Goal: Transaction & Acquisition: Book appointment/travel/reservation

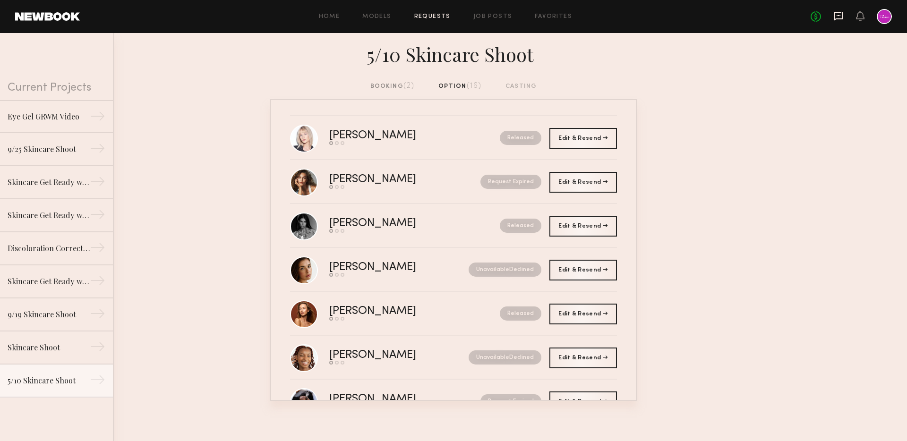
click at [841, 17] on icon at bounding box center [838, 16] width 10 height 10
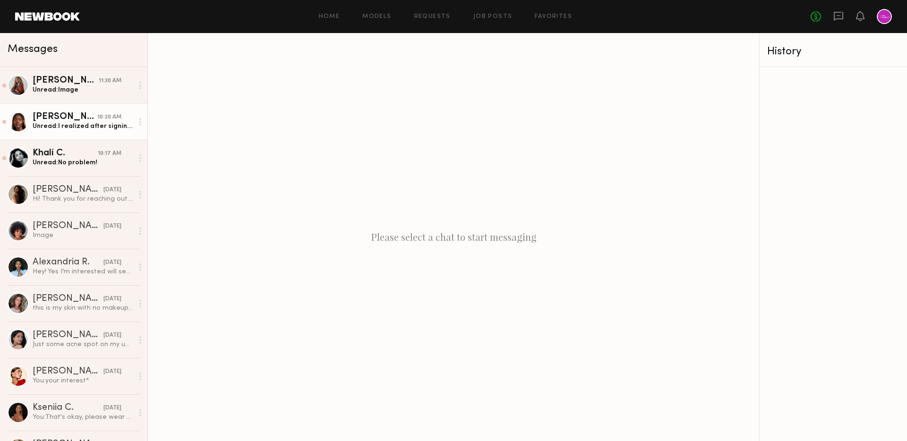
click at [60, 116] on div "[PERSON_NAME]" at bounding box center [65, 116] width 65 height 9
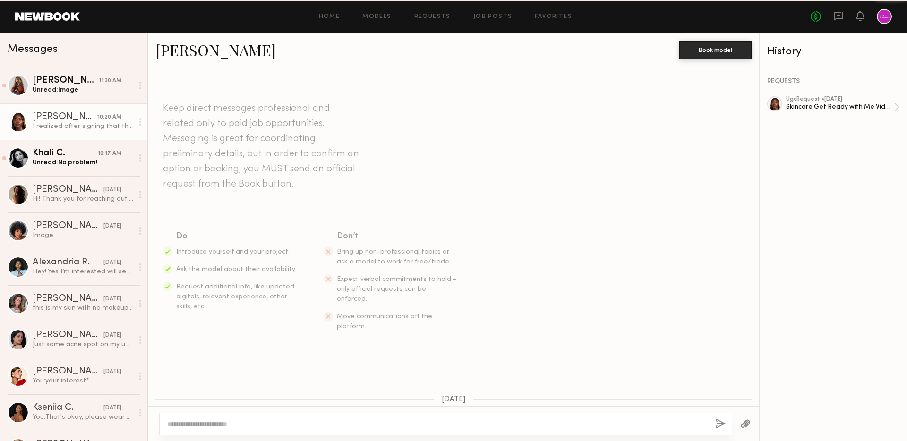
scroll to position [875, 0]
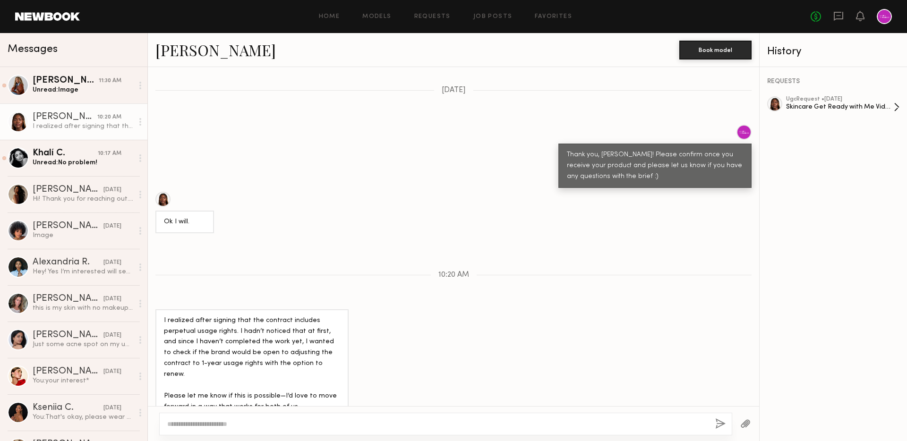
click at [834, 104] on div "Skincare Get Ready with Me Video (Body Treatment)" at bounding box center [840, 107] width 108 height 9
click at [444, 415] on div at bounding box center [445, 424] width 573 height 23
click at [449, 423] on textarea at bounding box center [437, 423] width 540 height 9
type textarea "*"
click at [505, 424] on textarea at bounding box center [437, 423] width 540 height 9
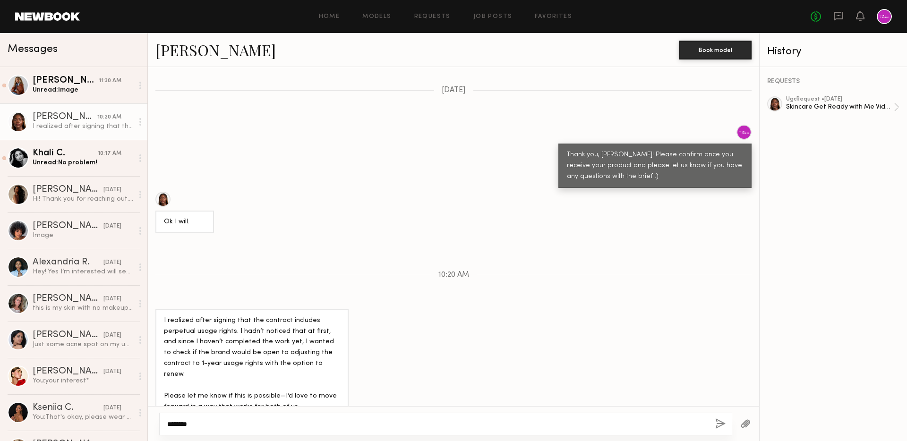
type textarea "********"
type textarea "******"
click at [340, 423] on textarea "**********" at bounding box center [437, 423] width 540 height 9
click at [369, 423] on textarea "**********" at bounding box center [437, 423] width 540 height 9
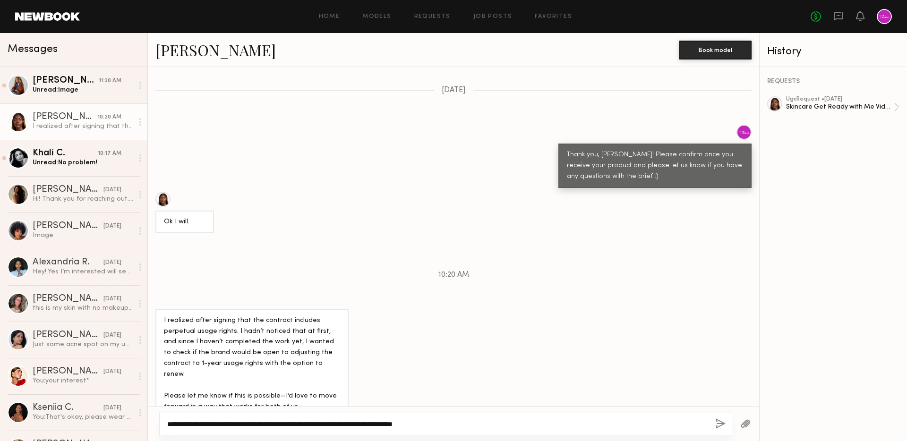
type textarea "**********"
click at [746, 430] on div at bounding box center [745, 423] width 27 height 23
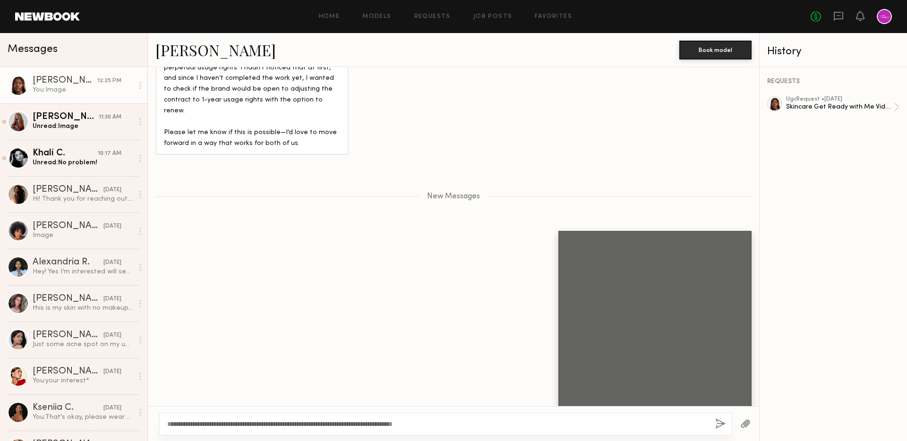
click at [718, 427] on button "button" at bounding box center [720, 425] width 10 height 12
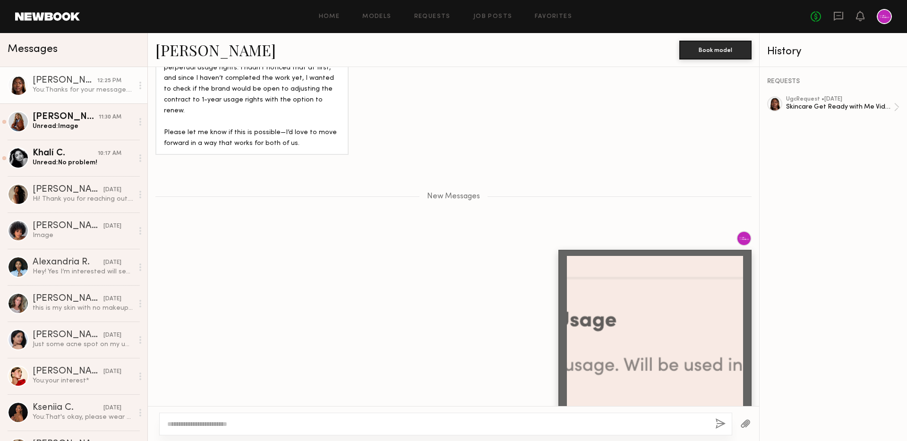
scroll to position [1195, 0]
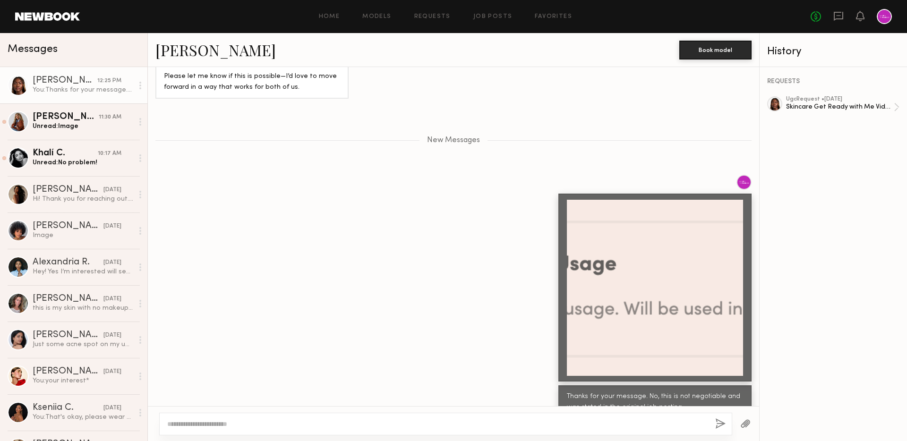
click at [417, 426] on textarea at bounding box center [437, 423] width 540 height 9
click at [54, 125] on div "Unread: Image" at bounding box center [83, 126] width 101 height 9
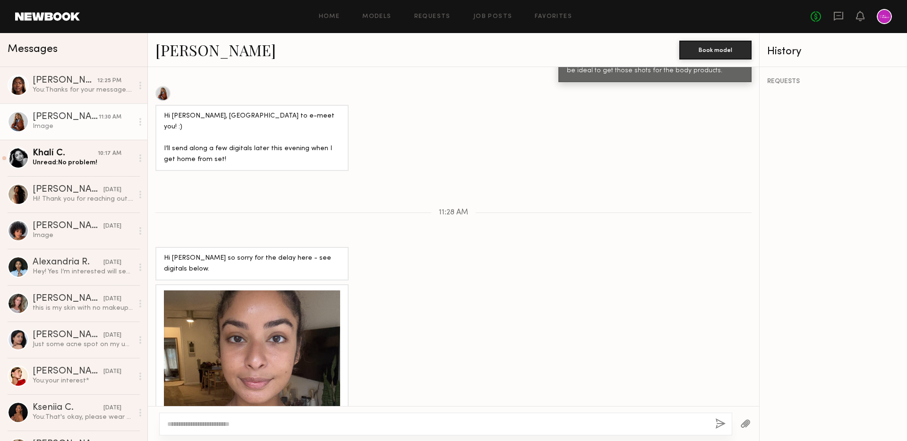
scroll to position [584, 0]
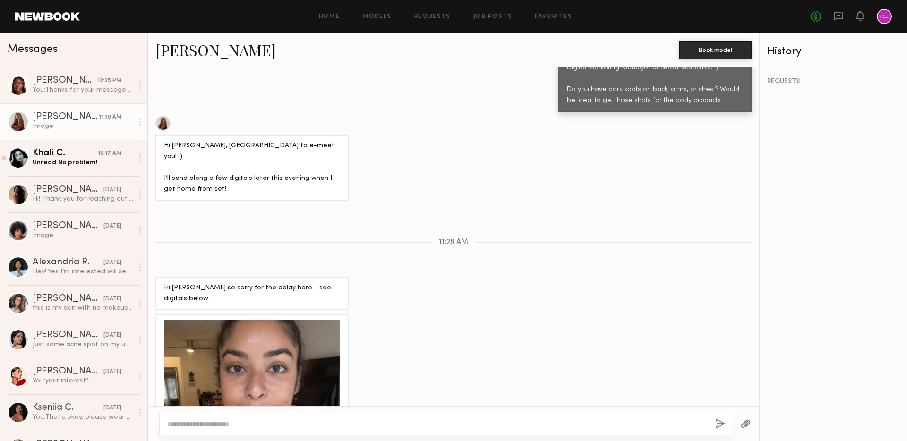
click at [334, 421] on textarea at bounding box center [437, 423] width 540 height 9
click at [345, 426] on textarea at bounding box center [437, 423] width 540 height 9
drag, startPoint x: 718, startPoint y: 425, endPoint x: 662, endPoint y: 423, distance: 55.8
click at [662, 424] on div "**********" at bounding box center [445, 424] width 573 height 23
click at [662, 423] on textarea "**********" at bounding box center [437, 423] width 540 height 9
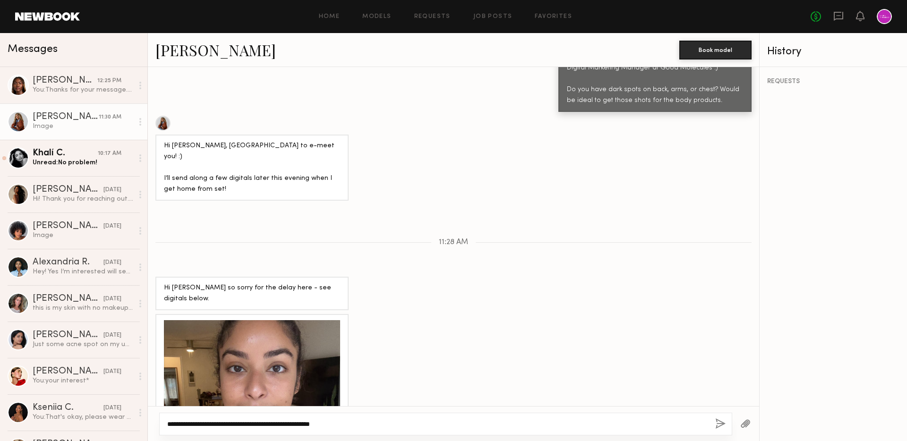
type textarea "**********"
click at [714, 419] on div "**********" at bounding box center [445, 424] width 573 height 23
click at [718, 420] on button "button" at bounding box center [720, 425] width 10 height 12
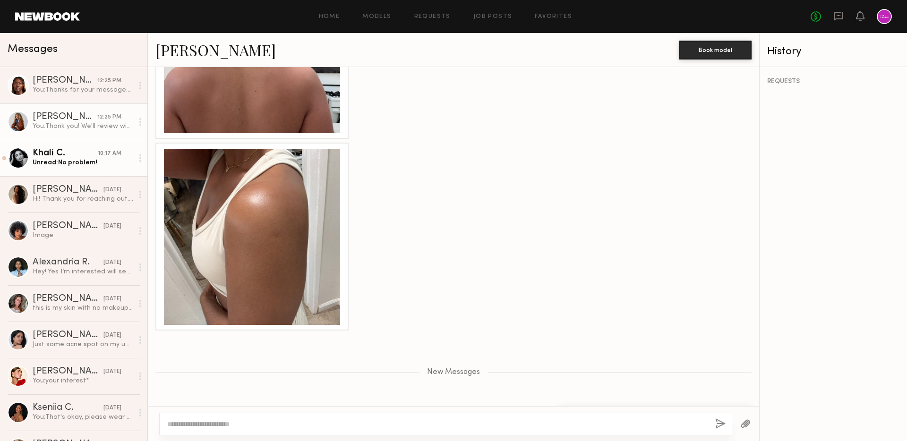
click at [94, 159] on div "Unread: No problem!" at bounding box center [83, 162] width 101 height 9
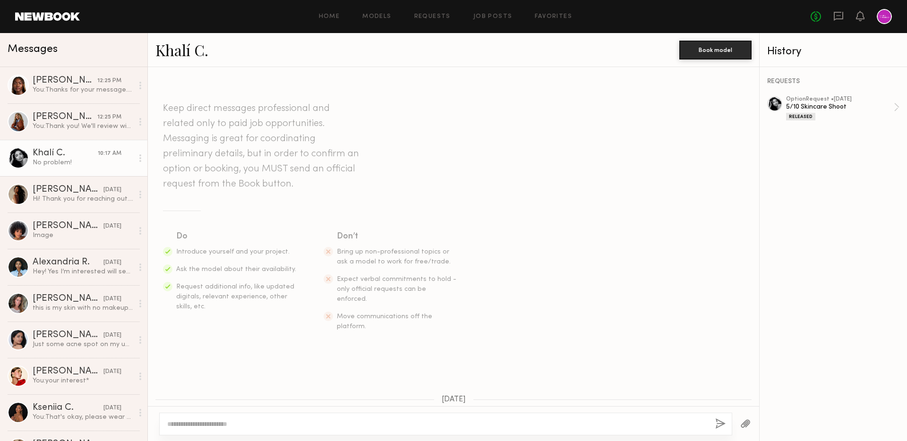
scroll to position [720, 0]
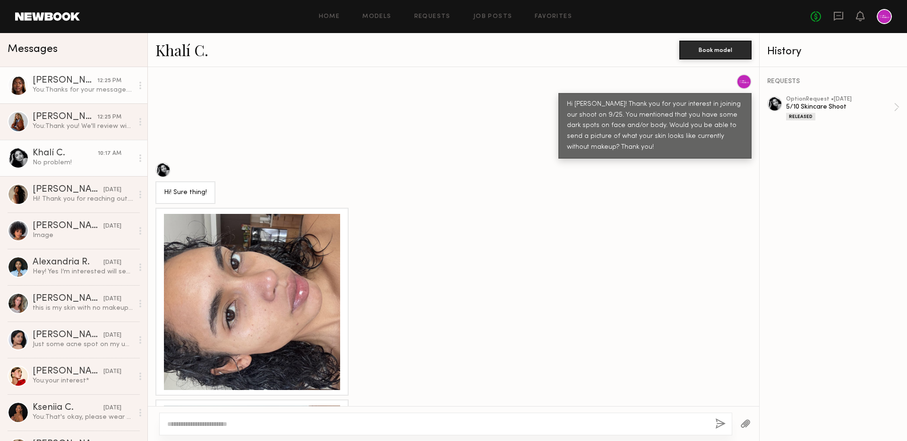
click at [51, 83] on div "[PERSON_NAME]" at bounding box center [65, 80] width 65 height 9
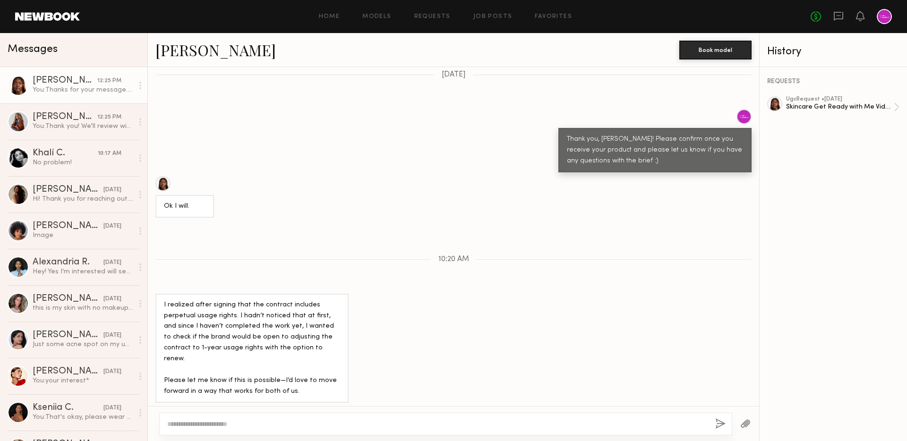
scroll to position [1123, 0]
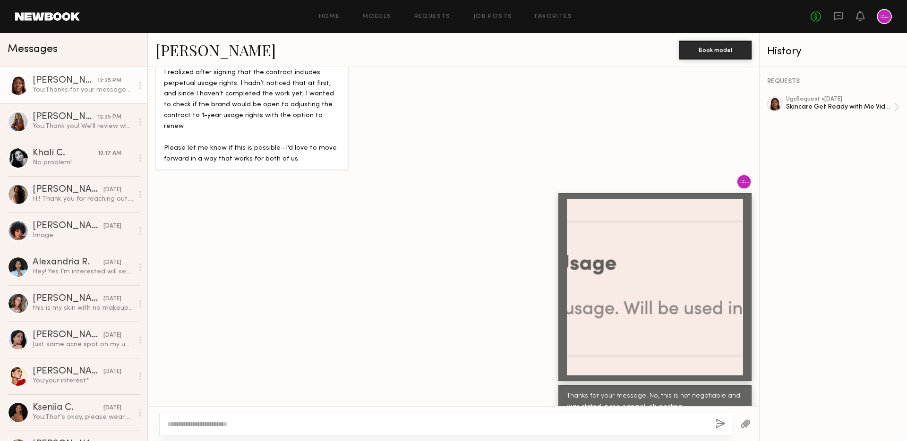
click at [690, 310] on div at bounding box center [655, 287] width 176 height 176
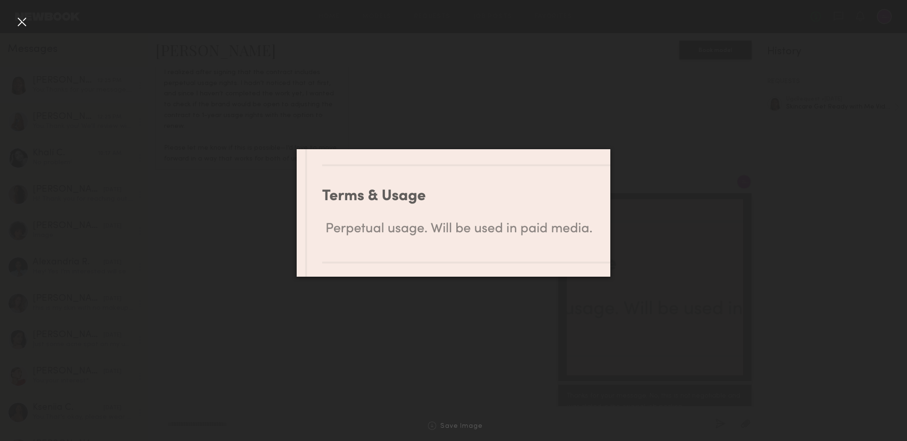
click at [669, 237] on div at bounding box center [453, 213] width 907 height 396
click at [25, 23] on div at bounding box center [21, 21] width 15 height 15
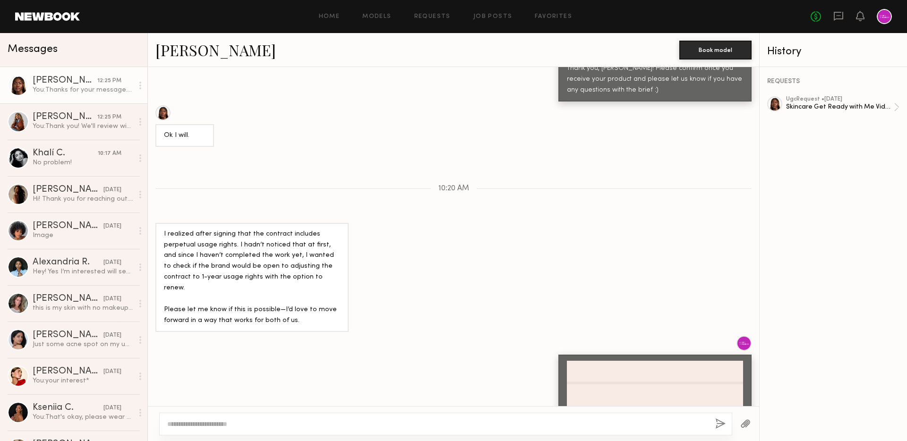
scroll to position [944, 0]
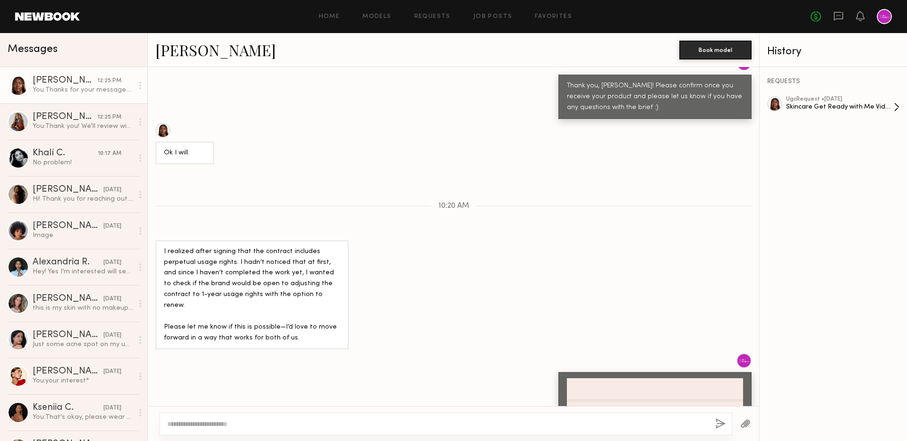
click at [788, 111] on div "ugc Request • 09/15/2025 Skincare Get Ready with Me Video (Body Treatment)" at bounding box center [840, 107] width 108 height 22
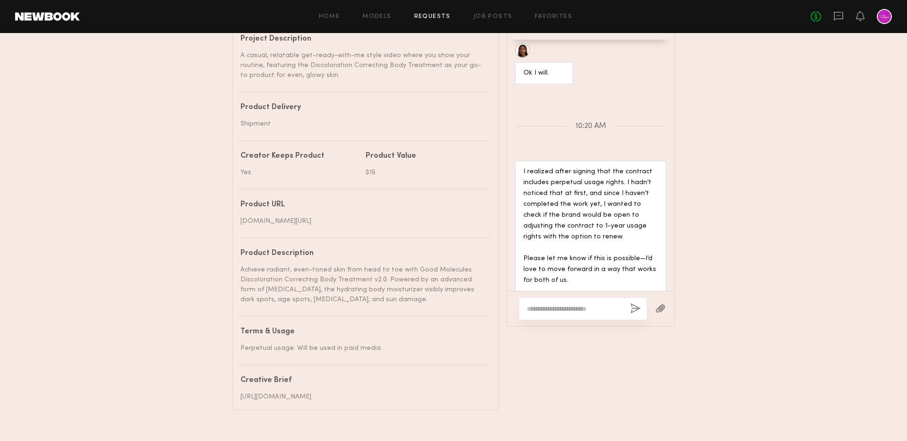
scroll to position [1527, 0]
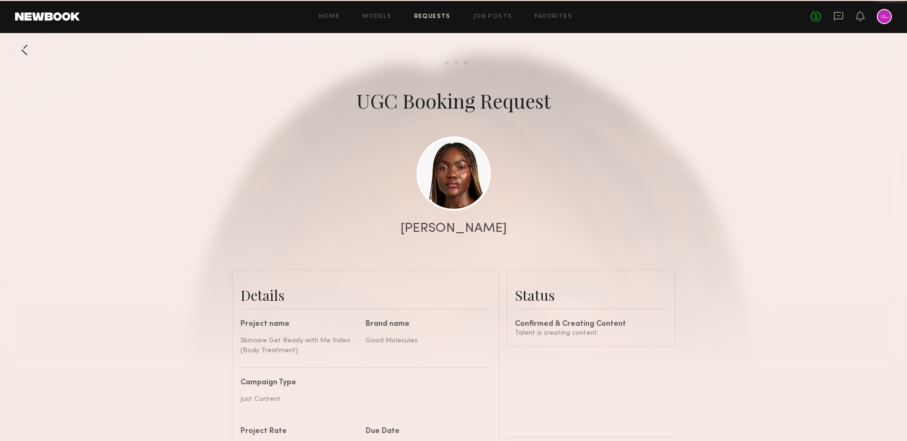
scroll to position [1455, 0]
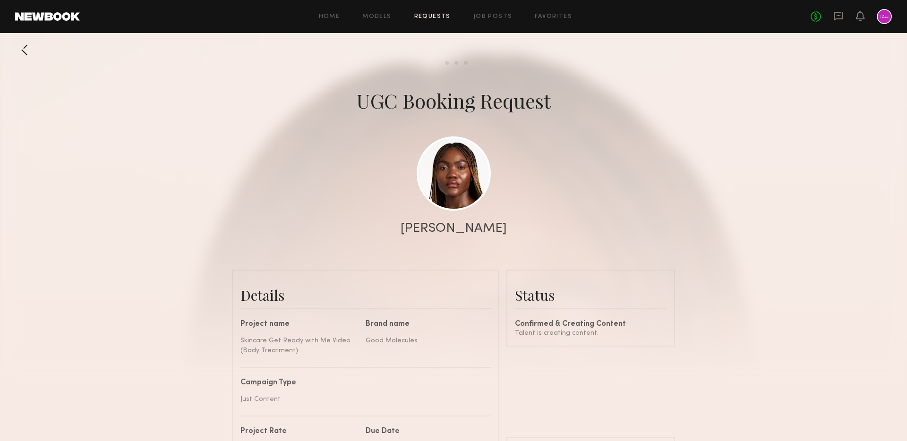
click at [26, 47] on div at bounding box center [24, 50] width 19 height 19
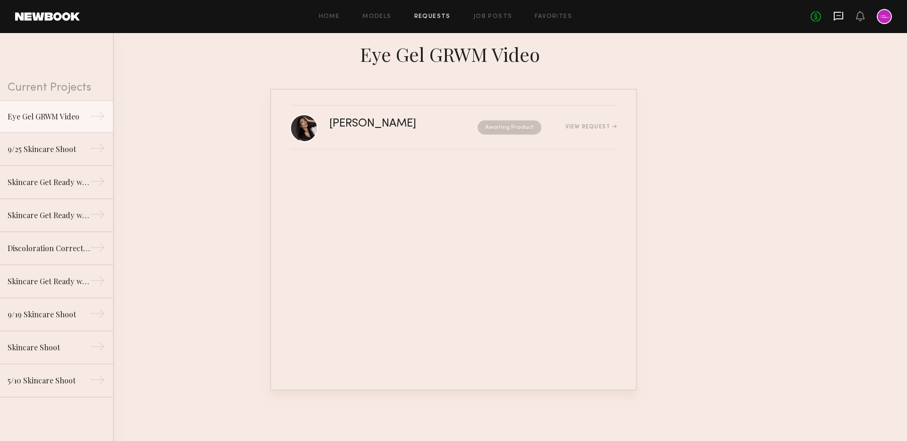
click at [839, 18] on icon at bounding box center [838, 16] width 9 height 9
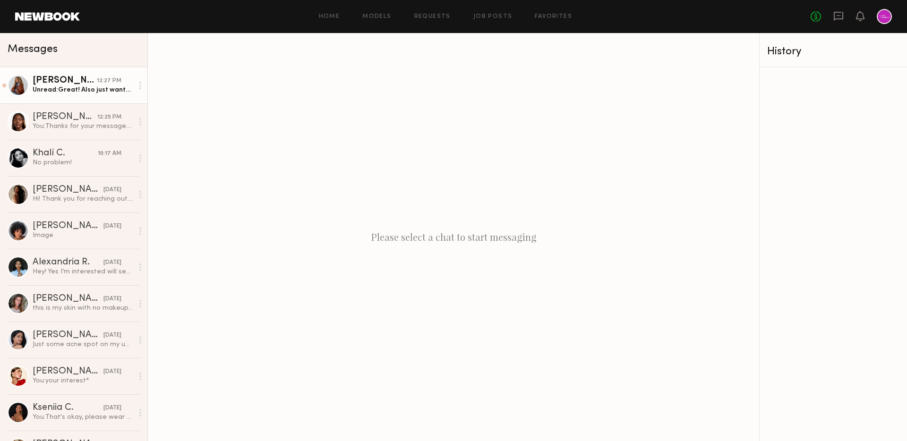
click at [72, 96] on link "Ayanna G. 12:27 PM Unread: Great! Also just wanted to flag I do have some dark …" at bounding box center [73, 85] width 147 height 36
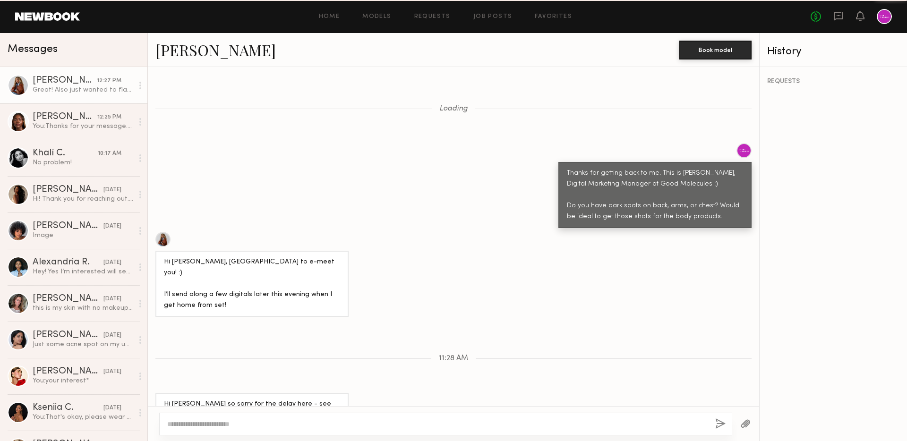
scroll to position [1069, 0]
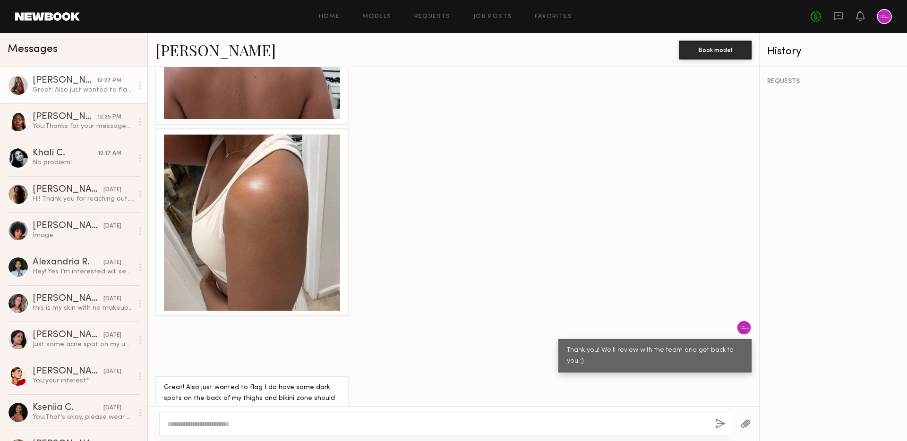
click at [519, 428] on textarea at bounding box center [437, 423] width 540 height 9
click at [77, 121] on div "Tamie L. 12:25 PM You: Thanks for your message. No, this is not negotiable and …" at bounding box center [83, 121] width 101 height 18
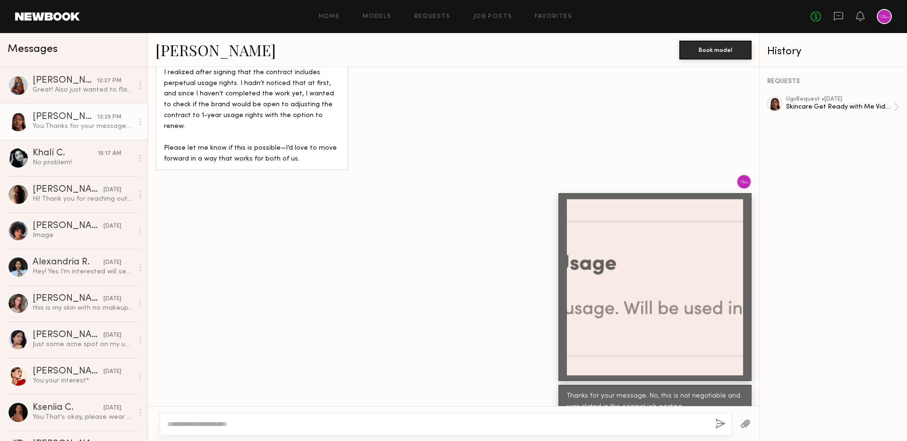
scroll to position [1083, 0]
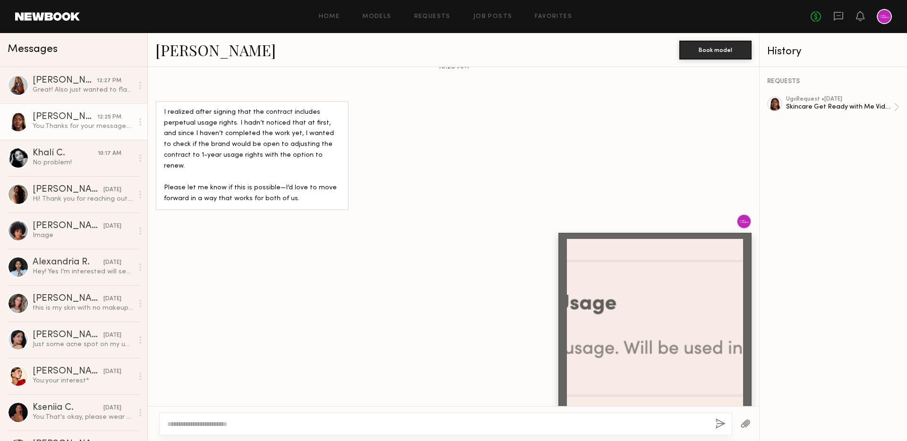
click at [652, 309] on div at bounding box center [655, 327] width 176 height 176
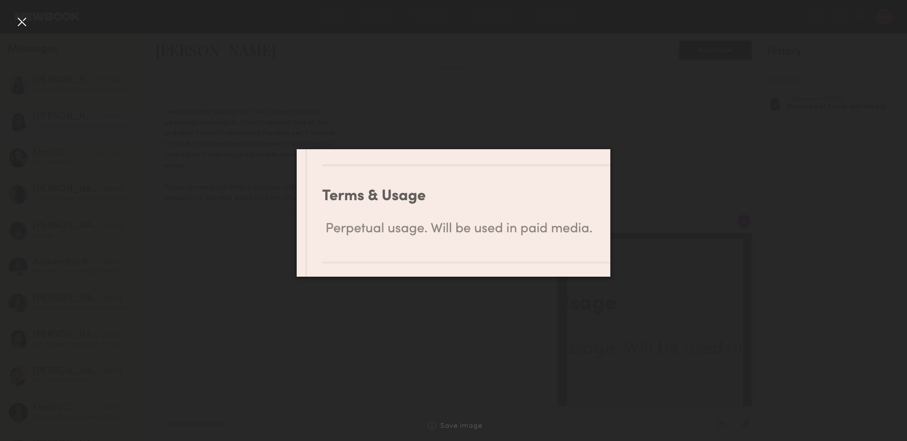
click at [20, 22] on div at bounding box center [21, 21] width 15 height 15
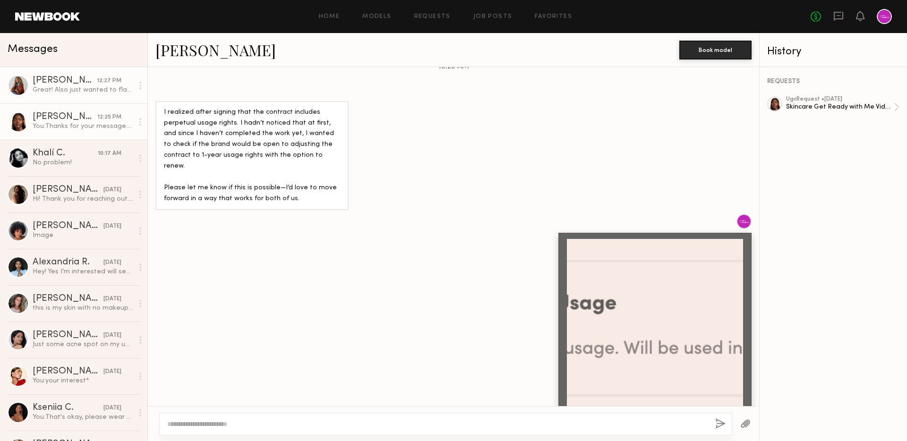
click at [79, 78] on div "Ayanna G." at bounding box center [65, 80] width 64 height 9
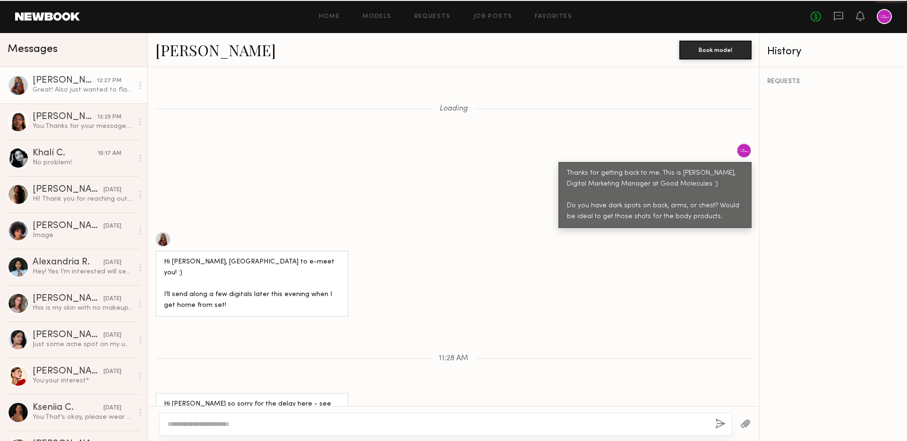
scroll to position [1069, 0]
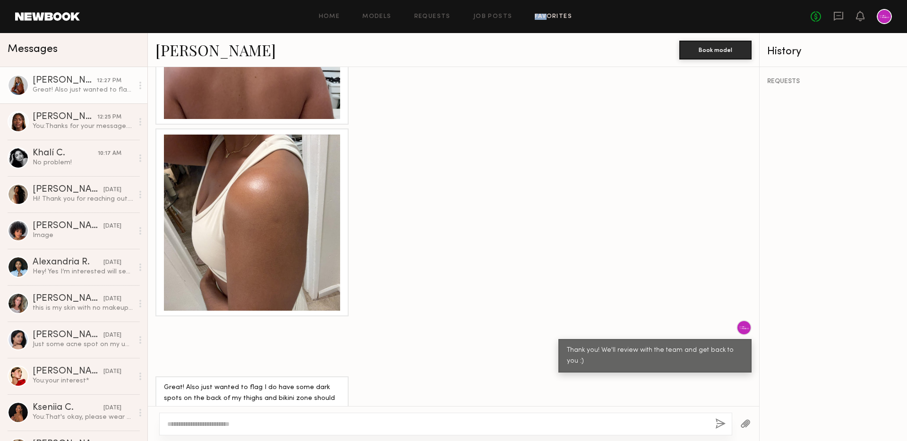
click at [548, 13] on div "Home Models Requests Job Posts Favorites Sign Out No fees up to $5,000" at bounding box center [486, 16] width 812 height 15
click at [548, 14] on link "Favorites" at bounding box center [553, 17] width 37 height 6
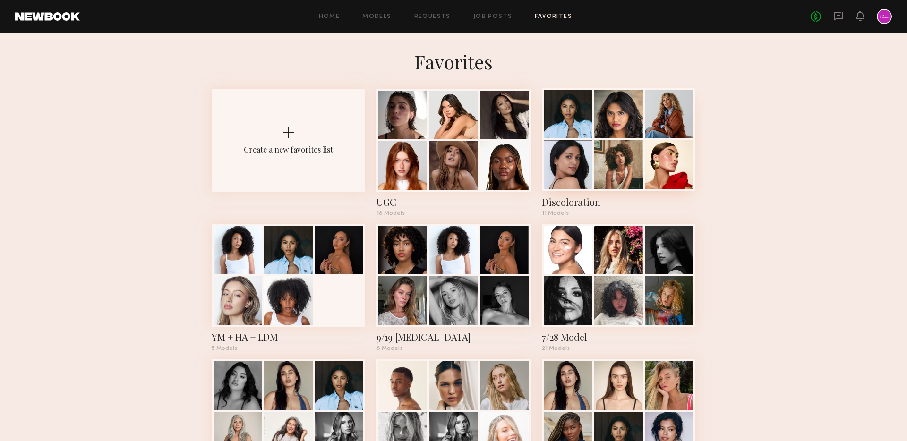
click at [600, 151] on div at bounding box center [618, 164] width 49 height 49
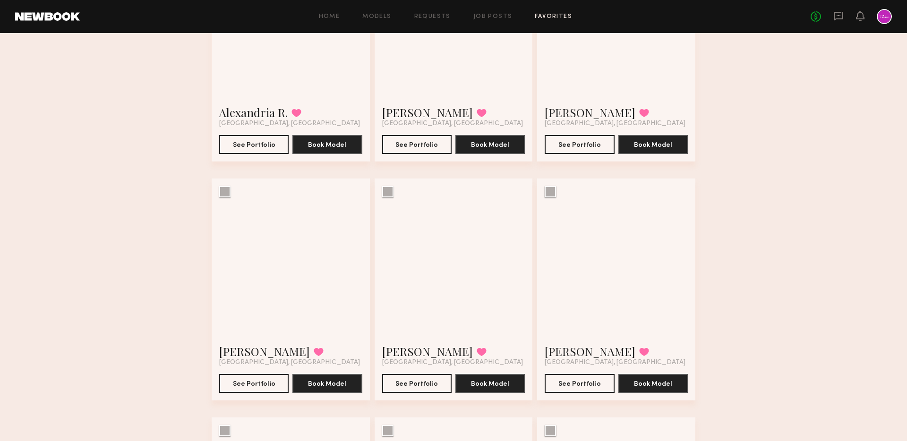
scroll to position [179, 0]
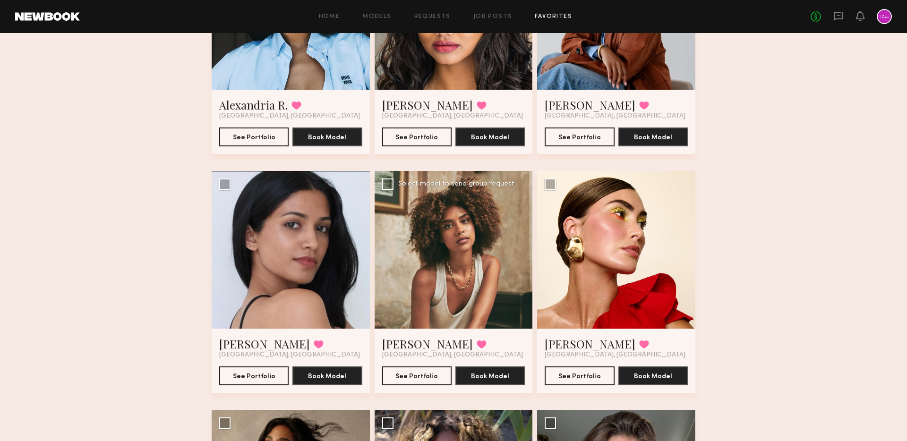
click at [469, 247] on div at bounding box center [454, 250] width 158 height 158
click at [415, 378] on button "See Portfolio" at bounding box center [416, 375] width 69 height 19
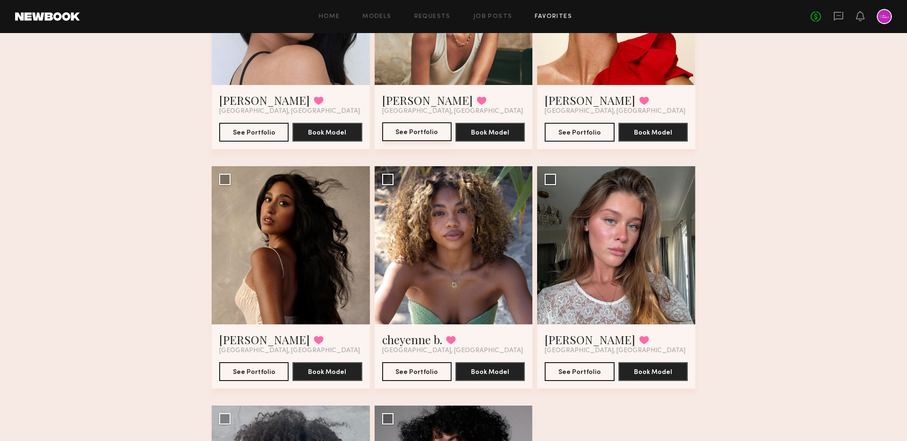
scroll to position [423, 0]
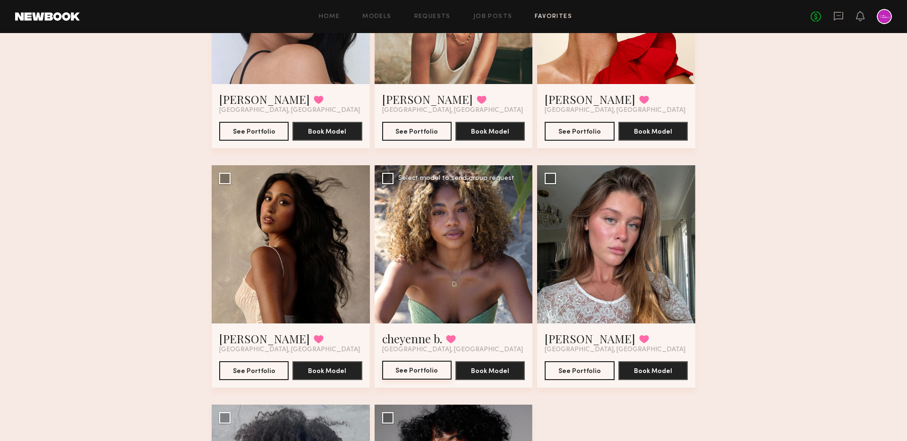
click at [408, 371] on button "See Portfolio" at bounding box center [416, 370] width 69 height 19
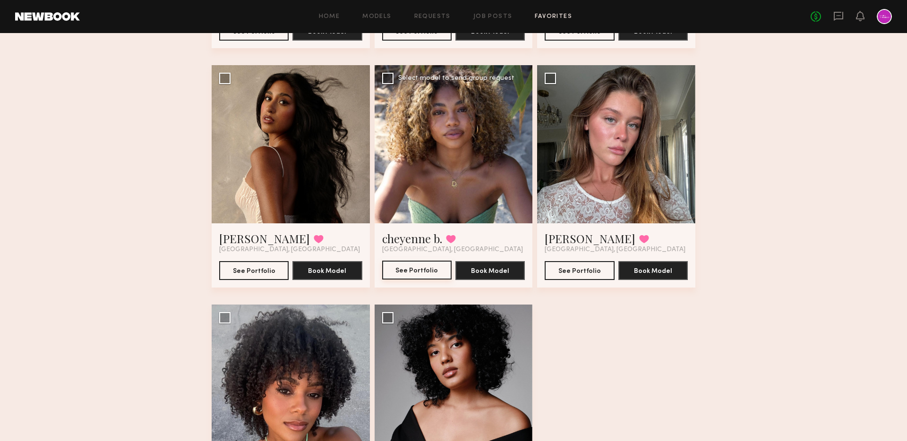
scroll to position [641, 0]
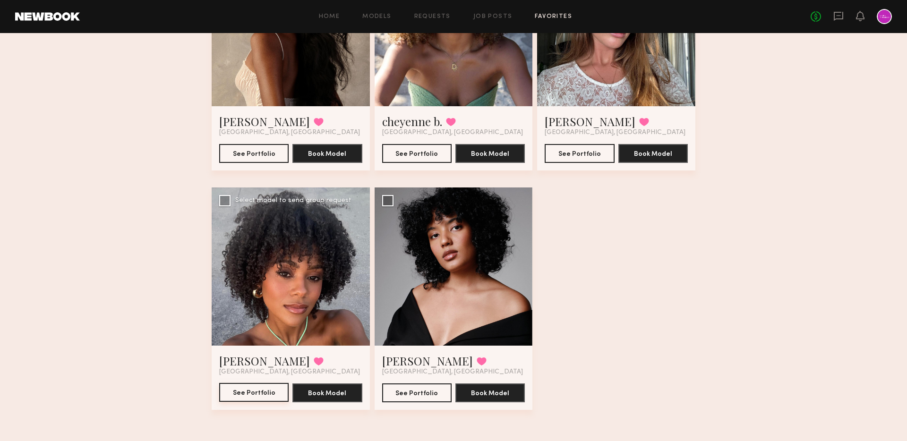
click at [255, 391] on button "See Portfolio" at bounding box center [253, 392] width 69 height 19
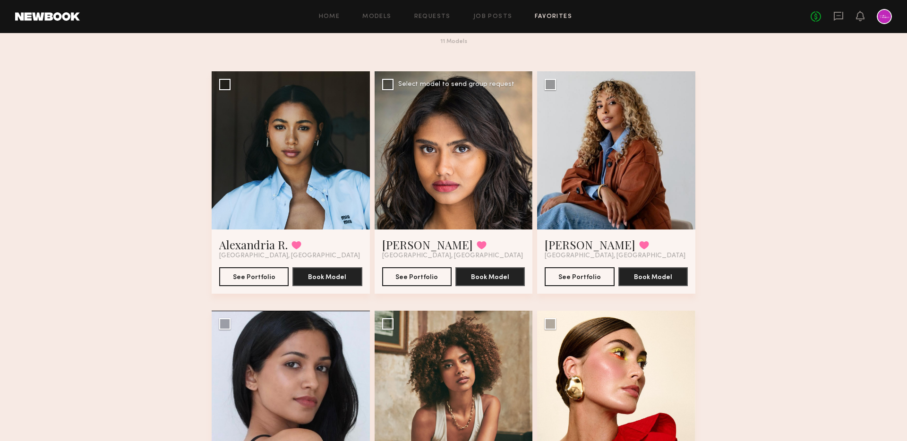
scroll to position [48, 0]
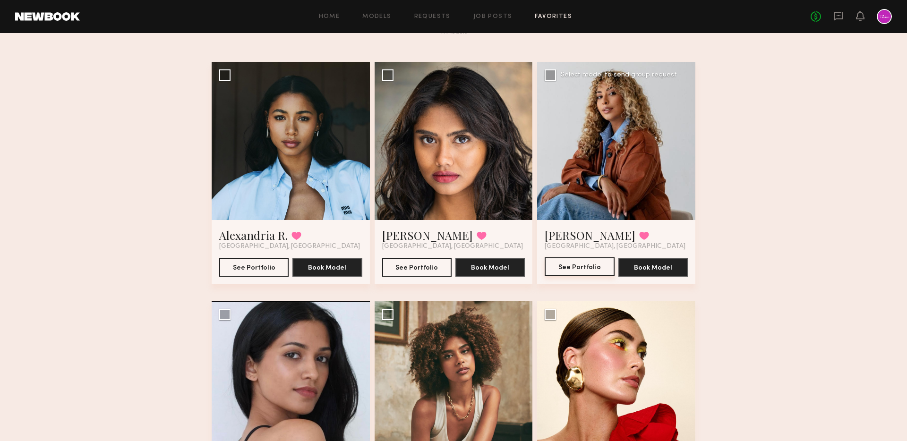
click at [595, 264] on button "See Portfolio" at bounding box center [579, 266] width 69 height 19
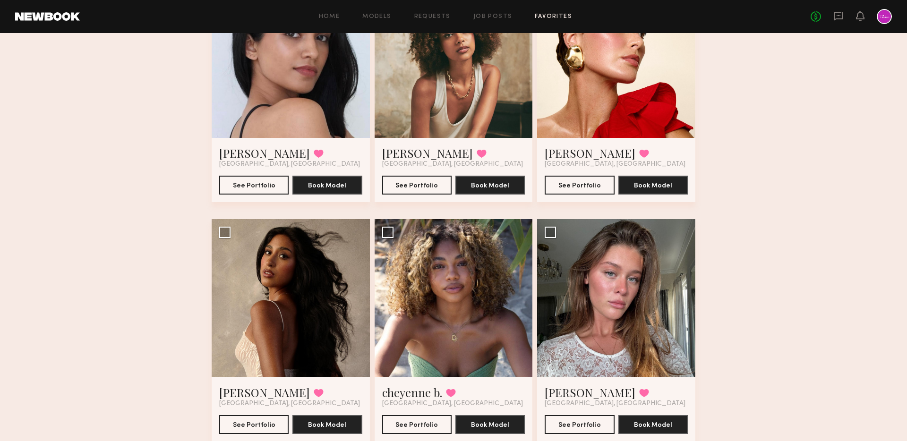
scroll to position [386, 0]
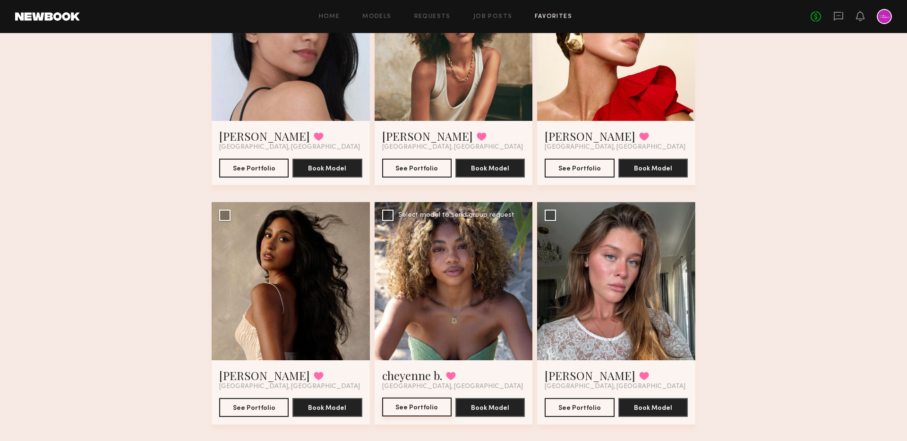
click at [399, 413] on button "See Portfolio" at bounding box center [416, 407] width 69 height 19
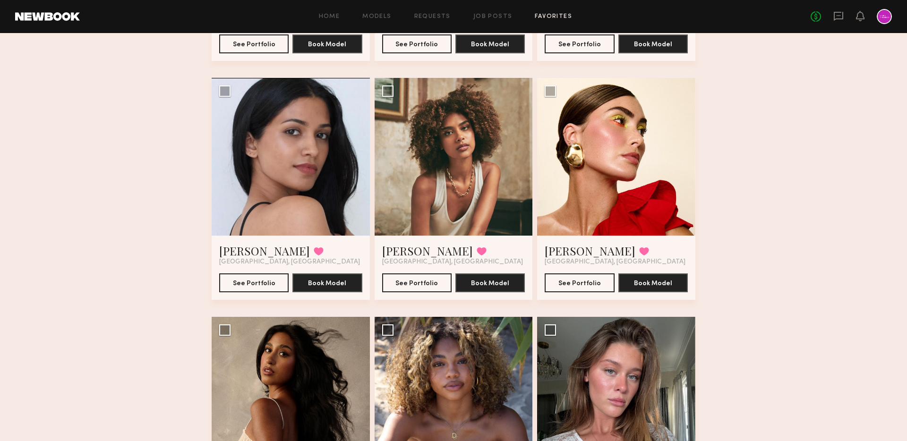
scroll to position [282, 0]
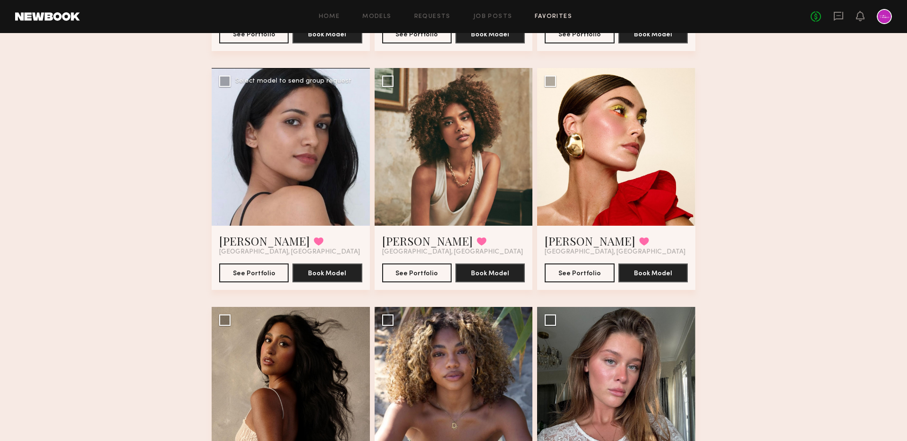
click at [291, 170] on div at bounding box center [291, 147] width 158 height 158
click at [248, 270] on button "See Portfolio" at bounding box center [253, 272] width 69 height 19
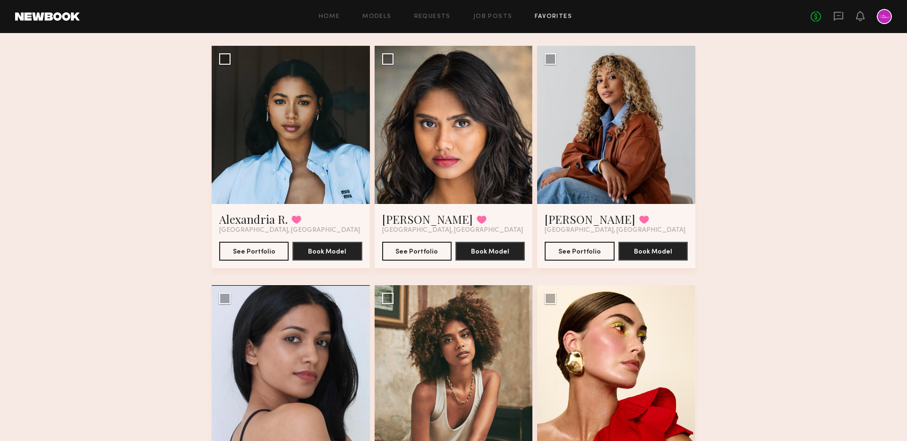
scroll to position [0, 0]
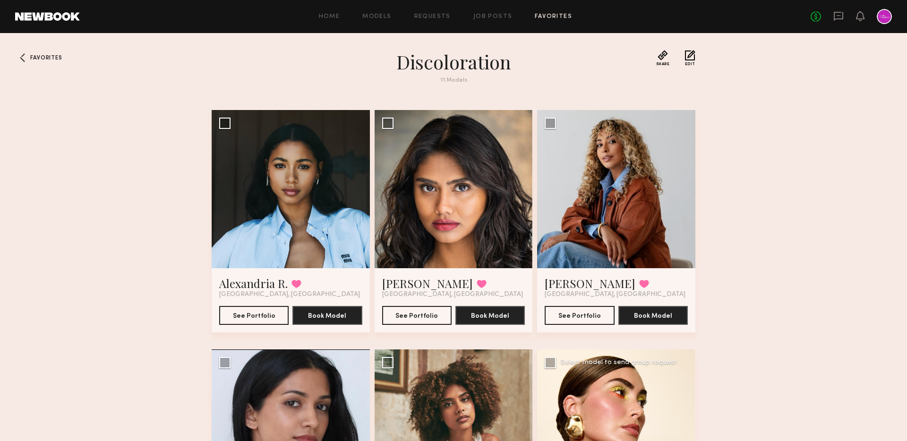
click at [606, 375] on div at bounding box center [616, 429] width 158 height 158
click at [836, 18] on icon at bounding box center [838, 16] width 9 height 9
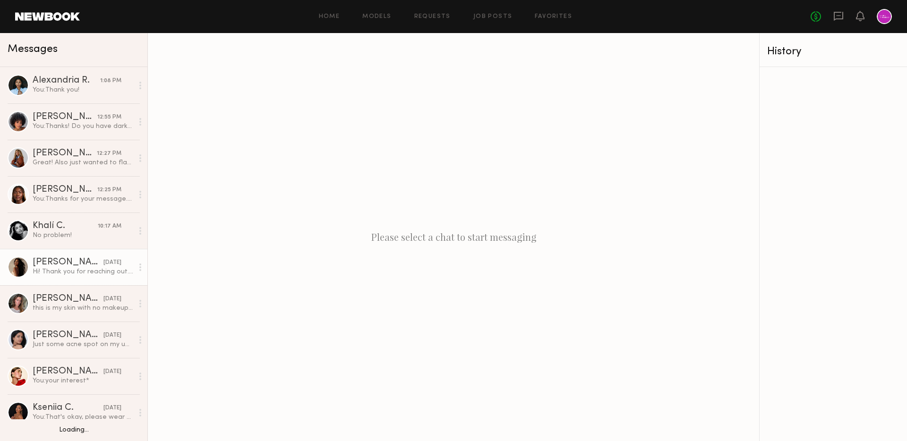
scroll to position [205, 0]
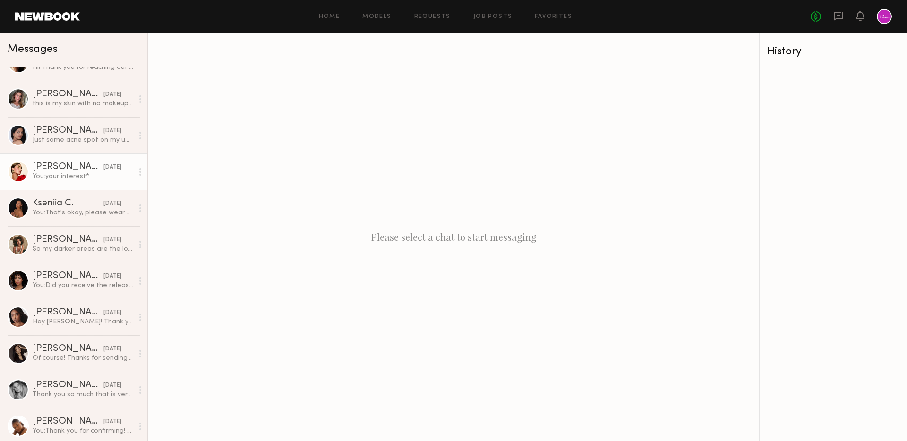
click at [63, 184] on link "Louise M. yesterday You: your interest*" at bounding box center [73, 172] width 147 height 36
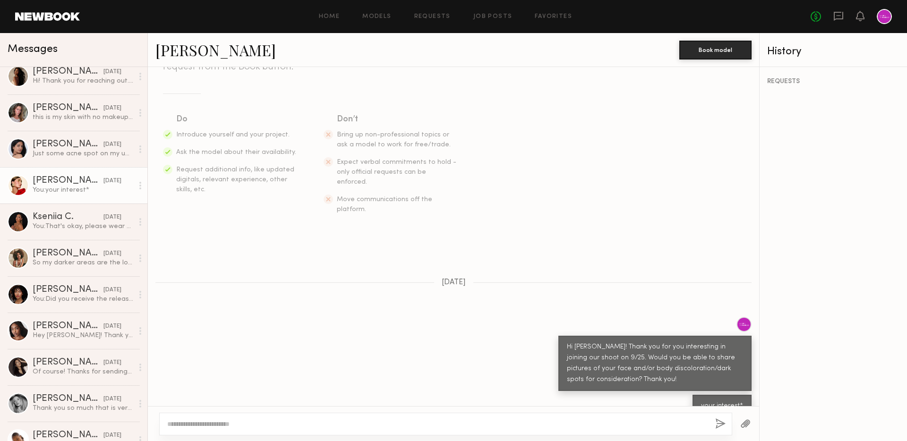
scroll to position [157, 0]
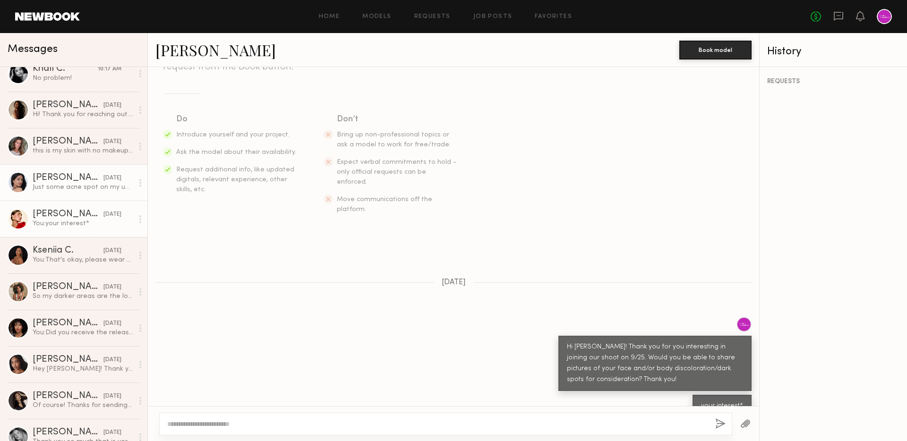
click at [102, 184] on div "Just some acne spot on my upper back" at bounding box center [83, 187] width 101 height 9
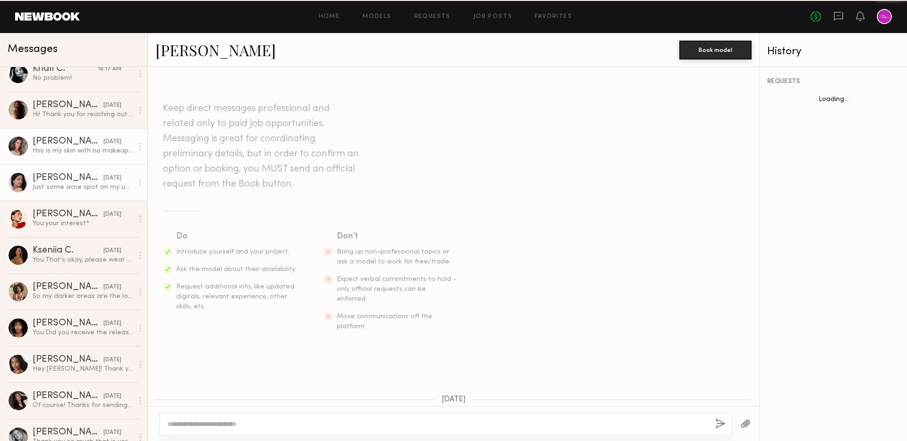
scroll to position [472, 0]
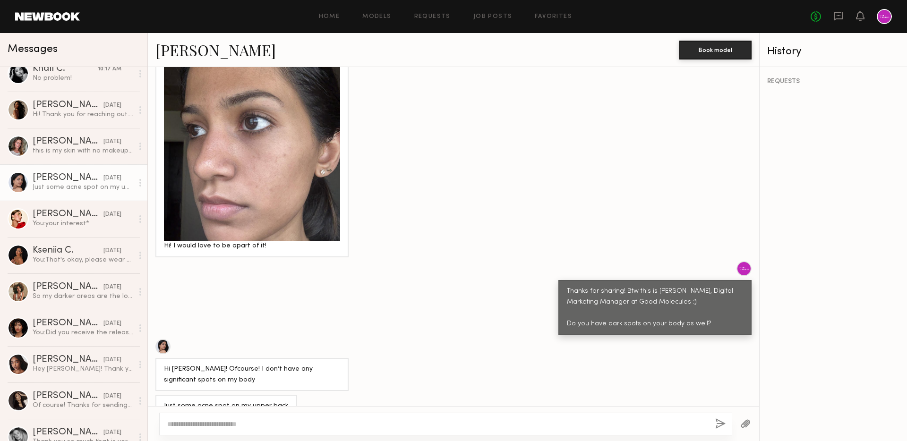
click at [231, 137] on div at bounding box center [252, 153] width 176 height 176
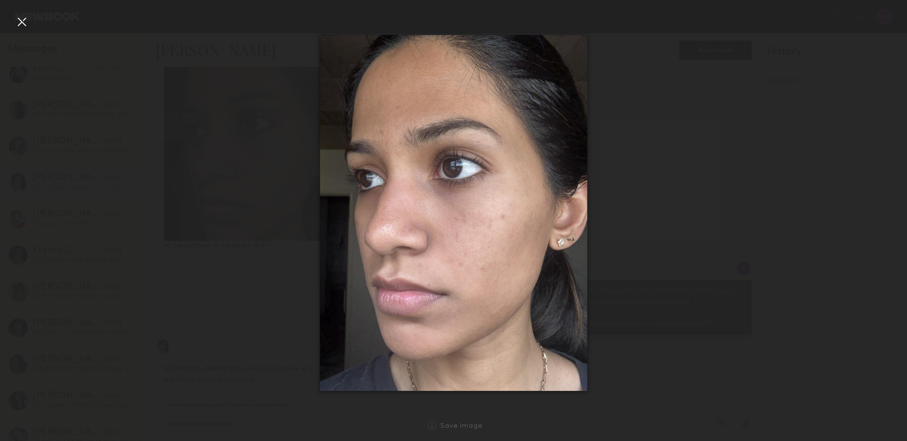
click at [19, 15] on div at bounding box center [21, 21] width 15 height 15
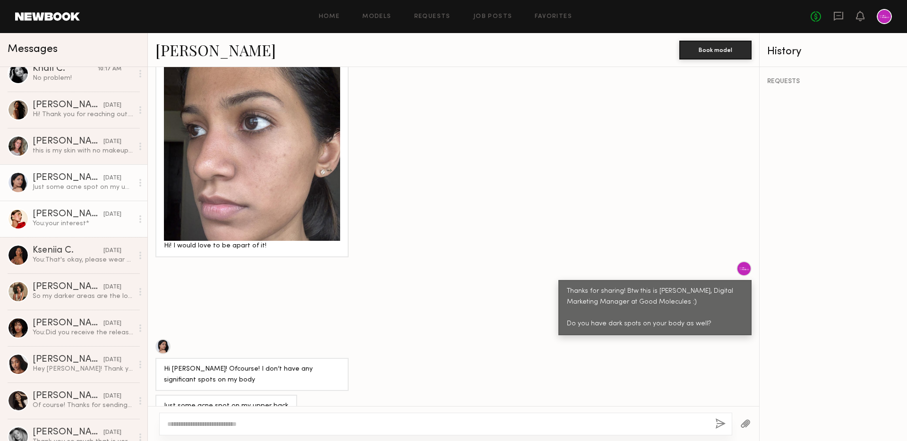
scroll to position [0, 0]
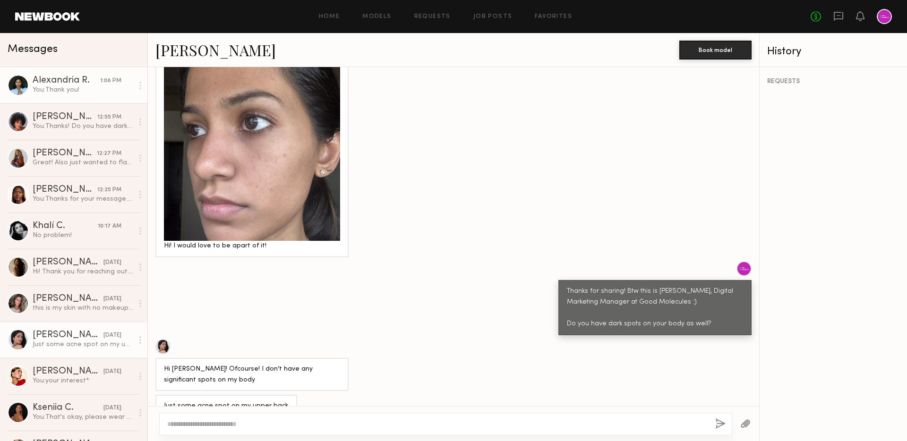
click at [90, 85] on div "Alexandria R." at bounding box center [67, 80] width 68 height 9
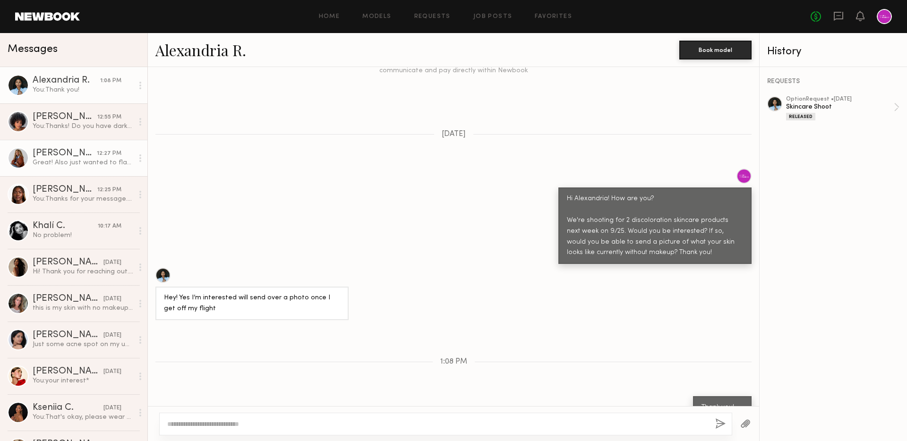
click at [102, 149] on div "12:27 PM" at bounding box center [109, 153] width 25 height 9
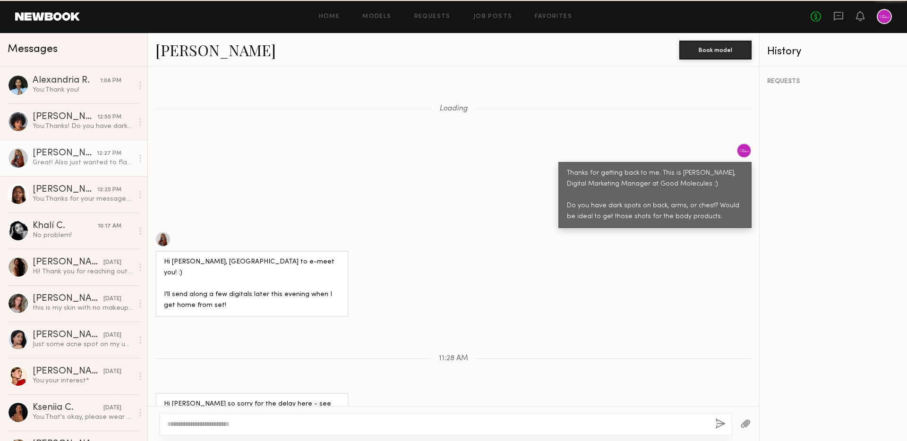
scroll to position [1069, 0]
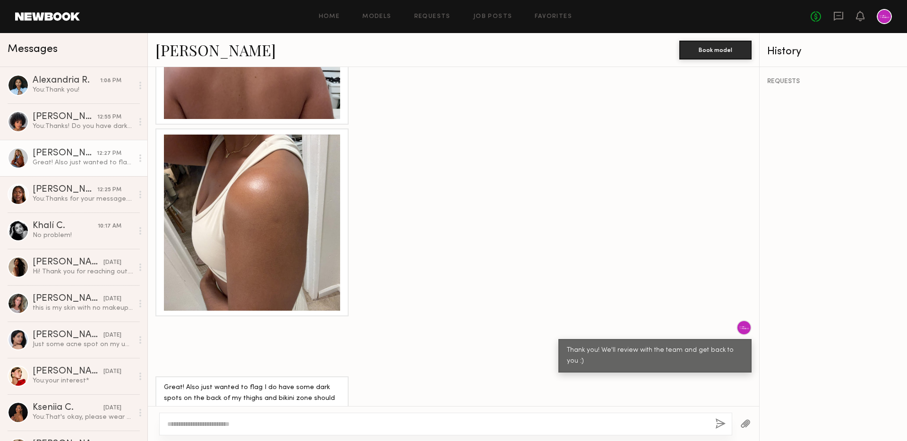
click at [187, 42] on link "Ayanna G." at bounding box center [215, 50] width 120 height 20
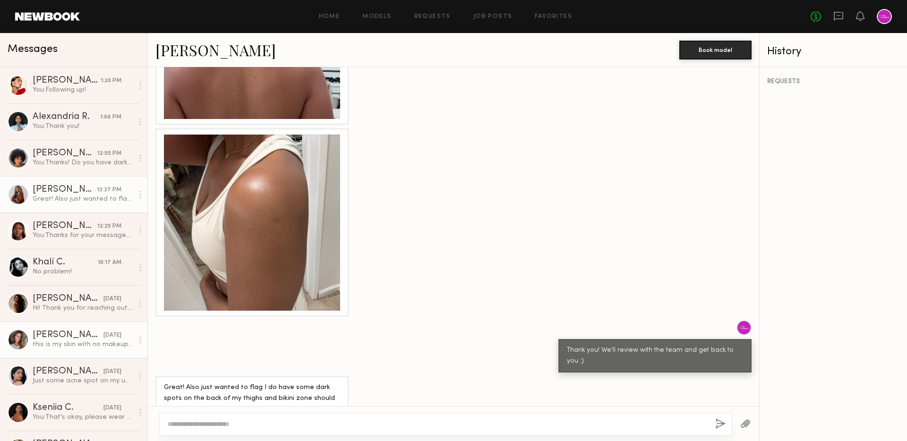
click at [77, 336] on div "Nicole B." at bounding box center [68, 335] width 71 height 9
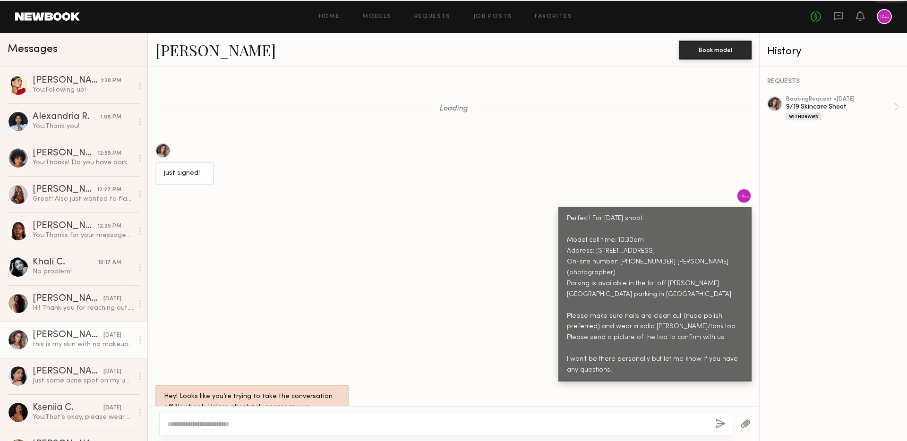
scroll to position [745, 0]
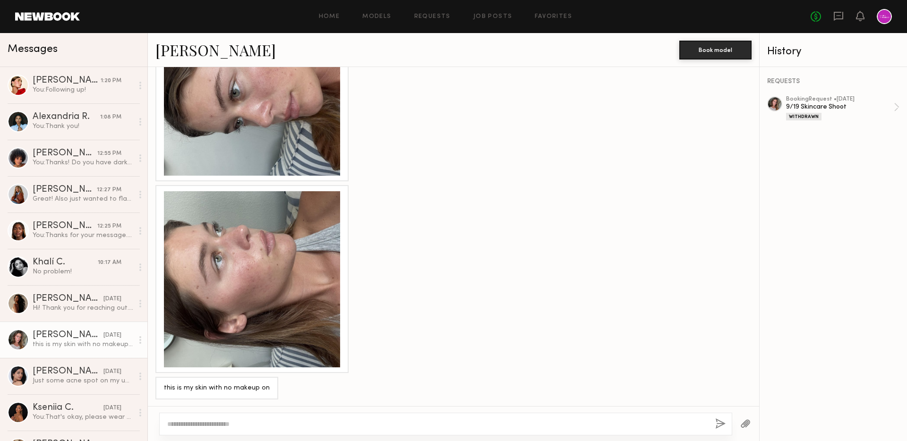
click at [181, 51] on link "Nicole B." at bounding box center [215, 50] width 120 height 20
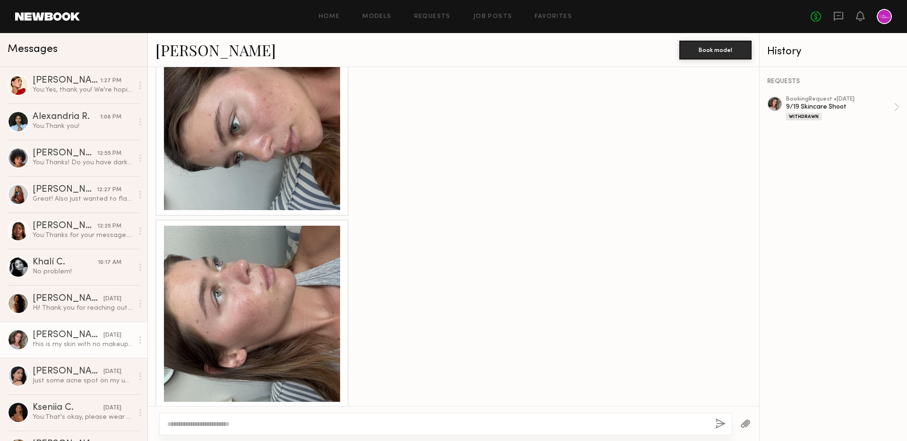
scroll to position [709, 0]
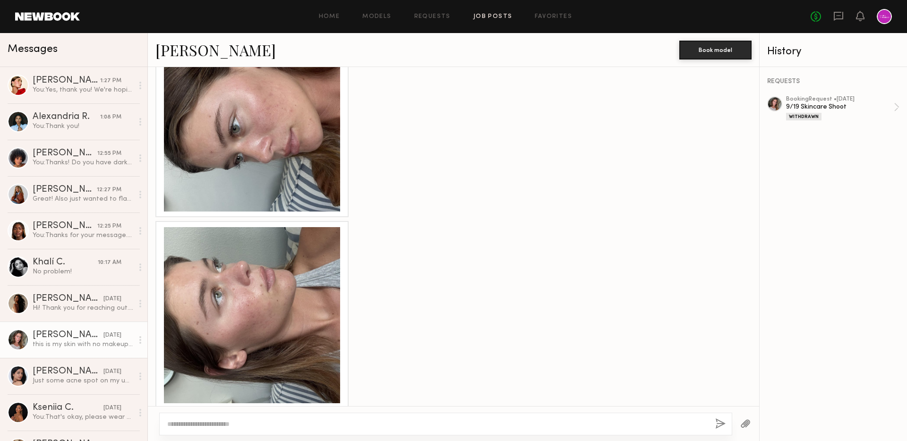
click at [479, 14] on link "Job Posts" at bounding box center [492, 17] width 39 height 6
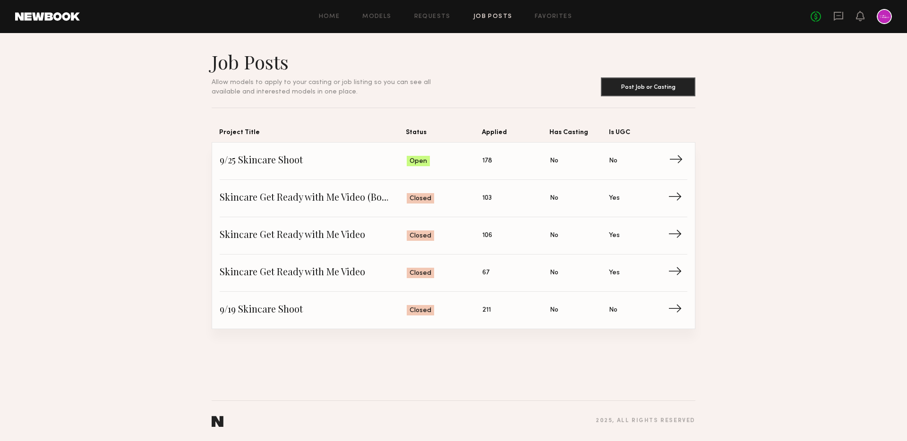
click at [313, 163] on span "9/25 Skincare Shoot" at bounding box center [313, 161] width 187 height 14
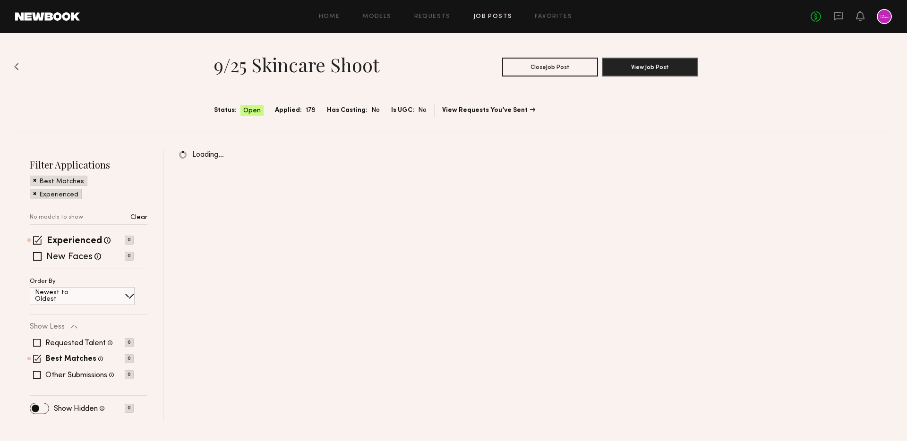
click at [560, 12] on div "Home Models Requests Job Posts Favorites Sign Out No fees up to $5,000" at bounding box center [486, 16] width 812 height 15
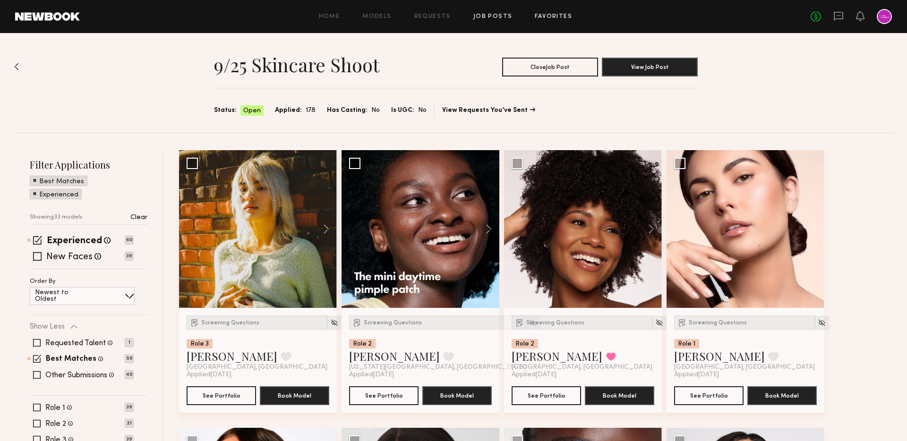
click at [557, 17] on link "Favorites" at bounding box center [553, 17] width 37 height 6
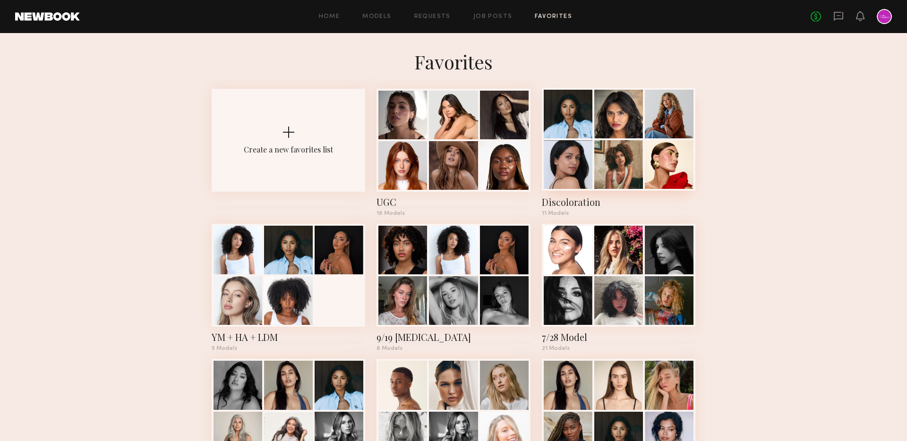
click at [586, 147] on div at bounding box center [568, 164] width 49 height 49
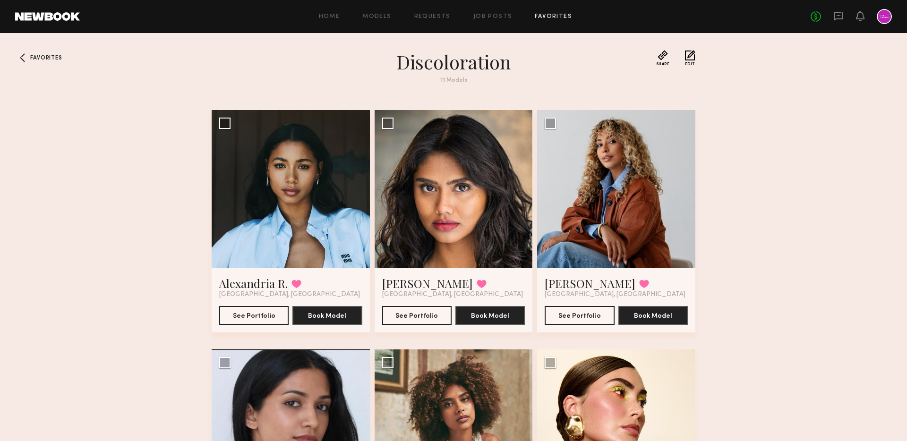
click at [428, 13] on div "Home Models Requests Job Posts Favorites Sign Out No fees up to $5,000" at bounding box center [486, 16] width 812 height 15
click at [436, 17] on link "Requests" at bounding box center [432, 17] width 36 height 6
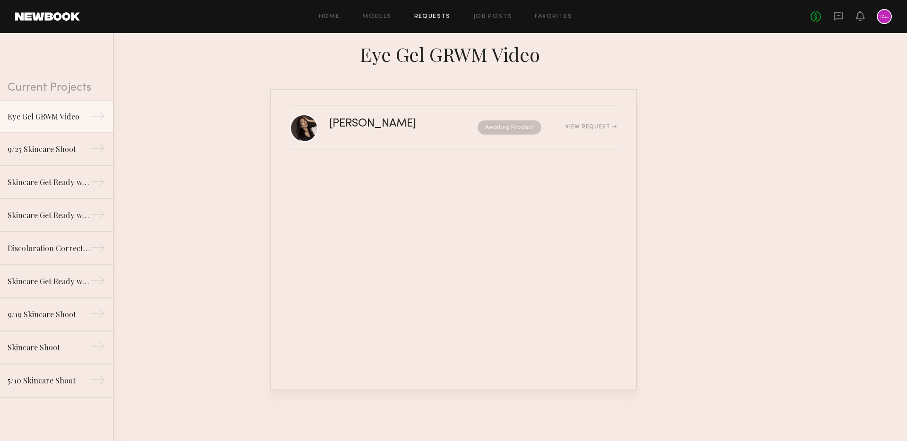
click at [377, 22] on div "Home Models Requests Job Posts Favorites Sign Out No fees up to $5,000" at bounding box center [486, 16] width 812 height 15
click at [373, 16] on link "Models" at bounding box center [376, 17] width 29 height 6
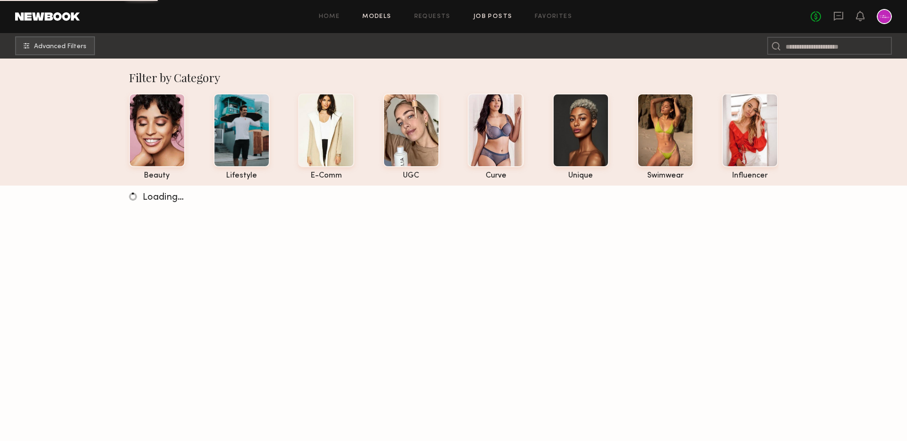
click at [483, 14] on link "Job Posts" at bounding box center [492, 17] width 39 height 6
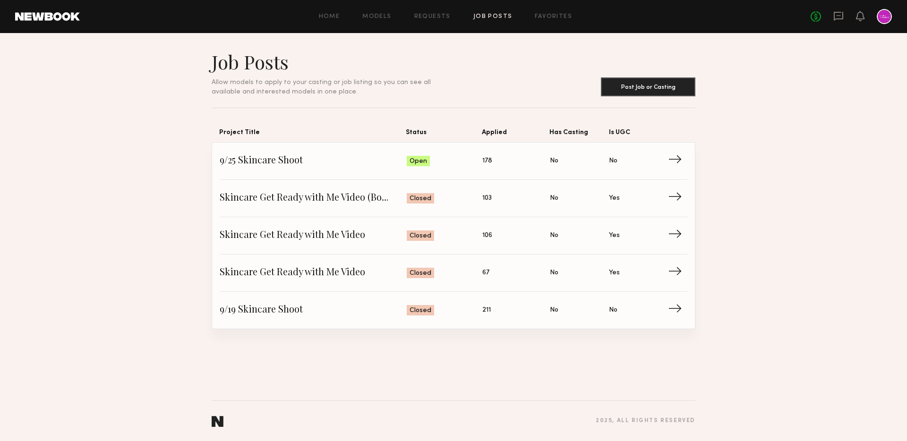
click at [437, 12] on div "Home Models Requests Job Posts Favorites Sign Out No fees up to $5,000" at bounding box center [486, 16] width 812 height 15
click at [439, 16] on link "Requests" at bounding box center [432, 17] width 36 height 6
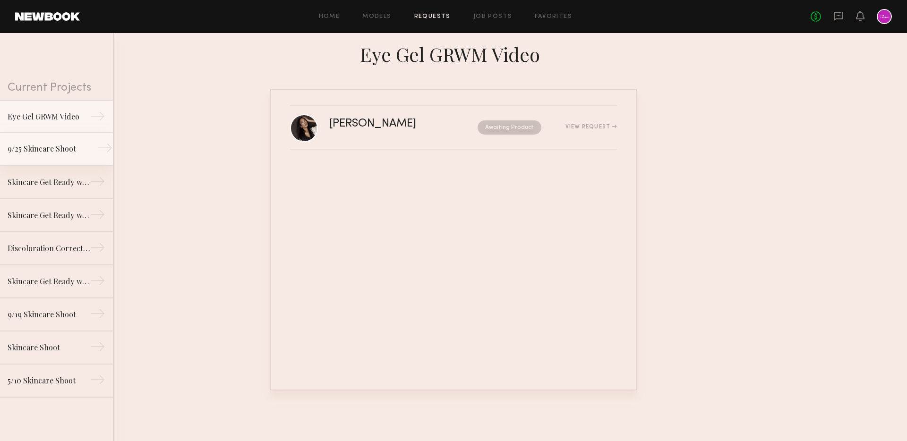
click at [72, 155] on link "9/25 Skincare Shoot →" at bounding box center [56, 149] width 113 height 33
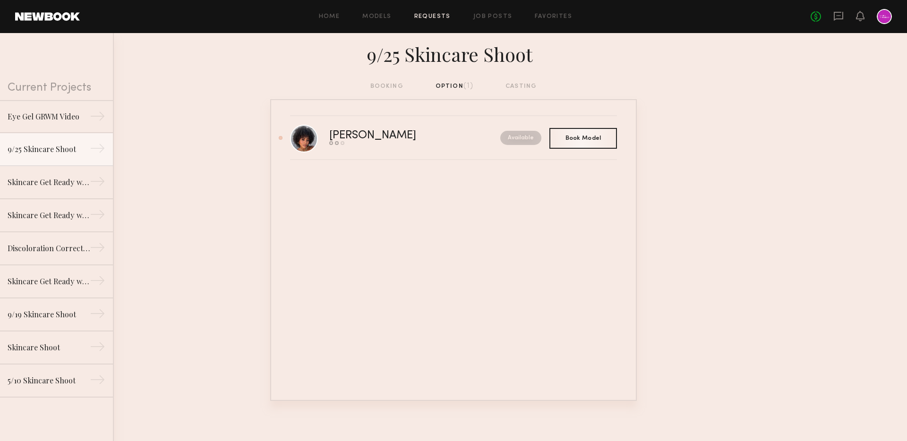
click at [384, 89] on div "booking option (1) casting" at bounding box center [453, 86] width 167 height 10
click at [355, 135] on div "[PERSON_NAME]" at bounding box center [393, 135] width 129 height 11
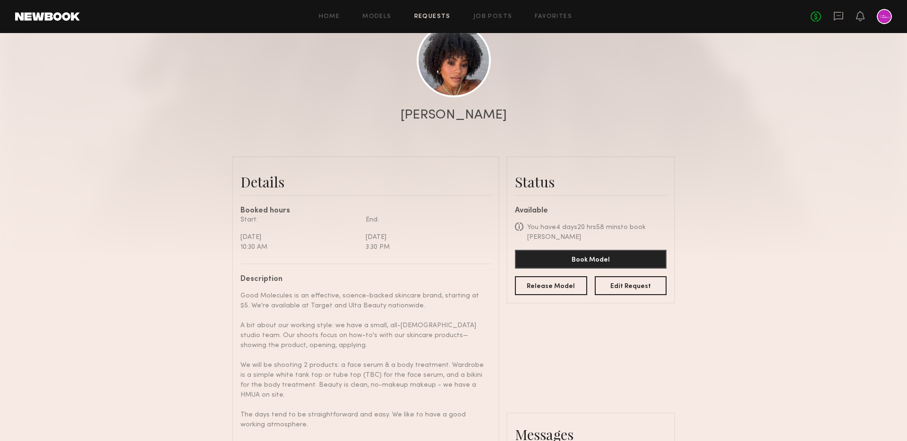
scroll to position [120, 0]
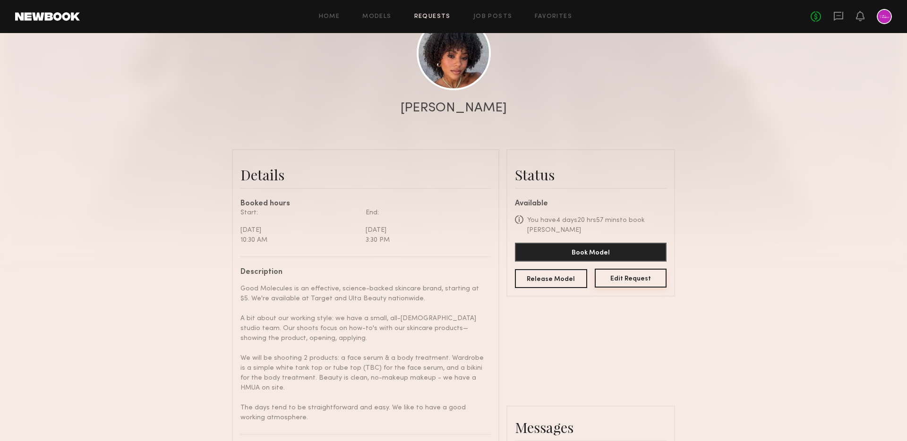
click at [642, 279] on button "Edit Request" at bounding box center [631, 278] width 72 height 19
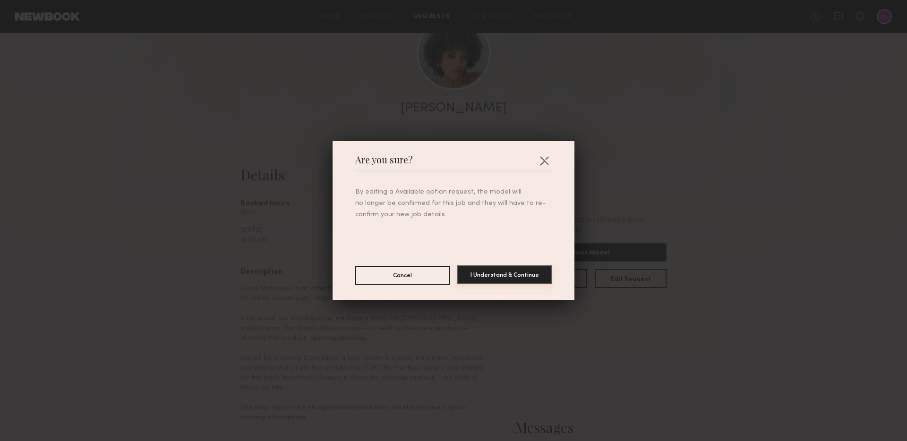
click at [487, 275] on button "I Understand & Continue" at bounding box center [504, 274] width 94 height 19
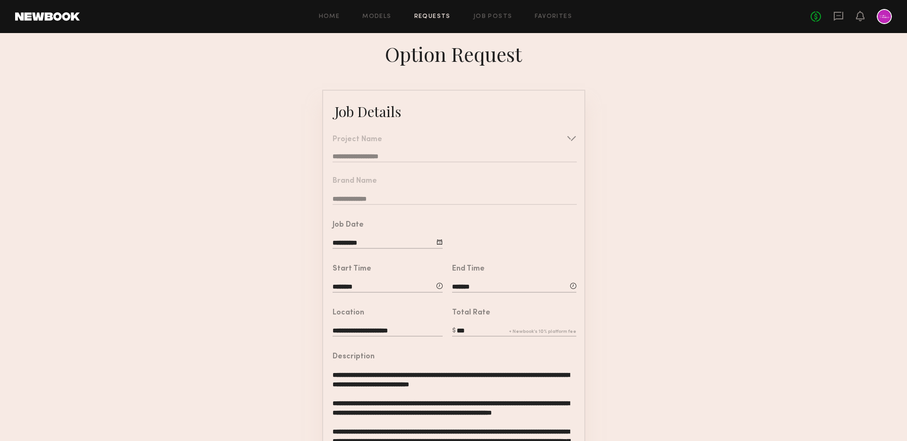
click at [336, 287] on input "********" at bounding box center [388, 287] width 110 height 10
click at [359, 324] on input "**" at bounding box center [359, 327] width 35 height 17
type input "**"
type input "********"
click at [411, 325] on input "**" at bounding box center [404, 327] width 35 height 17
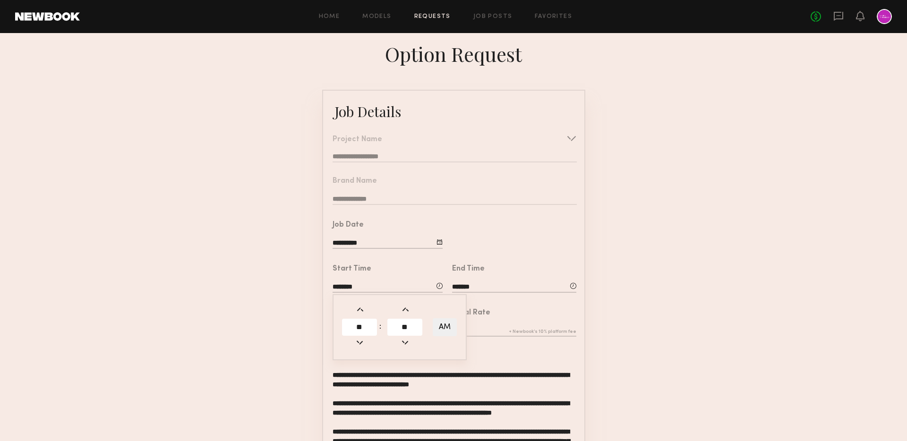
type input "*"
type input "**"
type input "********"
click at [458, 284] on input "*******" at bounding box center [514, 287] width 124 height 10
click at [483, 330] on input "**" at bounding box center [479, 327] width 35 height 17
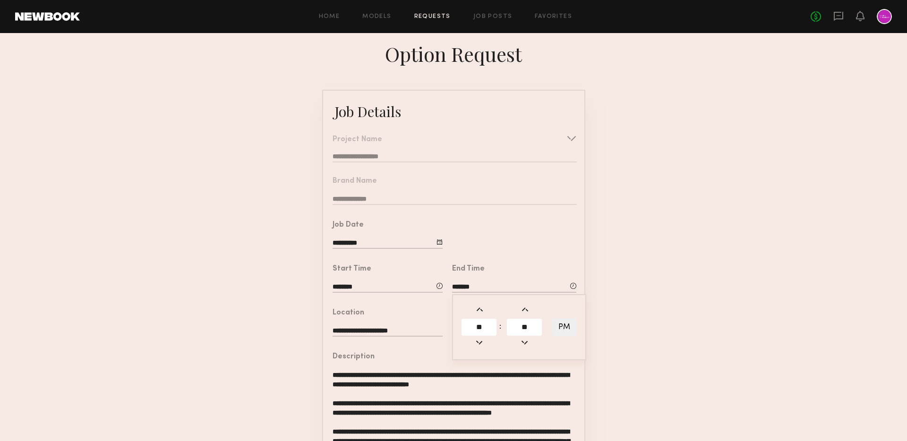
type input "*"
type input "*******"
type input "**"
click at [526, 324] on input "**" at bounding box center [524, 327] width 35 height 17
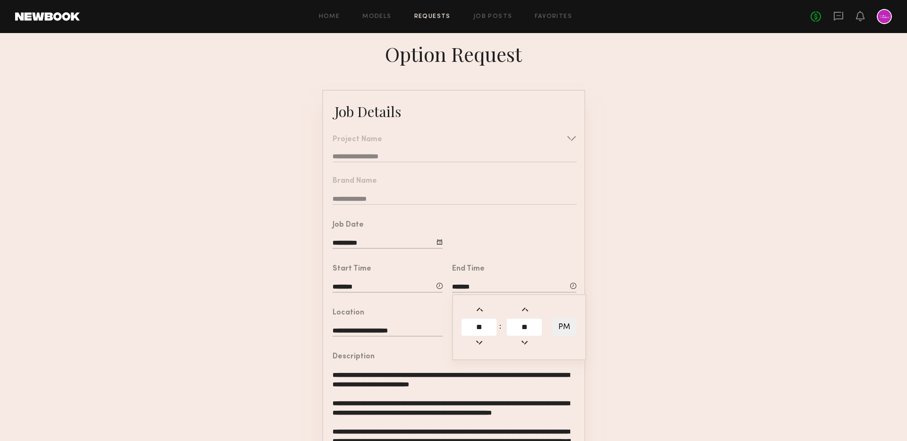
type input "*"
type input "**"
type input "*******"
click at [606, 310] on form "**********" at bounding box center [453, 387] width 907 height 594
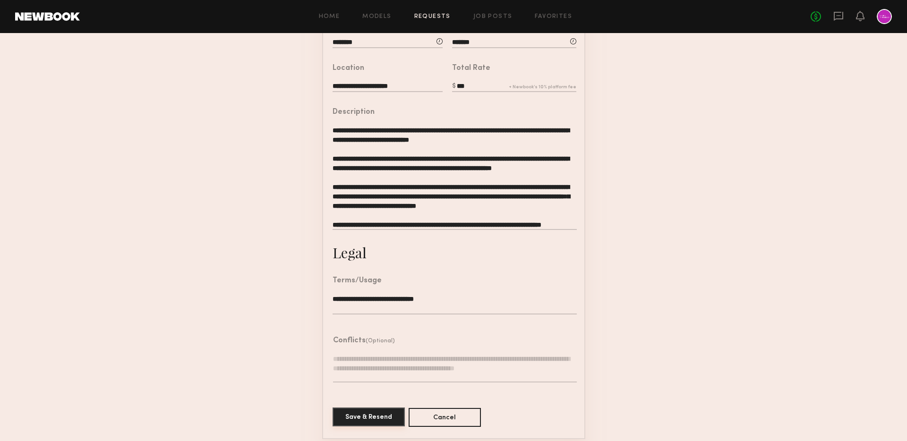
click at [367, 414] on button "Save & Resend" at bounding box center [369, 417] width 72 height 19
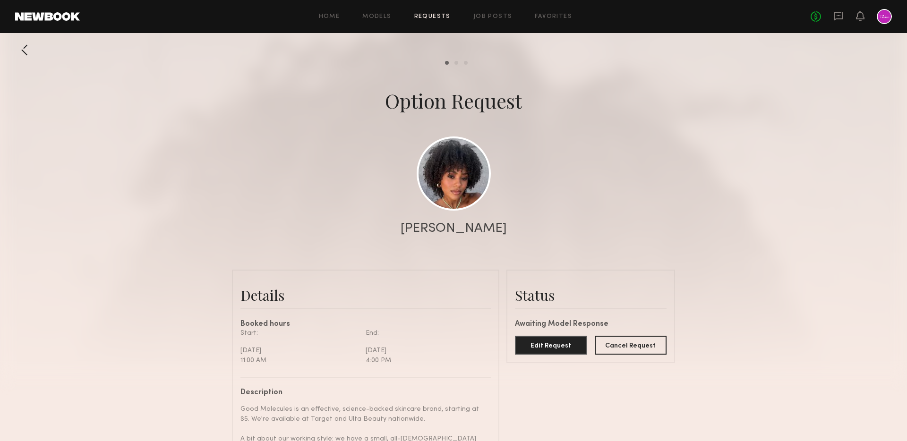
scroll to position [1039, 0]
click at [553, 19] on link "Favorites" at bounding box center [553, 17] width 37 height 6
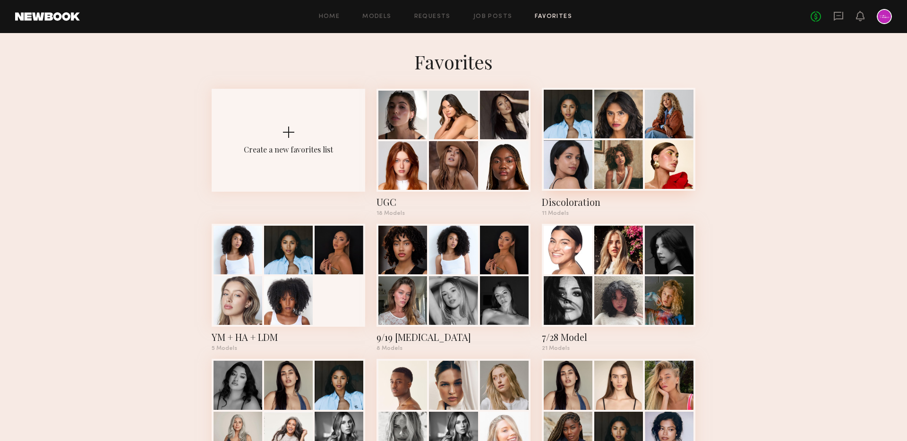
click at [577, 151] on div at bounding box center [568, 164] width 49 height 49
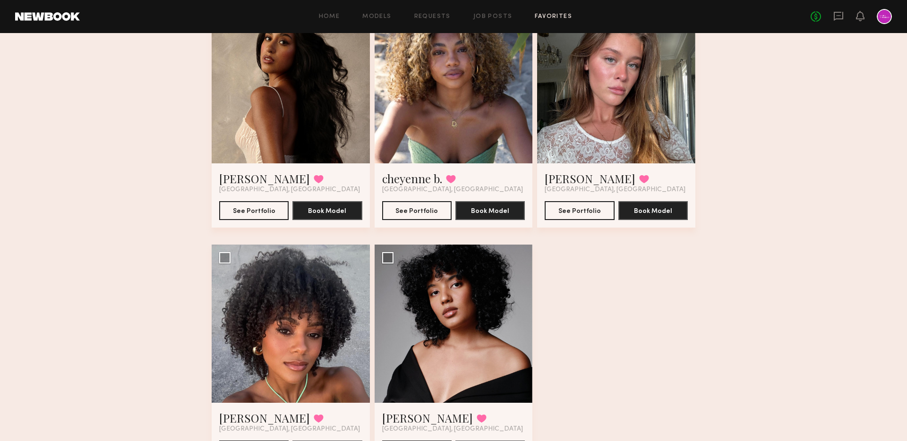
scroll to position [609, 0]
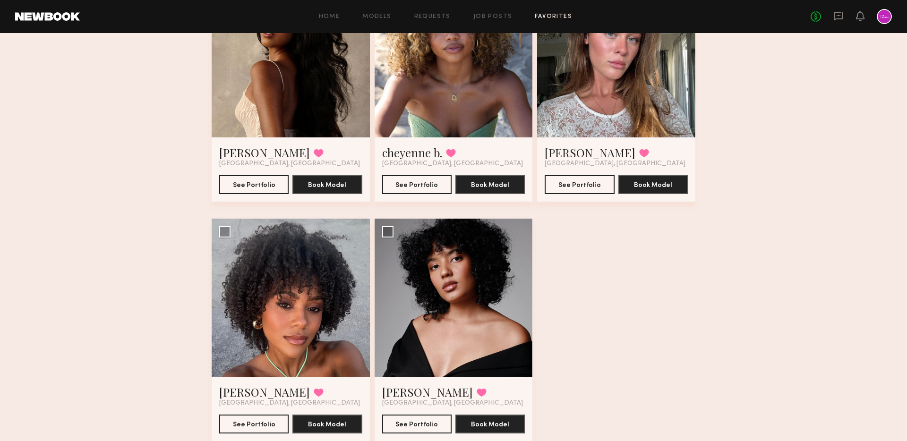
click at [839, 8] on header "Home Models Requests Job Posts Favorites Sign Out No fees up to $5,000" at bounding box center [453, 16] width 907 height 33
click at [839, 17] on icon at bounding box center [838, 16] width 10 height 10
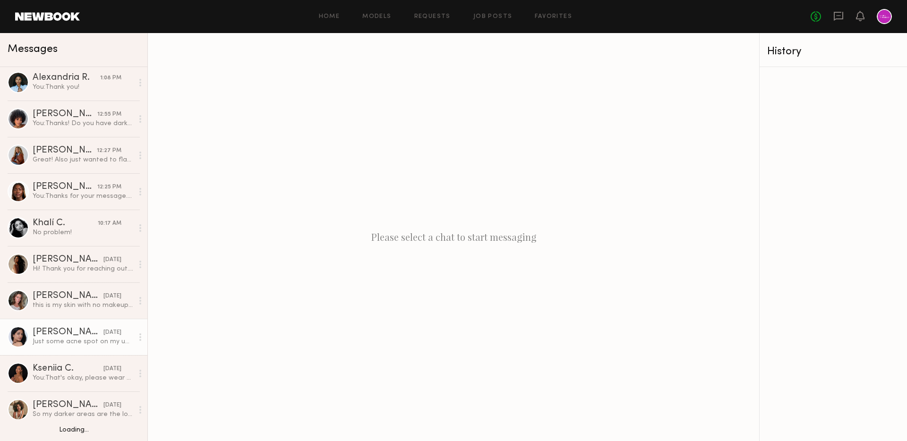
scroll to position [44, 0]
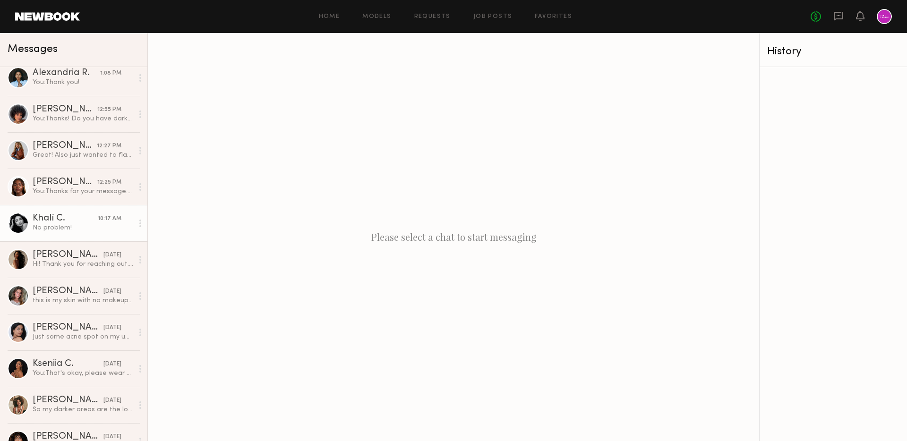
click at [74, 229] on div "No problem!" at bounding box center [83, 227] width 101 height 9
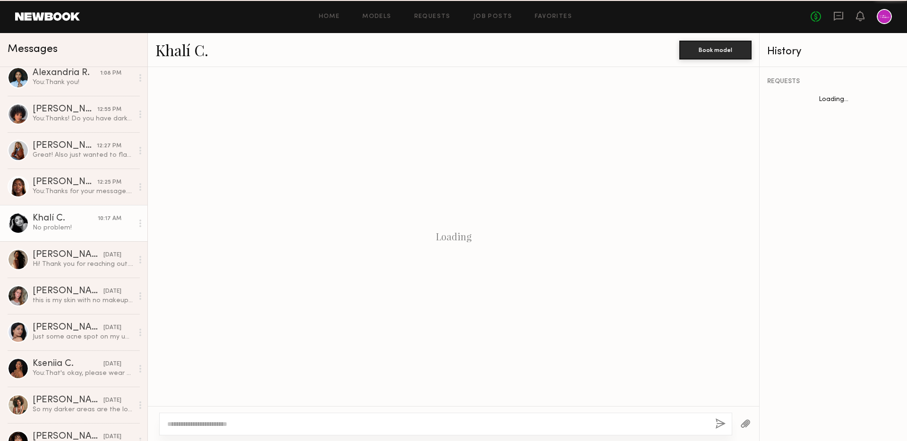
scroll to position [835, 0]
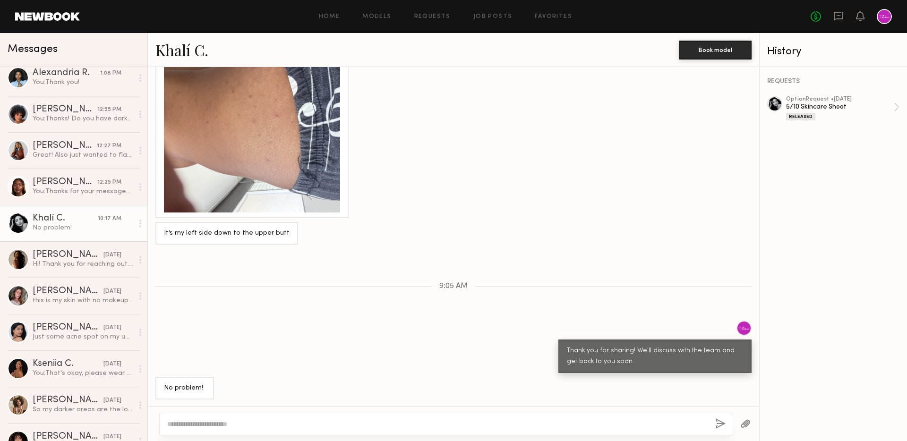
click at [182, 52] on link "Khalí C." at bounding box center [181, 50] width 53 height 20
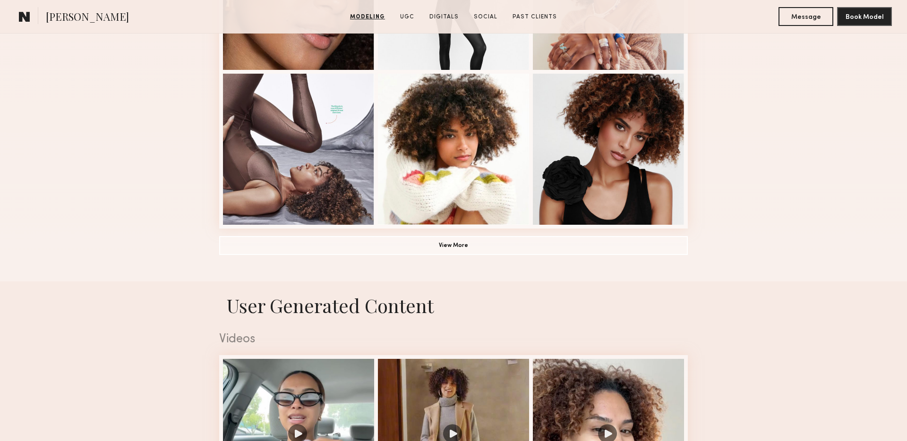
scroll to position [659, 0]
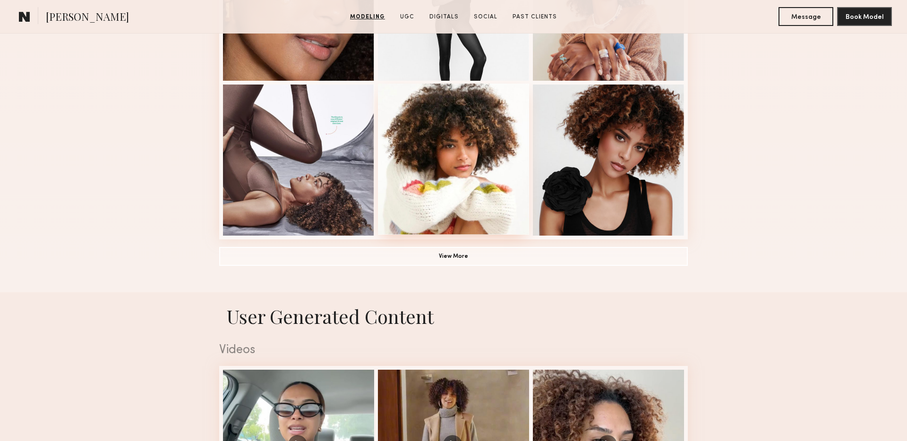
click at [464, 144] on div at bounding box center [453, 159] width 151 height 151
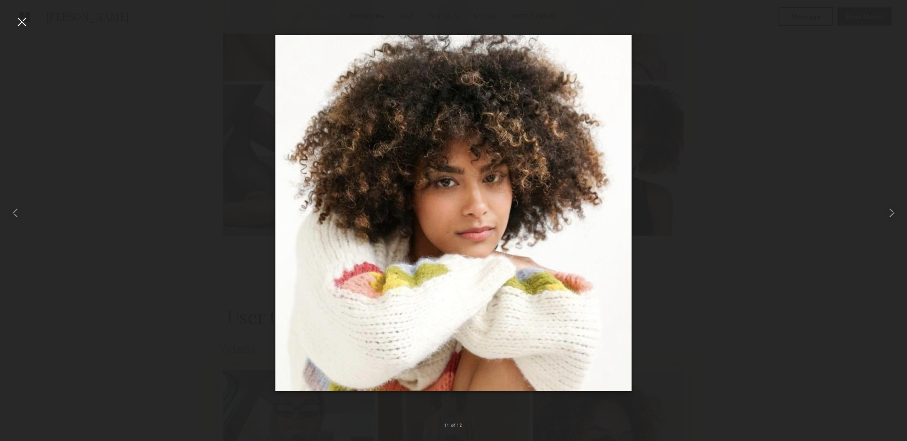
click at [706, 72] on div at bounding box center [453, 213] width 907 height 396
click at [17, 17] on div at bounding box center [21, 21] width 15 height 15
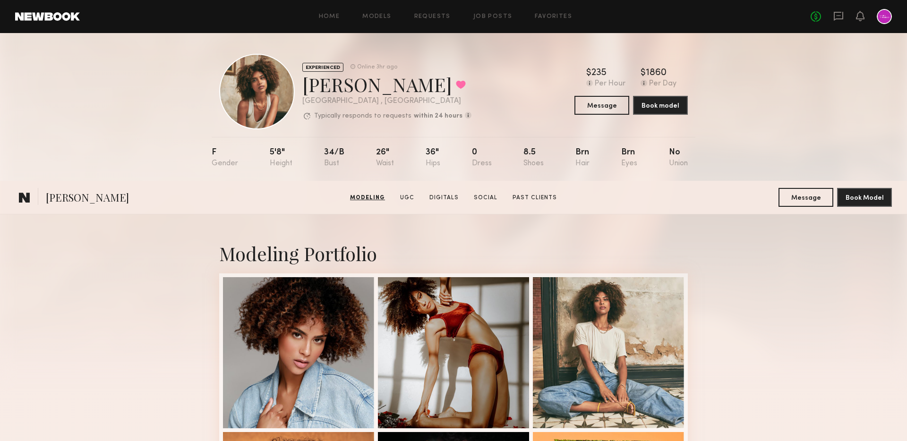
scroll to position [0, 0]
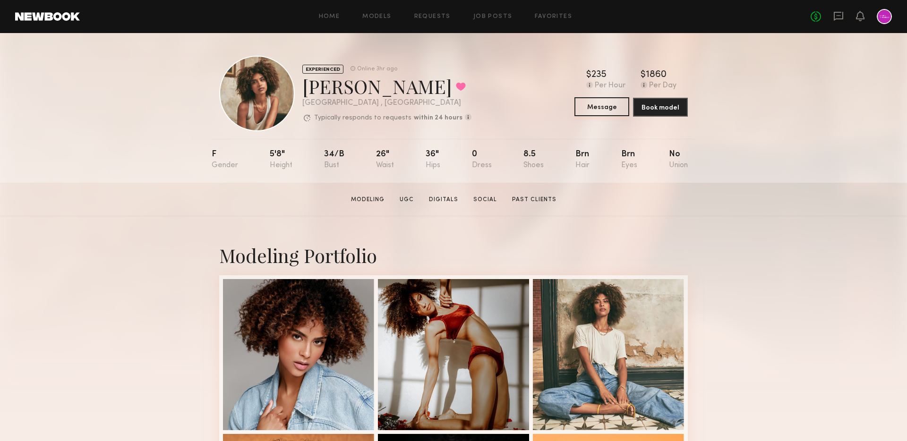
click at [608, 114] on button "Message" at bounding box center [601, 106] width 55 height 19
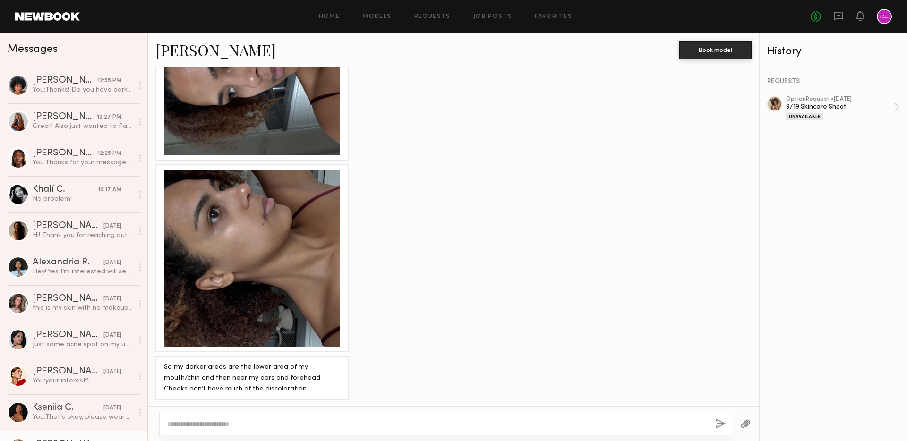
scroll to position [749, 0]
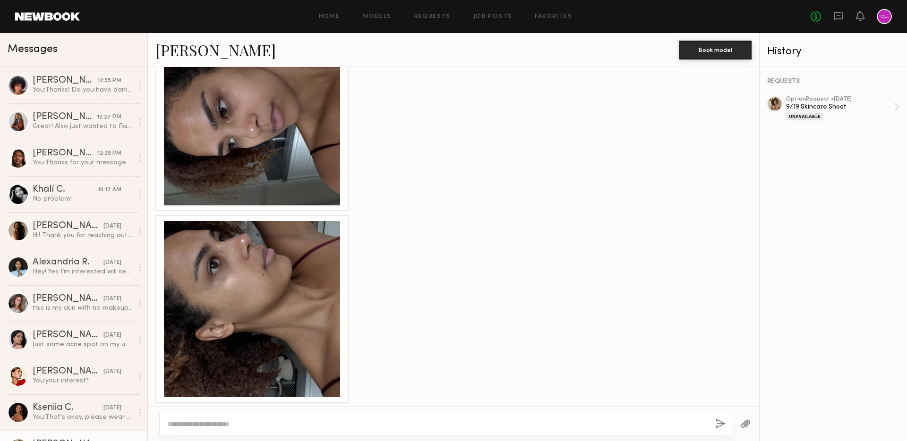
click at [254, 128] on div at bounding box center [252, 117] width 176 height 176
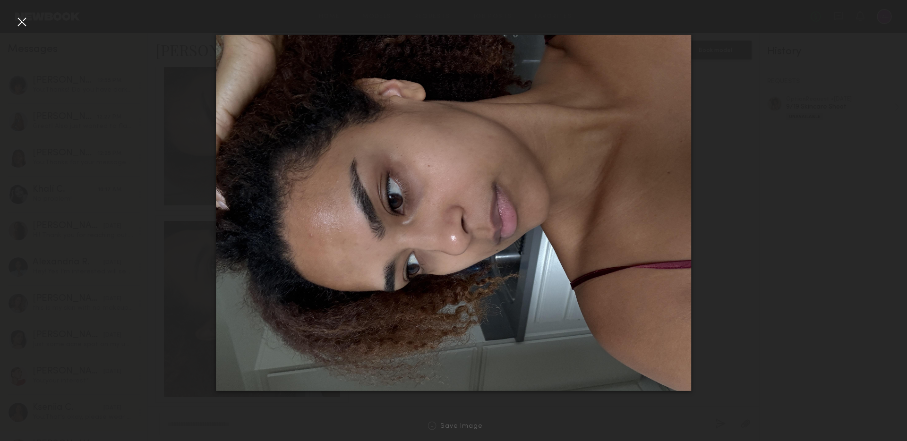
click at [13, 21] on div at bounding box center [453, 213] width 907 height 396
click at [20, 21] on div at bounding box center [21, 21] width 15 height 15
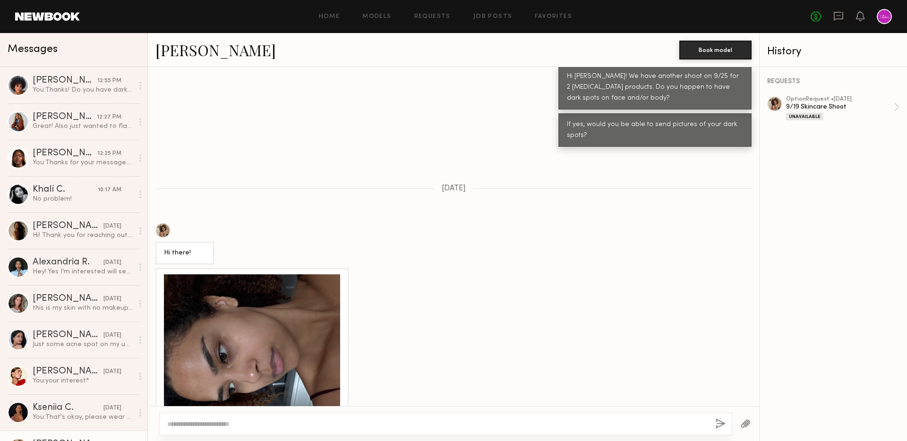
scroll to position [800, 0]
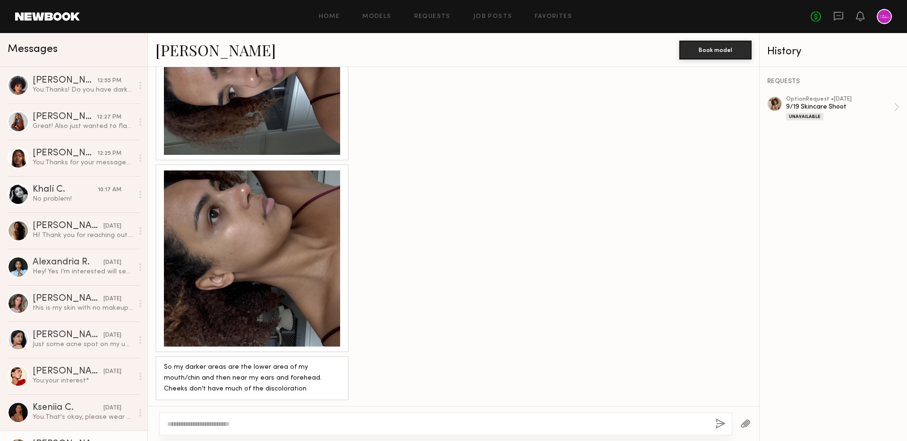
click at [265, 286] on div at bounding box center [252, 259] width 176 height 176
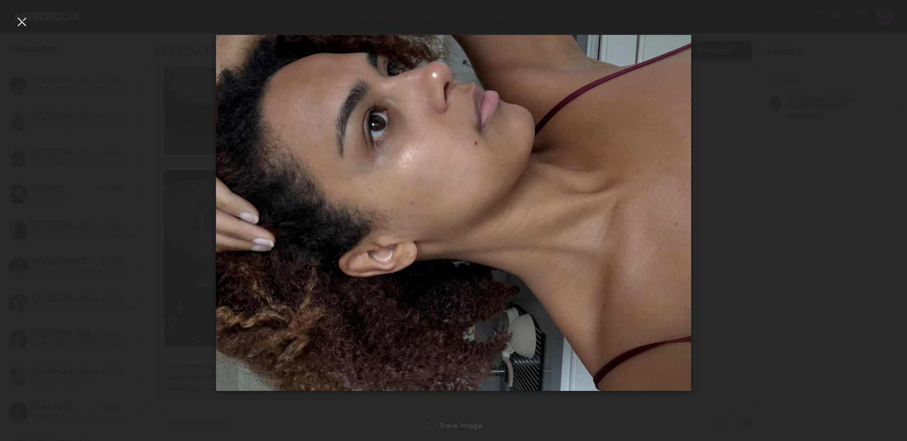
click at [16, 18] on div at bounding box center [21, 21] width 15 height 15
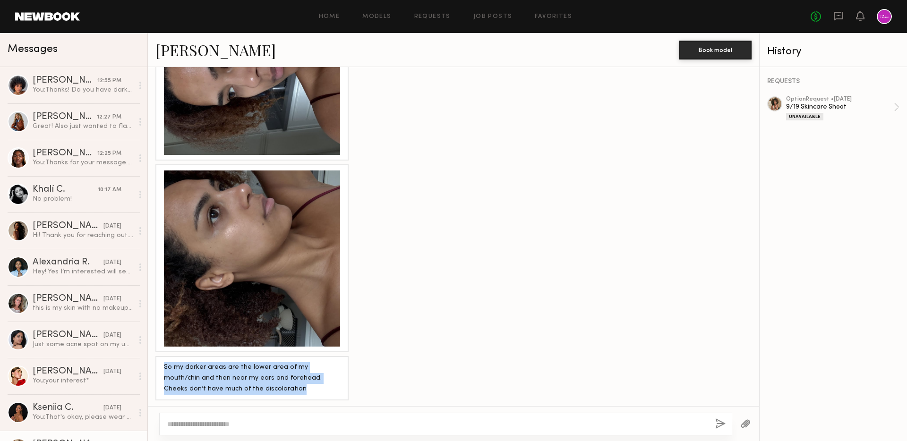
drag, startPoint x: 163, startPoint y: 363, endPoint x: 299, endPoint y: 399, distance: 140.7
click at [299, 399] on div "Loading I see! Would you be able to confirm with us tomorrow? We would prefer n…" at bounding box center [453, 236] width 611 height 339
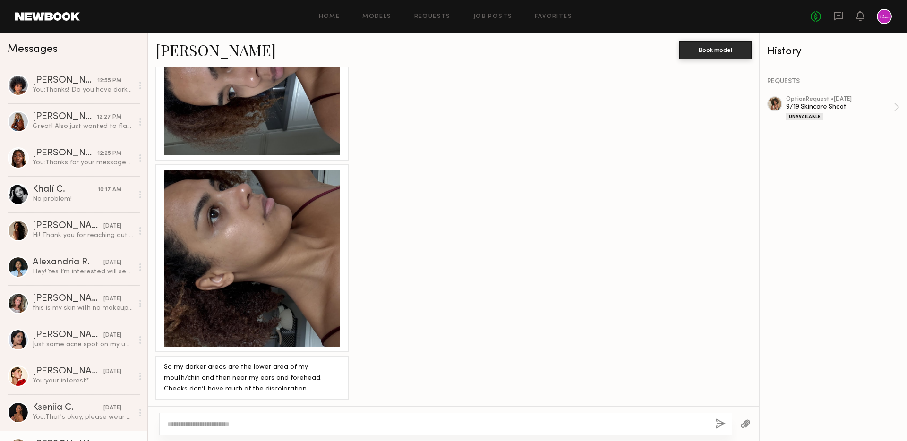
click at [325, 387] on div "So my darker areas are the lower area of my mouth/chin and then near my ears an…" at bounding box center [252, 378] width 176 height 33
click at [191, 103] on div at bounding box center [252, 67] width 176 height 176
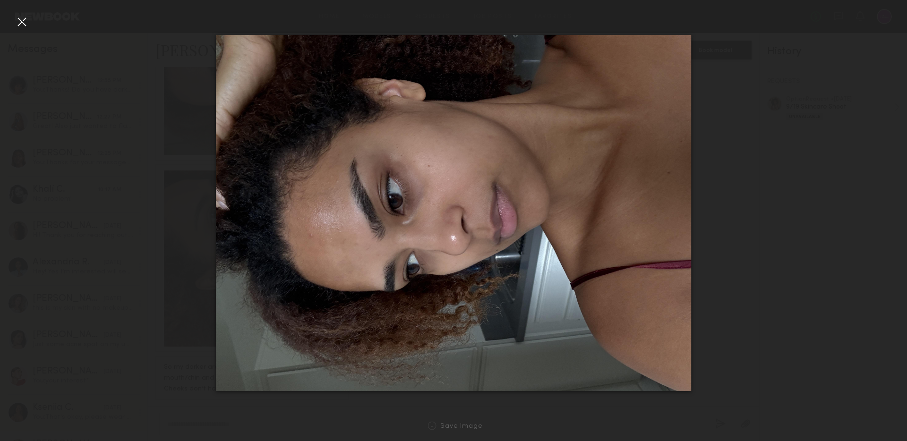
click at [22, 21] on div at bounding box center [21, 21] width 15 height 15
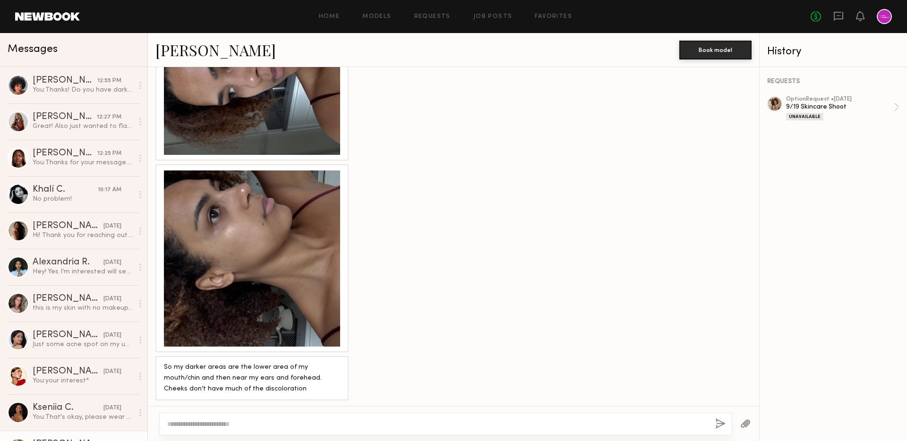
click at [200, 51] on link "Monica M." at bounding box center [215, 50] width 120 height 20
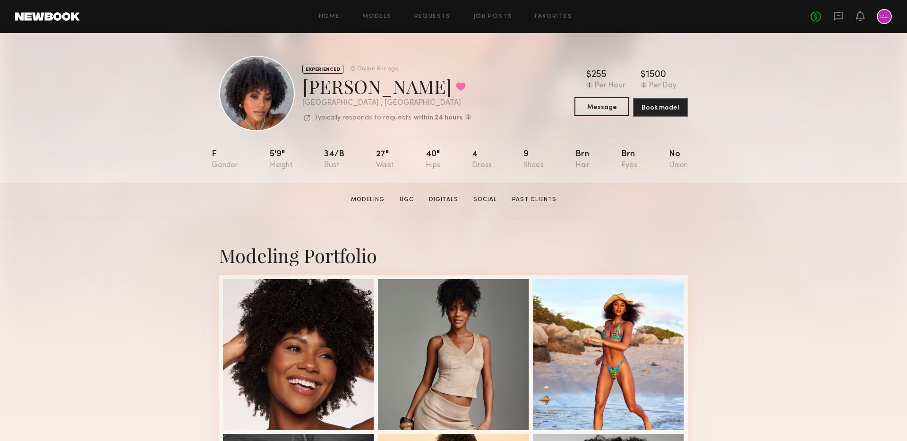
click at [580, 109] on button "Message" at bounding box center [601, 106] width 55 height 19
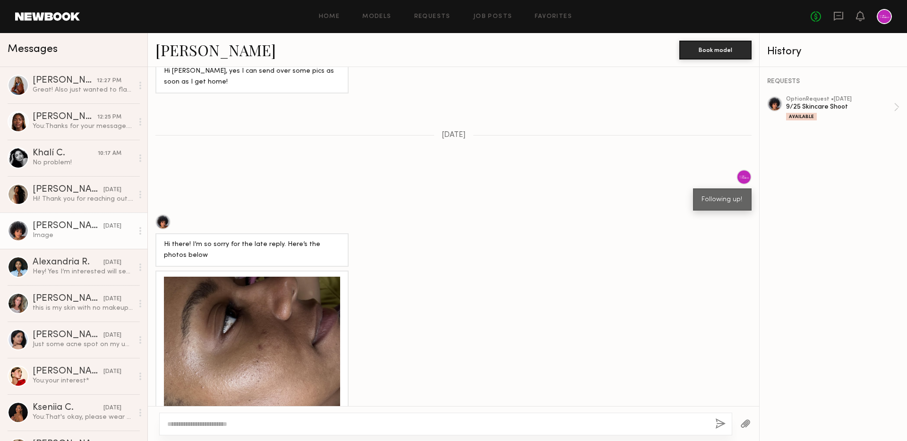
scroll to position [573, 0]
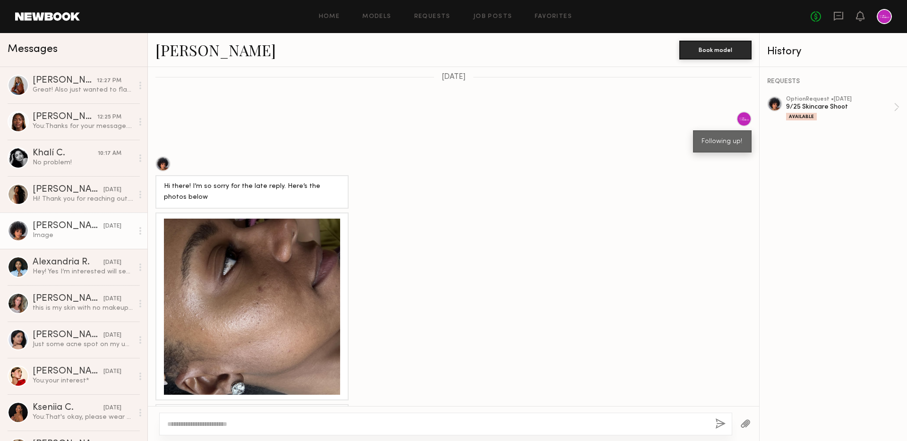
click at [317, 424] on textarea at bounding box center [437, 423] width 540 height 9
type textarea "**********"
click at [720, 423] on button "button" at bounding box center [720, 425] width 10 height 12
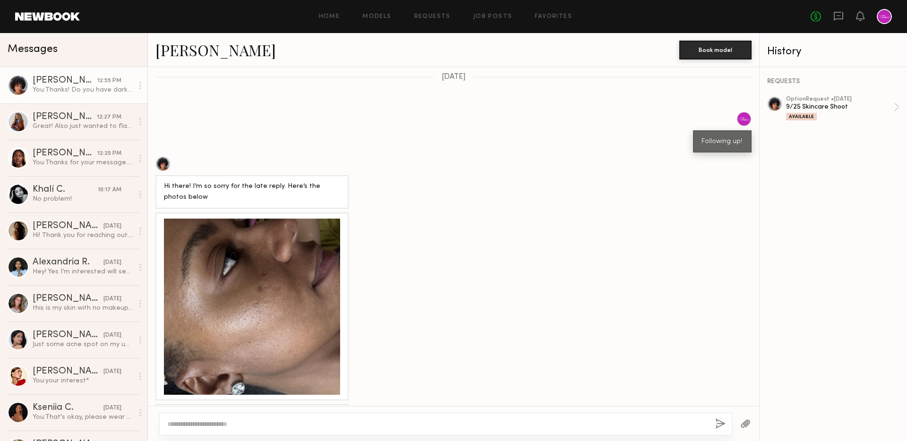
scroll to position [917, 0]
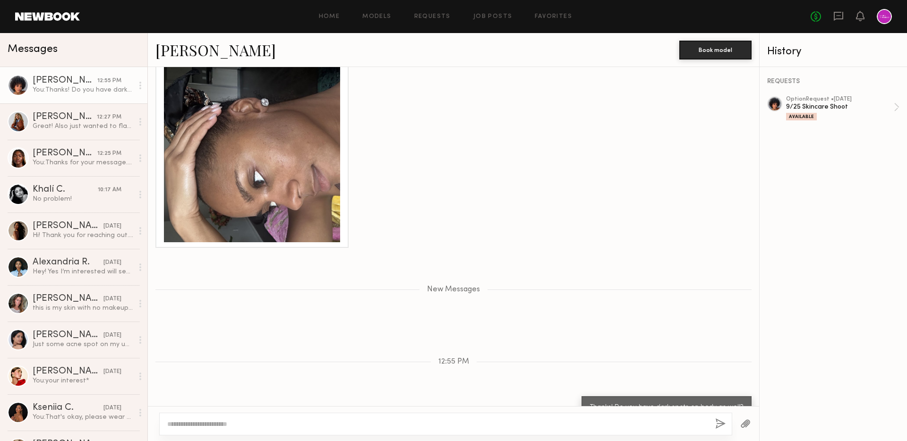
click at [265, 141] on div at bounding box center [252, 154] width 176 height 176
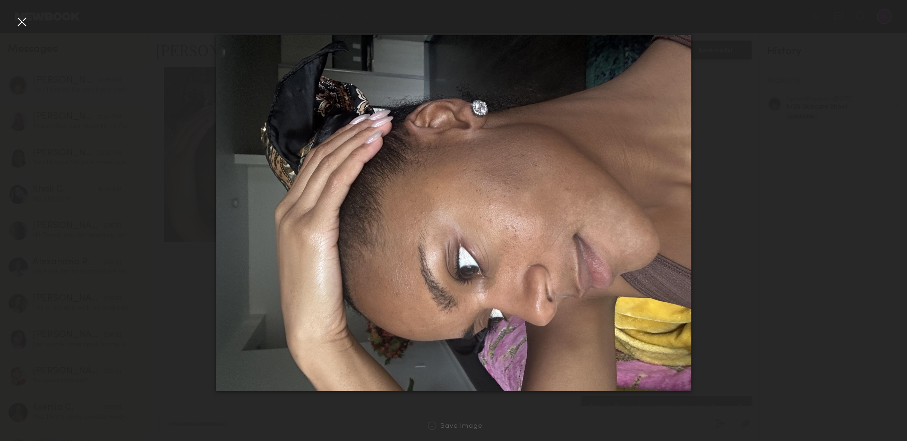
click at [796, 174] on div at bounding box center [453, 213] width 907 height 396
click at [17, 21] on div at bounding box center [21, 21] width 15 height 15
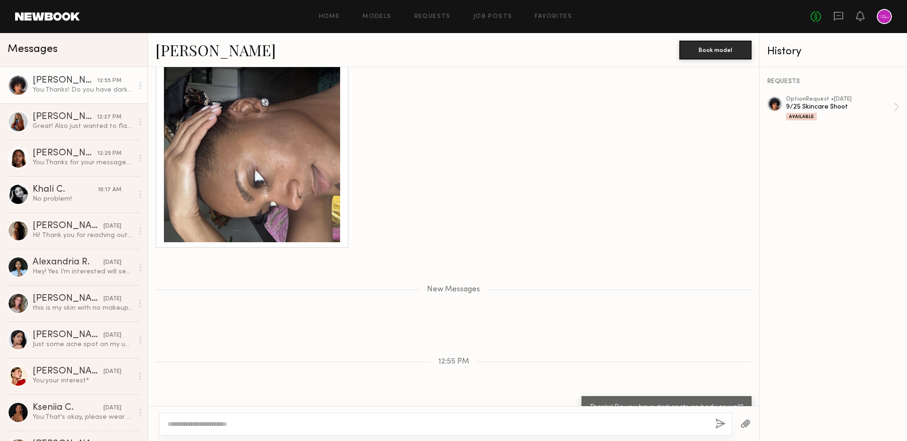
scroll to position [664, 0]
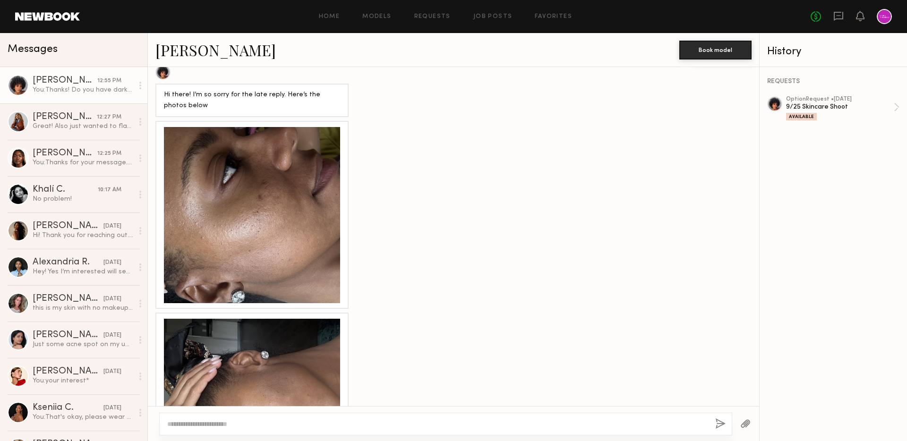
click at [285, 176] on div at bounding box center [252, 215] width 176 height 176
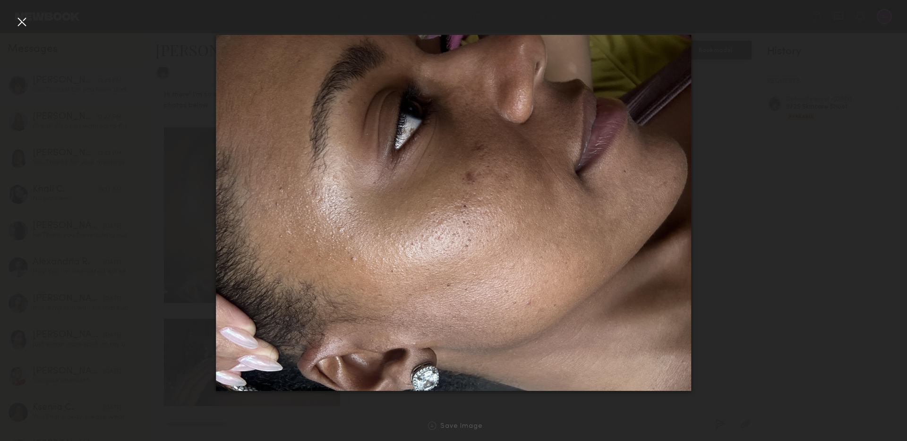
click at [14, 15] on div at bounding box center [21, 21] width 15 height 15
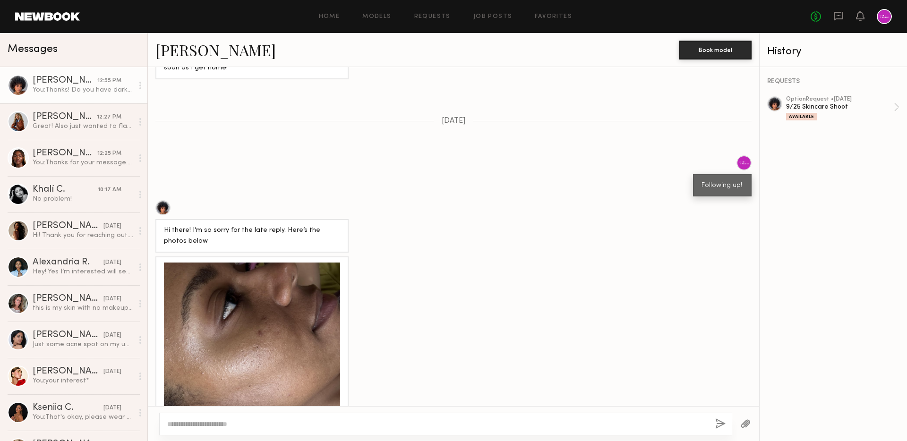
scroll to position [468, 0]
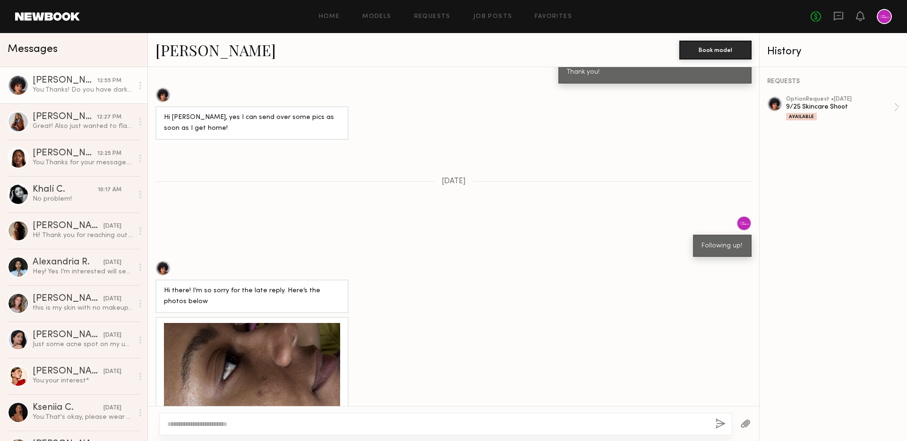
click at [192, 53] on link "[PERSON_NAME]" at bounding box center [215, 50] width 120 height 20
click at [45, 123] on div "Great! Also just wanted to flag I do have some dark spots on the back of my thi…" at bounding box center [83, 126] width 101 height 9
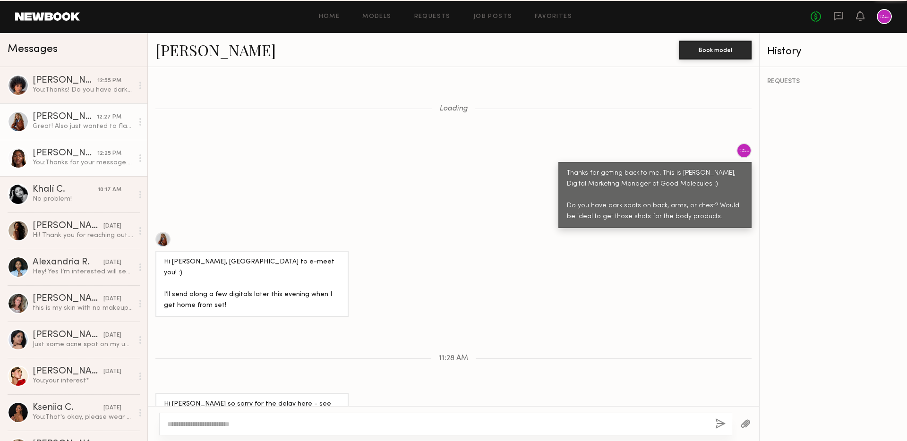
scroll to position [1069, 0]
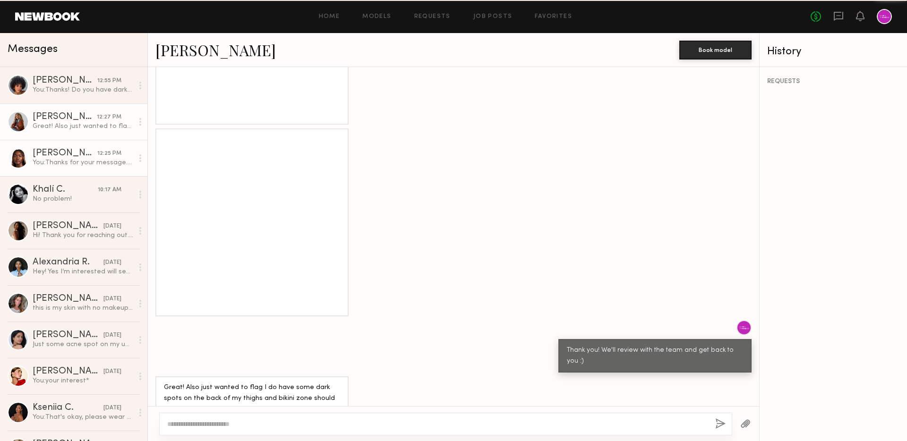
click at [70, 155] on div "Tamie L." at bounding box center [65, 153] width 65 height 9
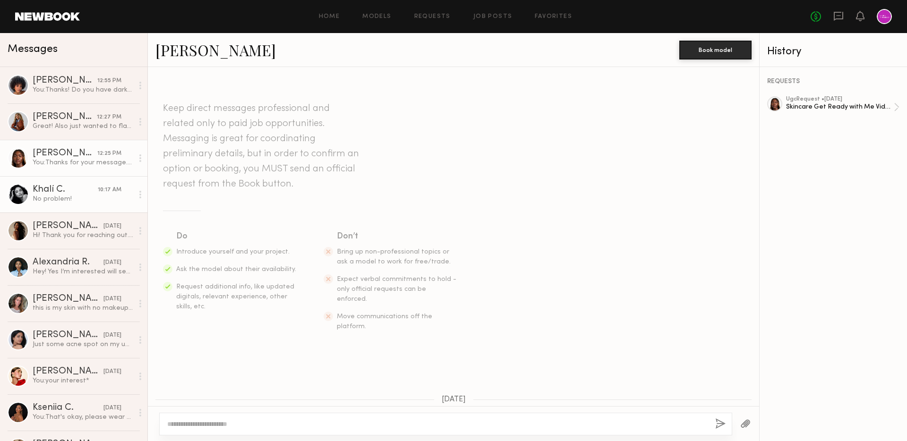
scroll to position [1123, 0]
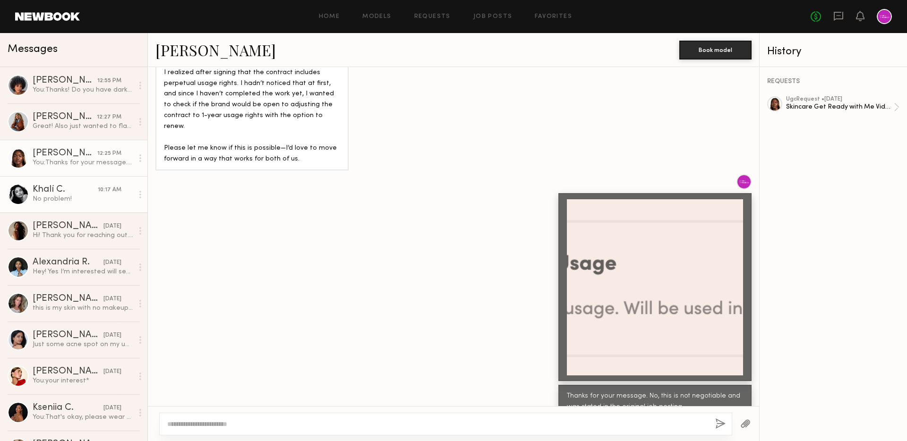
click at [74, 189] on div "Khalí C." at bounding box center [65, 189] width 65 height 9
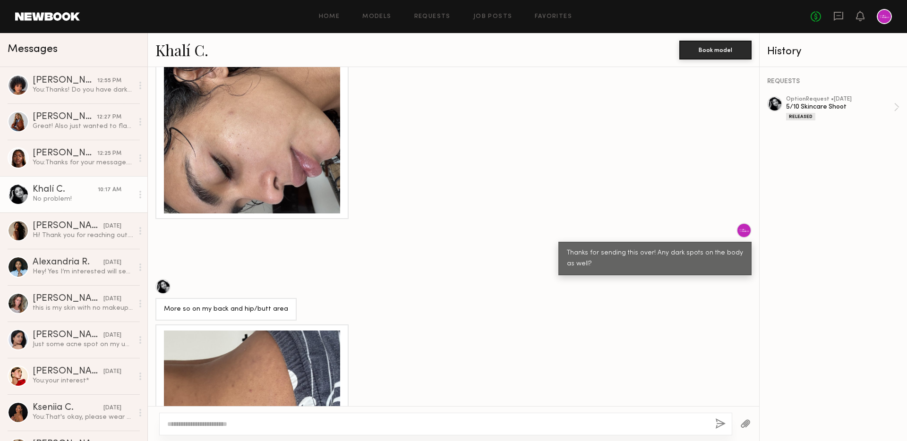
scroll to position [509, 0]
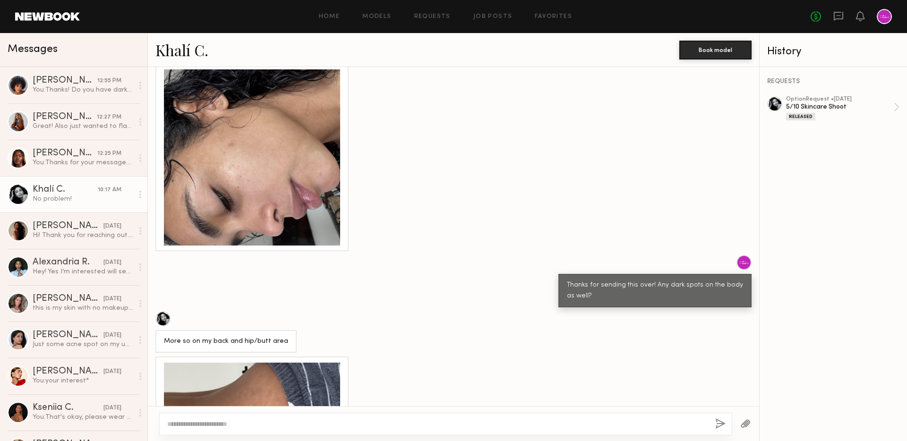
click at [189, 48] on link "Khalí C." at bounding box center [181, 50] width 53 height 20
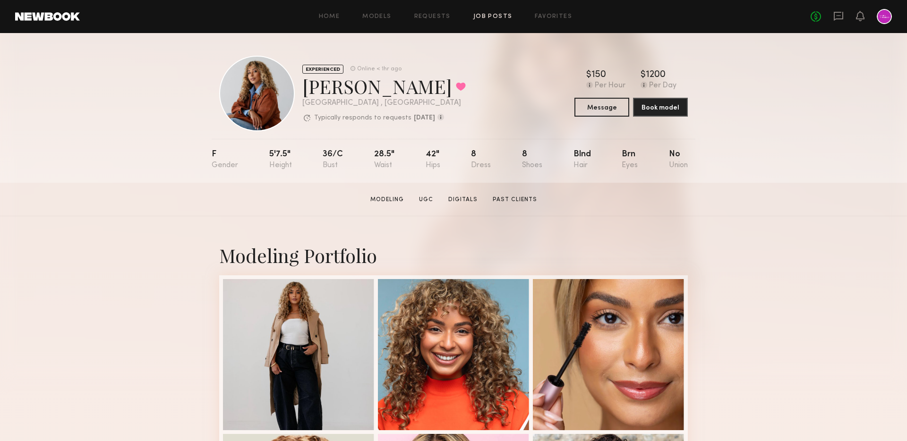
click at [501, 16] on link "Job Posts" at bounding box center [492, 17] width 39 height 6
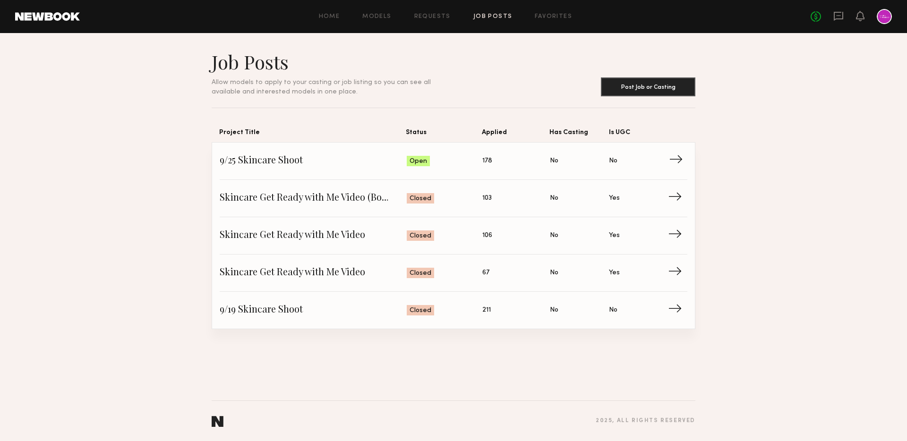
click at [310, 166] on span "9/25 Skincare Shoot" at bounding box center [313, 161] width 187 height 14
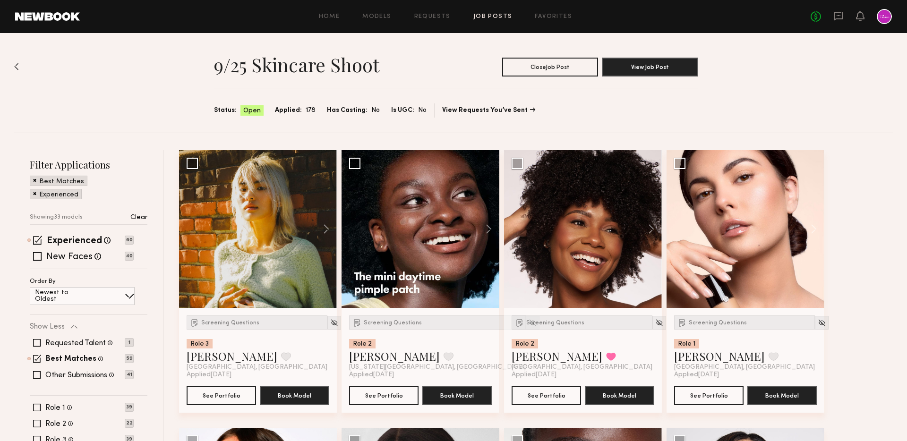
scroll to position [223, 0]
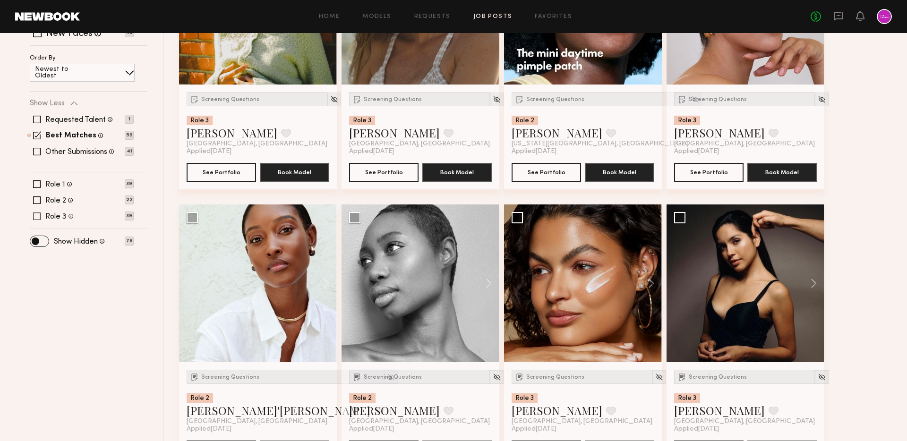
click at [56, 217] on label "Role 3" at bounding box center [55, 217] width 21 height 8
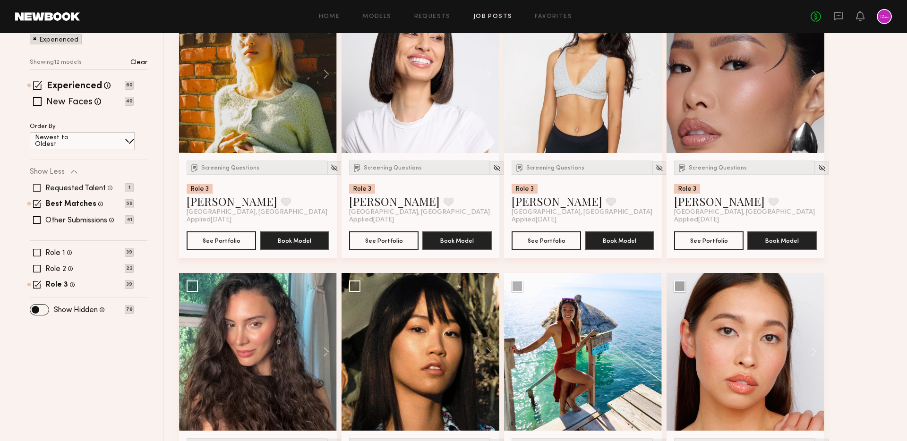
scroll to position [138, 0]
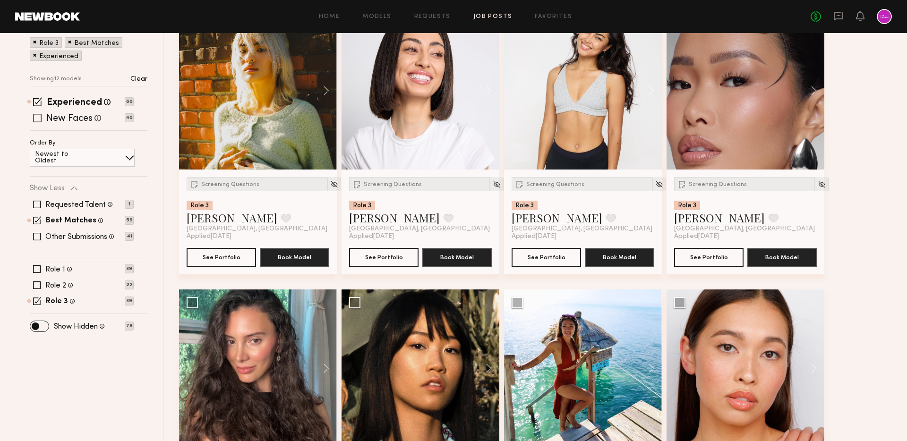
click at [80, 122] on label "New Faces" at bounding box center [69, 118] width 46 height 9
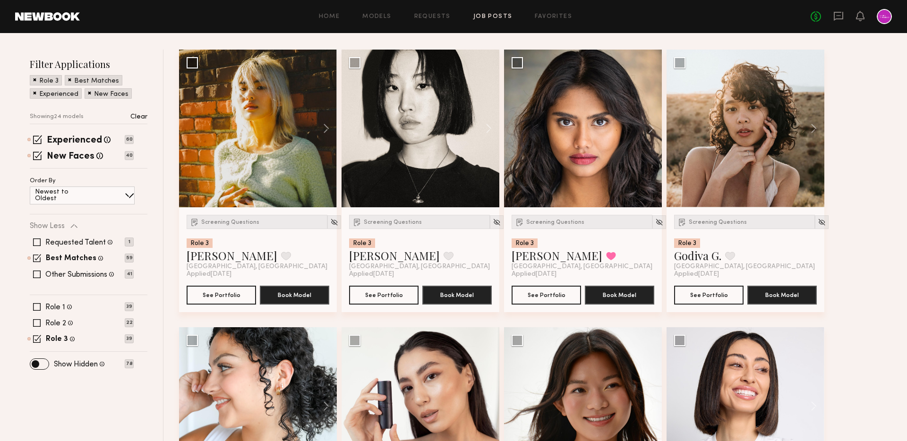
scroll to position [0, 0]
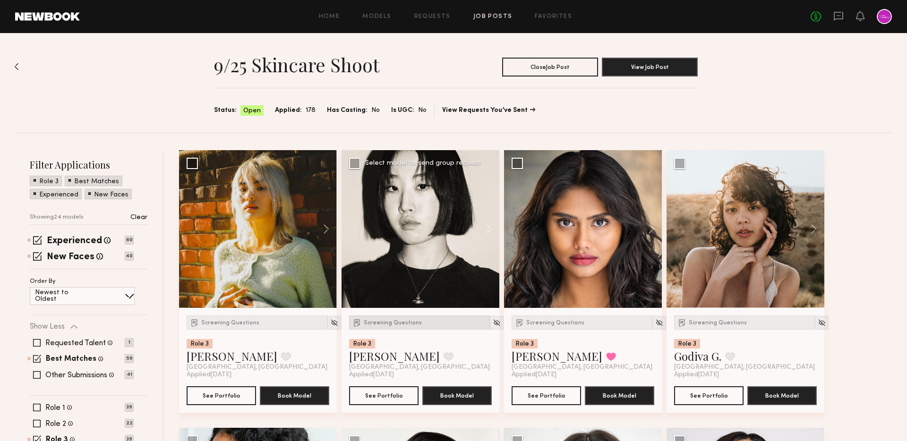
click at [399, 323] on span "Screening Questions" at bounding box center [393, 323] width 58 height 6
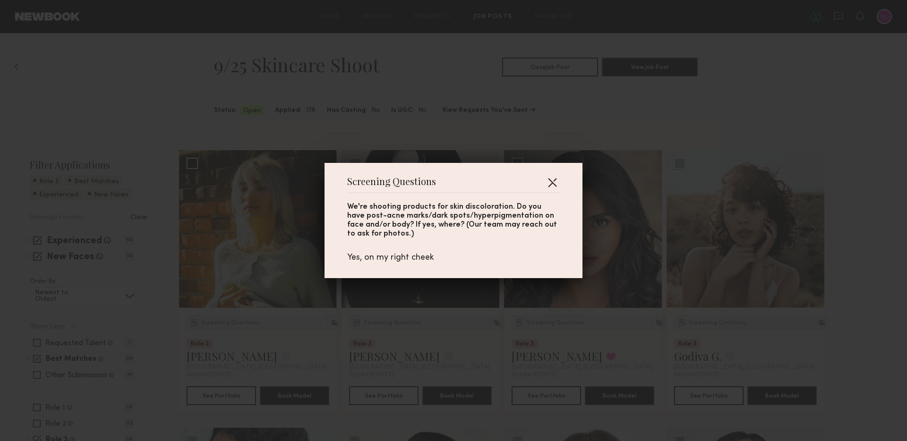
click at [556, 180] on button "button" at bounding box center [552, 182] width 15 height 15
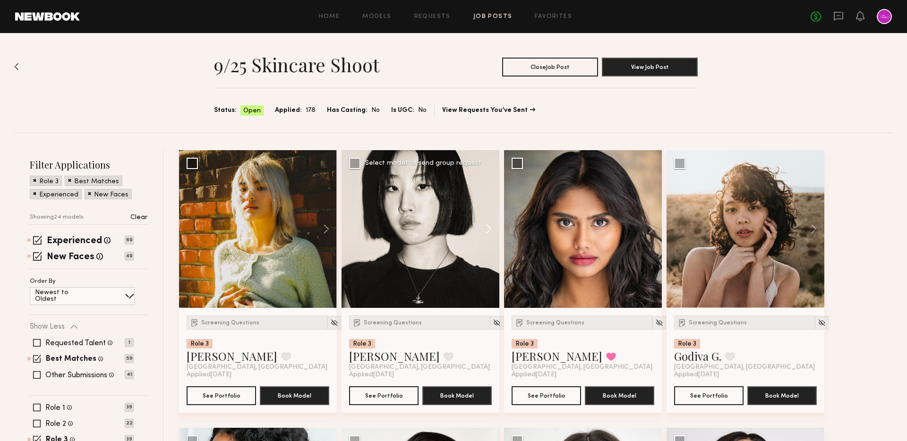
click at [492, 227] on button at bounding box center [484, 229] width 30 height 158
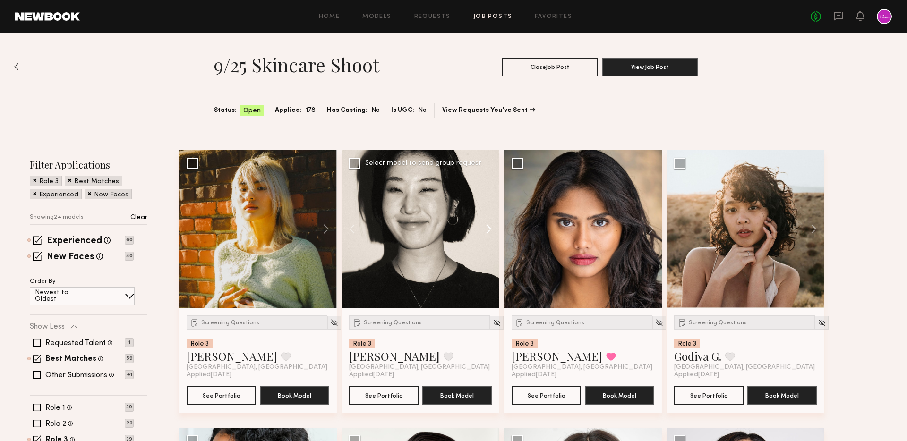
click at [492, 227] on button at bounding box center [484, 229] width 30 height 158
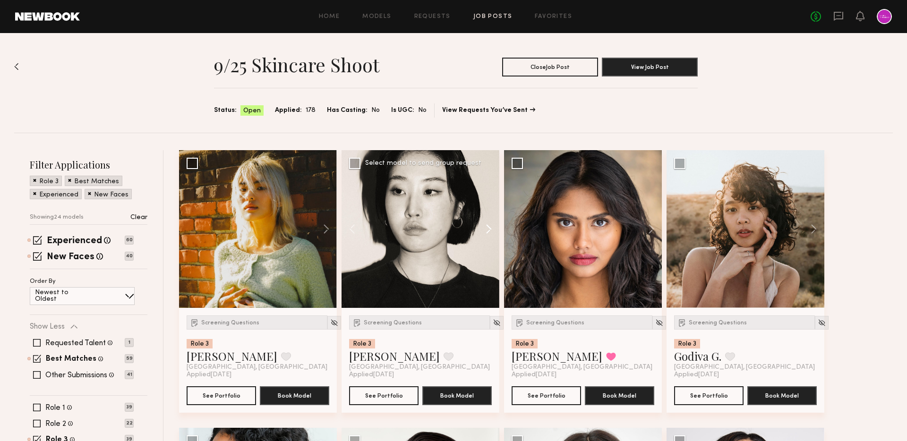
click at [492, 227] on button at bounding box center [484, 229] width 30 height 158
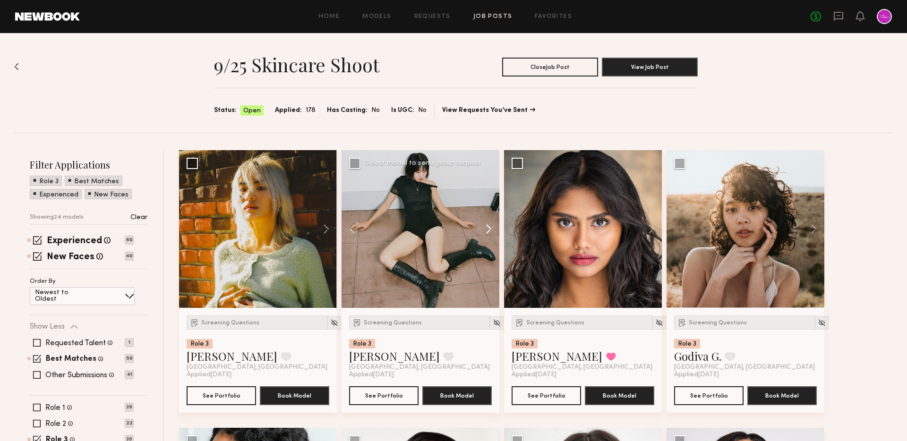
click at [492, 227] on button at bounding box center [484, 229] width 30 height 158
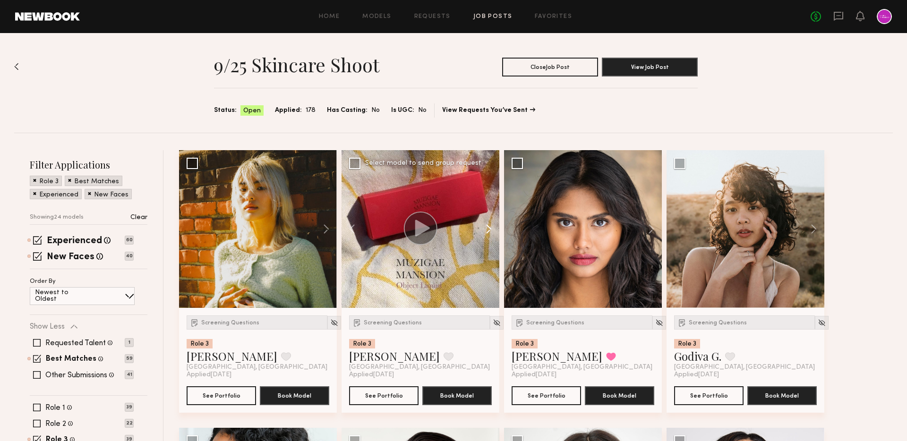
click at [492, 227] on button at bounding box center [484, 229] width 30 height 158
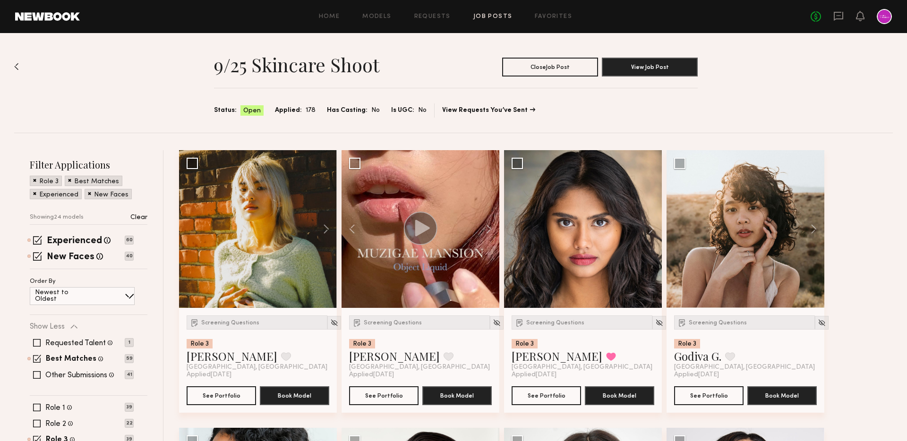
scroll to position [45, 0]
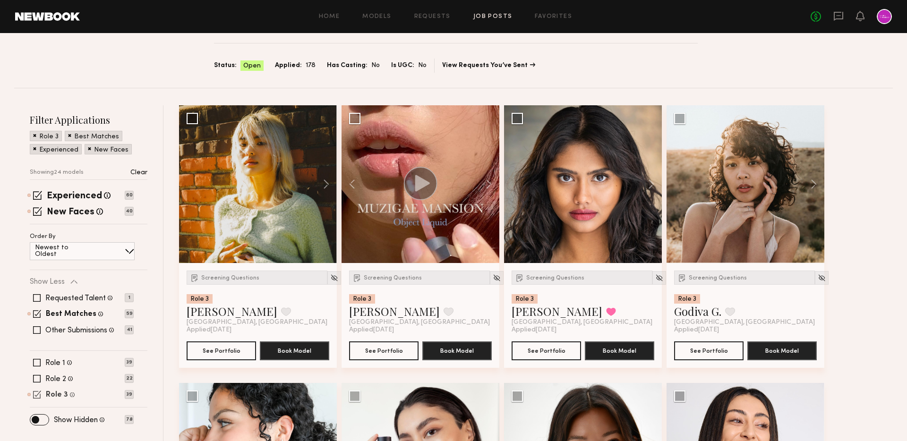
click at [62, 395] on label "Role 3" at bounding box center [57, 396] width 22 height 8
click at [61, 380] on label "Role 2" at bounding box center [55, 380] width 21 height 8
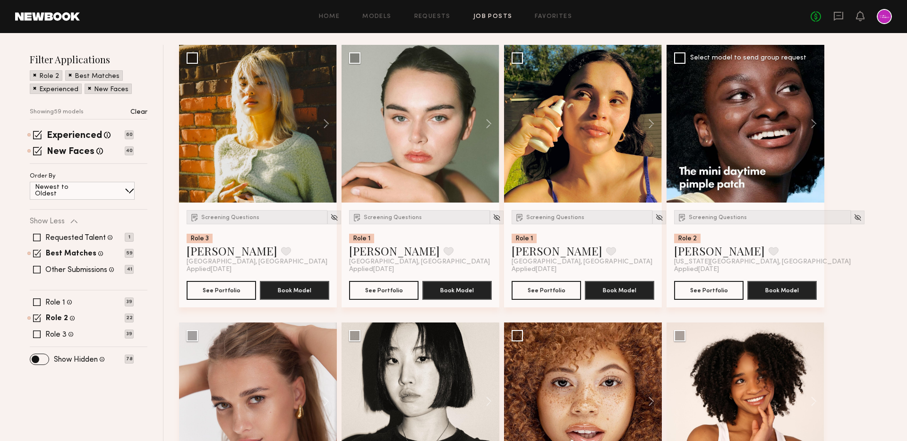
scroll to position [16, 0]
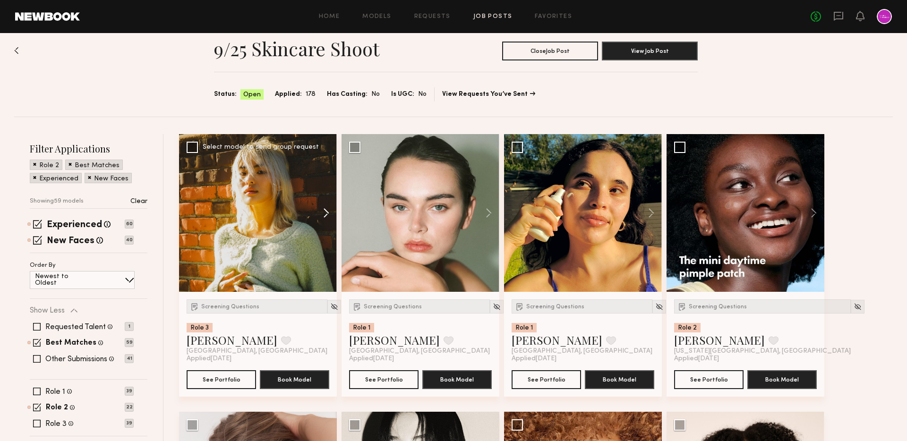
click at [324, 210] on button at bounding box center [322, 213] width 30 height 158
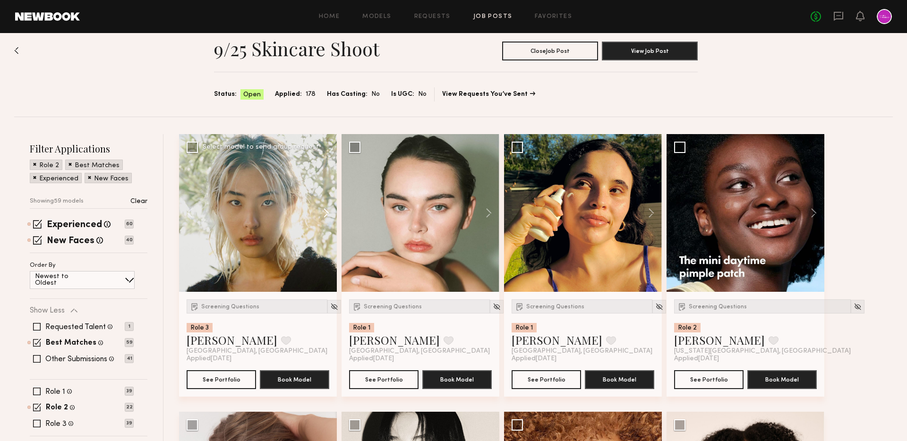
click at [324, 210] on button at bounding box center [322, 213] width 30 height 158
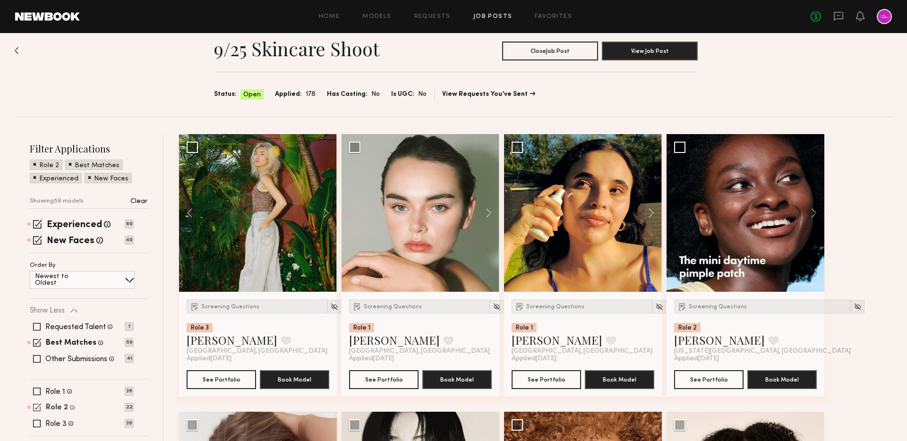
click at [58, 405] on label "Role 2" at bounding box center [57, 408] width 22 height 8
click at [58, 405] on label "Role 2" at bounding box center [55, 408] width 21 height 8
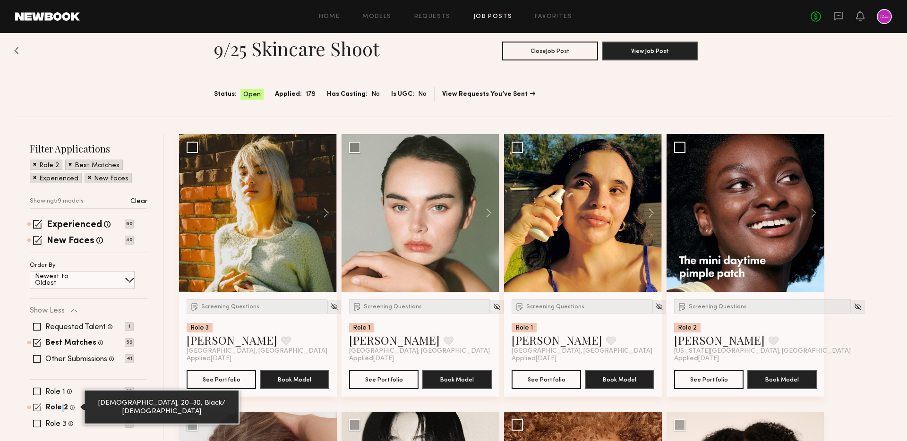
click at [70, 405] on span at bounding box center [72, 407] width 5 height 8
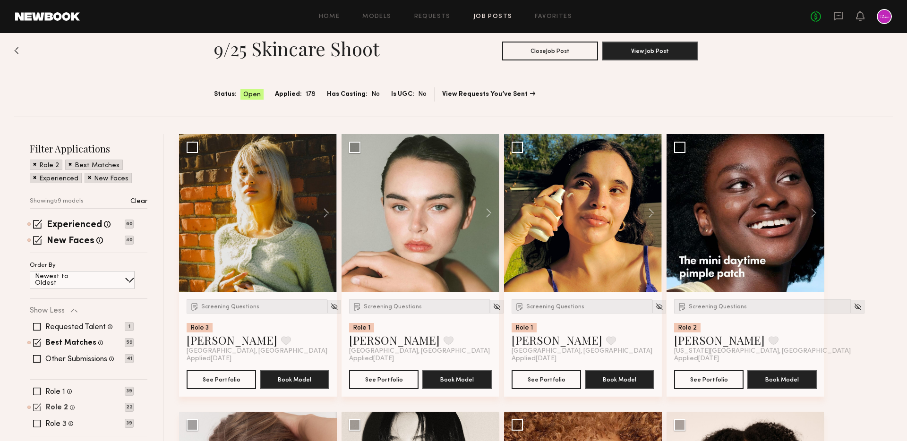
click at [58, 405] on label "Role 2" at bounding box center [57, 408] width 22 height 8
click at [58, 405] on label "Role 2" at bounding box center [55, 408] width 21 height 8
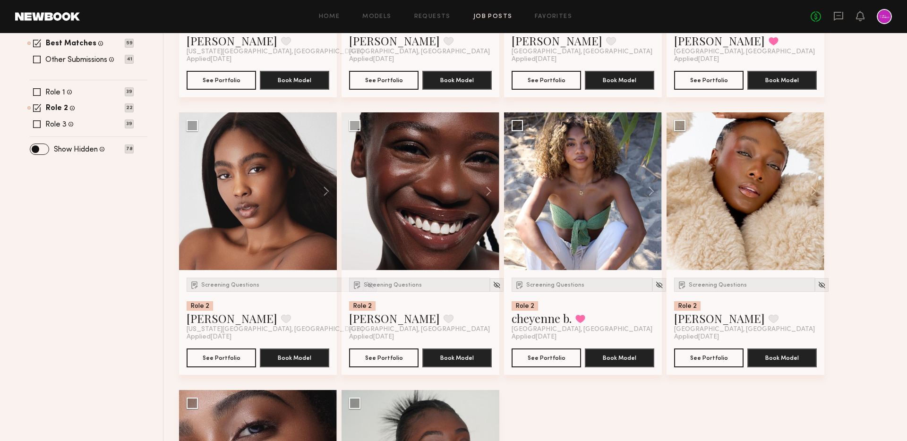
scroll to position [0, 0]
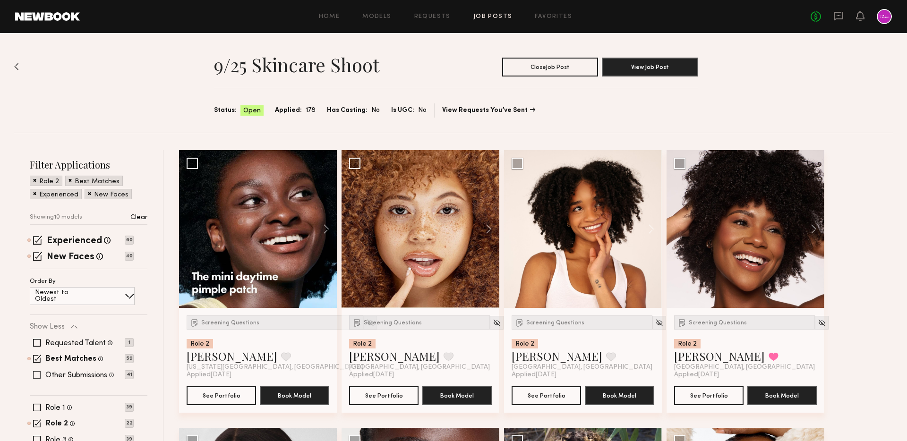
click at [73, 377] on label "Other Submissions" at bounding box center [76, 376] width 62 height 8
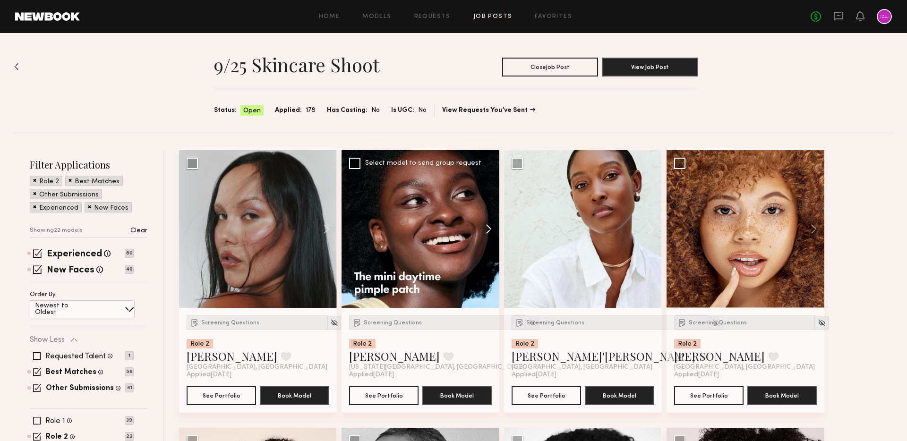
click at [486, 231] on button at bounding box center [484, 229] width 30 height 158
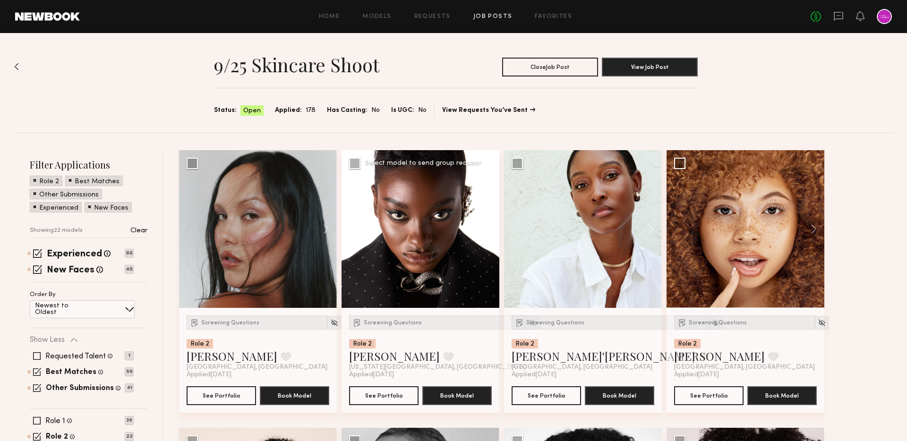
click at [486, 231] on button at bounding box center [484, 229] width 30 height 158
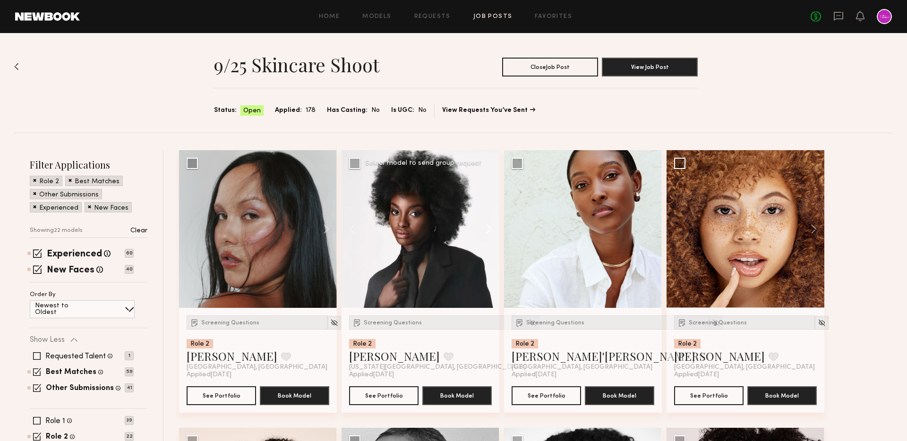
click at [486, 231] on button at bounding box center [484, 229] width 30 height 158
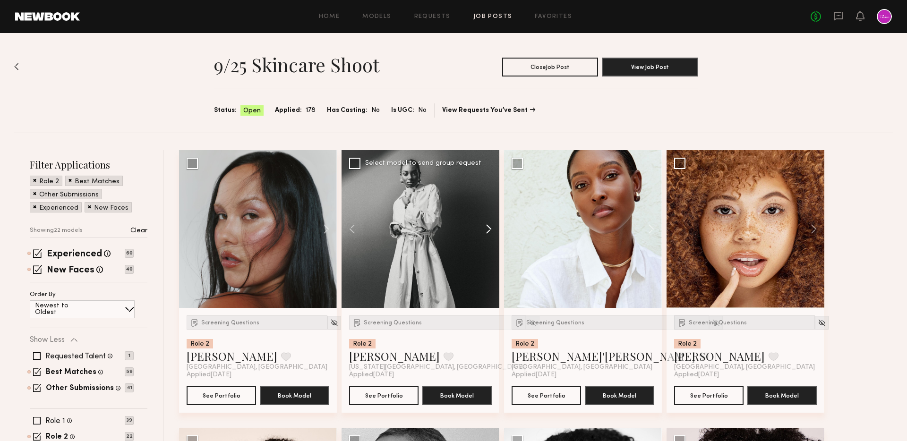
click at [486, 231] on button at bounding box center [484, 229] width 30 height 158
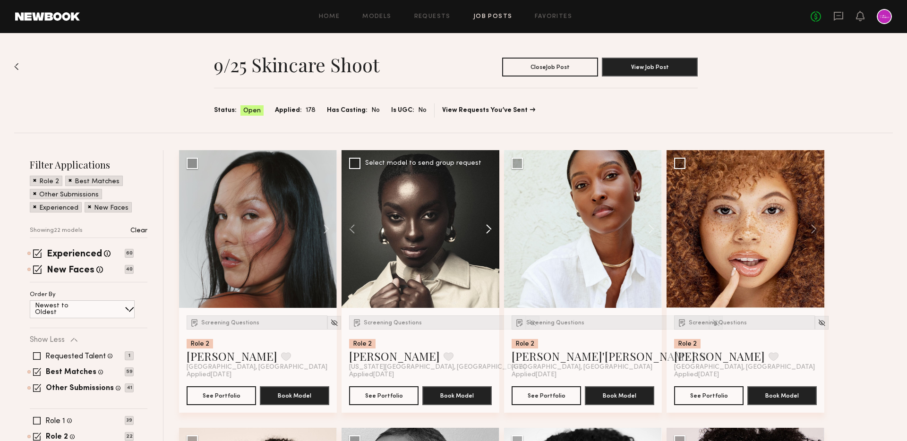
click at [486, 231] on button at bounding box center [484, 229] width 30 height 158
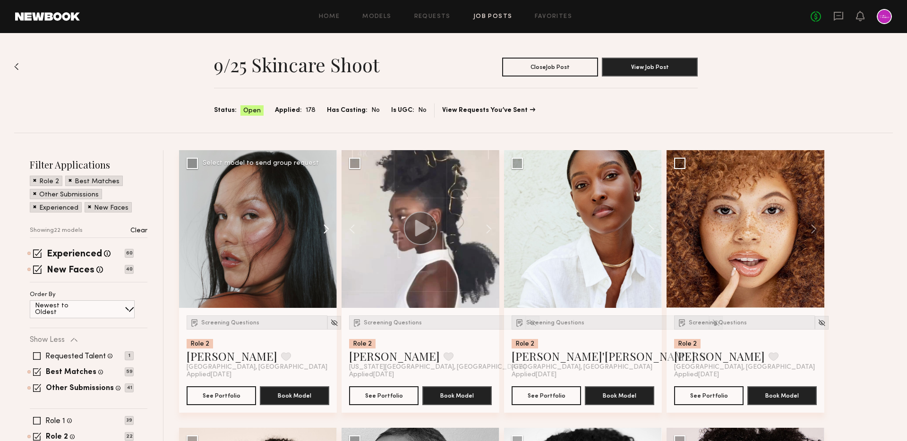
click at [326, 226] on button at bounding box center [322, 229] width 30 height 158
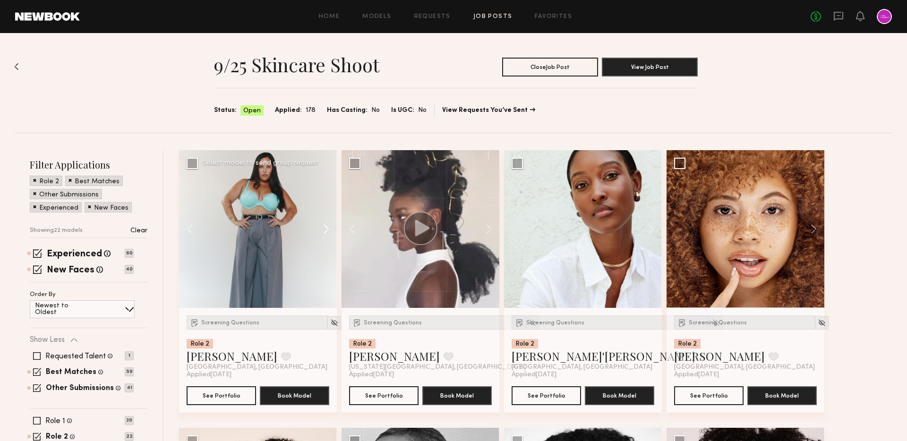
click at [326, 226] on button at bounding box center [322, 229] width 30 height 158
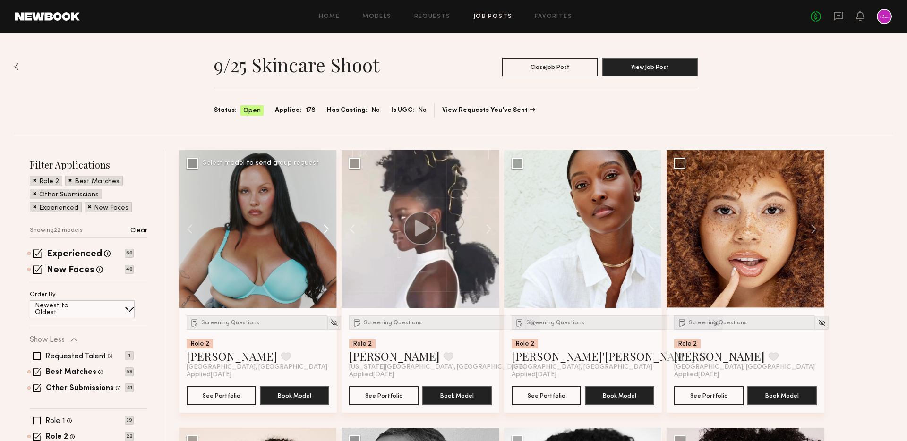
click at [326, 226] on button at bounding box center [322, 229] width 30 height 158
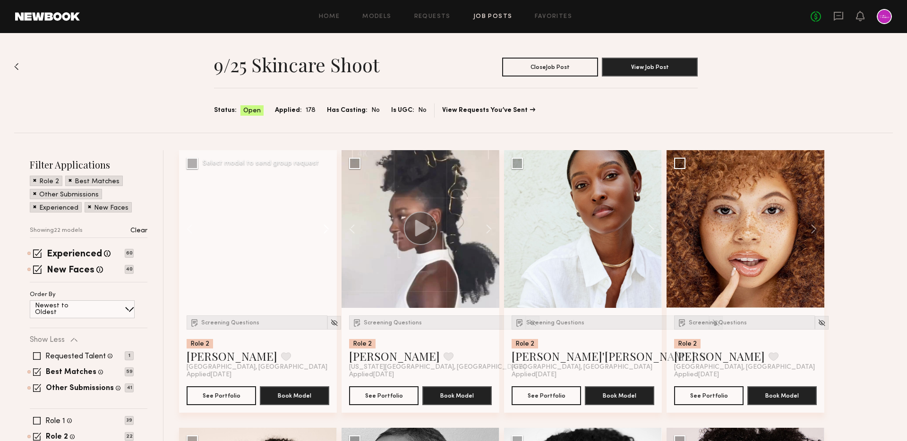
click at [326, 226] on button at bounding box center [322, 229] width 30 height 158
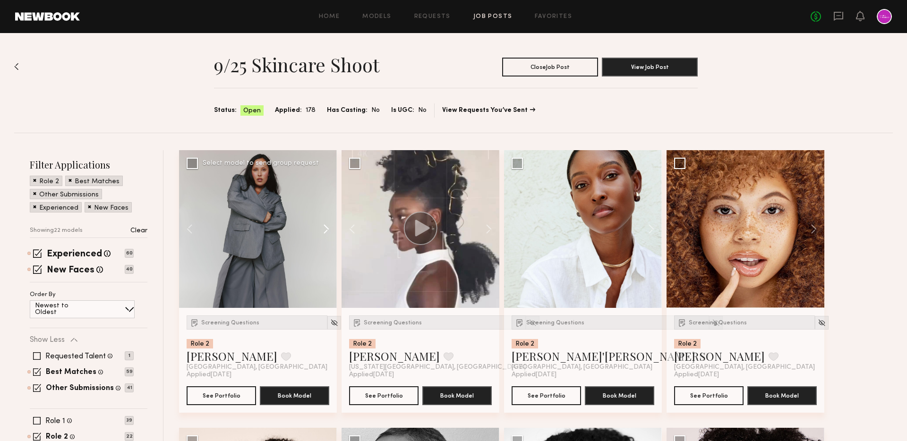
click at [326, 226] on button at bounding box center [322, 229] width 30 height 158
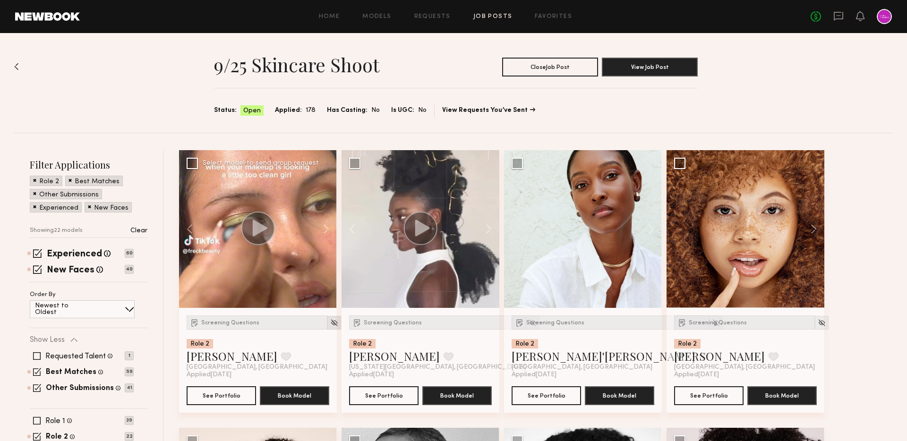
click at [330, 322] on img at bounding box center [334, 323] width 8 height 8
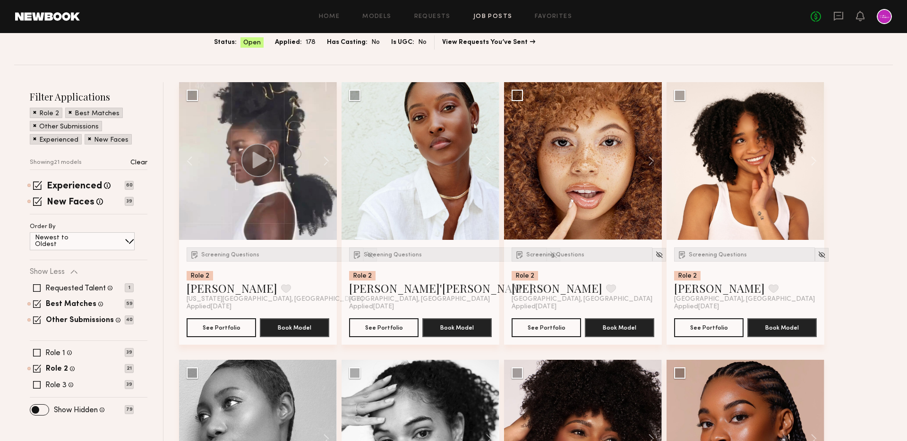
scroll to position [147, 0]
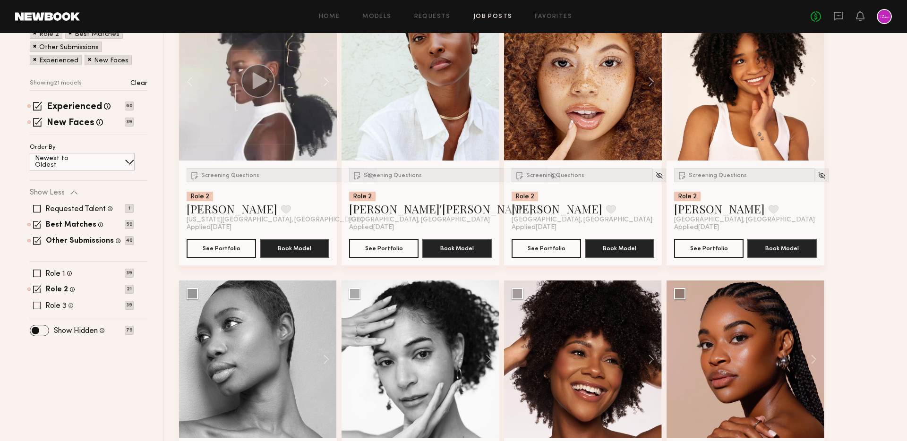
click at [60, 304] on label "Role 3" at bounding box center [55, 306] width 21 height 8
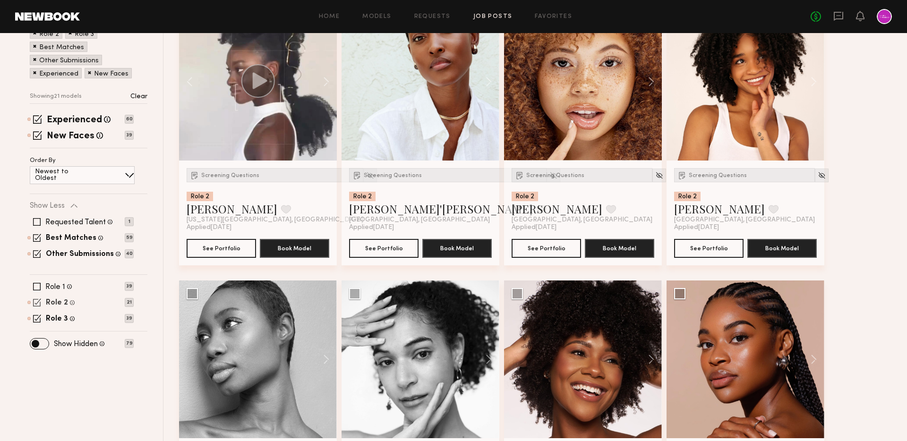
click at [60, 302] on label "Role 2" at bounding box center [57, 304] width 22 height 8
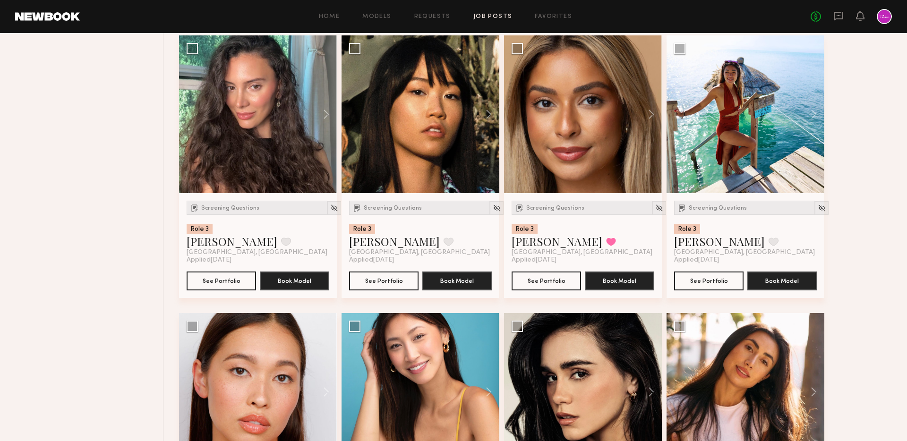
scroll to position [1482, 0]
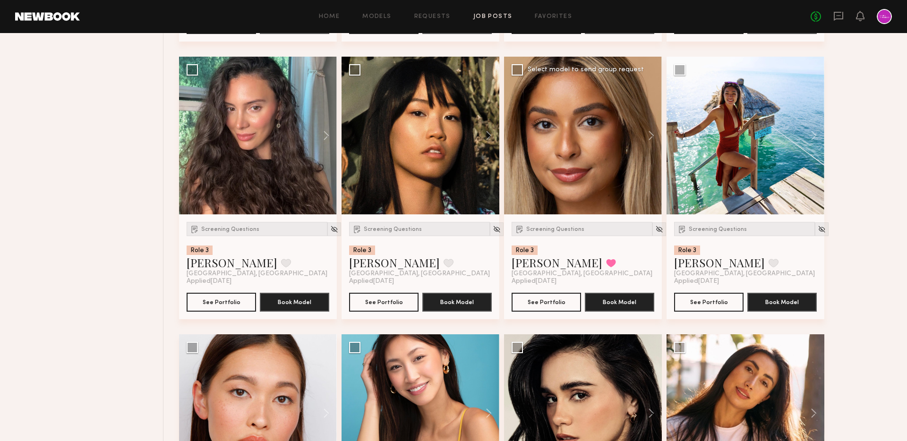
click at [575, 114] on div at bounding box center [583, 136] width 158 height 158
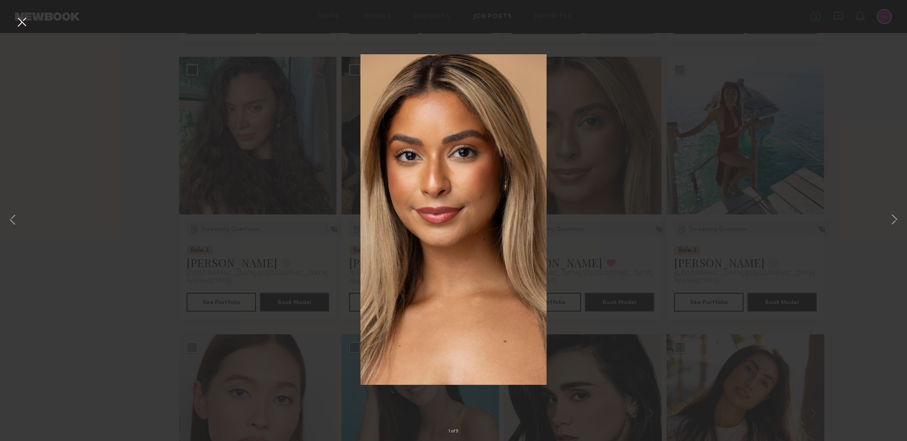
click at [282, 295] on div "1 of 9" at bounding box center [453, 220] width 907 height 441
click at [307, 298] on div "1 of 9" at bounding box center [453, 220] width 907 height 441
click at [22, 20] on button at bounding box center [21, 22] width 15 height 17
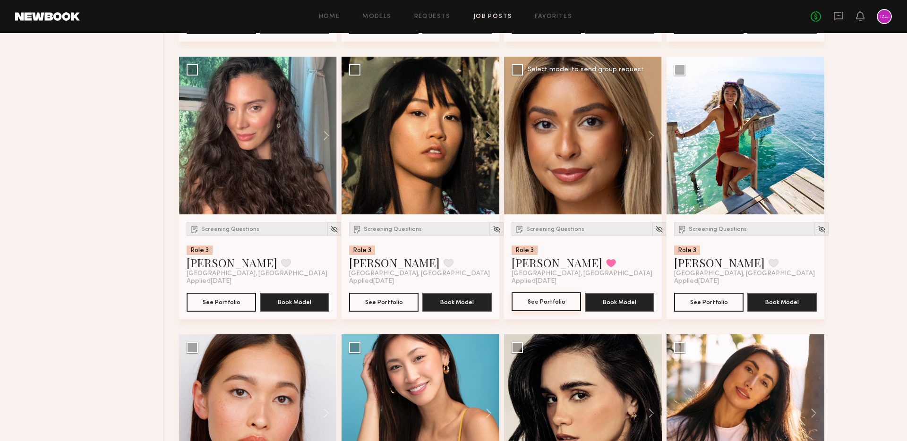
click at [530, 308] on button "See Portfolio" at bounding box center [546, 301] width 69 height 19
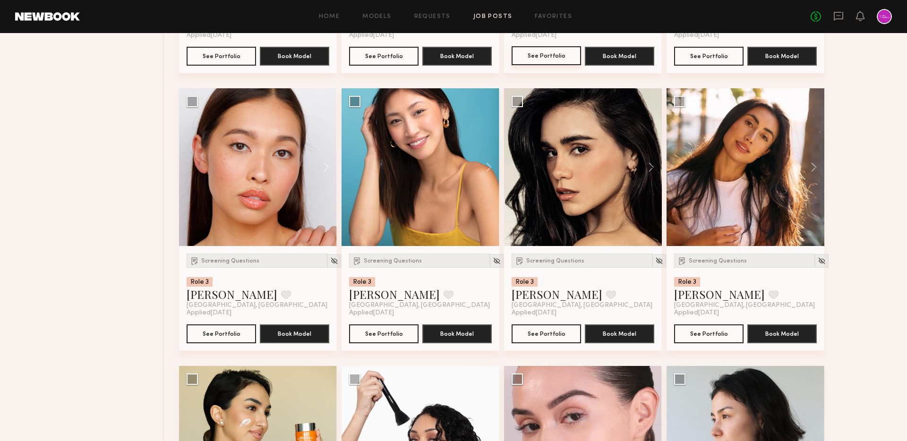
scroll to position [1730, 0]
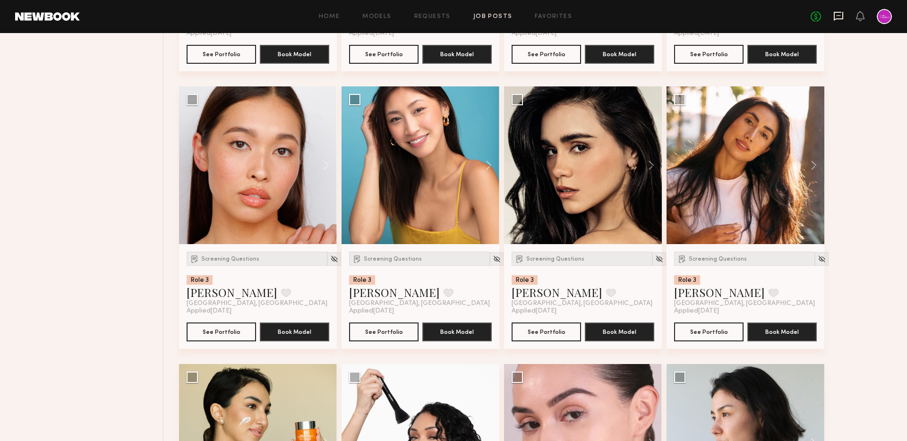
click at [840, 19] on icon at bounding box center [838, 16] width 9 height 9
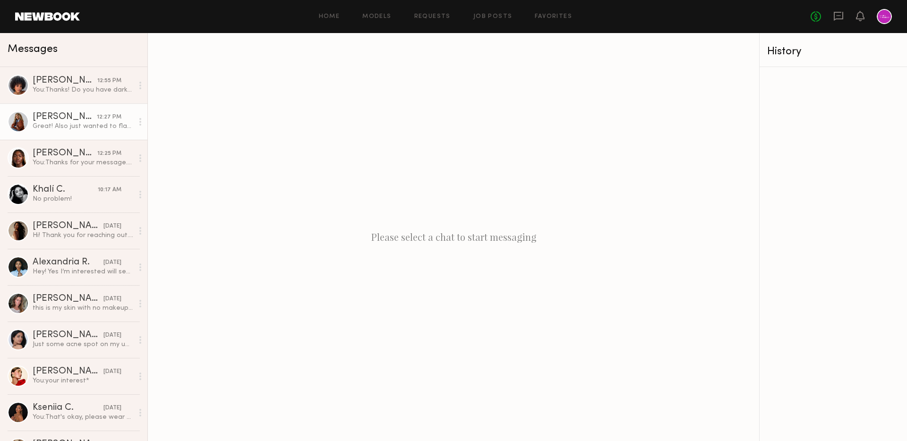
click at [54, 133] on link "Ayanna G. 12:27 PM Great! Also just wanted to flag I do have some dark spots on…" at bounding box center [73, 121] width 147 height 36
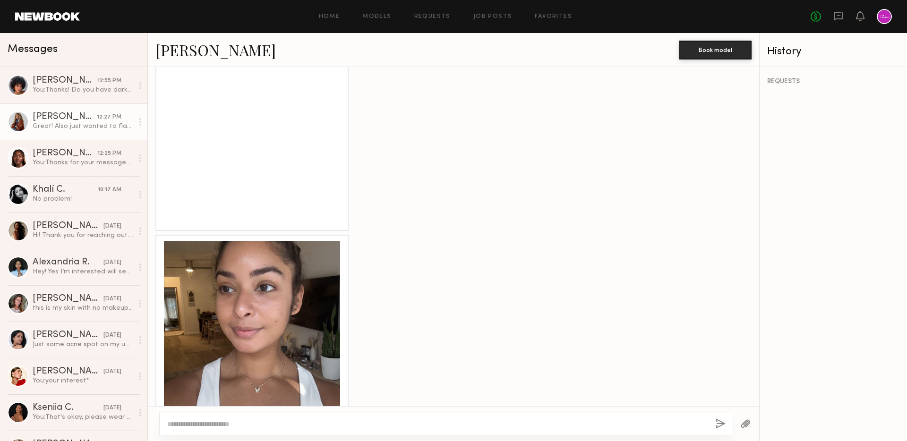
scroll to position [205, 0]
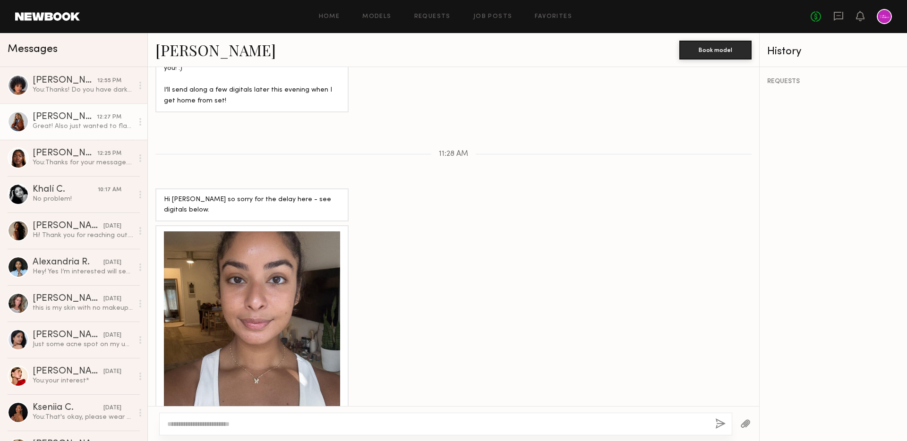
click at [239, 299] on div at bounding box center [252, 319] width 176 height 176
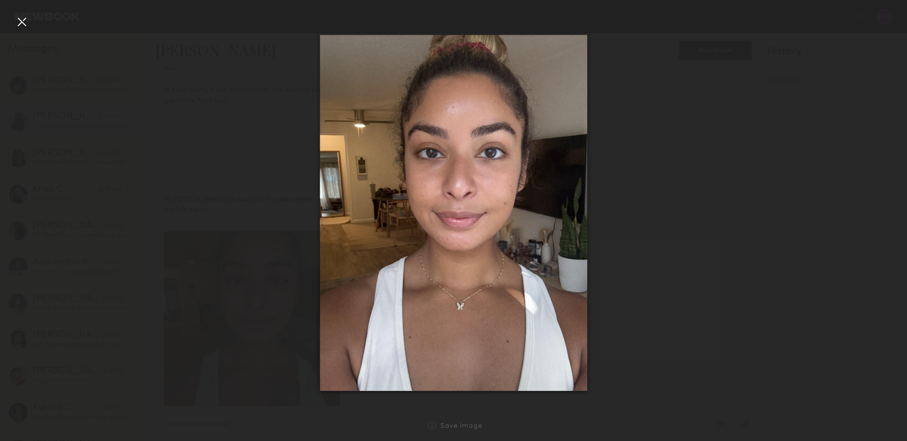
click at [23, 27] on div at bounding box center [21, 21] width 15 height 15
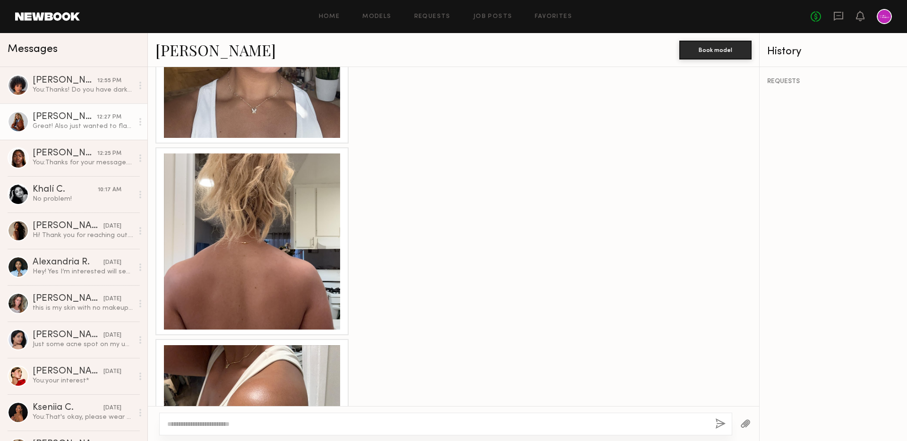
scroll to position [1069, 0]
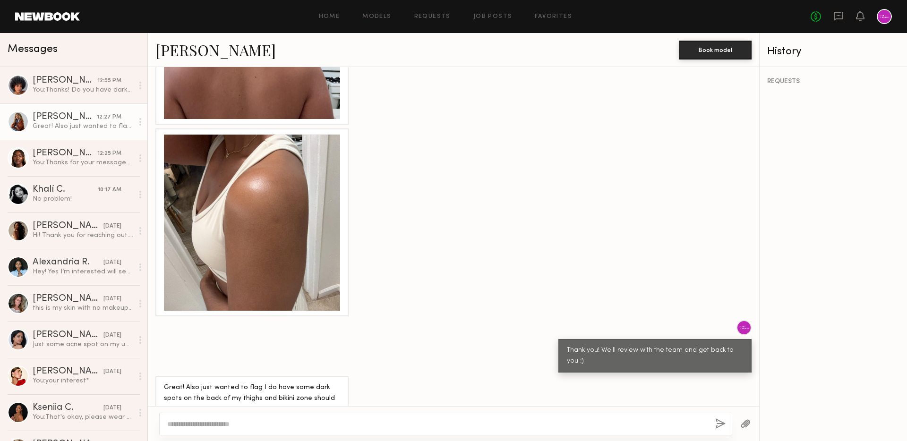
click at [257, 189] on div at bounding box center [252, 223] width 176 height 176
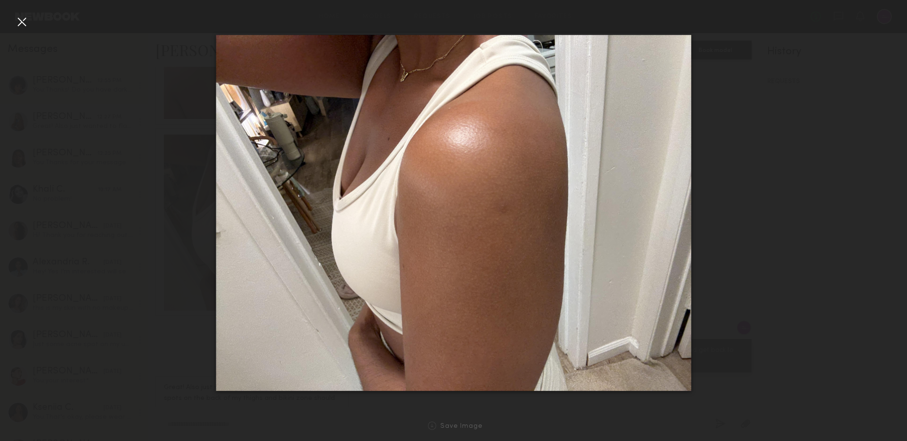
click at [20, 25] on div at bounding box center [21, 21] width 15 height 15
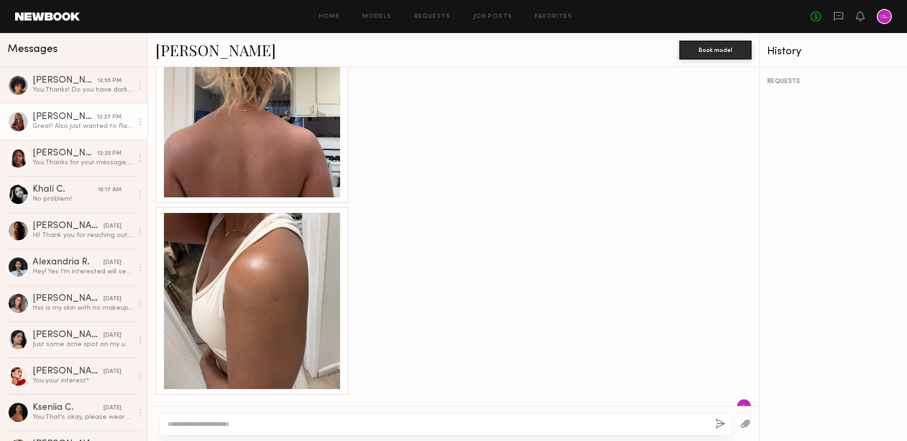
scroll to position [859, 0]
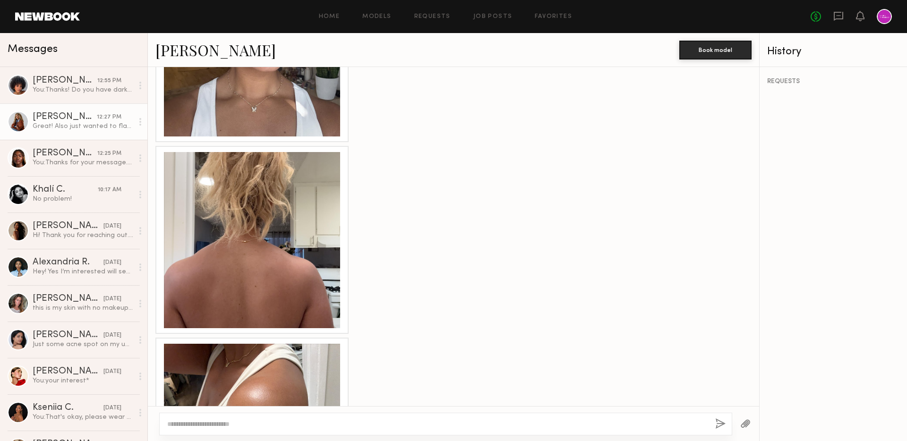
click at [273, 184] on div at bounding box center [252, 240] width 176 height 176
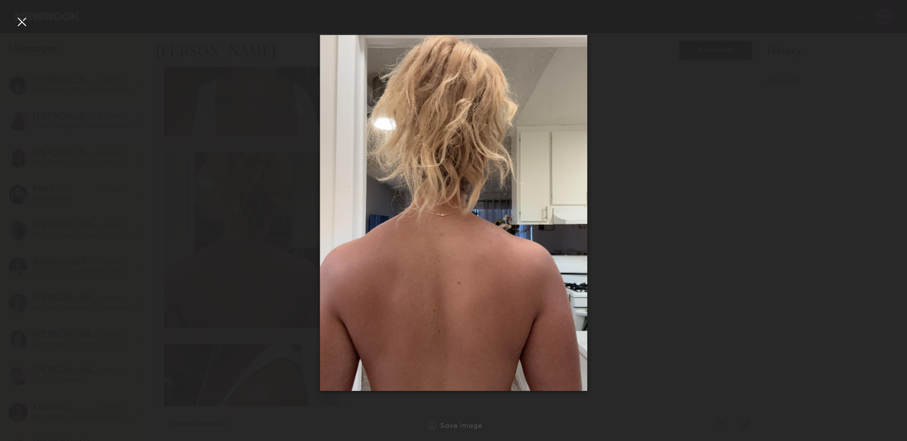
click at [22, 18] on div at bounding box center [21, 21] width 15 height 15
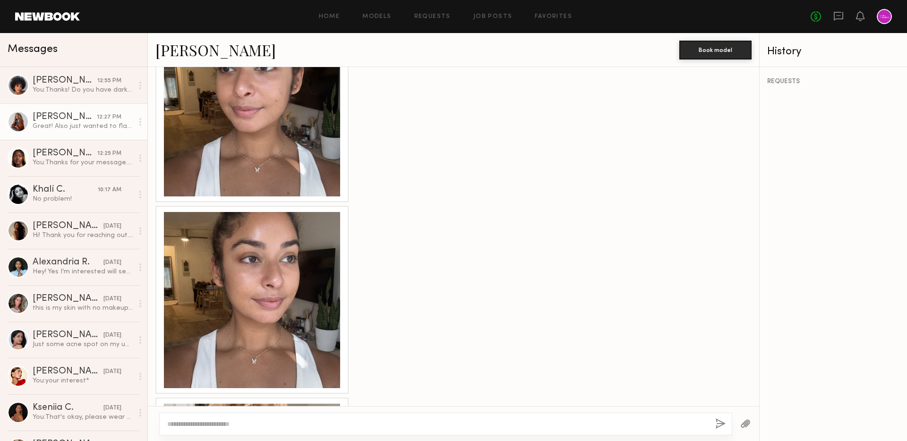
scroll to position [607, 0]
click at [268, 266] on div at bounding box center [252, 301] width 176 height 176
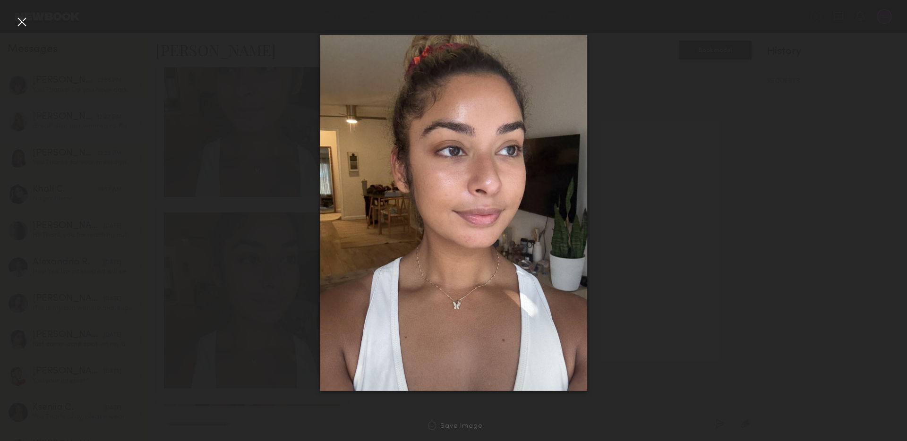
click at [23, 22] on div at bounding box center [21, 21] width 15 height 15
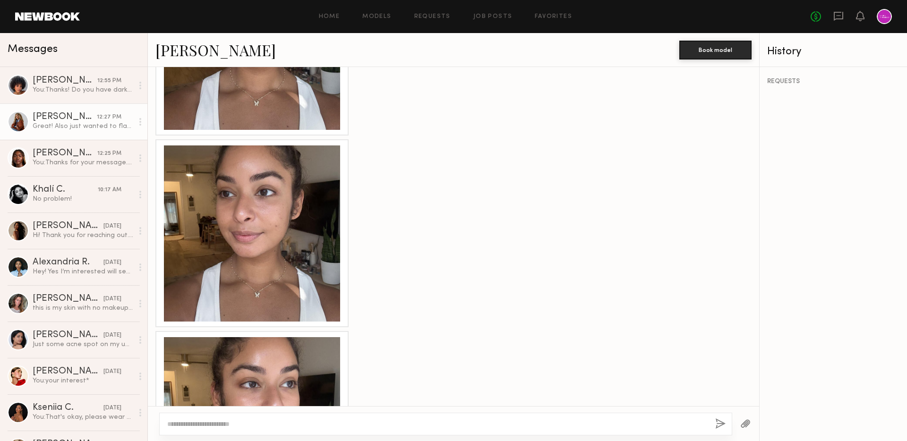
scroll to position [471, 0]
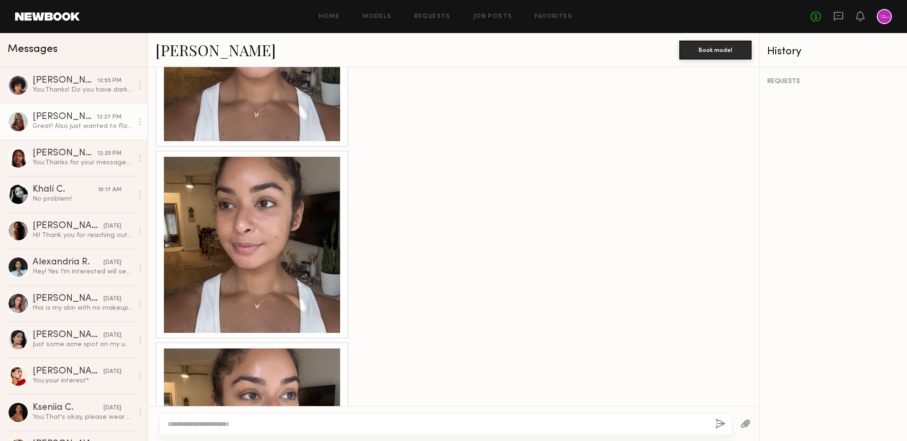
click at [280, 193] on div at bounding box center [252, 245] width 176 height 176
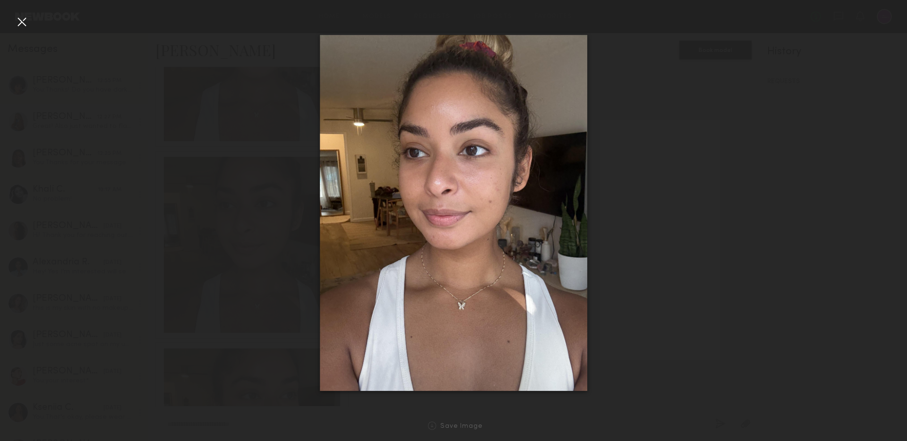
click at [24, 21] on div at bounding box center [21, 21] width 15 height 15
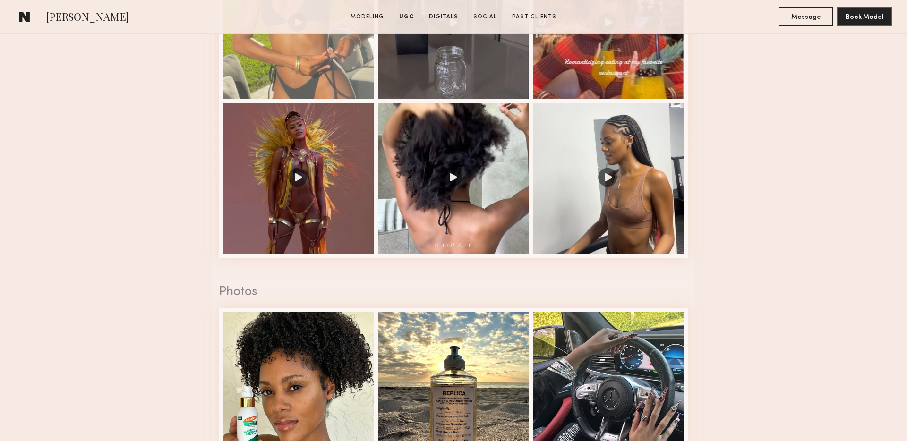
scroll to position [1520, 0]
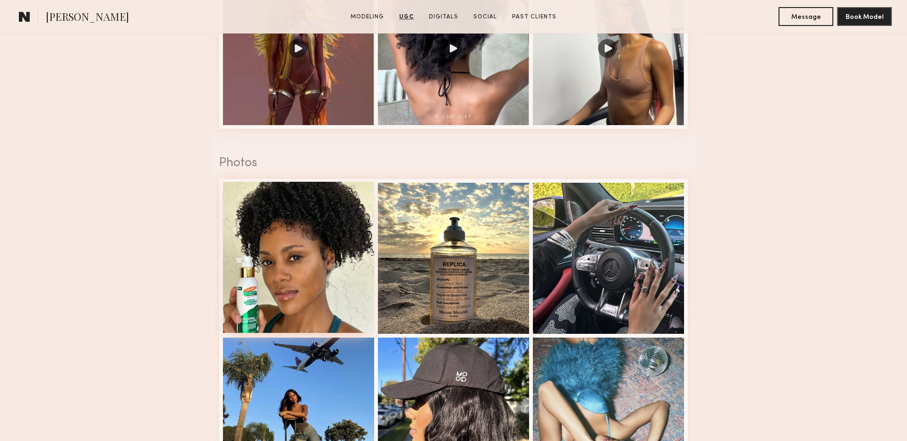
click at [328, 285] on div at bounding box center [298, 257] width 151 height 151
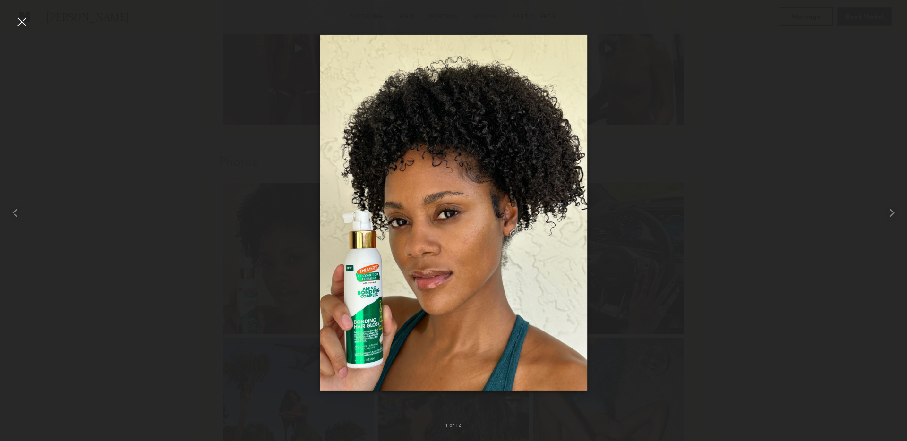
click at [265, 250] on div at bounding box center [453, 213] width 907 height 396
click at [27, 22] on div at bounding box center [21, 21] width 15 height 15
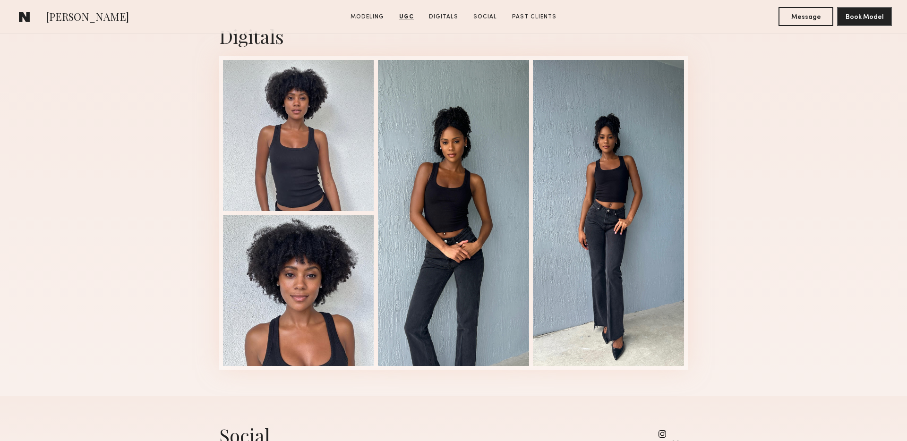
scroll to position [2347, 0]
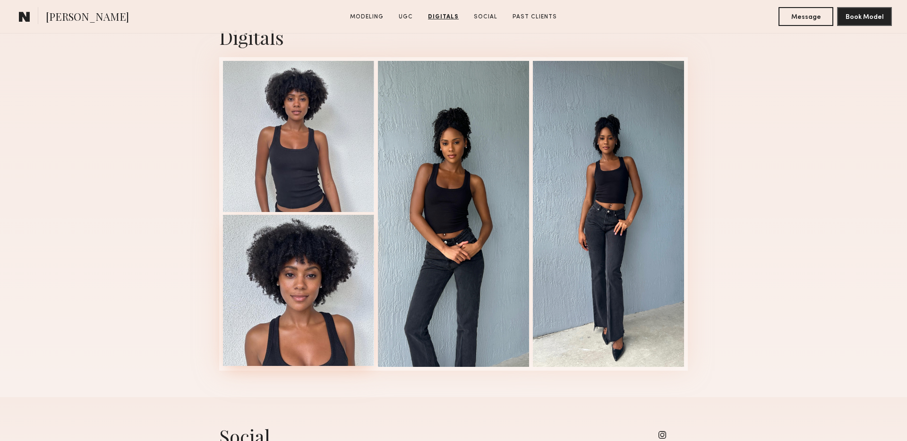
click at [298, 290] on div at bounding box center [298, 290] width 151 height 151
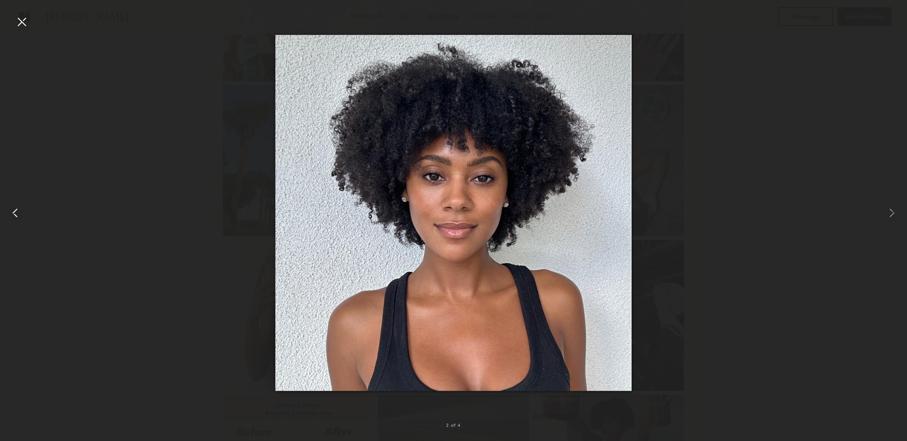
scroll to position [1587, 0]
click at [12, 19] on div at bounding box center [18, 213] width 36 height 396
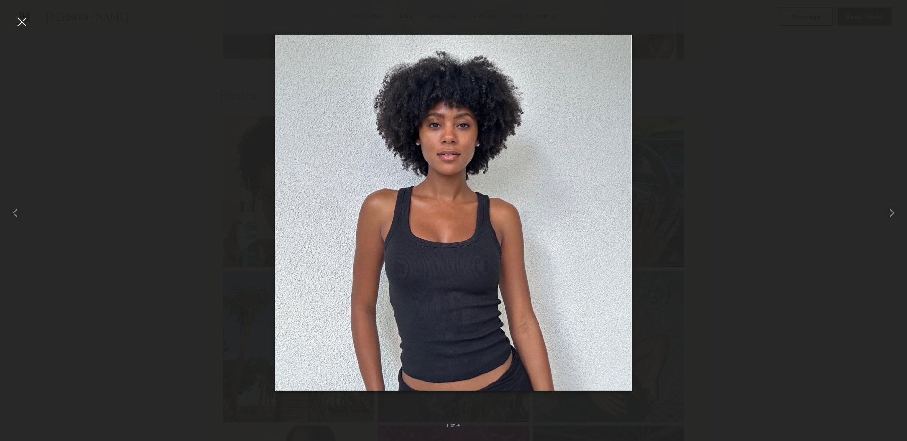
click at [28, 19] on div at bounding box center [21, 21] width 15 height 15
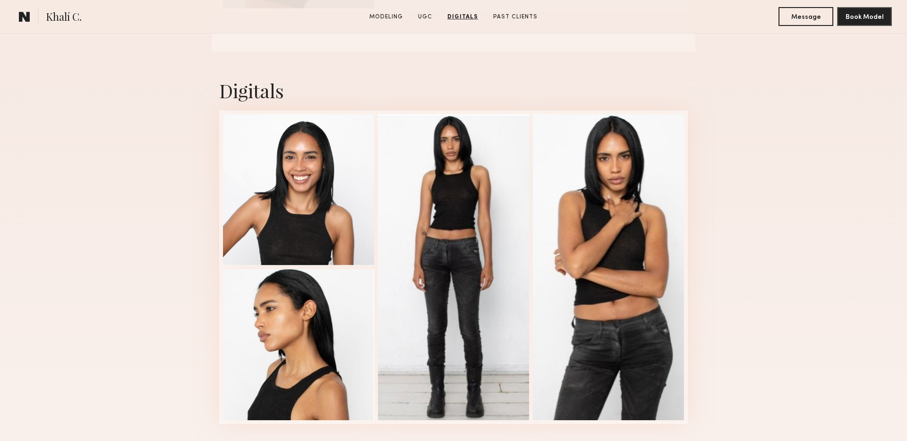
scroll to position [1172, 0]
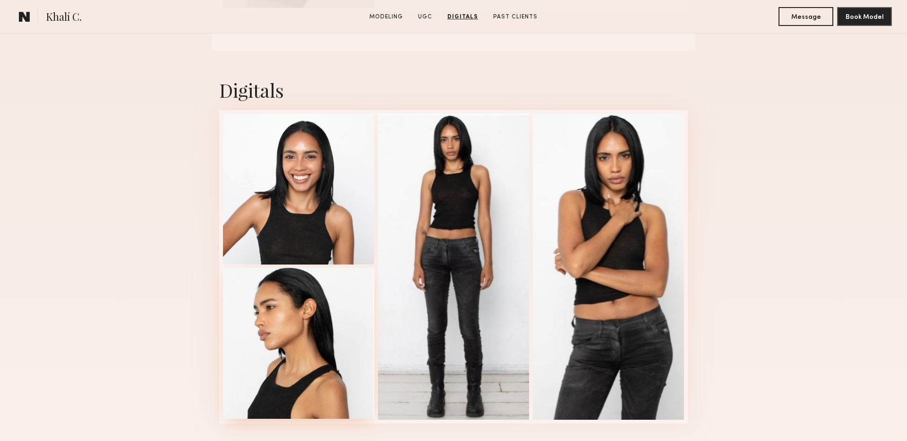
click at [308, 338] on div at bounding box center [298, 343] width 151 height 151
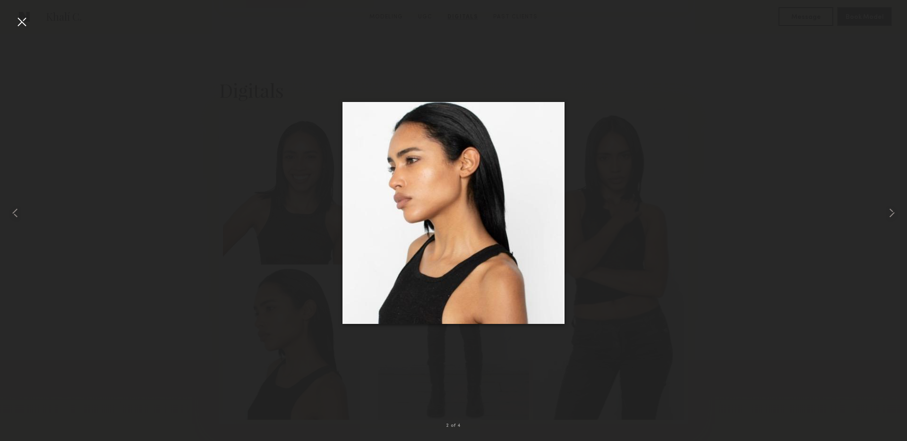
click at [26, 16] on div at bounding box center [21, 21] width 15 height 15
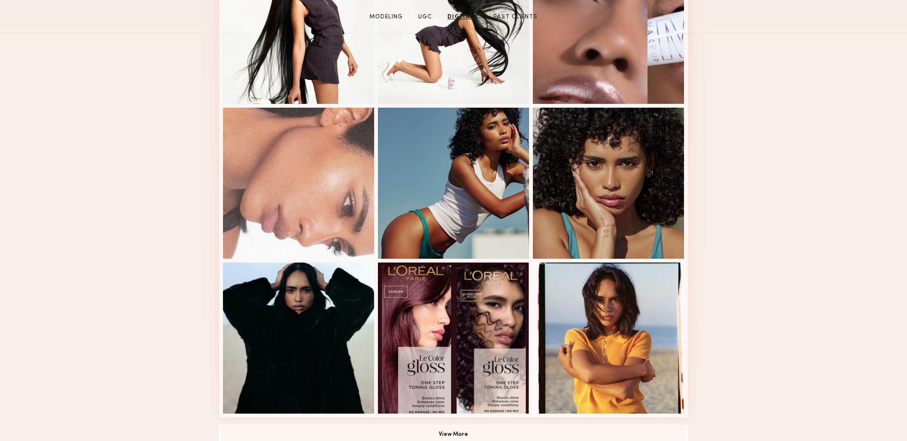
scroll to position [0, 0]
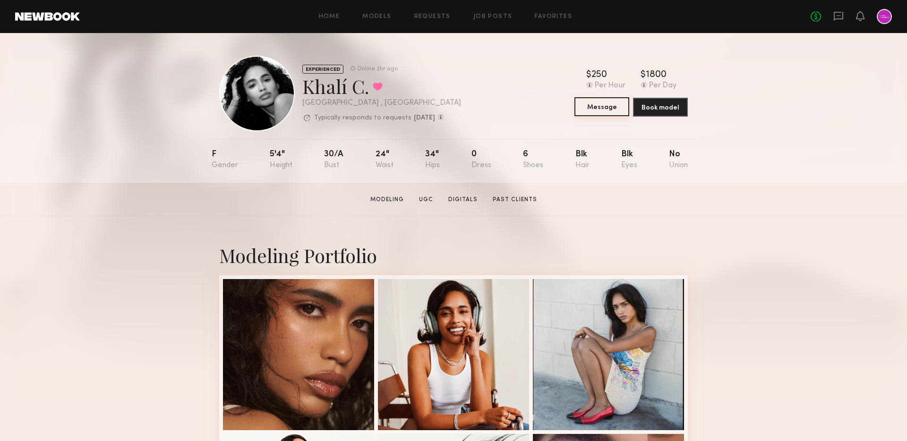
click at [609, 107] on button "Message" at bounding box center [601, 106] width 55 height 19
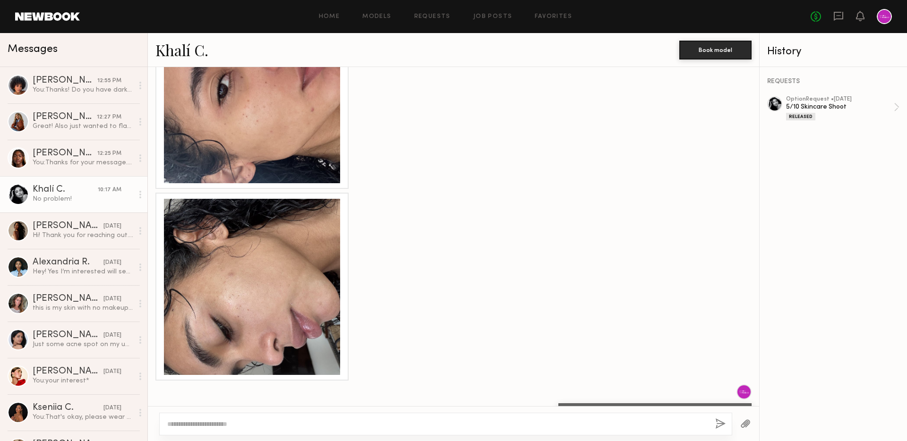
scroll to position [355, 0]
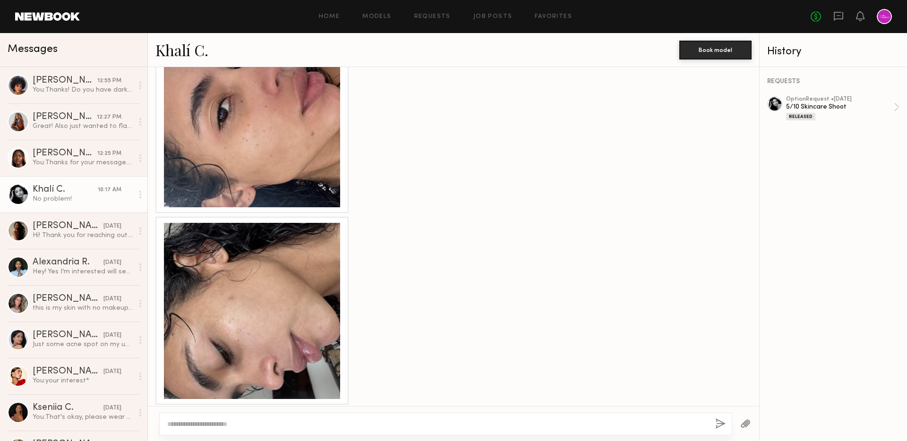
click at [256, 126] on div at bounding box center [252, 119] width 176 height 176
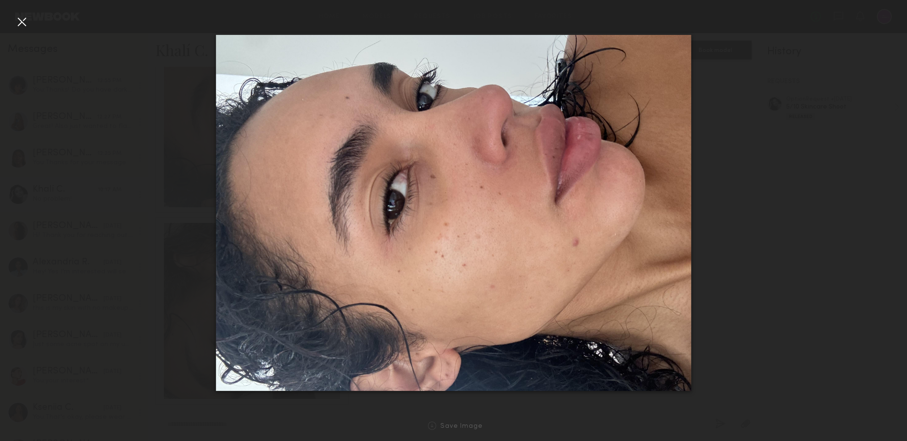
click at [24, 26] on div at bounding box center [21, 21] width 15 height 15
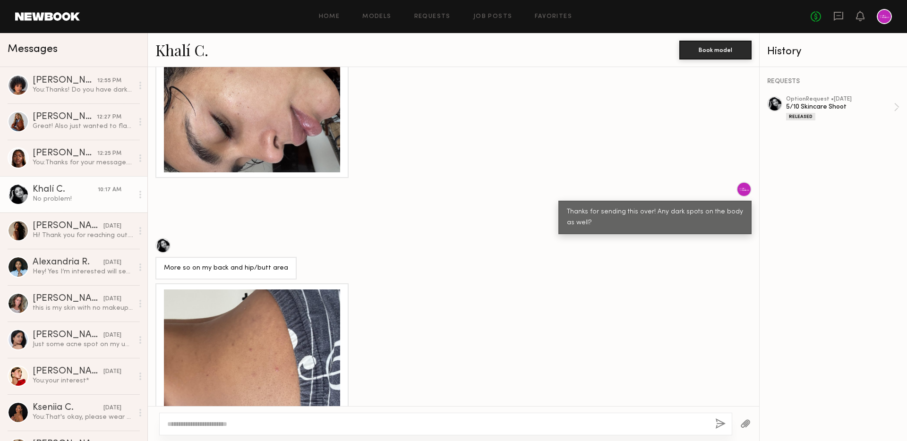
scroll to position [495, 0]
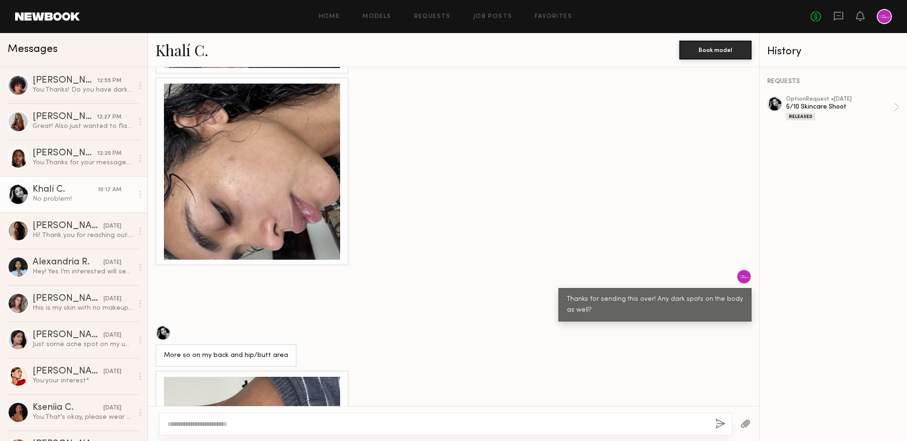
click at [264, 187] on div at bounding box center [252, 172] width 176 height 176
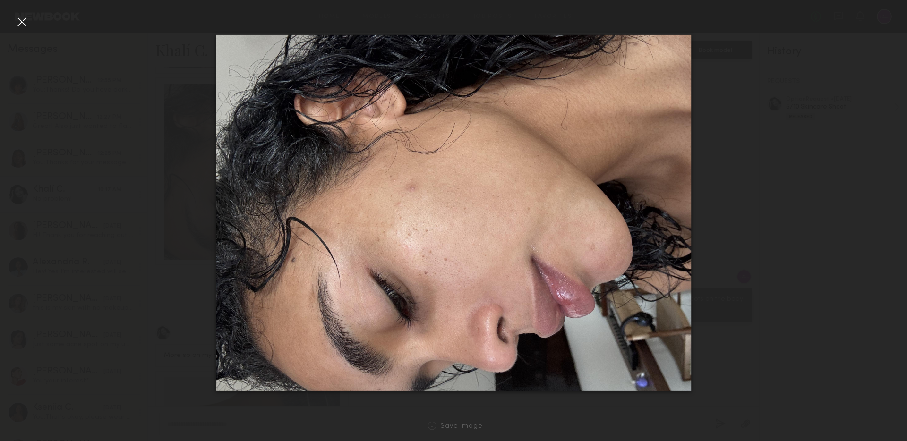
click at [308, 190] on img at bounding box center [453, 213] width 475 height 356
click at [15, 14] on nb-gallery-light "Save Image" at bounding box center [453, 220] width 907 height 441
click at [18, 18] on div at bounding box center [21, 21] width 15 height 15
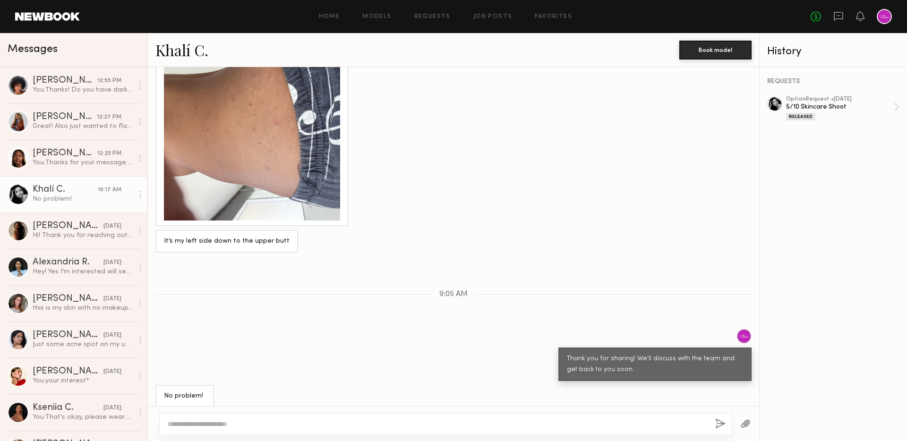
scroll to position [835, 0]
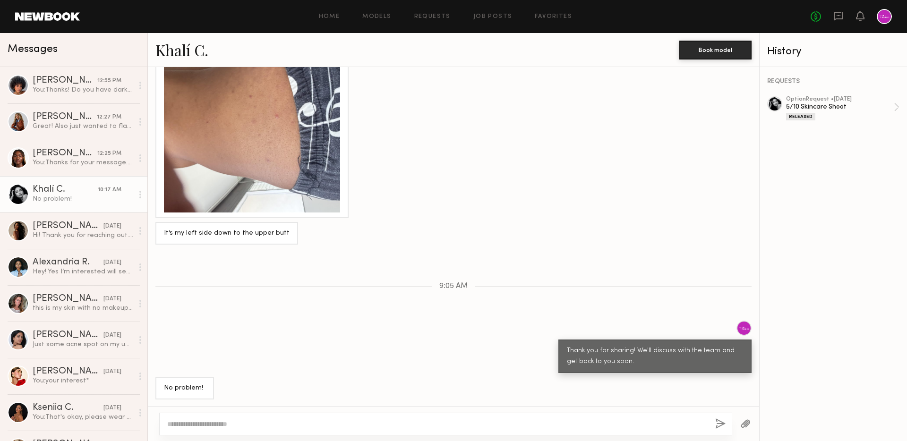
click at [193, 141] on div at bounding box center [252, 124] width 176 height 176
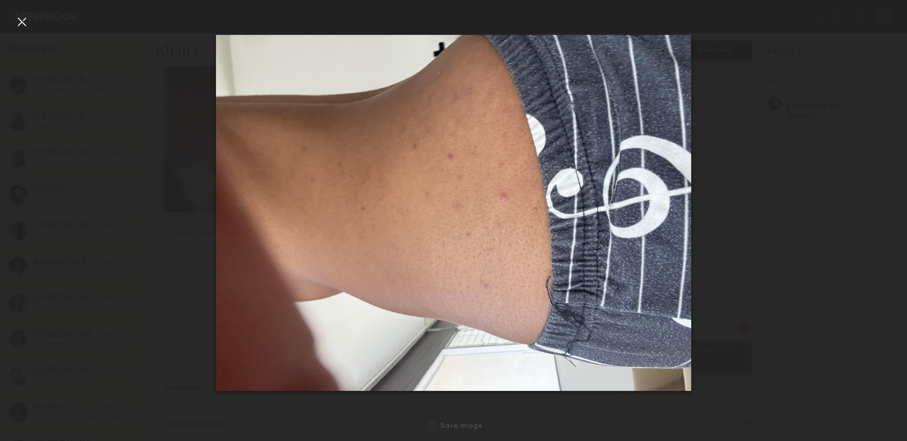
click at [27, 26] on div at bounding box center [21, 21] width 15 height 15
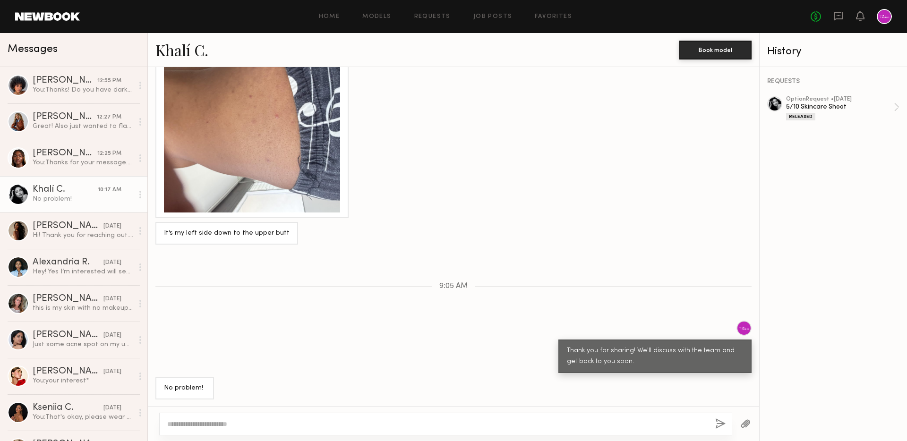
click at [204, 53] on link "Khalí C." at bounding box center [181, 50] width 53 height 20
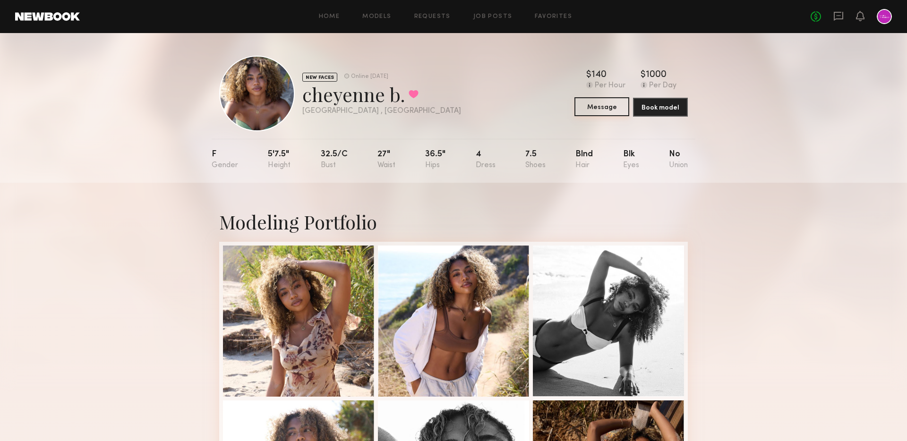
click at [591, 105] on button "Message" at bounding box center [601, 106] width 55 height 19
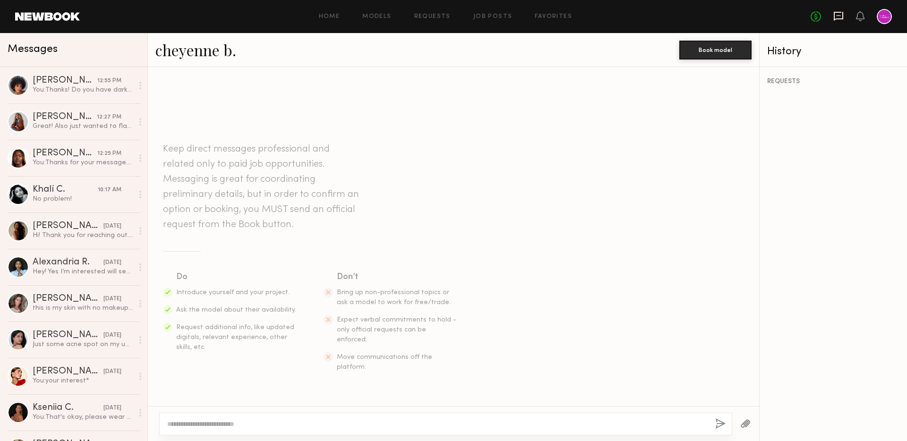
click at [837, 16] on icon at bounding box center [839, 15] width 4 height 1
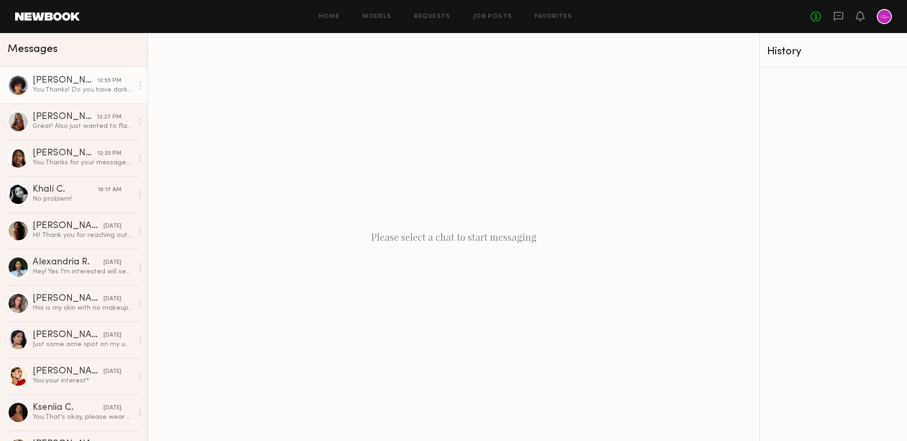
click at [87, 95] on link "Neyah K. 12:55 PM You: Thanks! Do you have dark spots on body as well?" at bounding box center [73, 85] width 147 height 36
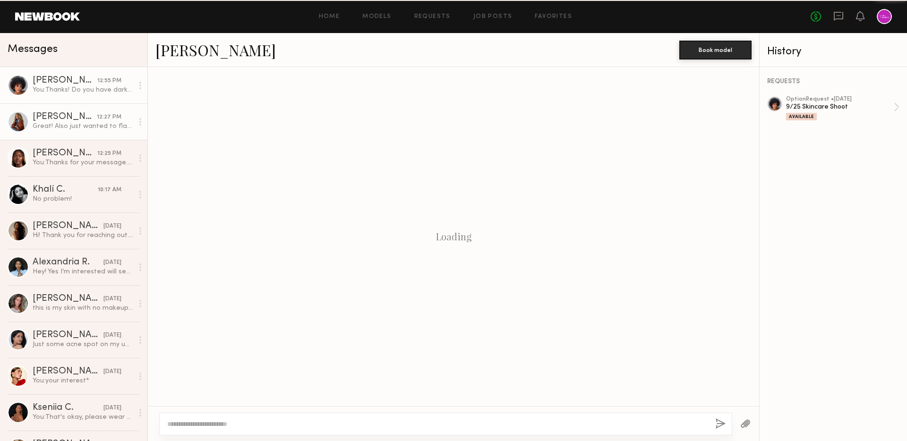
scroll to position [845, 0]
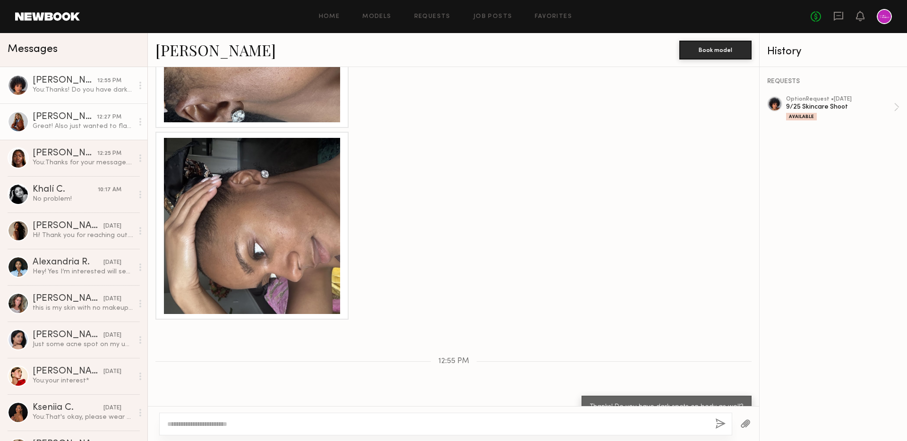
click at [79, 112] on div "[PERSON_NAME]" at bounding box center [65, 116] width 64 height 9
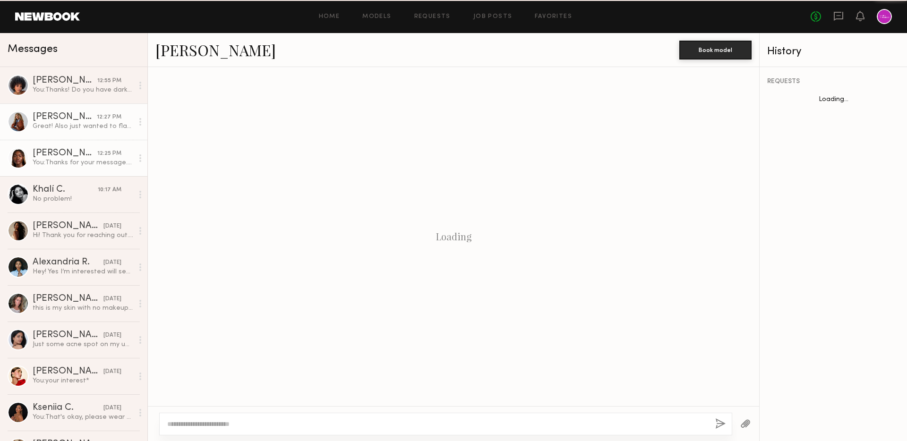
scroll to position [1069, 0]
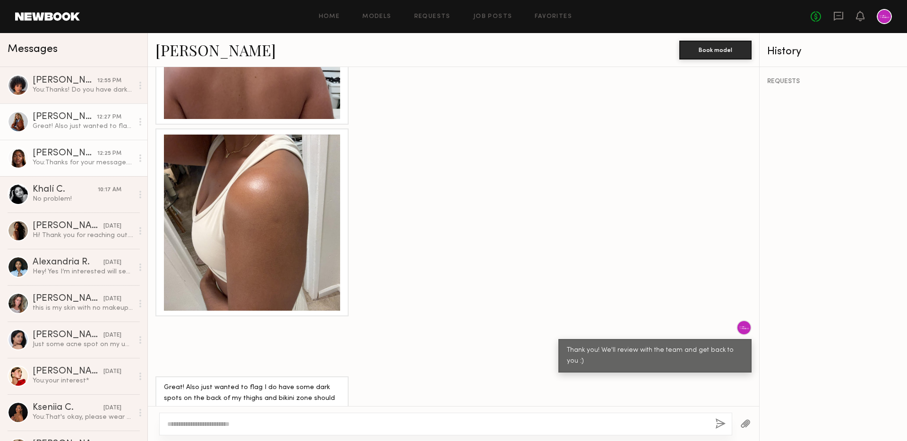
click at [76, 144] on link "Tamie L. 12:25 PM You: Thanks for your message. No, this is not negotiable and …" at bounding box center [73, 158] width 147 height 36
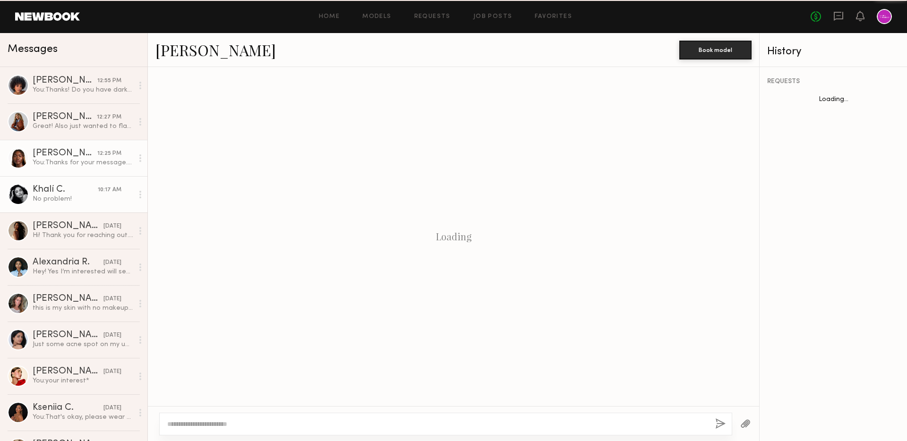
scroll to position [1123, 0]
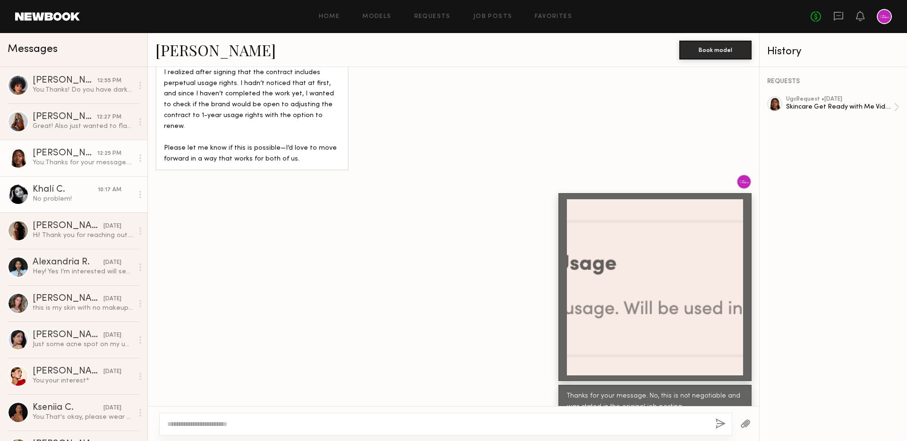
click at [79, 190] on div "Khalí C." at bounding box center [65, 189] width 65 height 9
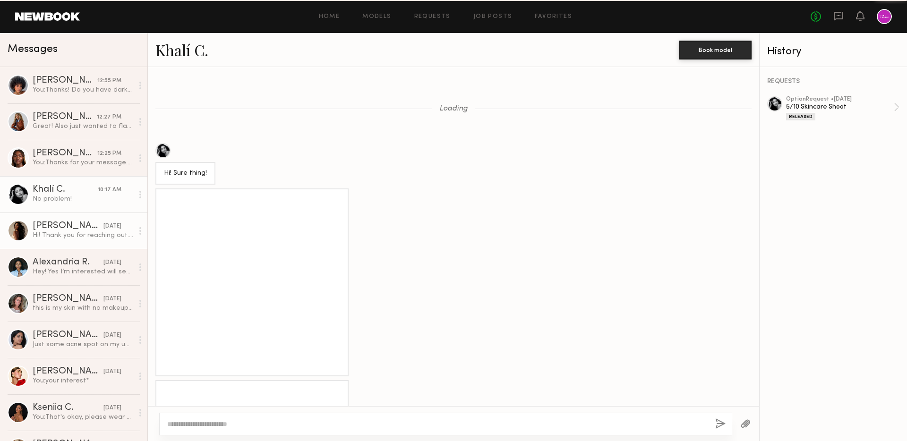
scroll to position [835, 0]
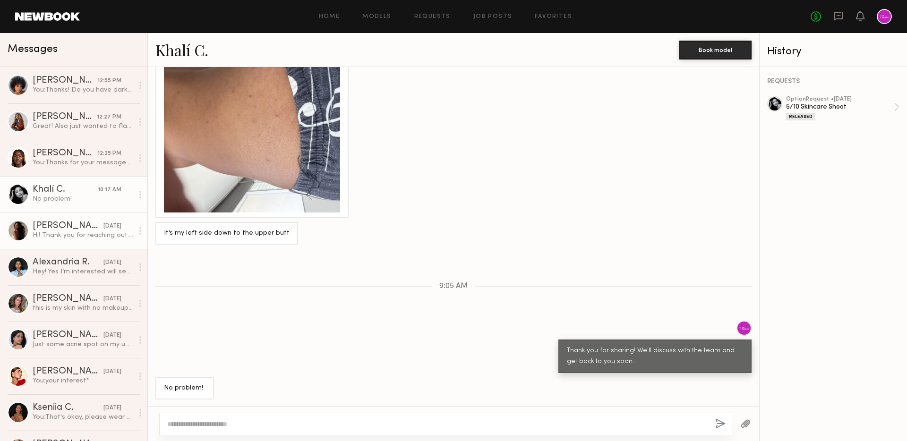
click at [81, 230] on div "[PERSON_NAME]" at bounding box center [68, 226] width 71 height 9
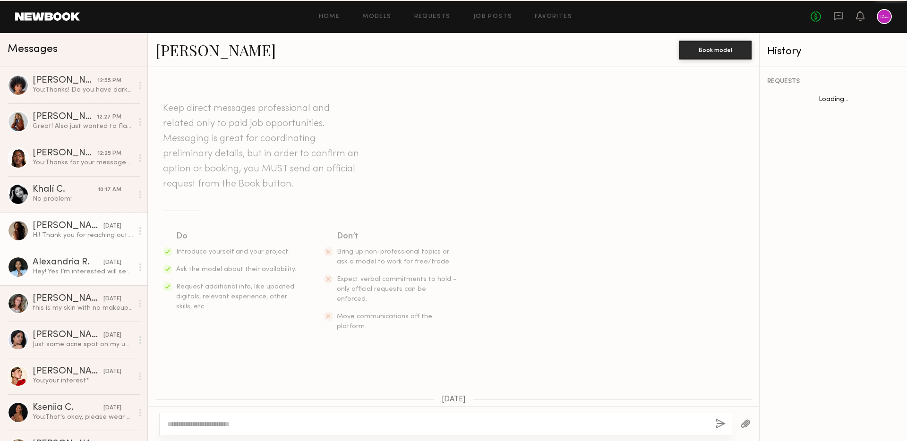
scroll to position [143, 0]
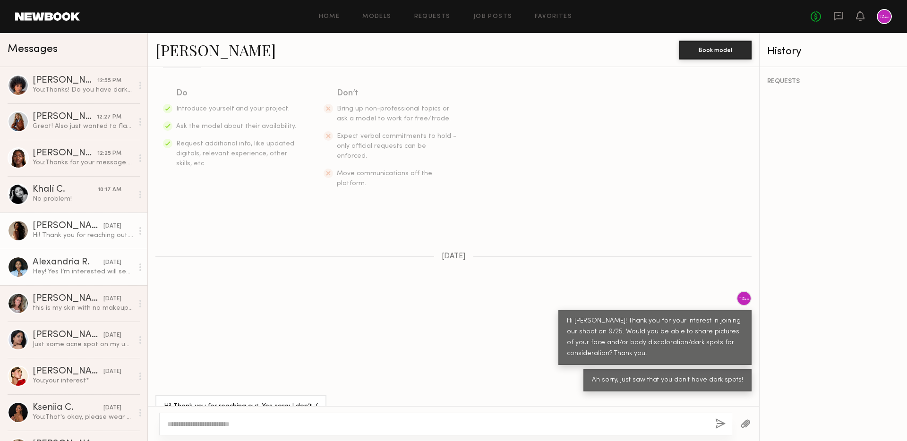
click at [83, 259] on div "Alexandria R." at bounding box center [68, 262] width 71 height 9
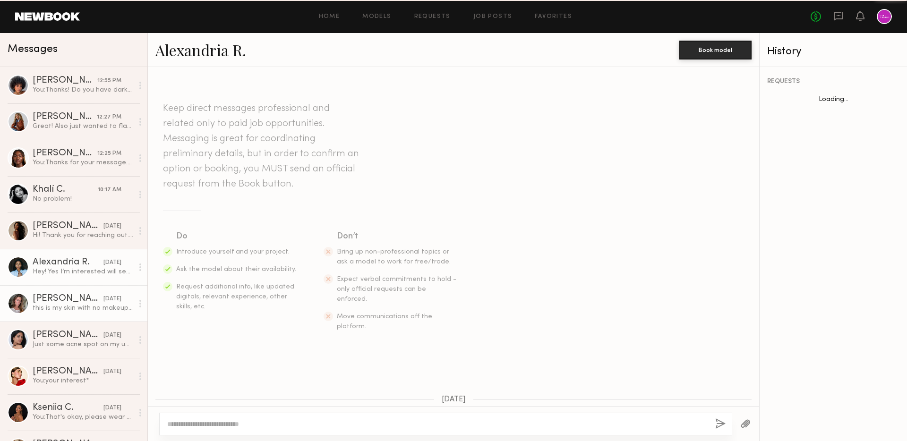
scroll to position [513, 0]
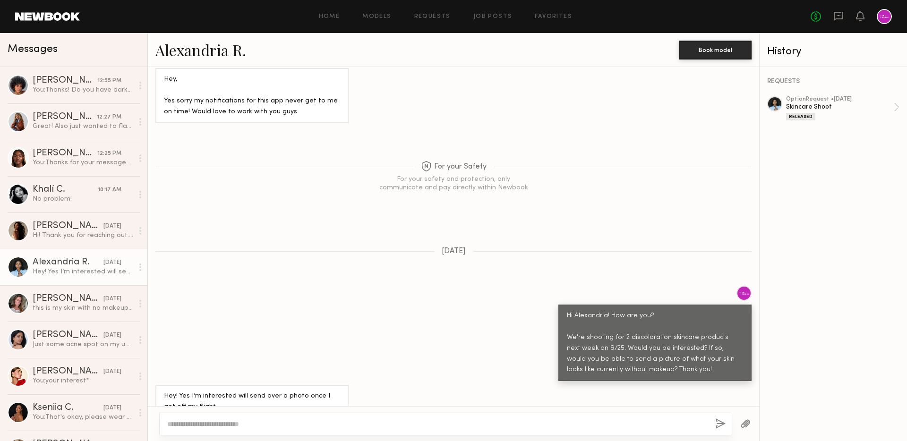
click at [290, 430] on div at bounding box center [445, 424] width 573 height 23
click at [260, 421] on textarea at bounding box center [437, 423] width 540 height 9
type textarea "**********"
click at [721, 420] on button "button" at bounding box center [720, 425] width 10 height 12
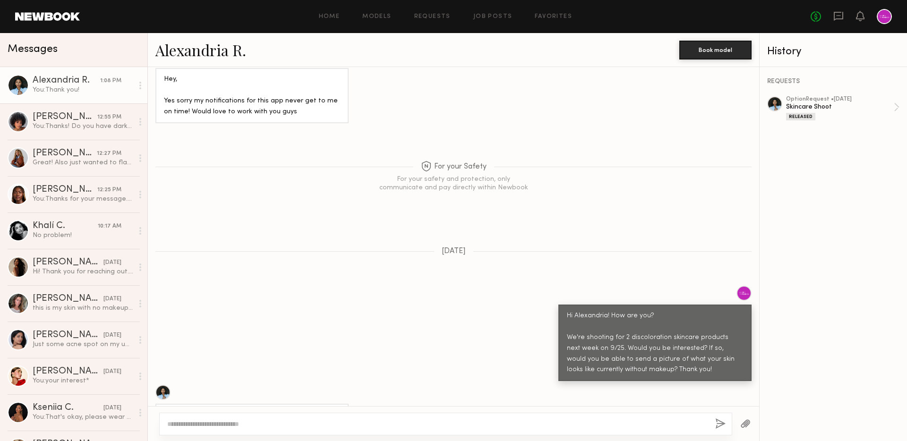
scroll to position [702, 0]
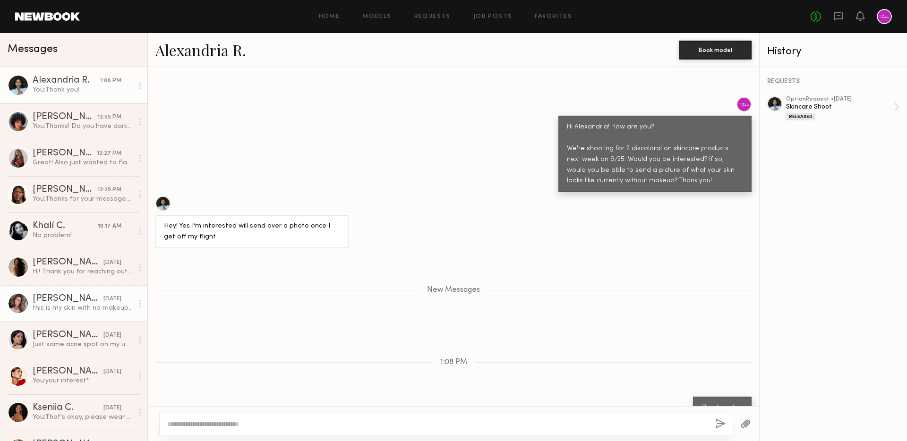
click at [78, 308] on div "this is my skin with no makeup on" at bounding box center [83, 308] width 101 height 9
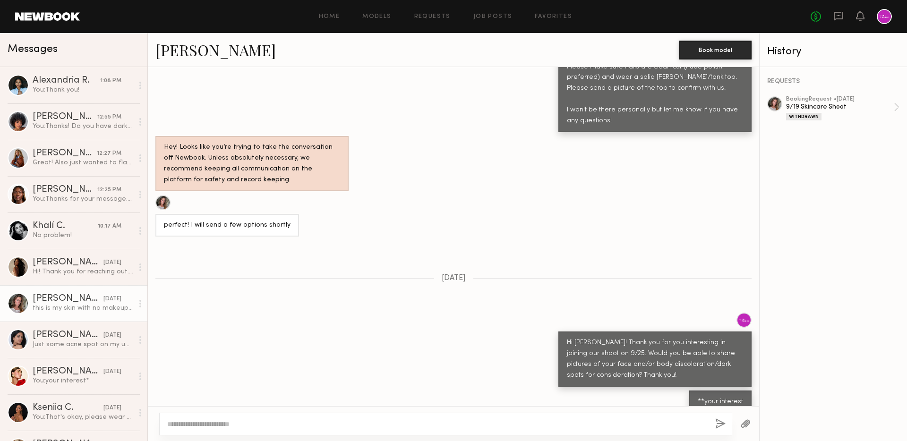
scroll to position [745, 0]
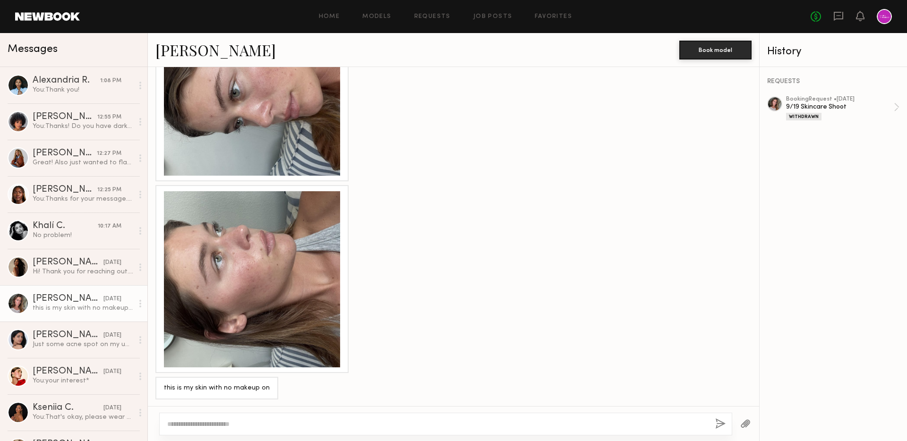
click at [287, 285] on div at bounding box center [252, 279] width 176 height 176
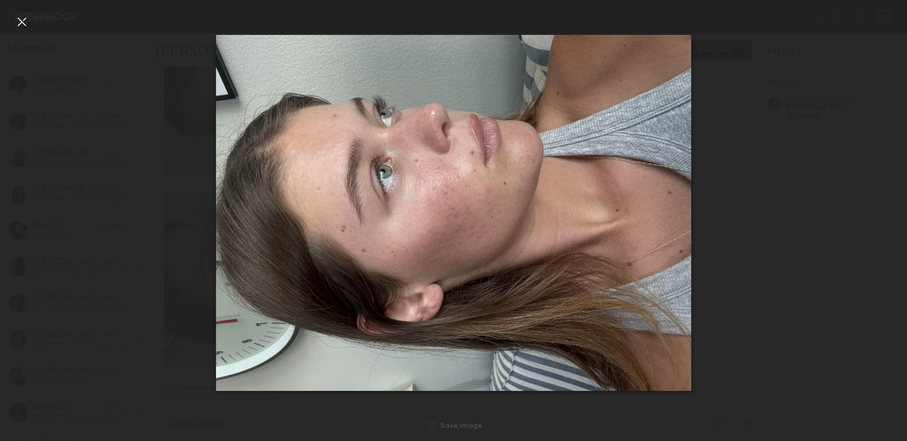
click at [18, 21] on div at bounding box center [21, 21] width 15 height 15
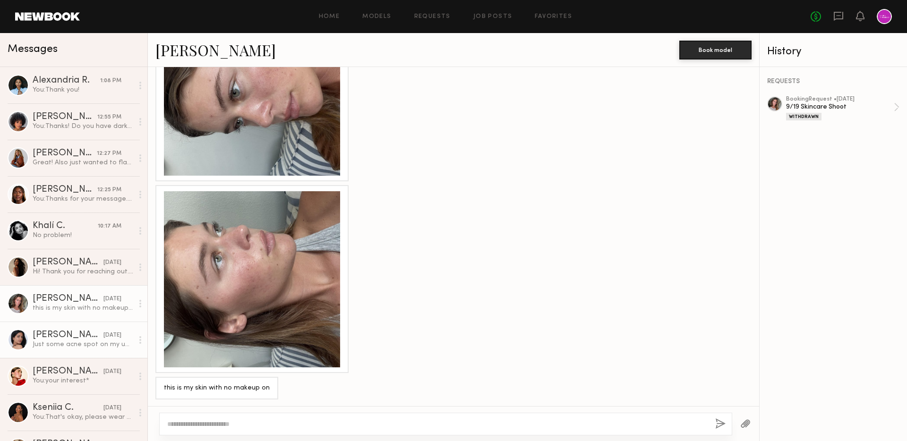
click at [75, 342] on div "Just some acne spot on my upper back" at bounding box center [83, 344] width 101 height 9
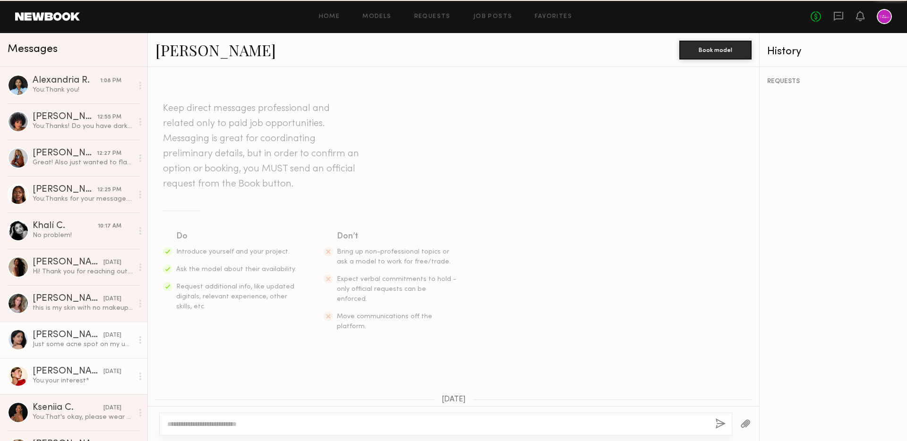
scroll to position [472, 0]
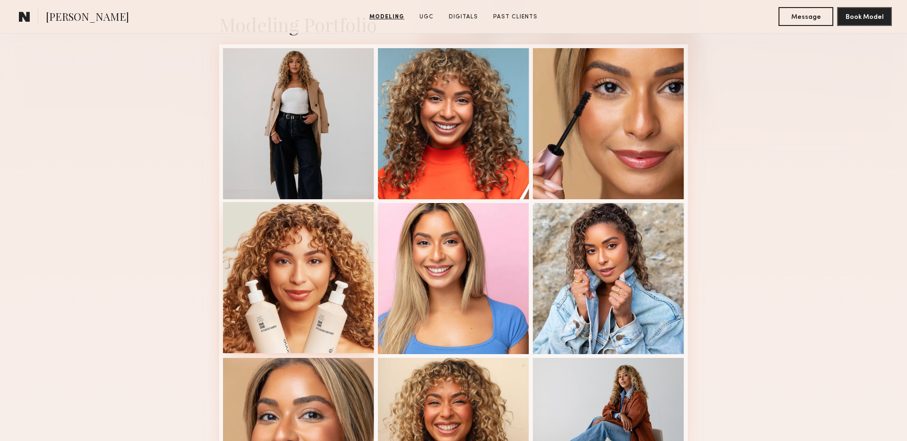
scroll to position [301, 0]
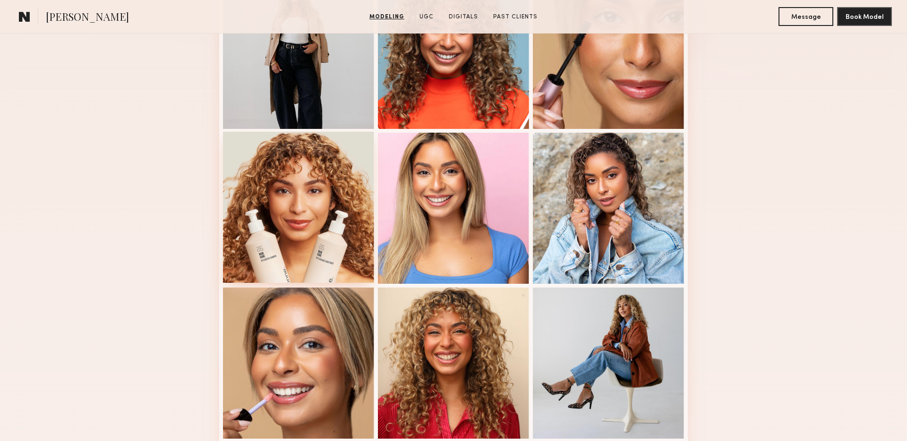
click at [280, 222] on div at bounding box center [298, 207] width 151 height 151
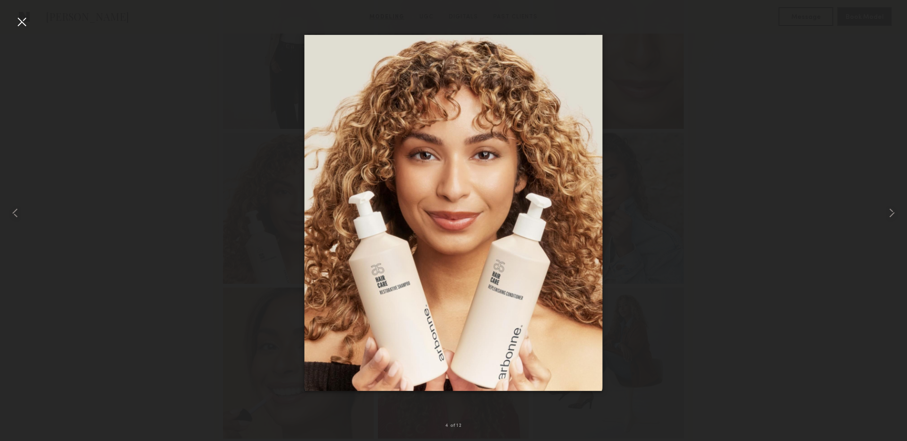
click at [20, 20] on div at bounding box center [21, 21] width 15 height 15
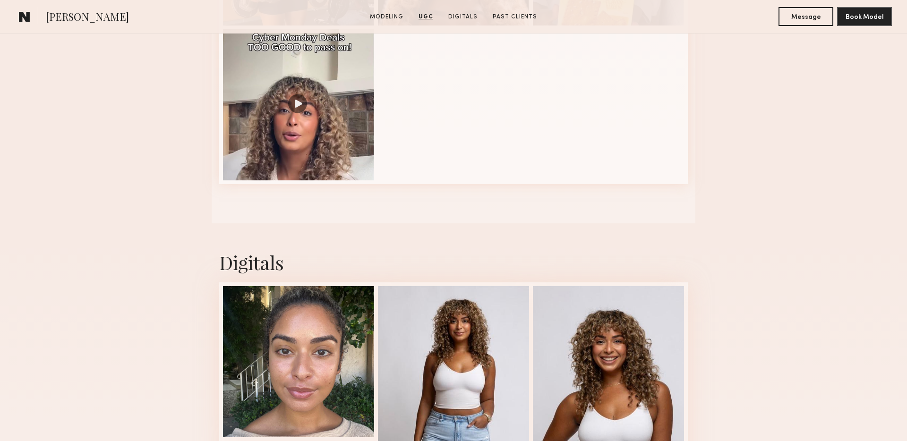
scroll to position [1498, 0]
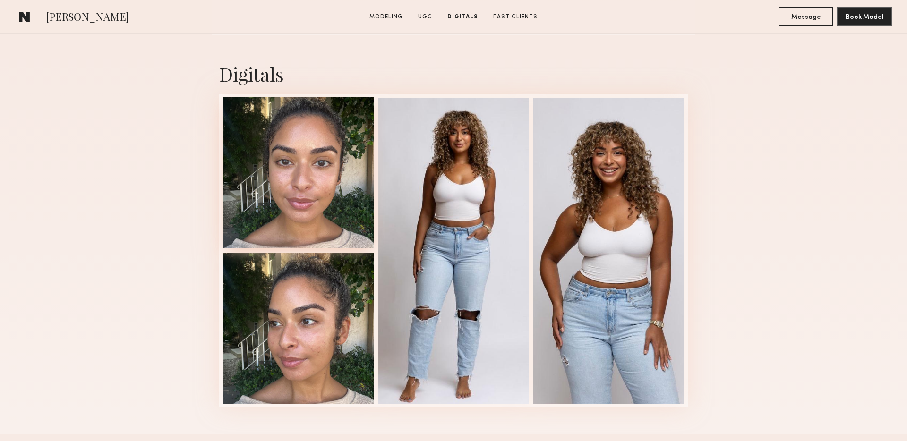
click at [304, 240] on div at bounding box center [298, 172] width 151 height 151
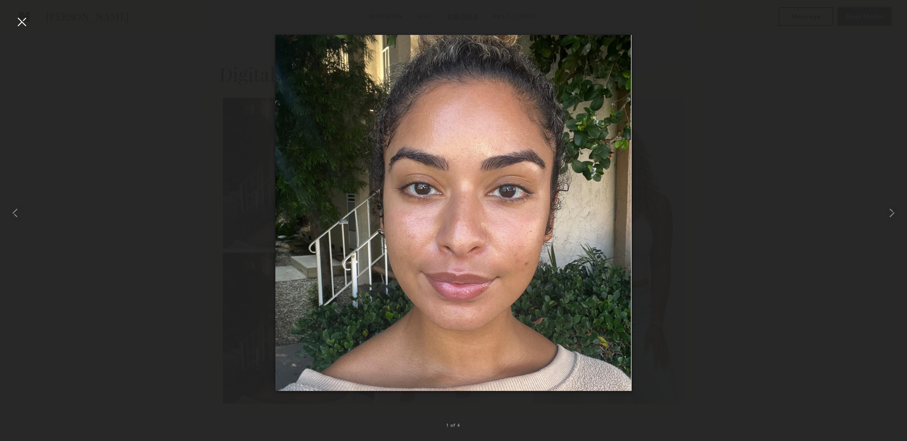
click at [14, 18] on div "1 of 4" at bounding box center [453, 220] width 907 height 441
click at [27, 23] on div at bounding box center [21, 21] width 15 height 15
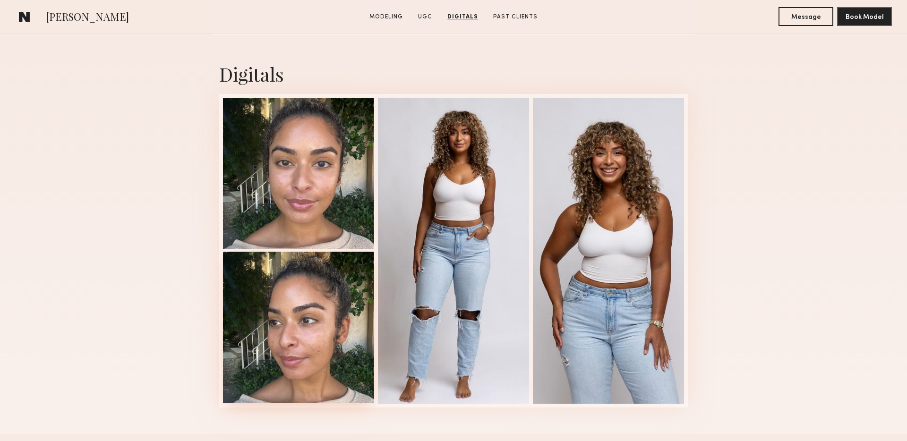
click at [303, 306] on div at bounding box center [298, 327] width 151 height 151
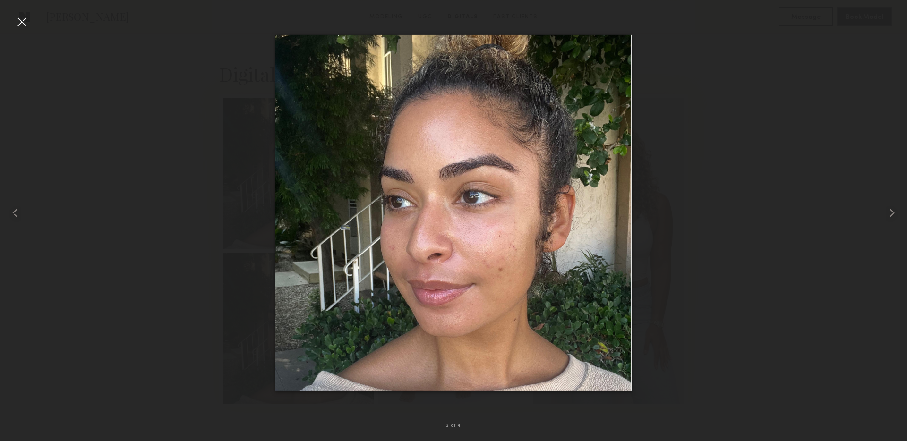
click at [24, 16] on div at bounding box center [21, 21] width 15 height 15
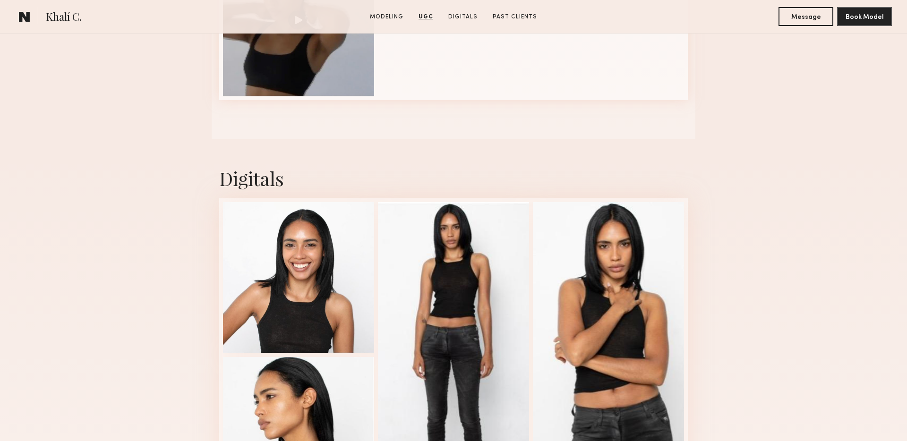
scroll to position [1104, 0]
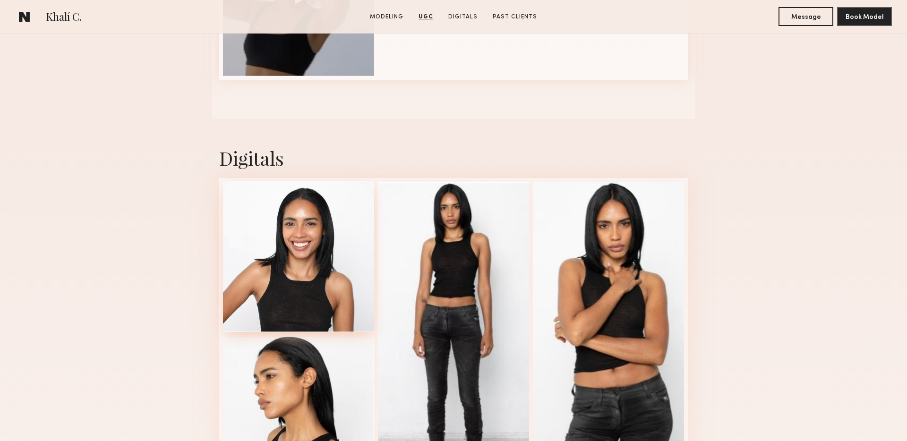
click at [283, 244] on div at bounding box center [298, 256] width 151 height 151
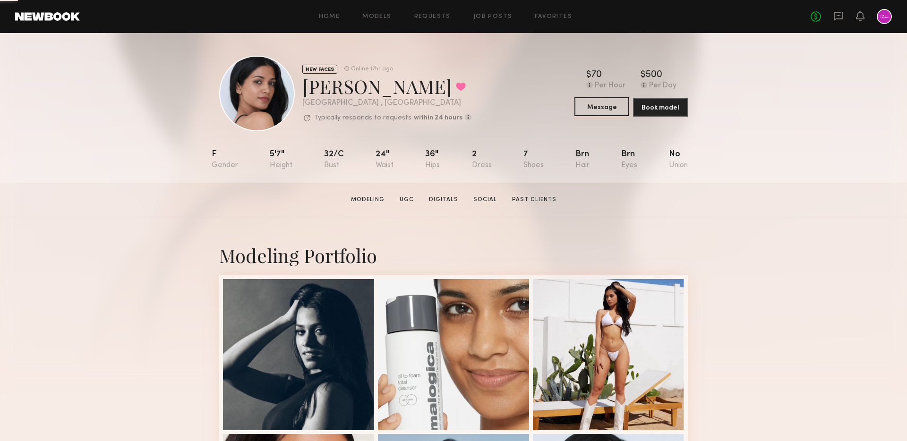
click at [613, 111] on button "Message" at bounding box center [601, 106] width 55 height 19
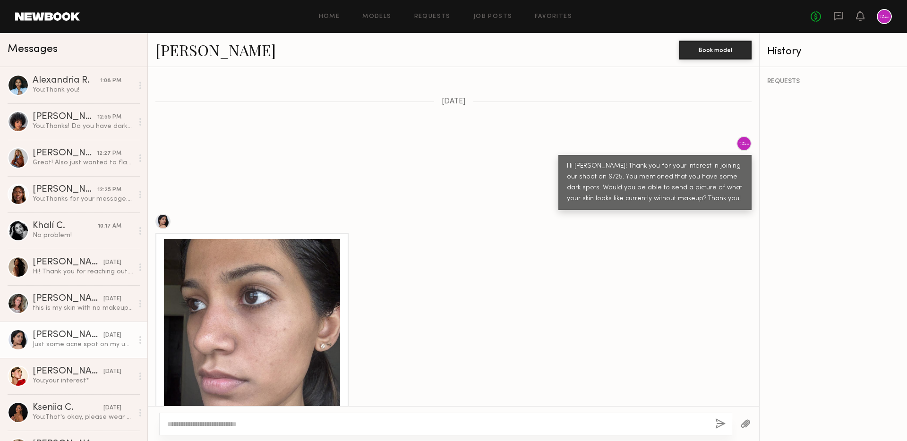
scroll to position [472, 0]
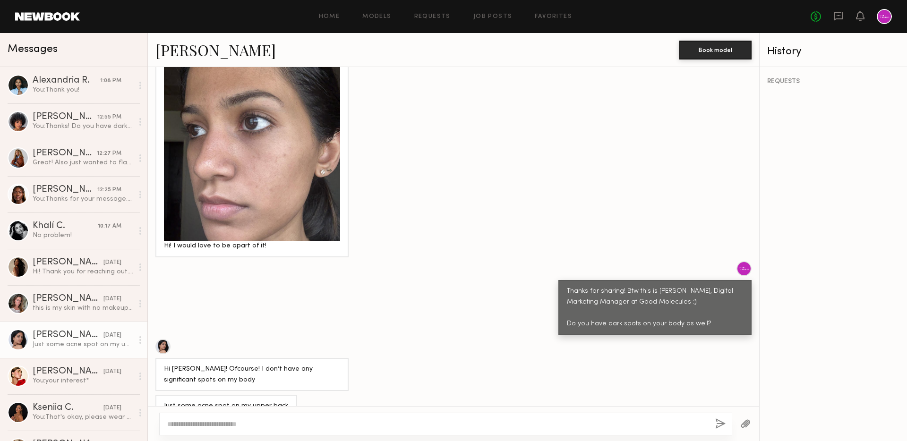
click at [290, 421] on textarea at bounding box center [437, 423] width 540 height 9
click at [267, 146] on div at bounding box center [252, 153] width 176 height 176
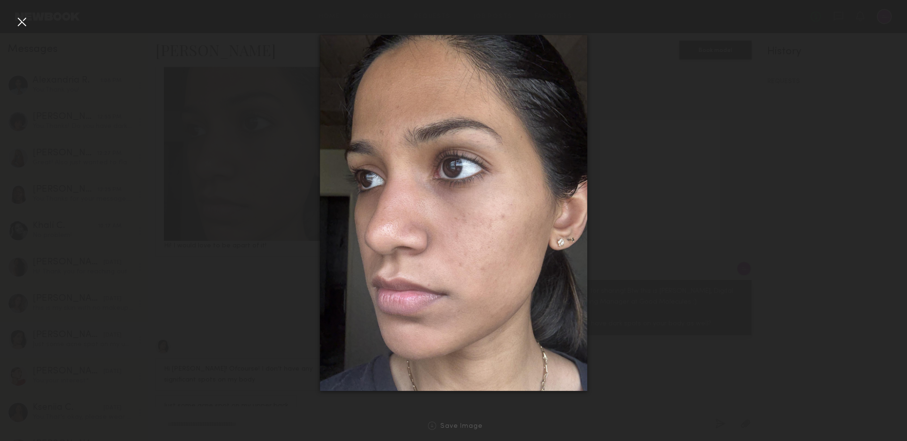
click at [26, 21] on div at bounding box center [21, 21] width 15 height 15
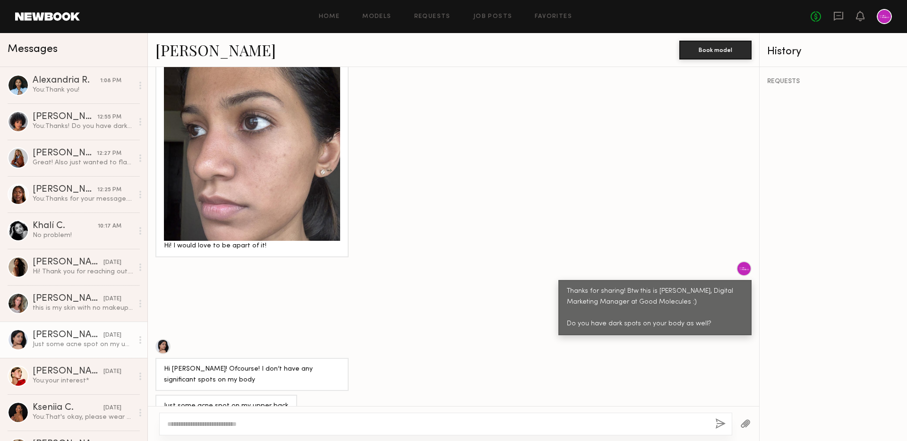
click at [188, 47] on link "Christina M." at bounding box center [215, 50] width 120 height 20
drag, startPoint x: 195, startPoint y: 387, endPoint x: 317, endPoint y: 385, distance: 122.4
click at [317, 395] on div "Just some acne spot on my upper back" at bounding box center [453, 406] width 611 height 23
copy div "acne spot on my upper back"
click at [187, 46] on link "Christina M." at bounding box center [215, 50] width 120 height 20
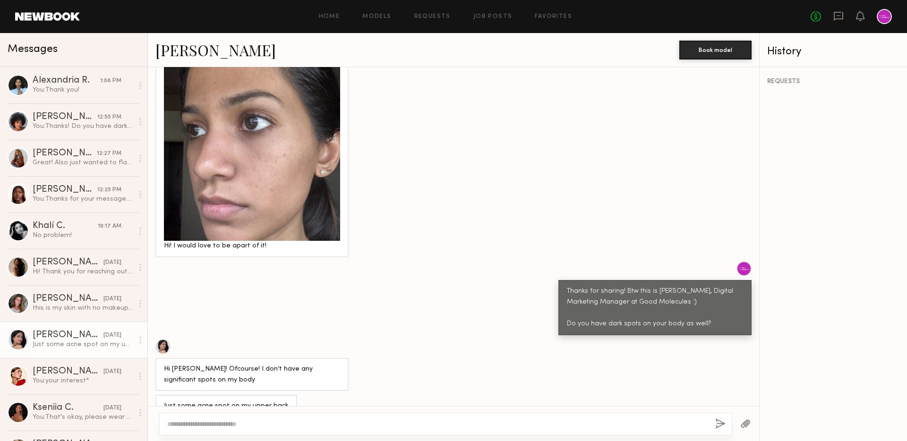
click at [219, 194] on div at bounding box center [252, 153] width 176 height 176
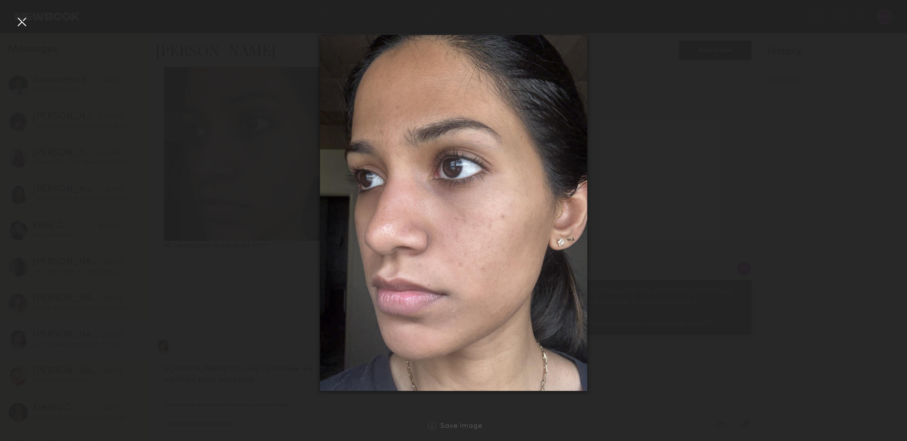
click at [20, 25] on div at bounding box center [21, 21] width 15 height 15
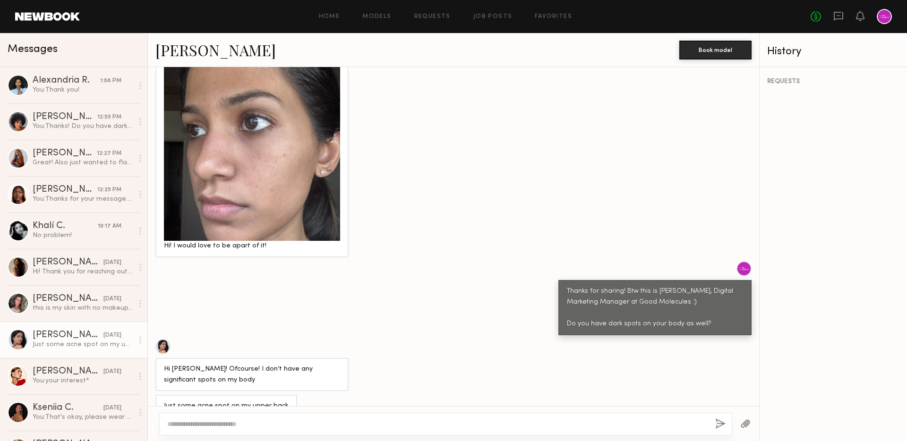
click at [185, 48] on link "[PERSON_NAME]" at bounding box center [215, 50] width 120 height 20
click at [98, 84] on div "Alexandria R." at bounding box center [67, 80] width 68 height 9
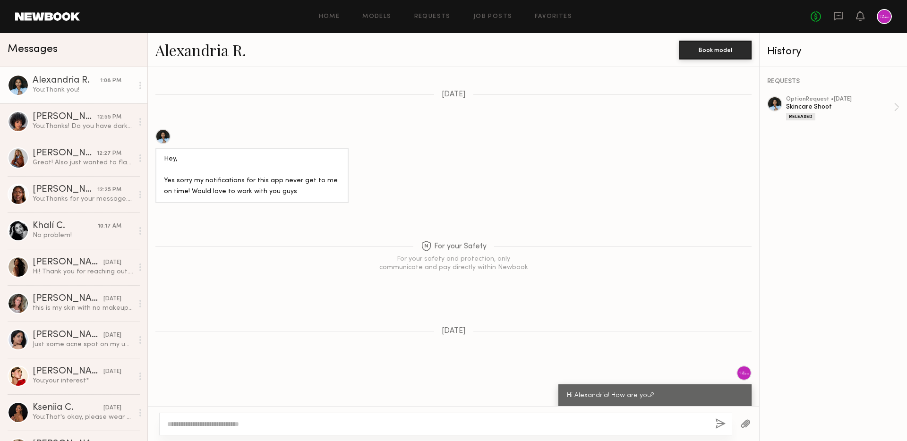
scroll to position [201, 0]
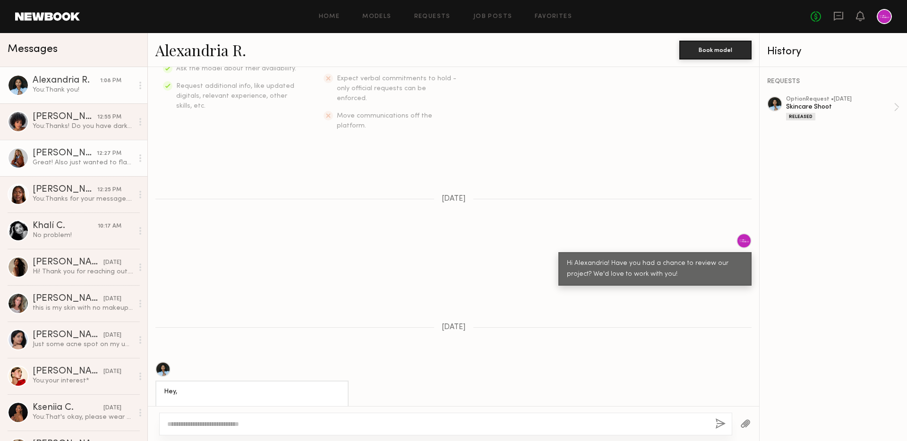
click at [54, 143] on link "Ayanna G. 12:27 PM Great! Also just wanted to flag I do have some dark spots on…" at bounding box center [73, 158] width 147 height 36
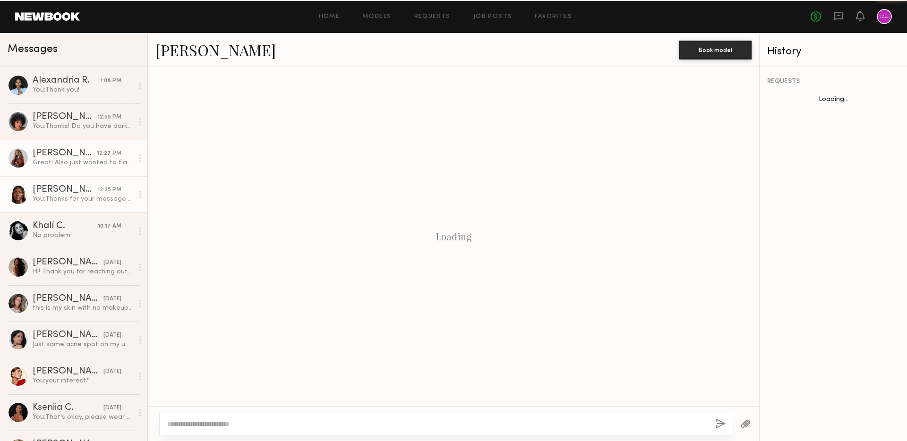
scroll to position [1069, 0]
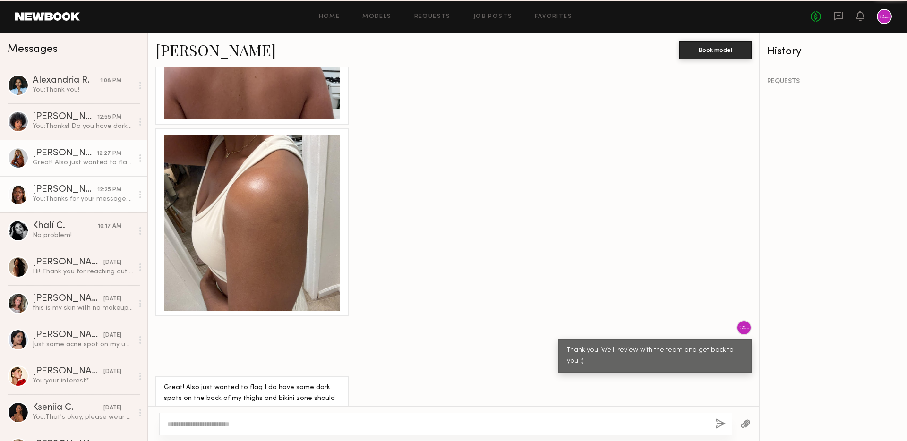
click at [58, 189] on div "[PERSON_NAME]" at bounding box center [65, 189] width 65 height 9
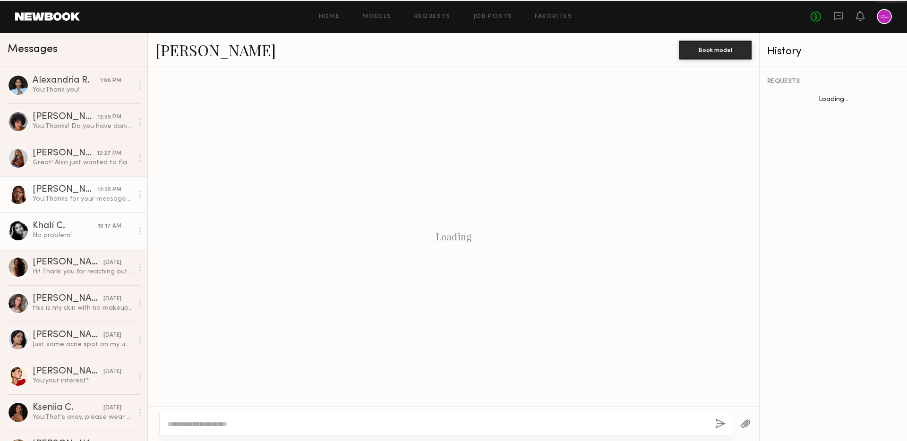
scroll to position [1123, 0]
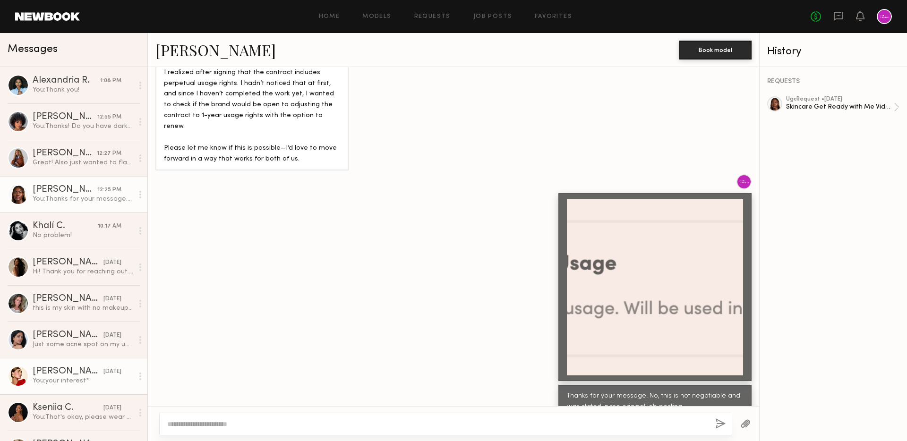
click at [69, 375] on div "[PERSON_NAME]" at bounding box center [68, 371] width 71 height 9
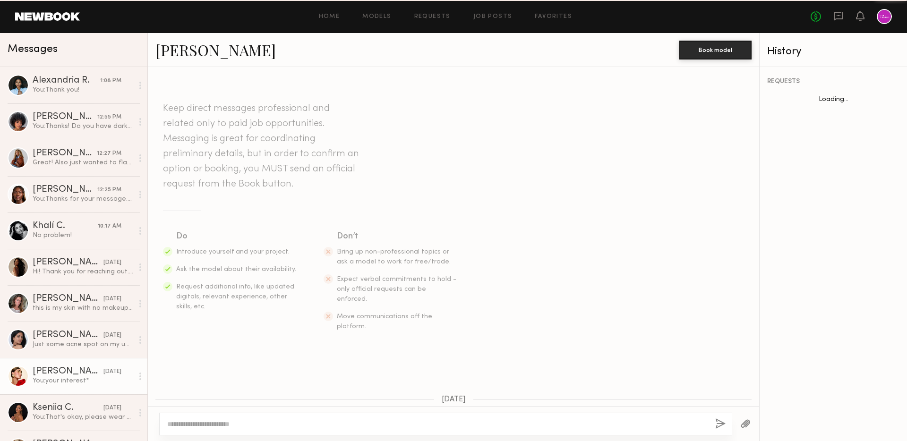
scroll to position [117, 0]
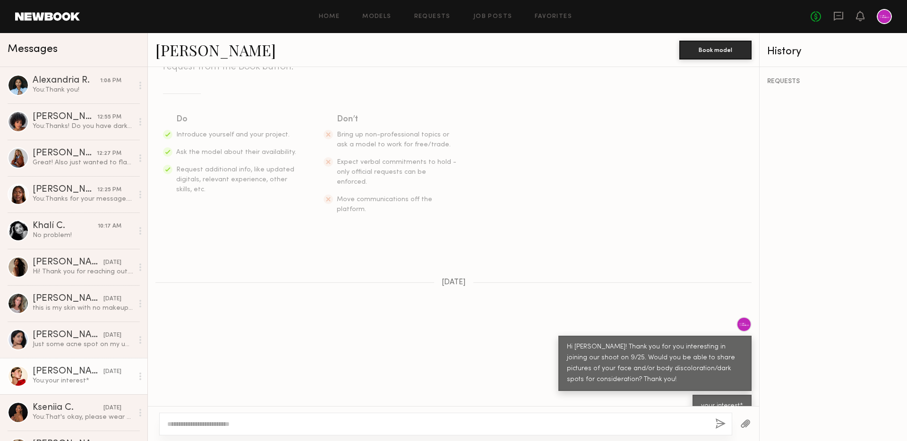
click at [237, 422] on textarea at bounding box center [437, 423] width 540 height 9
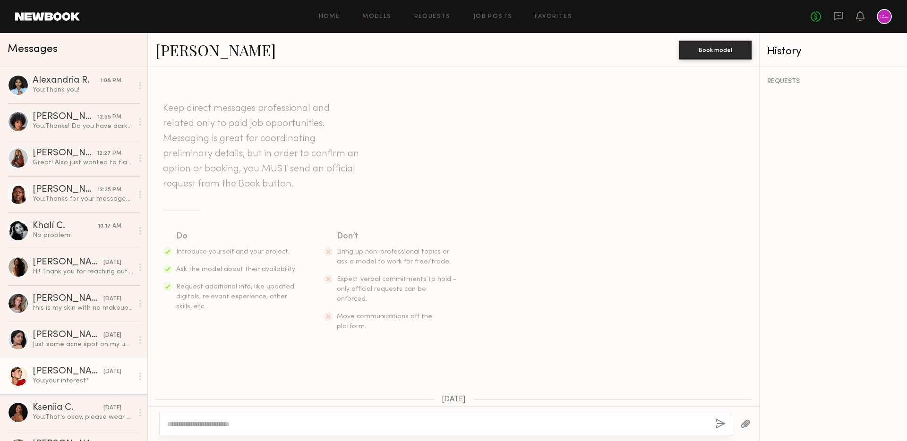
click at [189, 52] on link "[PERSON_NAME]" at bounding box center [215, 50] width 120 height 20
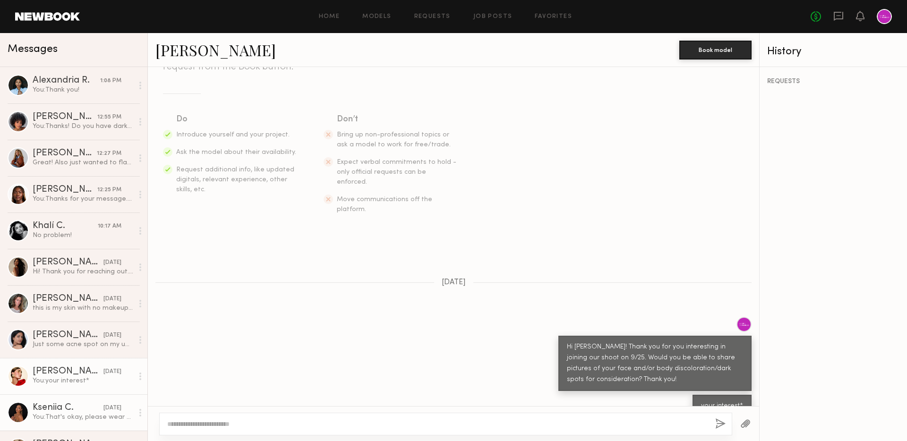
click at [27, 421] on link "Kseniia C. yesterday You: That's okay, please wear the one you sent tomorrow." at bounding box center [73, 412] width 147 height 36
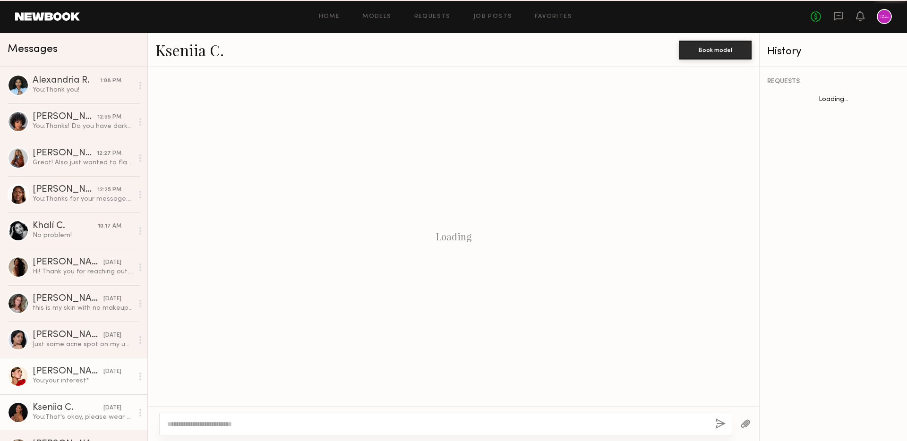
scroll to position [415, 0]
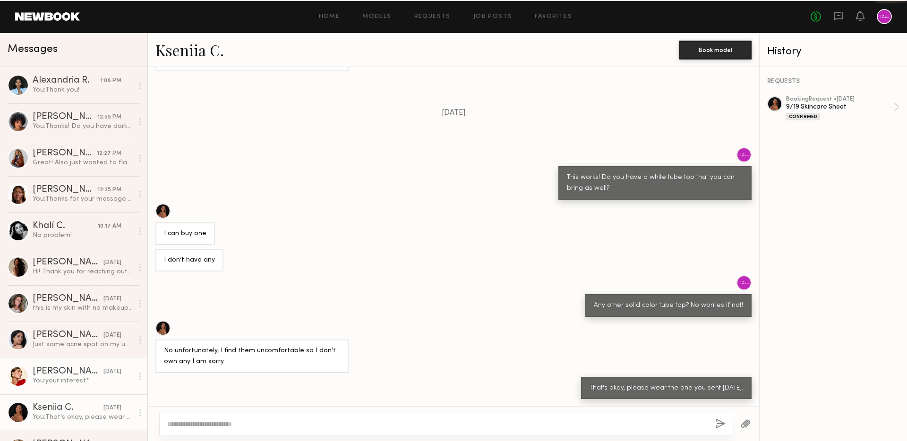
click at [66, 366] on link "Louise M. yesterday You: your interest*" at bounding box center [73, 376] width 147 height 36
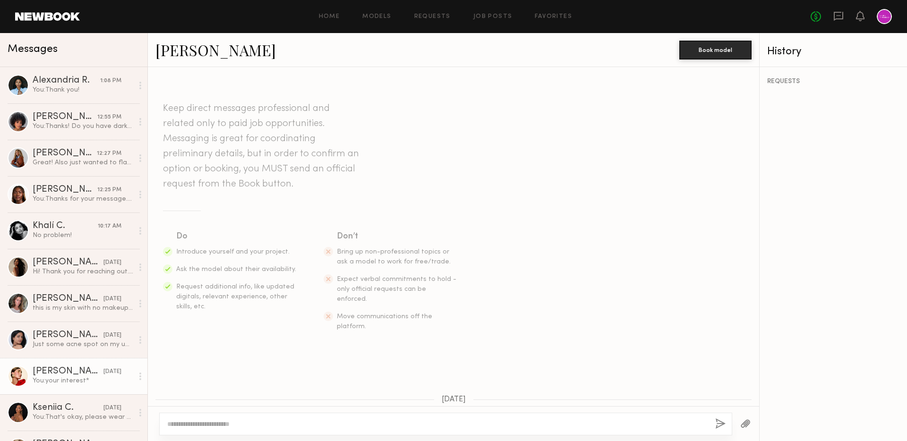
scroll to position [117, 0]
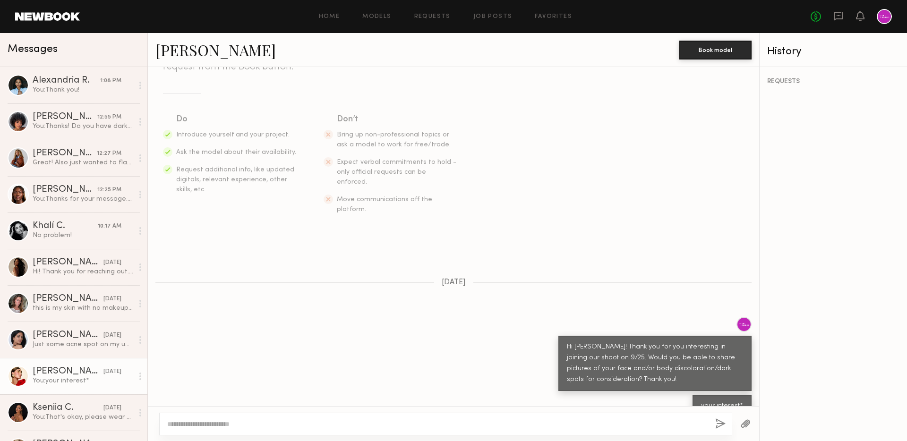
click at [253, 417] on div at bounding box center [445, 424] width 573 height 23
click at [266, 427] on textarea at bounding box center [437, 423] width 540 height 9
type textarea "**********"
click at [720, 421] on button "button" at bounding box center [720, 425] width 10 height 12
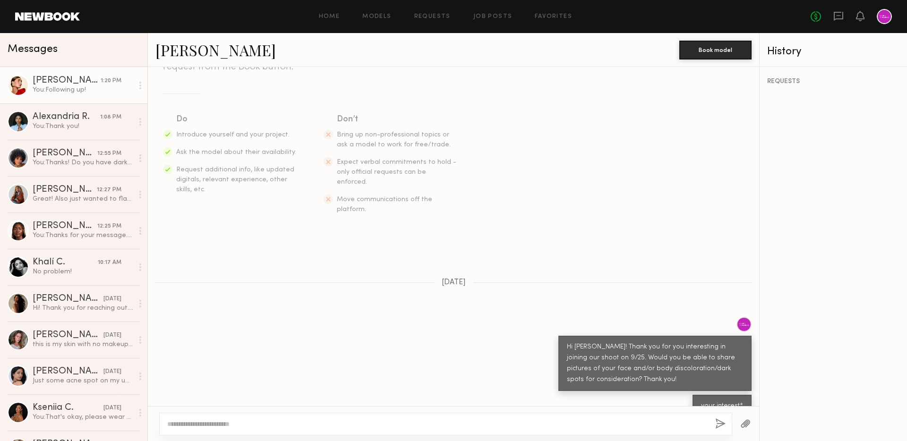
scroll to position [287, 0]
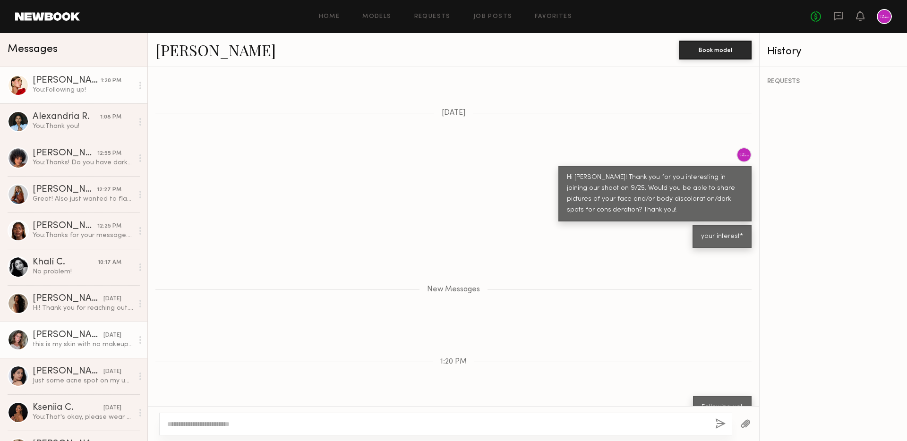
click at [45, 330] on link "Nicole B. yesterday this is my skin with no makeup on" at bounding box center [73, 340] width 147 height 36
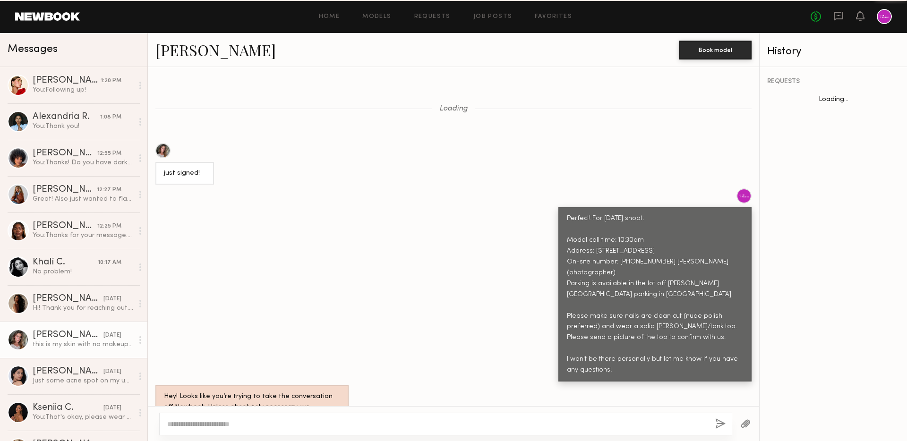
scroll to position [745, 0]
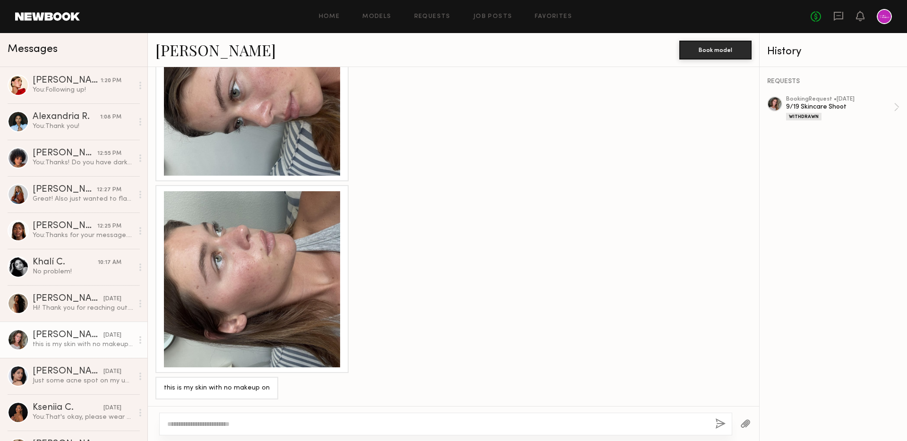
click at [276, 97] on div at bounding box center [252, 88] width 176 height 176
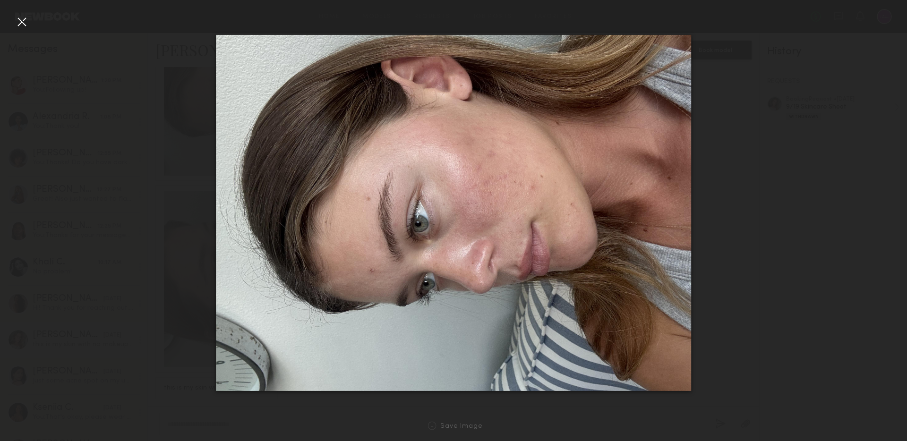
click at [23, 22] on div at bounding box center [21, 21] width 15 height 15
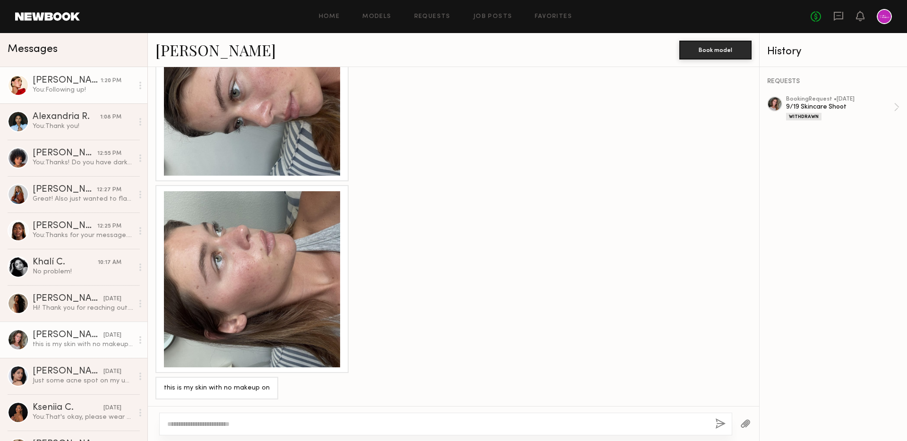
click at [79, 92] on div "You: Following up!" at bounding box center [83, 90] width 101 height 9
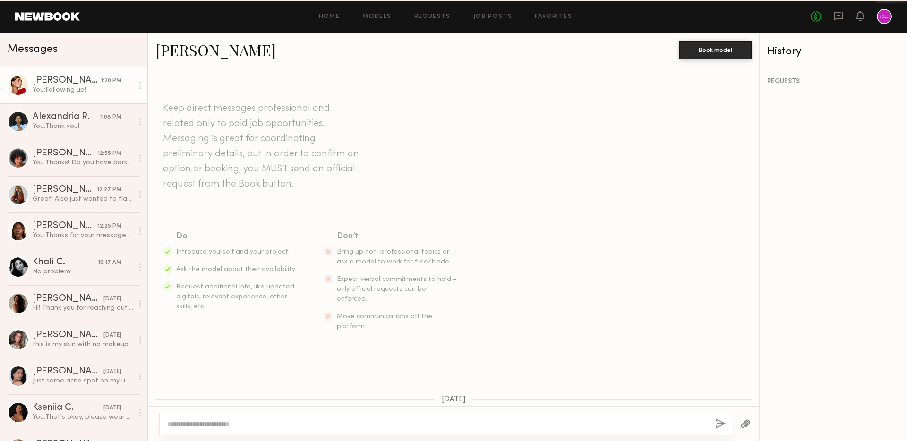
scroll to position [252, 0]
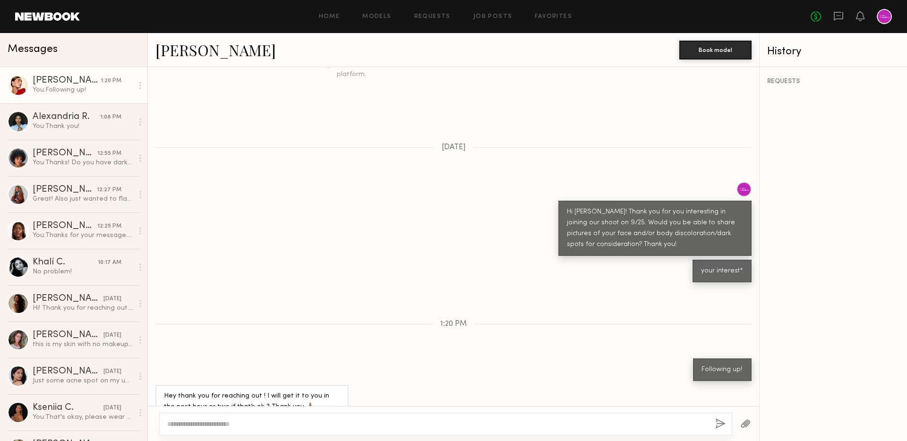
click at [351, 430] on div at bounding box center [445, 424] width 573 height 23
click at [336, 424] on textarea at bounding box center [437, 423] width 540 height 9
click at [242, 426] on textarea "**********" at bounding box center [437, 423] width 540 height 9
click at [346, 426] on textarea "**********" at bounding box center [437, 423] width 540 height 9
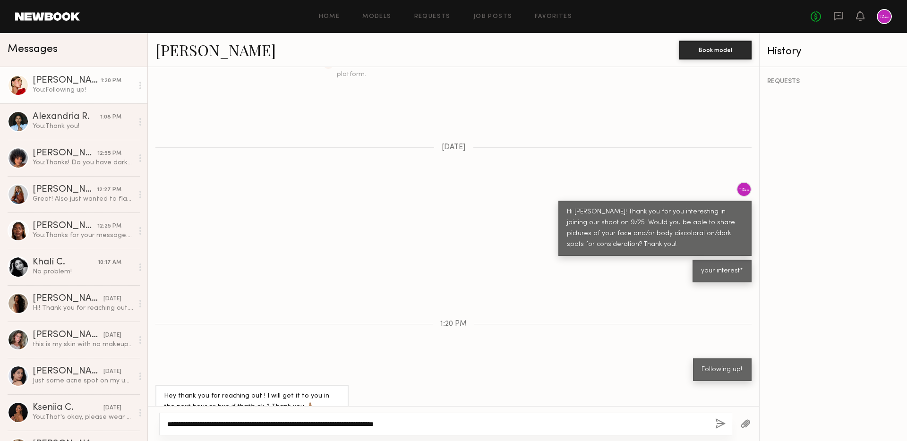
type textarea "**********"
click at [718, 421] on button "button" at bounding box center [720, 425] width 10 height 12
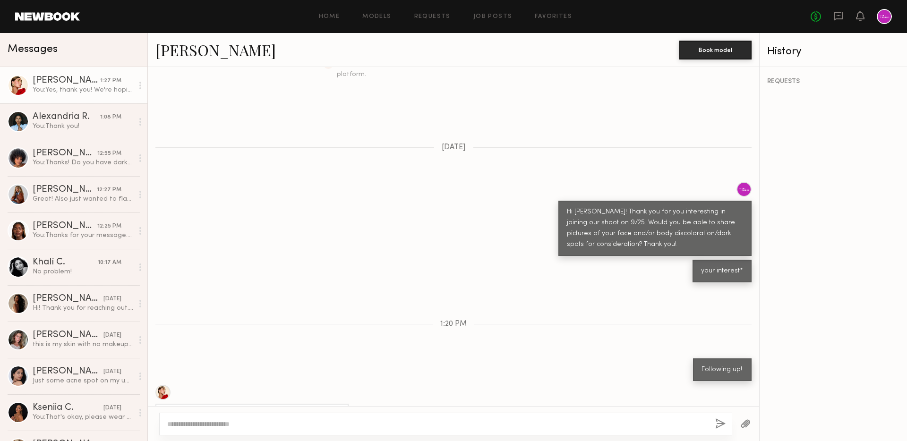
scroll to position [308, 0]
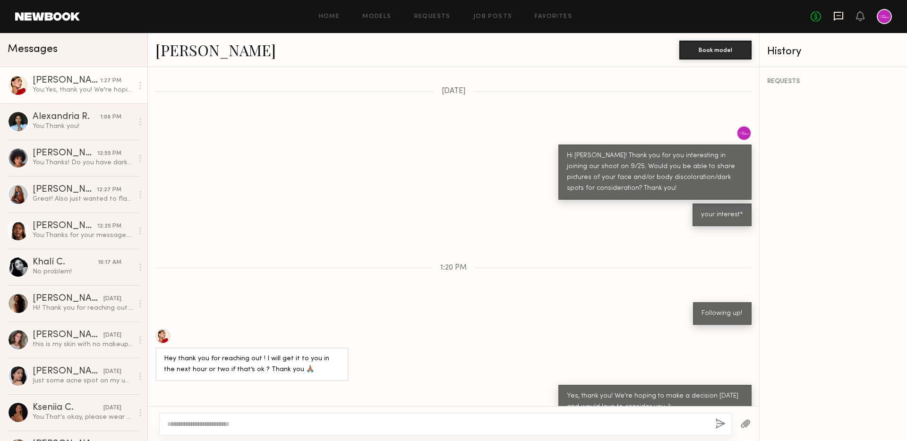
click at [837, 16] on icon at bounding box center [838, 16] width 10 height 10
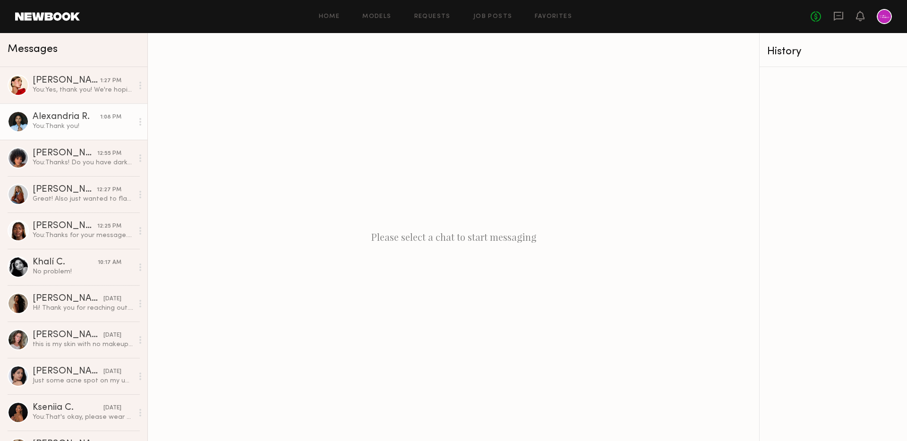
click at [65, 127] on div "You: Thank you!" at bounding box center [83, 126] width 101 height 9
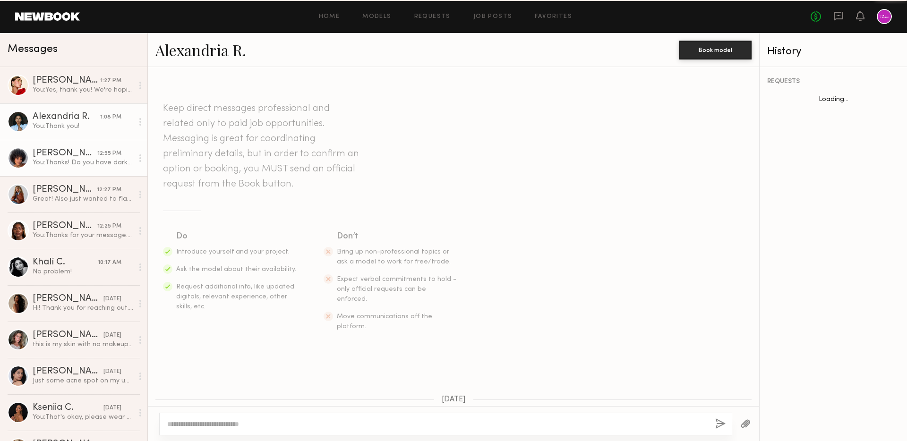
scroll to position [631, 0]
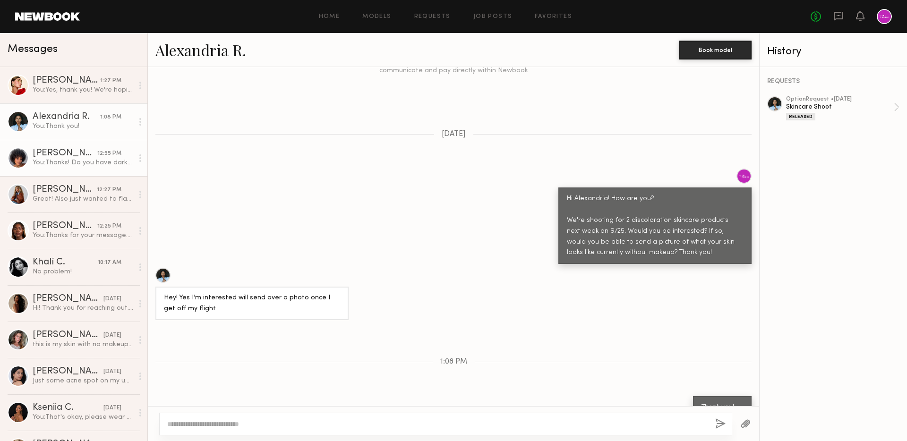
click at [86, 150] on div "[PERSON_NAME]" at bounding box center [65, 153] width 65 height 9
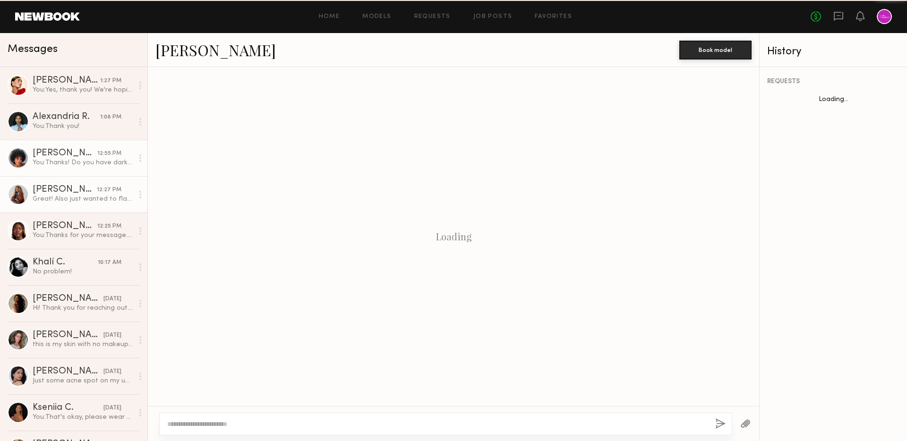
scroll to position [845, 0]
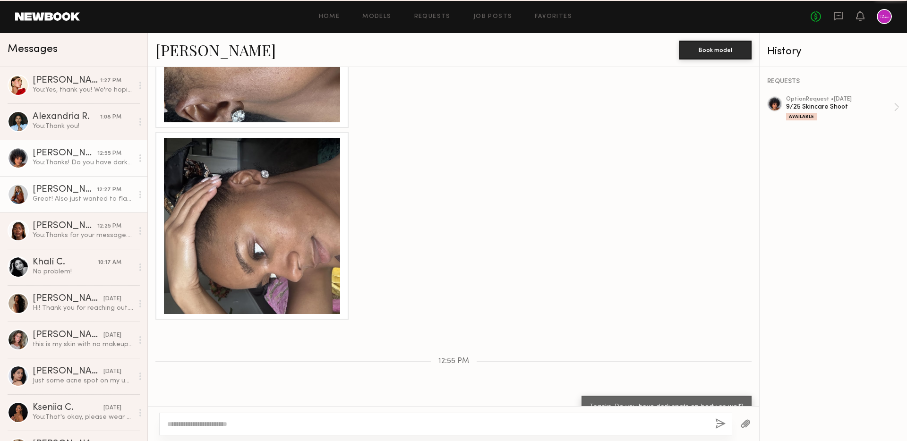
click at [92, 194] on div "[PERSON_NAME]" at bounding box center [65, 189] width 64 height 9
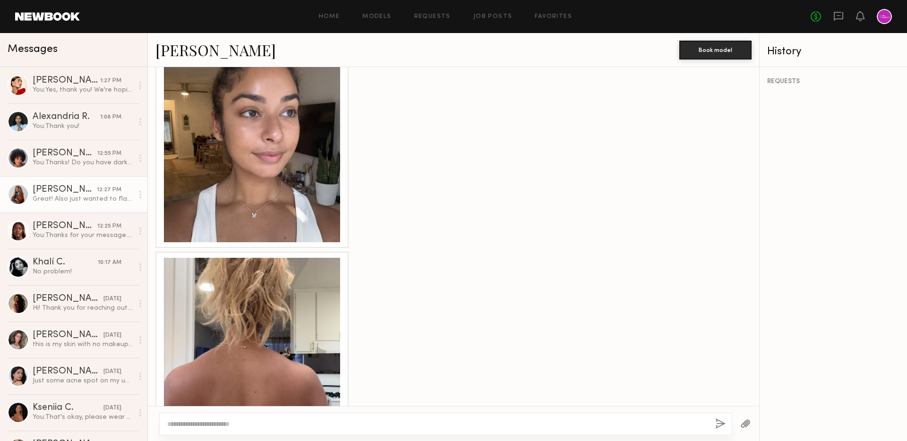
scroll to position [678, 0]
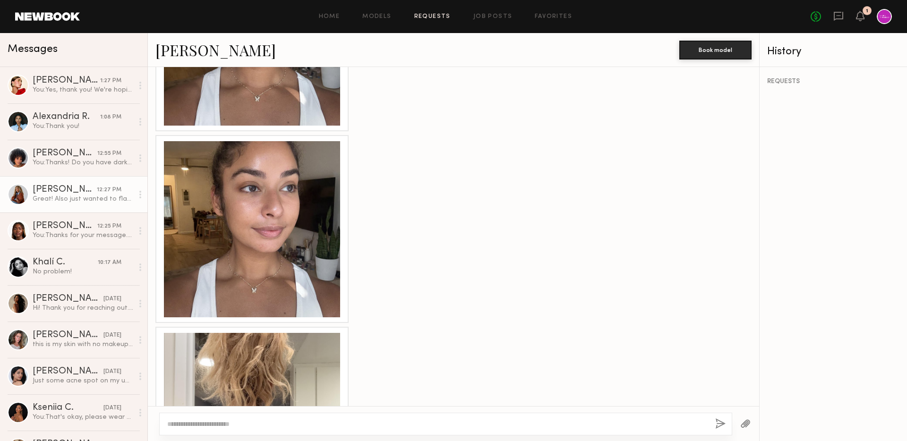
click at [436, 17] on link "Requests" at bounding box center [432, 17] width 36 height 6
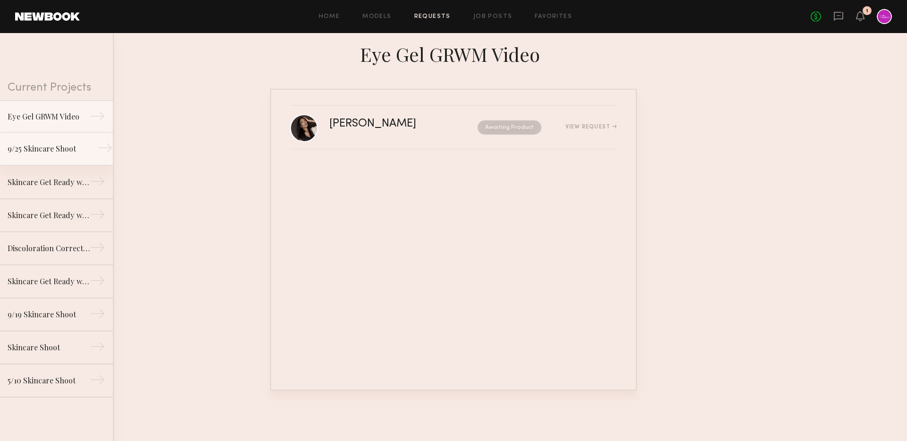
click at [46, 142] on link "9/25 Skincare Shoot →" at bounding box center [56, 149] width 113 height 33
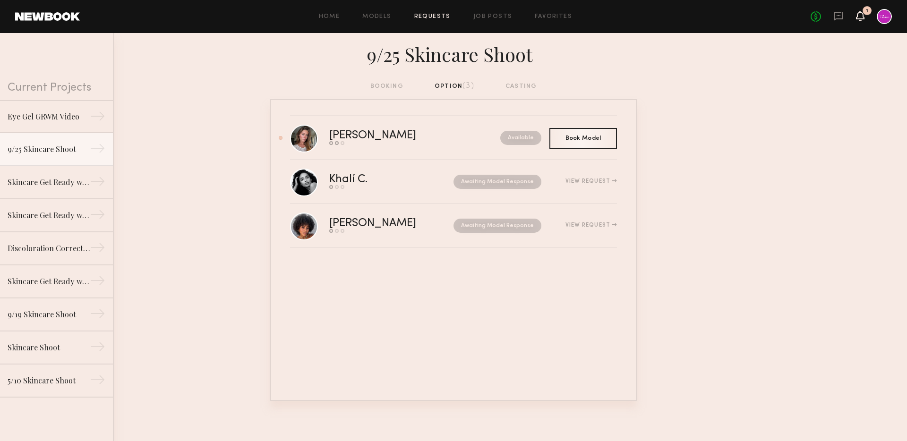
click at [864, 16] on icon at bounding box center [860, 16] width 9 height 10
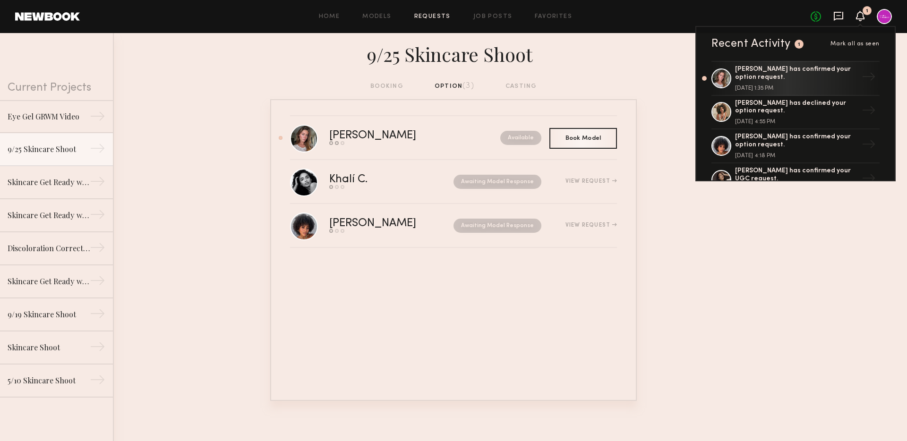
click at [838, 17] on icon at bounding box center [838, 16] width 10 height 10
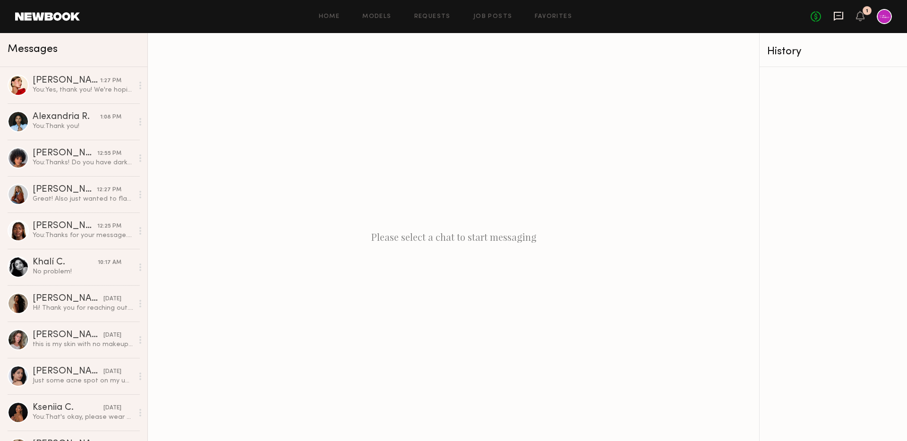
click at [837, 17] on icon at bounding box center [838, 16] width 10 height 10
click at [426, 19] on div "Home Models Requests Job Posts Favorites Sign Out No fees up to $5,000 1" at bounding box center [486, 16] width 812 height 15
click at [424, 16] on link "Requests" at bounding box center [432, 17] width 36 height 6
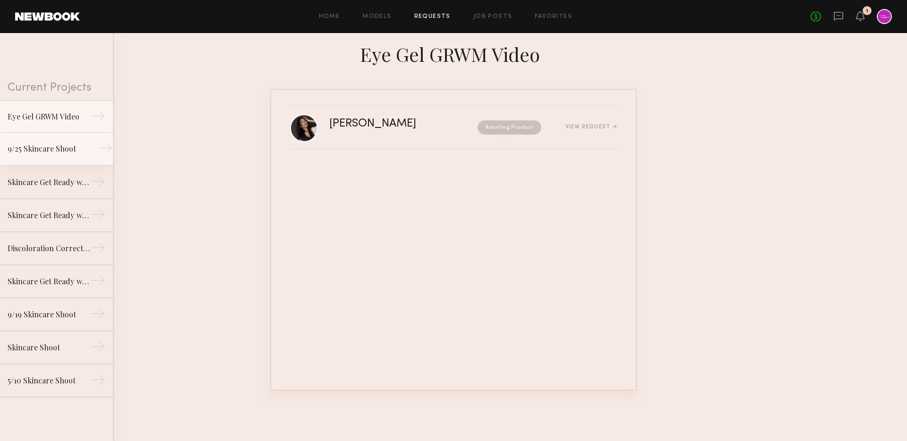
click at [71, 151] on div "9/25 Skincare Shoot" at bounding box center [49, 148] width 82 height 11
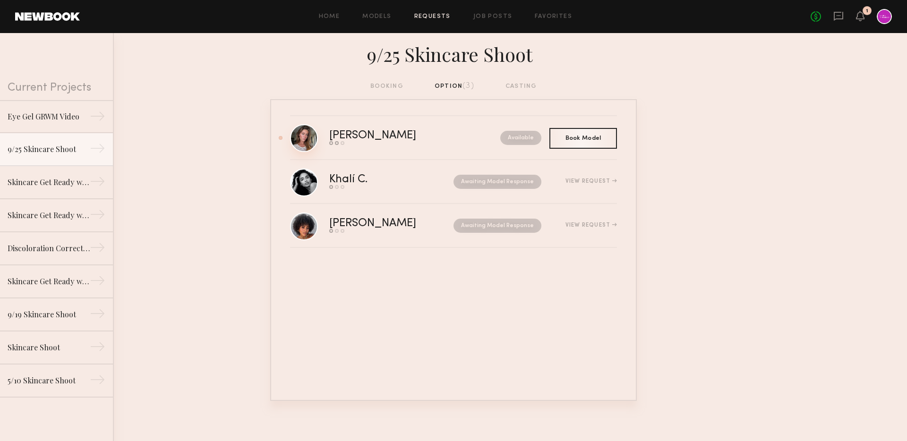
click at [305, 143] on link at bounding box center [304, 138] width 28 height 28
click at [458, 227] on div "Available" at bounding box center [499, 226] width 83 height 14
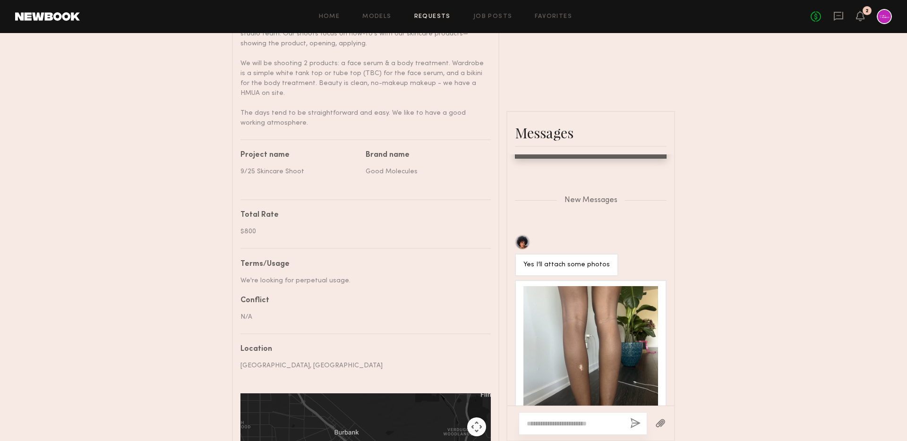
scroll to position [416, 0]
click at [556, 330] on div at bounding box center [590, 353] width 135 height 135
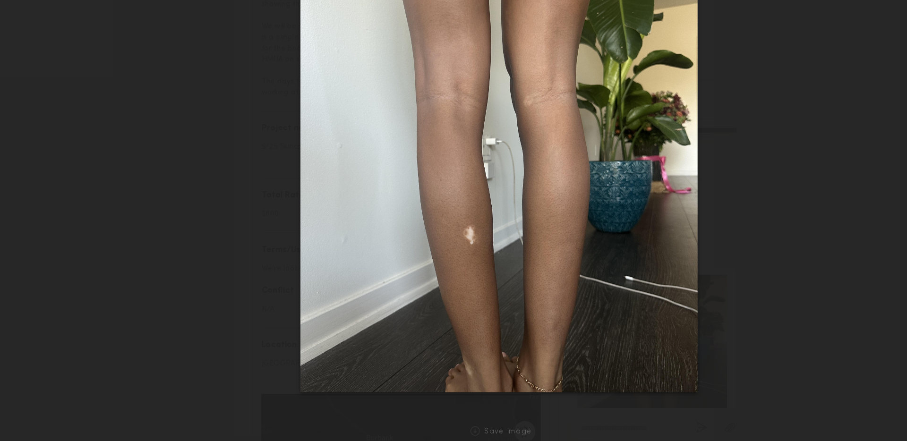
click at [488, 230] on img at bounding box center [453, 213] width 356 height 356
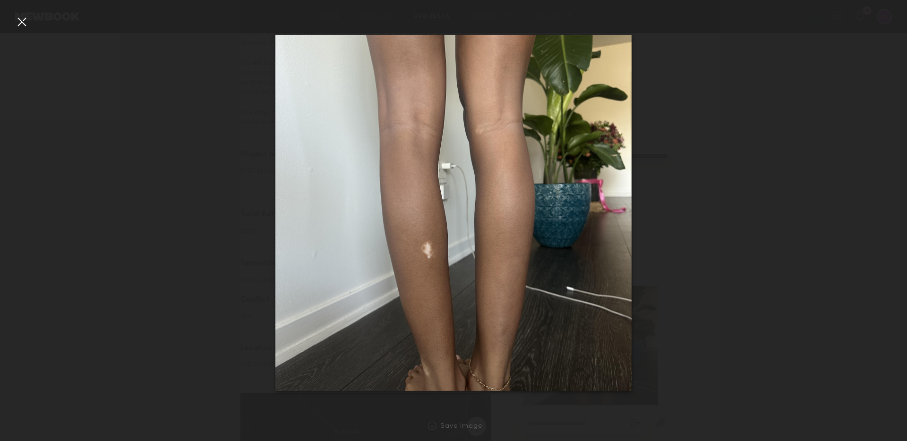
click at [25, 24] on div at bounding box center [21, 21] width 15 height 15
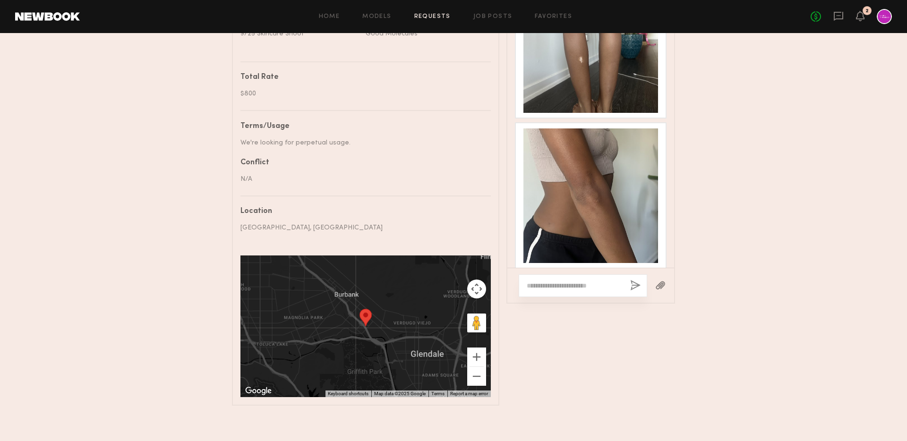
scroll to position [553, 0]
click at [589, 150] on div at bounding box center [590, 195] width 135 height 135
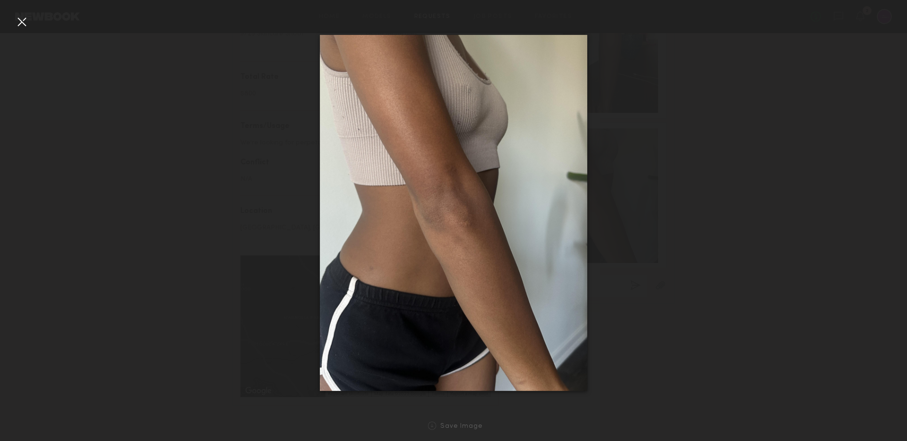
click at [21, 21] on div at bounding box center [21, 21] width 15 height 15
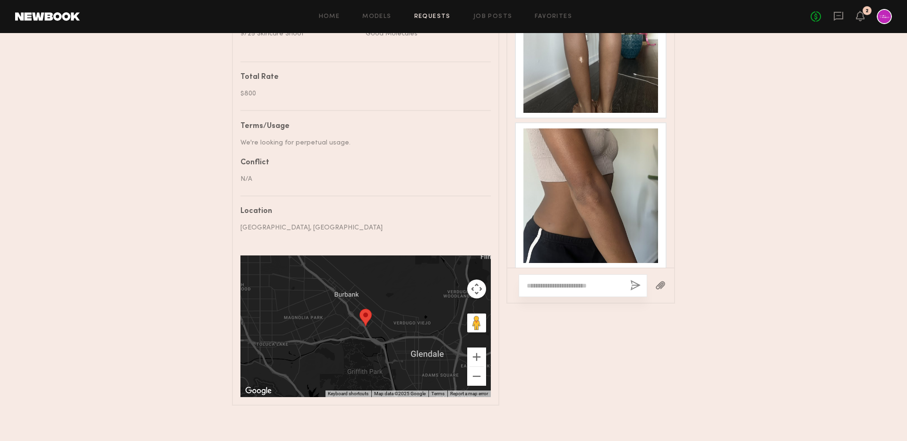
click at [606, 45] on div at bounding box center [590, 45] width 135 height 135
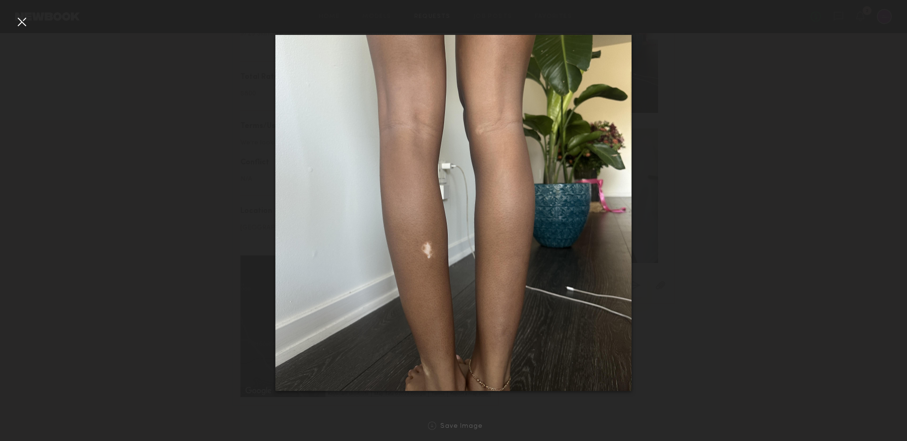
scroll to position [1545, 0]
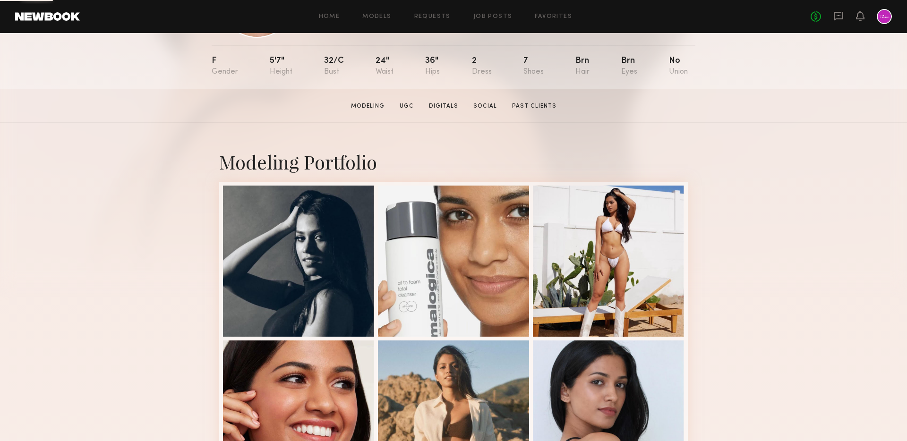
scroll to position [236, 0]
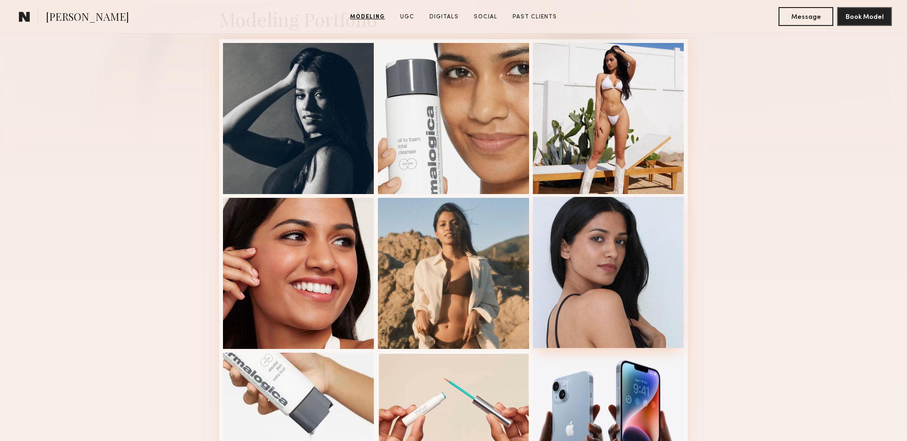
click at [618, 244] on div at bounding box center [608, 272] width 151 height 151
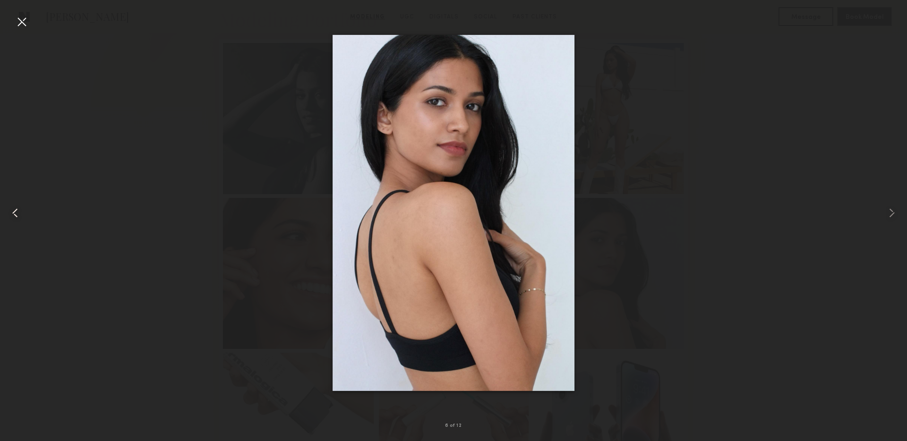
click at [8, 17] on div at bounding box center [18, 213] width 36 height 396
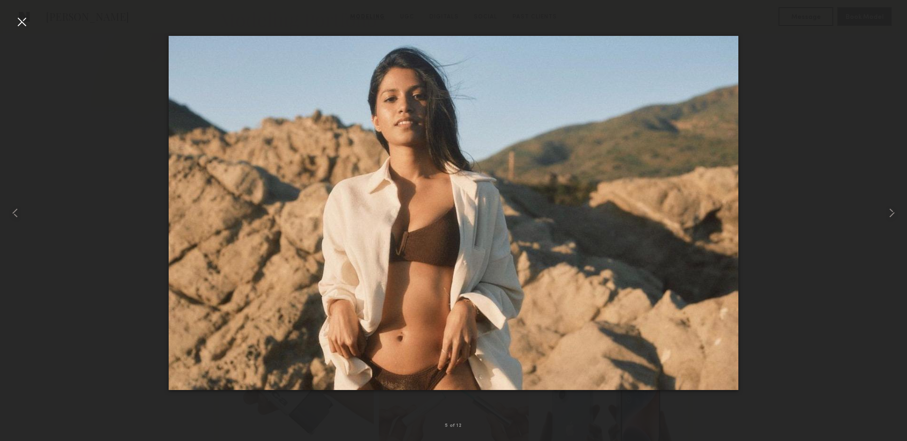
click at [23, 21] on div at bounding box center [21, 21] width 15 height 15
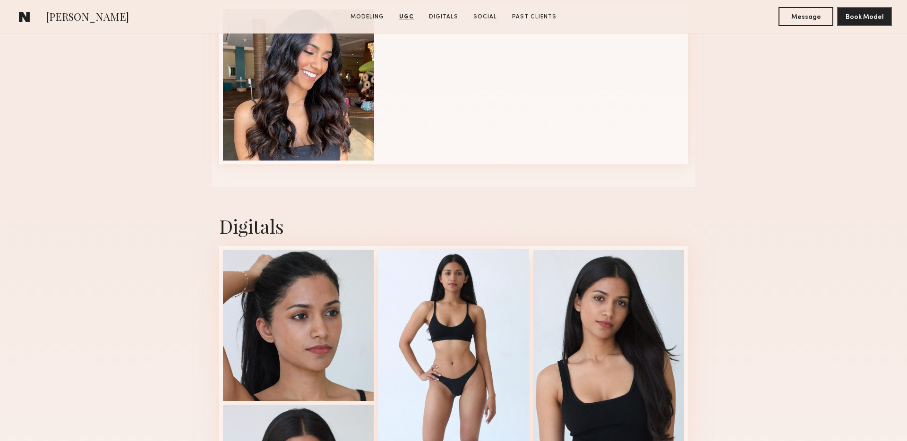
scroll to position [1067, 0]
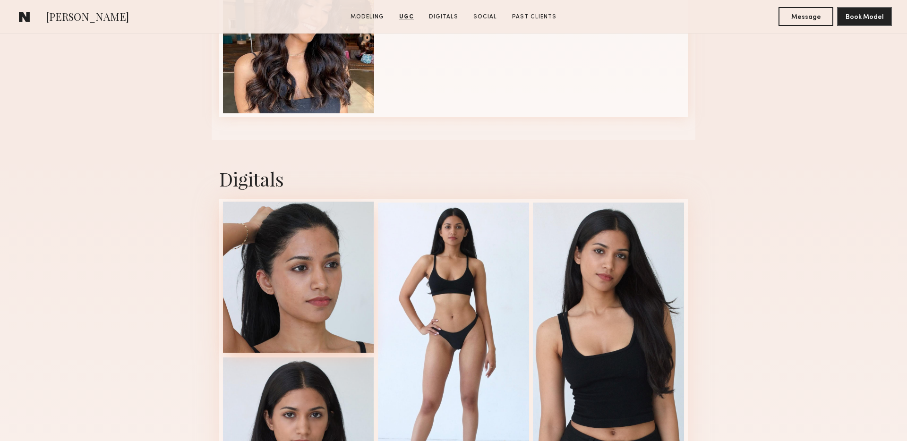
click at [286, 327] on div at bounding box center [298, 277] width 151 height 151
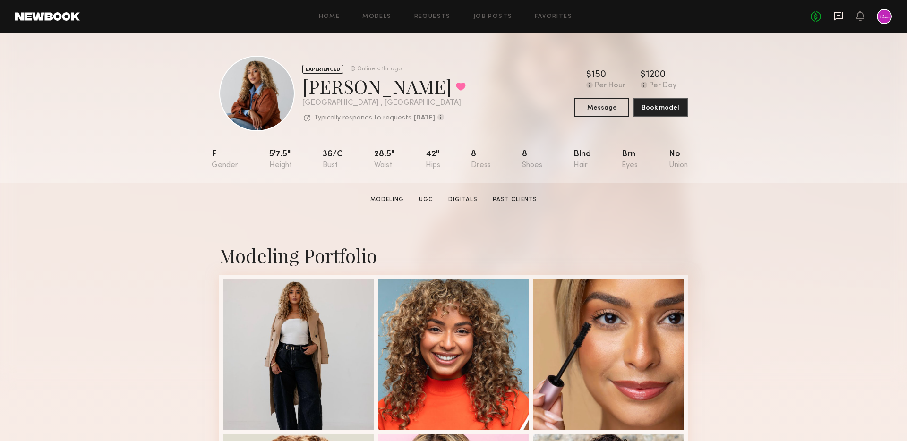
click at [837, 17] on icon at bounding box center [838, 16] width 10 height 10
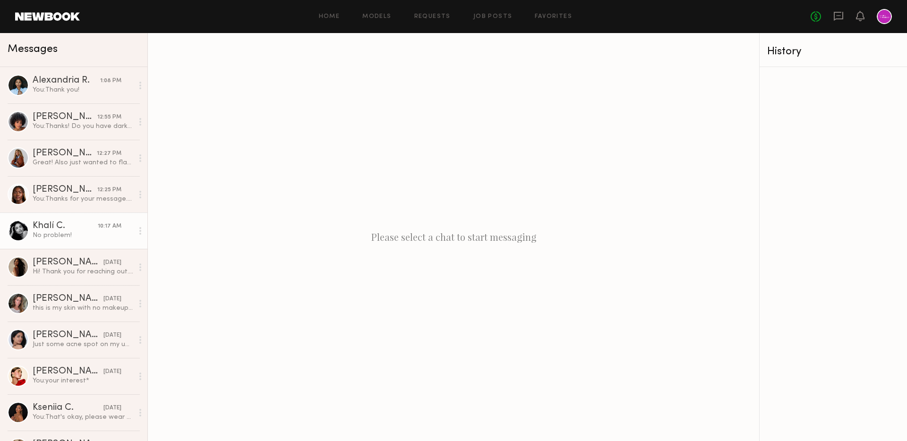
click at [77, 224] on div "Khalí C." at bounding box center [65, 226] width 65 height 9
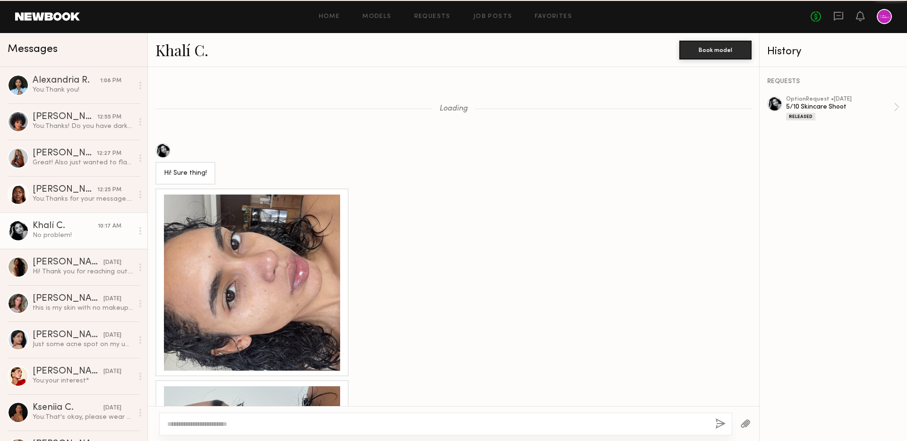
scroll to position [835, 0]
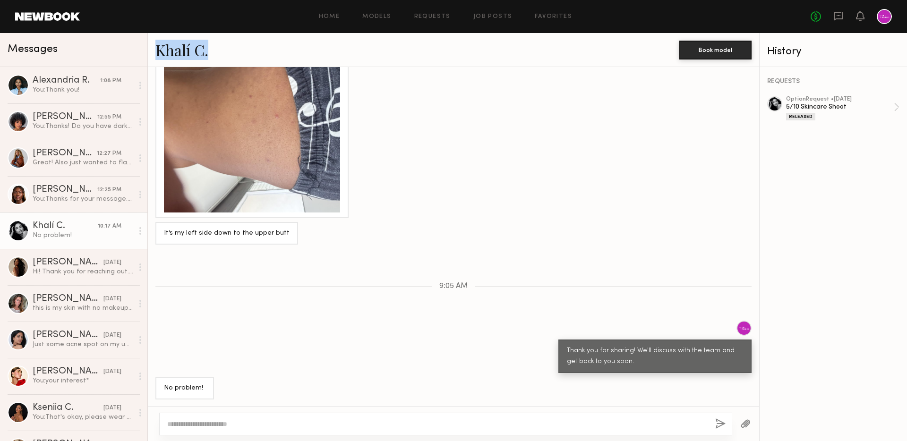
drag, startPoint x: 153, startPoint y: 47, endPoint x: 263, endPoint y: 47, distance: 110.5
click at [264, 47] on div "Khalí C. Book model" at bounding box center [453, 50] width 611 height 34
copy link "Khalí C."
click at [70, 224] on div "Khalí C." at bounding box center [65, 226] width 65 height 9
click at [182, 51] on link "Khalí C." at bounding box center [181, 50] width 53 height 20
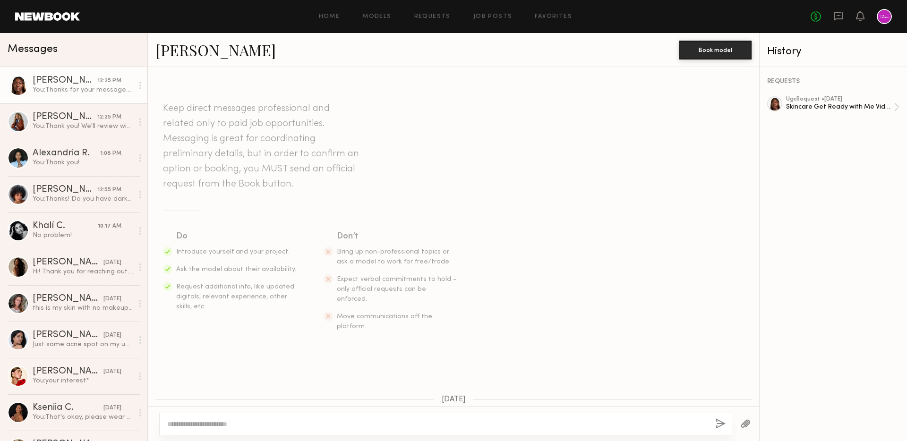
scroll to position [944, 0]
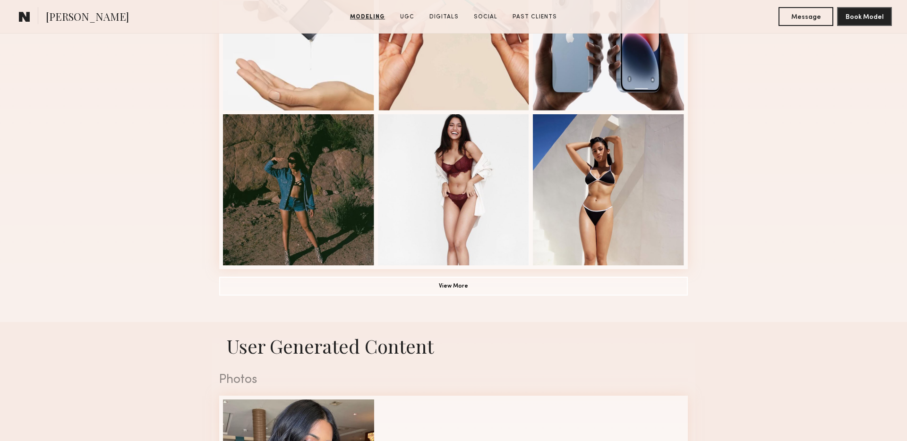
scroll to position [634, 0]
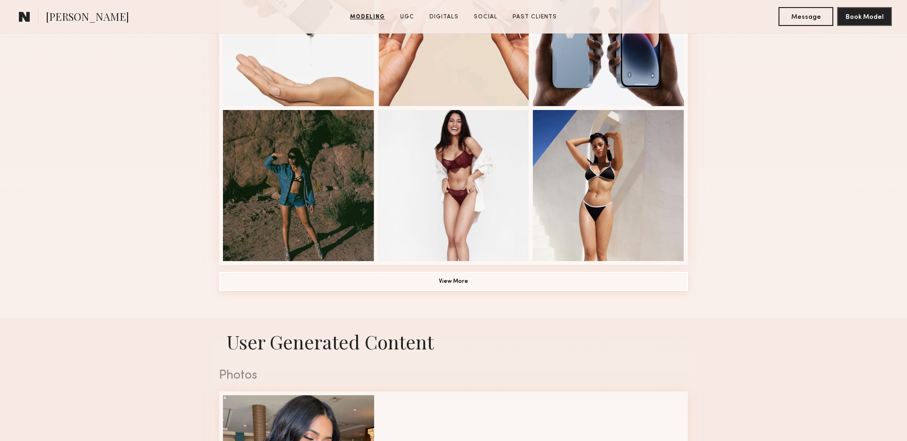
click at [470, 284] on button "View More" at bounding box center [453, 281] width 469 height 19
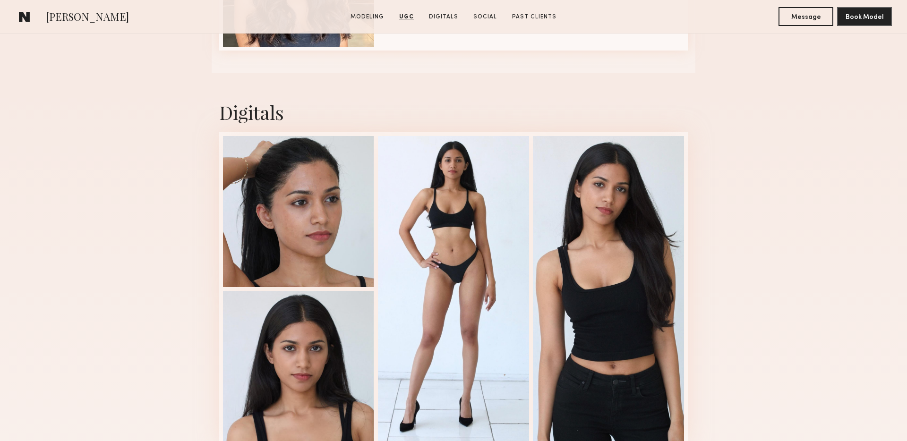
scroll to position [1737, 0]
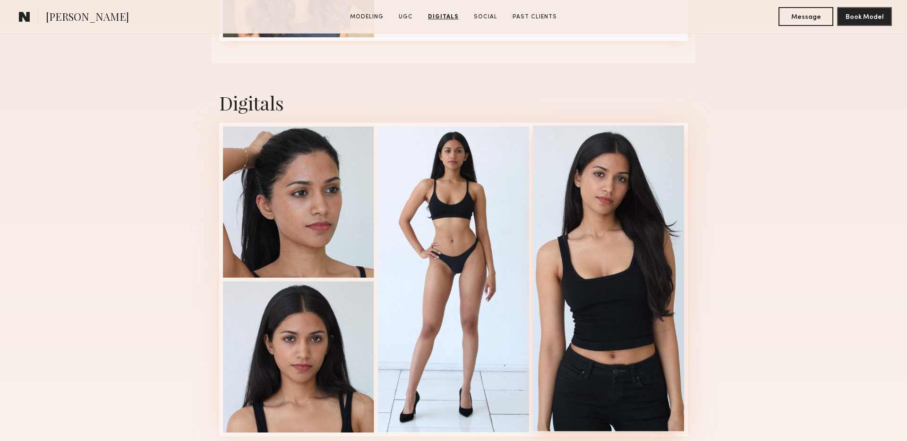
click at [590, 229] on div at bounding box center [608, 279] width 151 height 306
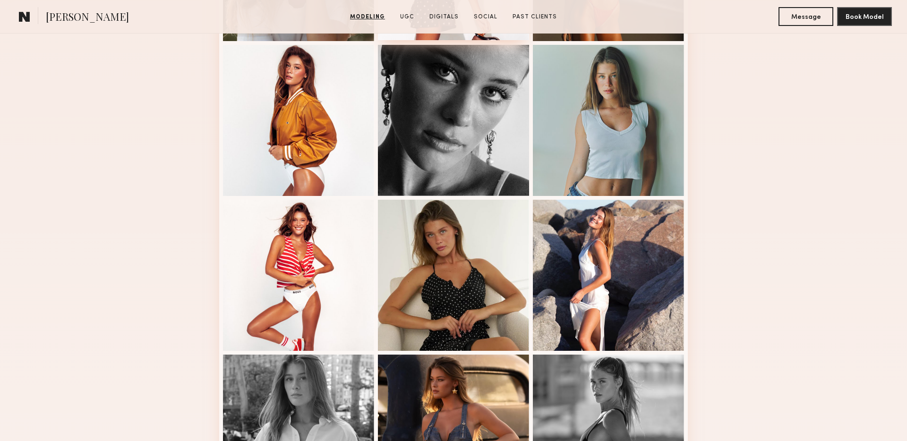
scroll to position [327, 0]
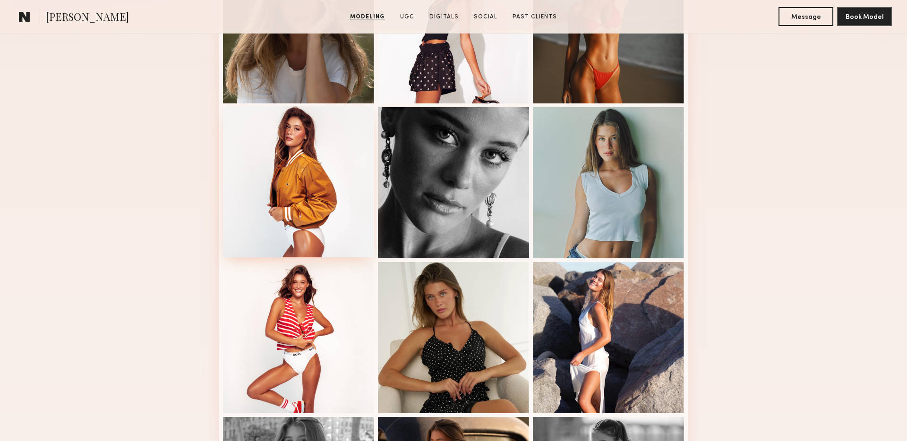
click at [292, 154] on div at bounding box center [298, 181] width 151 height 151
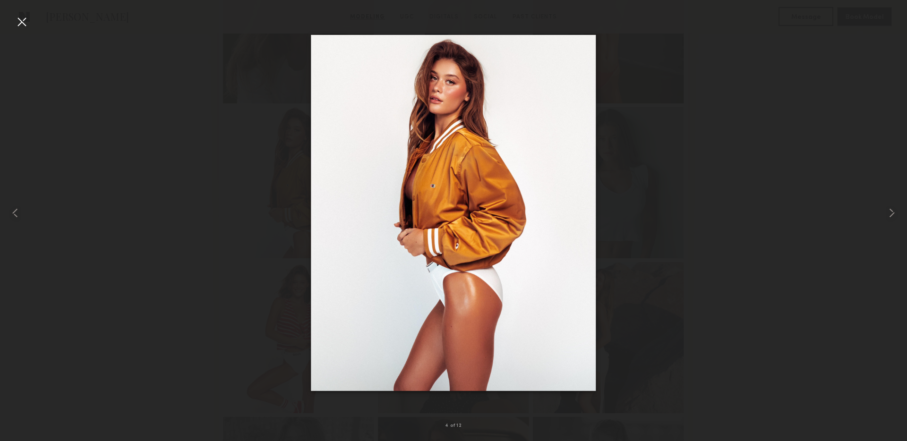
click at [22, 23] on div at bounding box center [21, 21] width 15 height 15
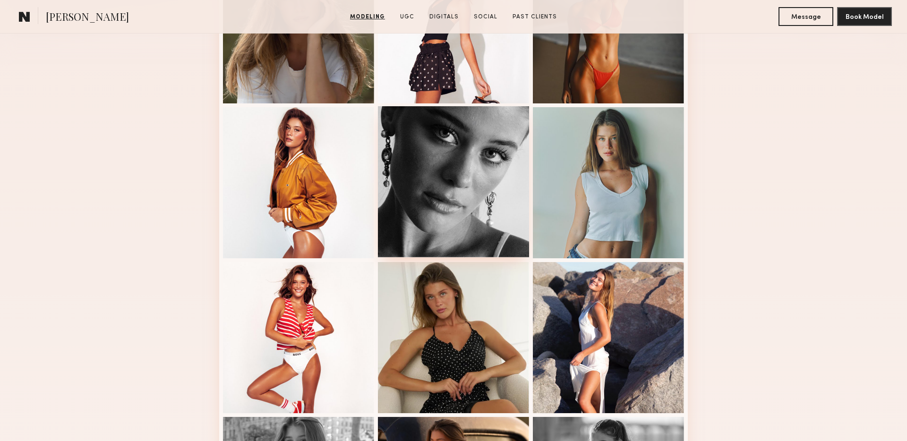
scroll to position [423, 0]
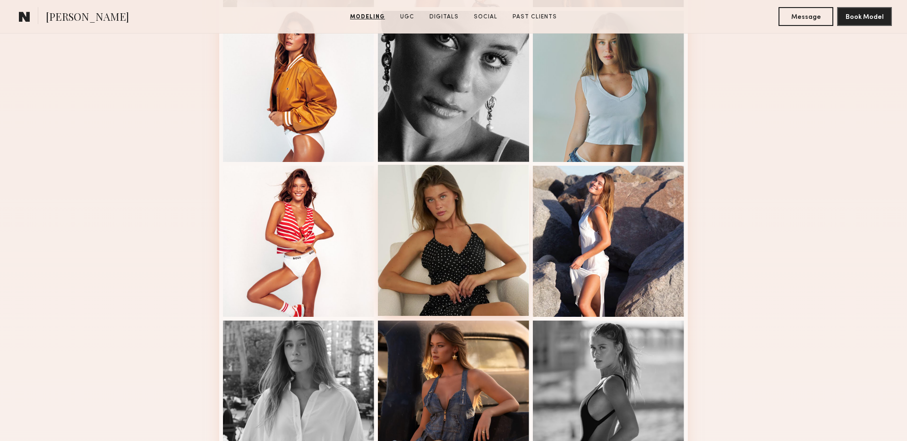
click at [449, 225] on div at bounding box center [453, 240] width 151 height 151
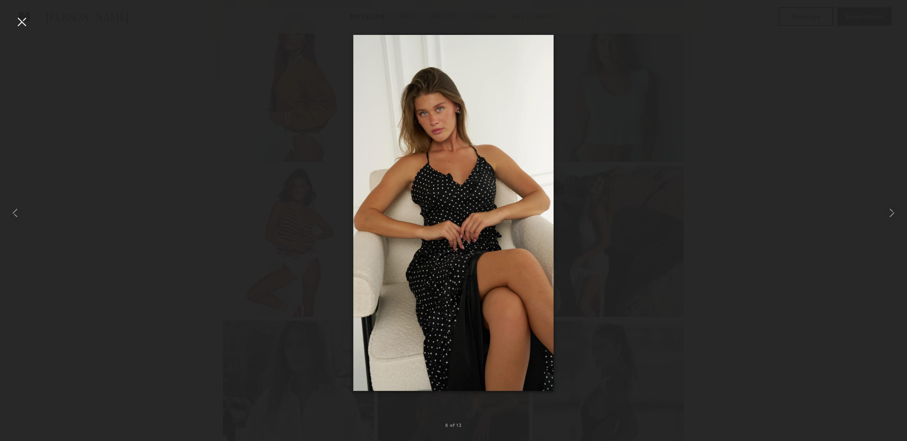
click at [17, 17] on div at bounding box center [21, 21] width 15 height 15
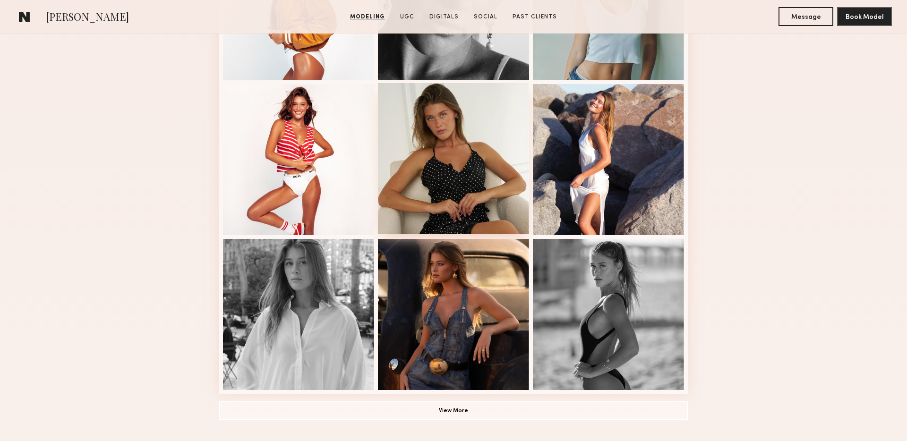
scroll to position [625, 0]
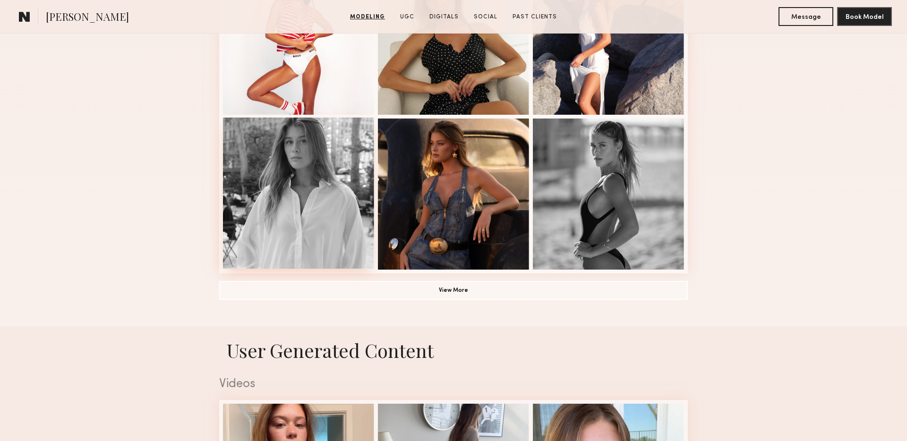
click at [297, 220] on div at bounding box center [298, 193] width 151 height 151
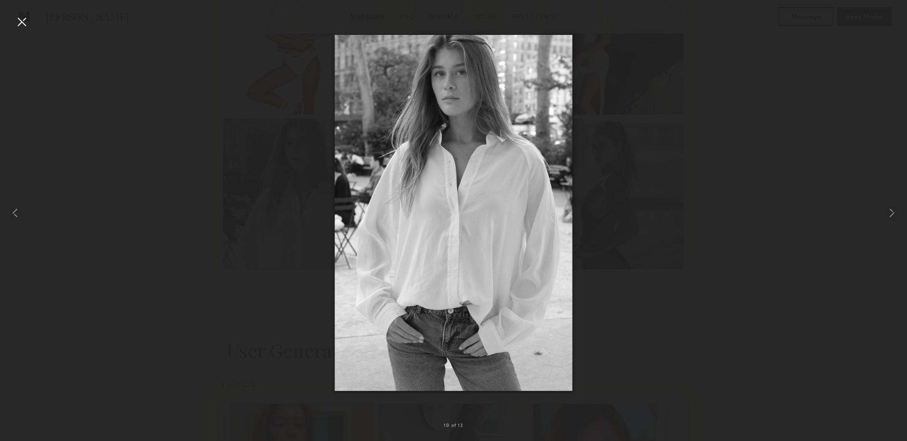
click at [17, 20] on div at bounding box center [21, 21] width 15 height 15
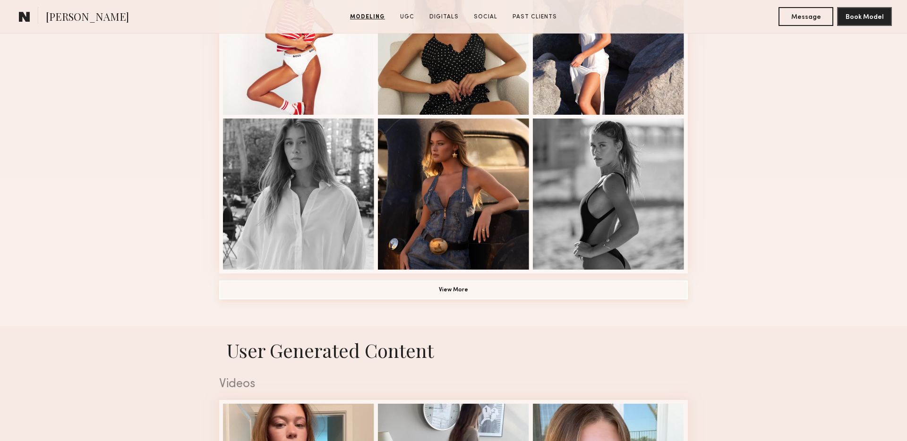
click at [389, 291] on button "View More" at bounding box center [453, 290] width 469 height 19
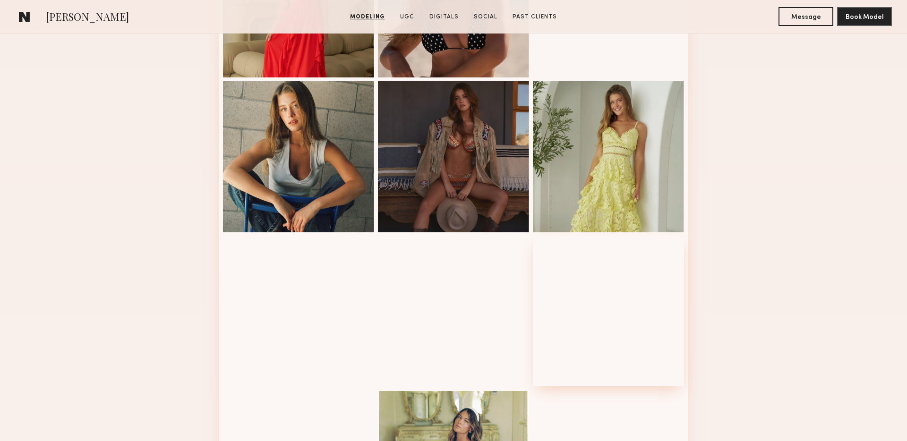
scroll to position [943, 0]
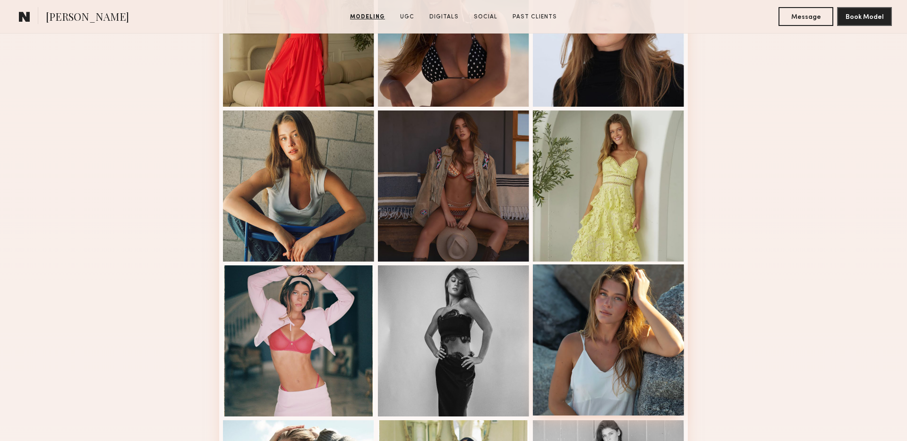
click at [623, 349] on div at bounding box center [608, 340] width 151 height 151
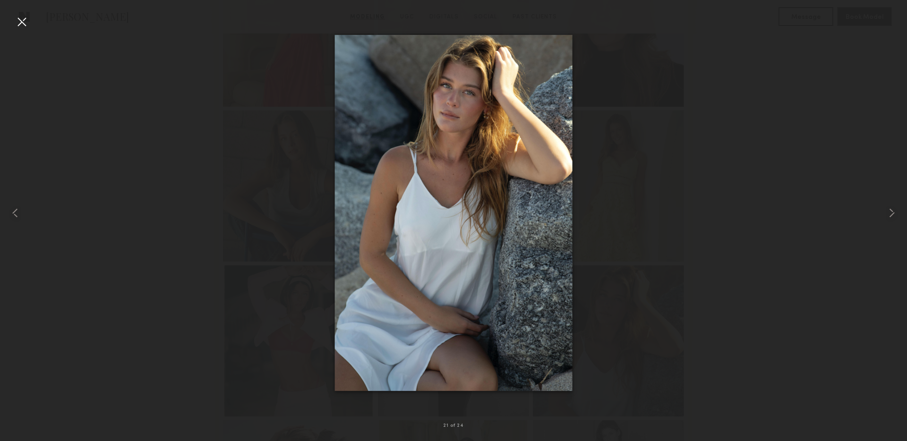
click at [10, 19] on div at bounding box center [18, 213] width 36 height 396
click at [19, 19] on div at bounding box center [21, 21] width 15 height 15
click at [28, 23] on div at bounding box center [21, 21] width 15 height 15
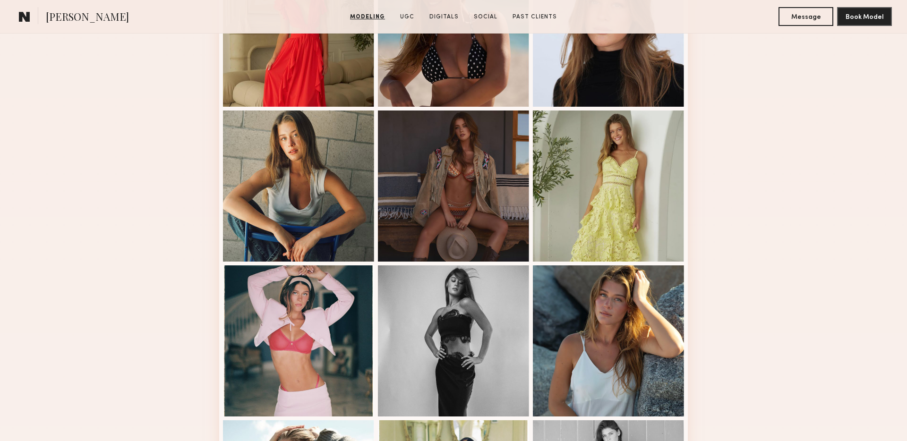
click at [294, 194] on div at bounding box center [298, 185] width 151 height 151
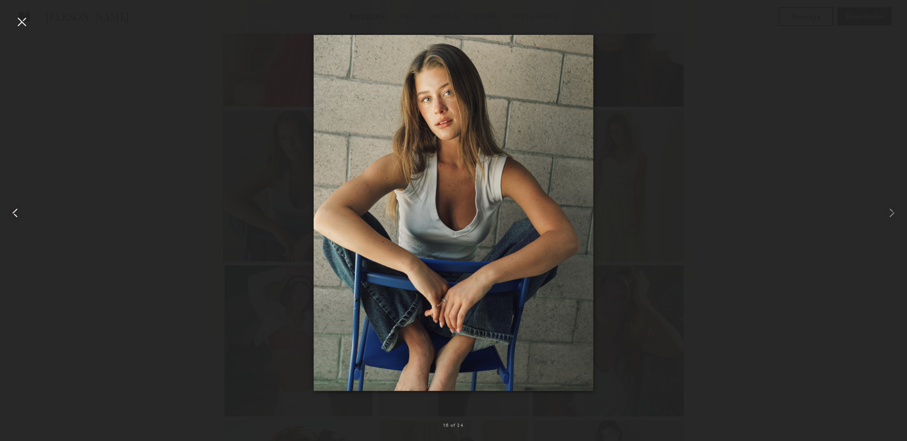
click at [18, 19] on div at bounding box center [21, 21] width 15 height 15
click at [21, 24] on div at bounding box center [21, 21] width 15 height 15
click at [22, 23] on div at bounding box center [18, 213] width 36 height 396
click at [20, 20] on div at bounding box center [18, 213] width 36 height 396
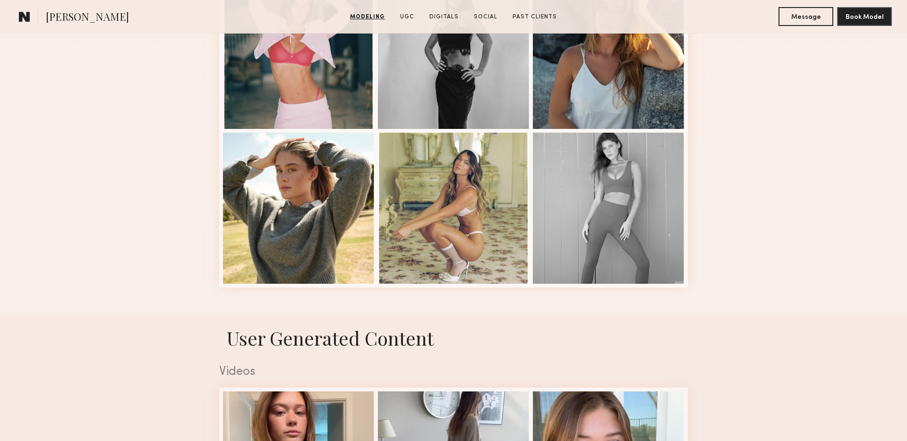
scroll to position [1129, 0]
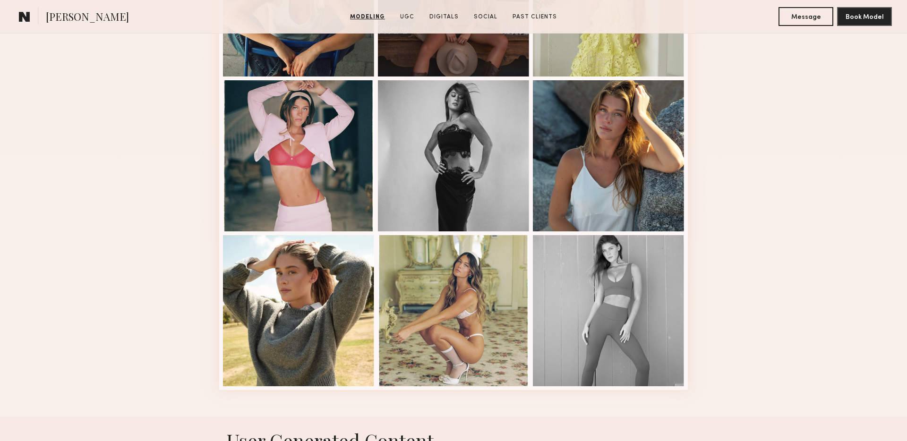
click at [313, 287] on div at bounding box center [298, 310] width 151 height 151
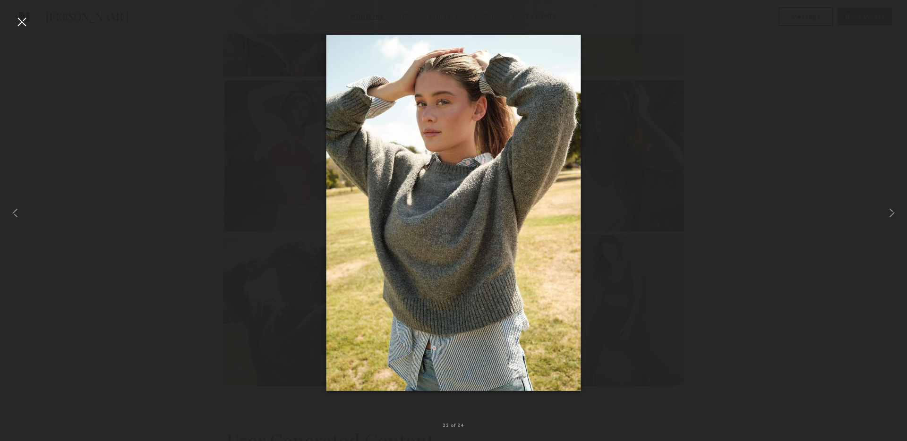
click at [20, 18] on div at bounding box center [21, 21] width 15 height 15
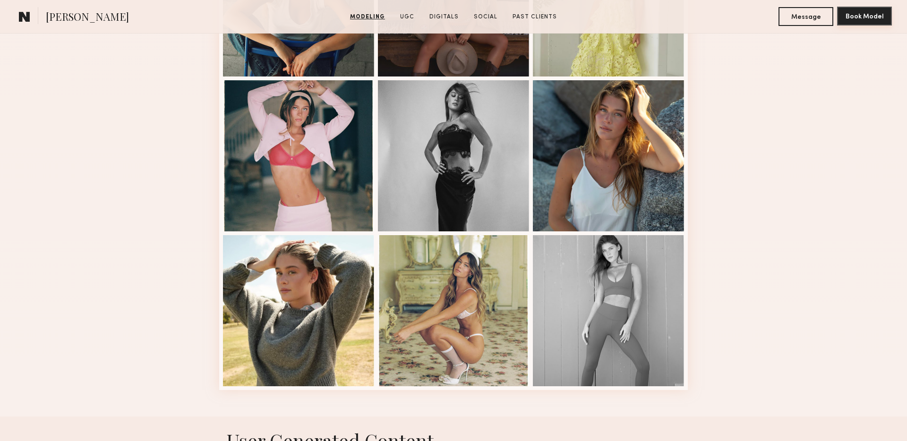
click at [868, 19] on button "Book Model" at bounding box center [864, 16] width 55 height 19
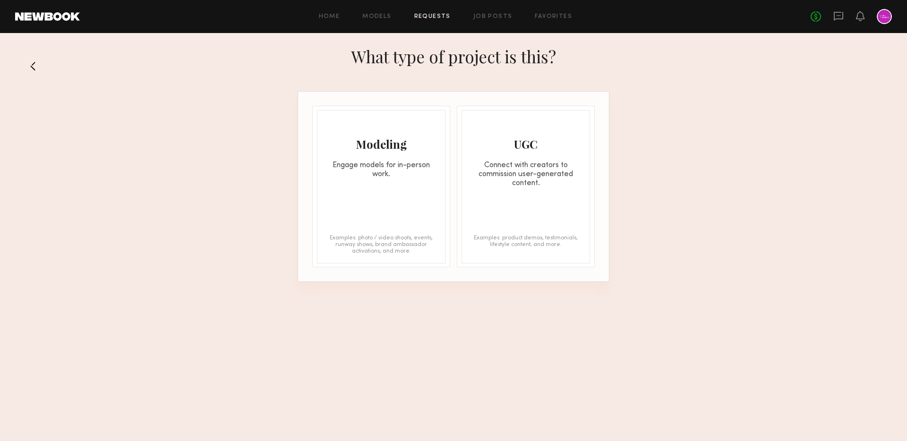
click at [393, 161] on div "Engage models for in-person work." at bounding box center [381, 170] width 128 height 18
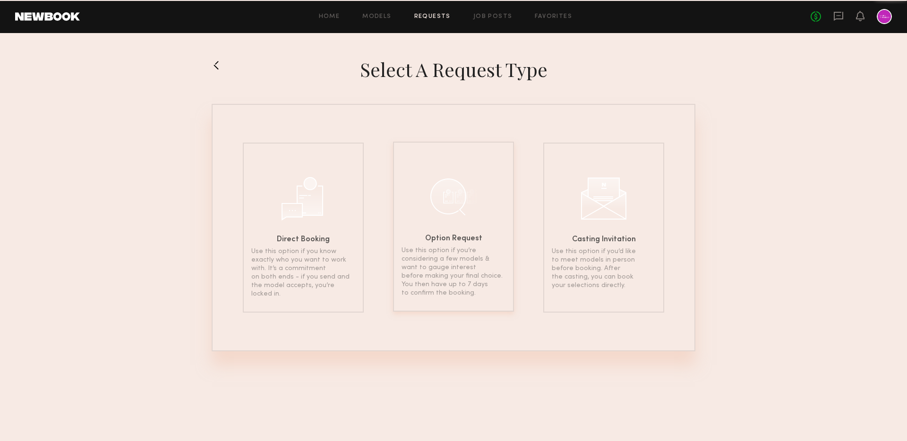
click at [449, 215] on div at bounding box center [453, 196] width 47 height 47
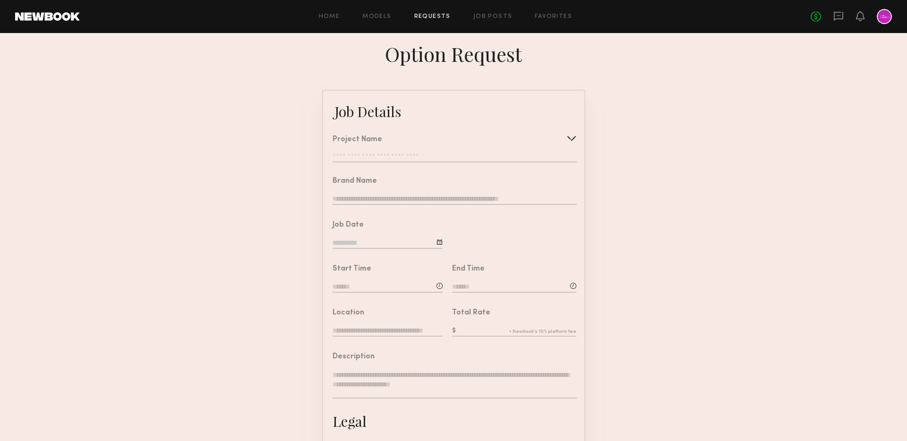
click at [468, 152] on div "Project Name Create Use recent modeling project 9/25 Skincare Shoot 9/19 Skinca…" at bounding box center [455, 149] width 244 height 26
click at [467, 158] on input "text" at bounding box center [455, 157] width 244 height 9
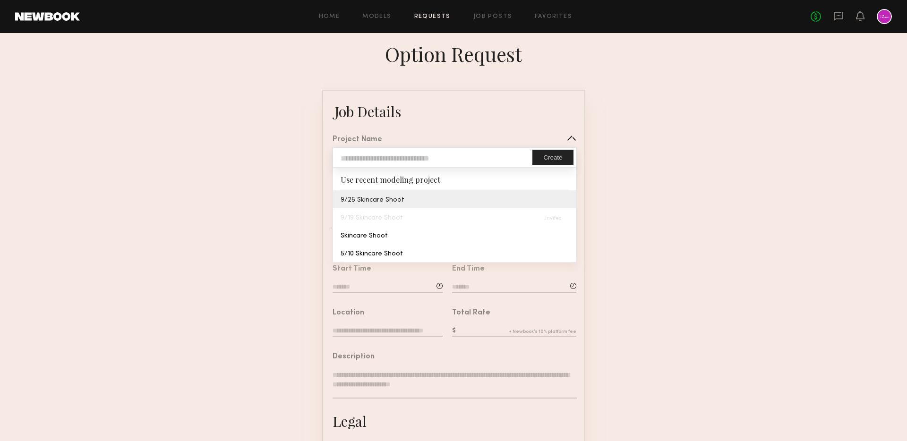
type input "**********"
type textarea "**********"
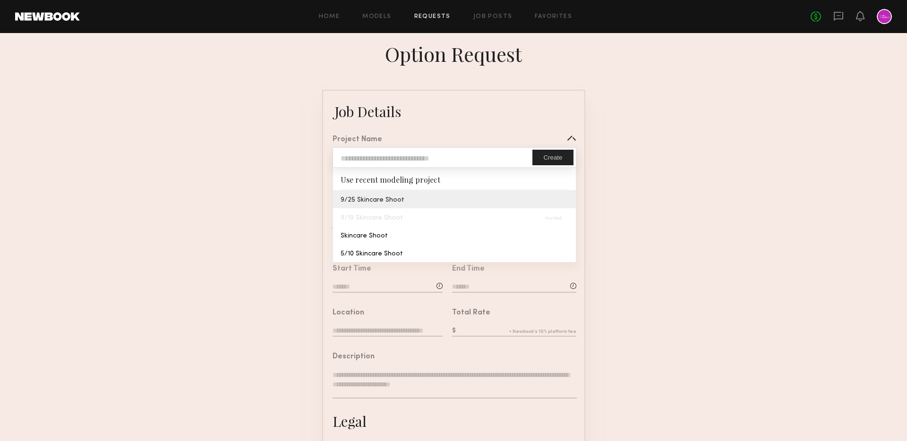
type textarea "**********"
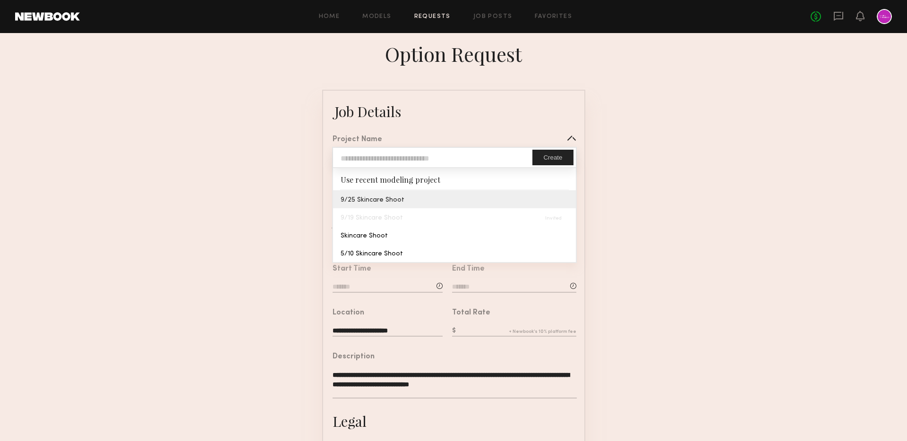
click at [397, 203] on common-border "**********" at bounding box center [453, 353] width 263 height 526
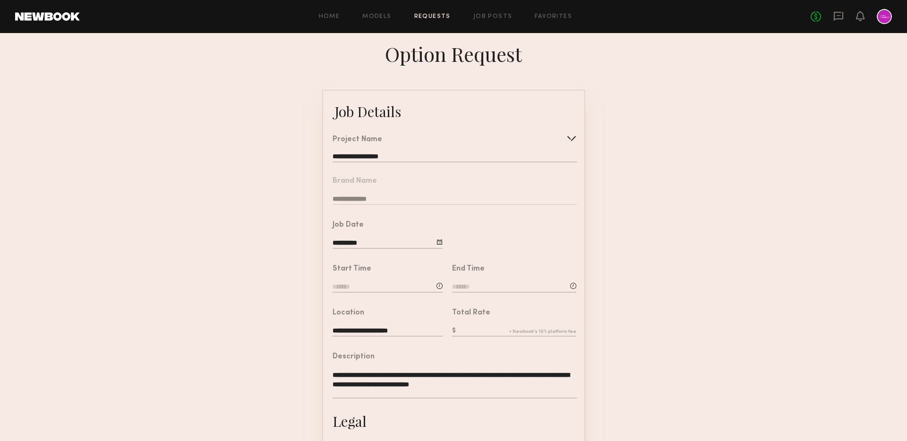
click at [368, 288] on input at bounding box center [388, 287] width 110 height 10
click at [359, 334] on input "text" at bounding box center [359, 327] width 35 height 17
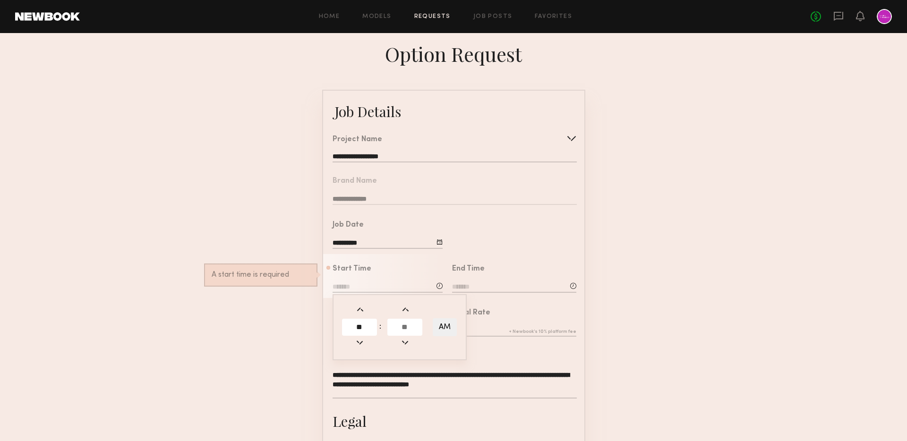
type input "**"
click at [398, 331] on input "text" at bounding box center [404, 327] width 35 height 17
type input "*"
type input "**"
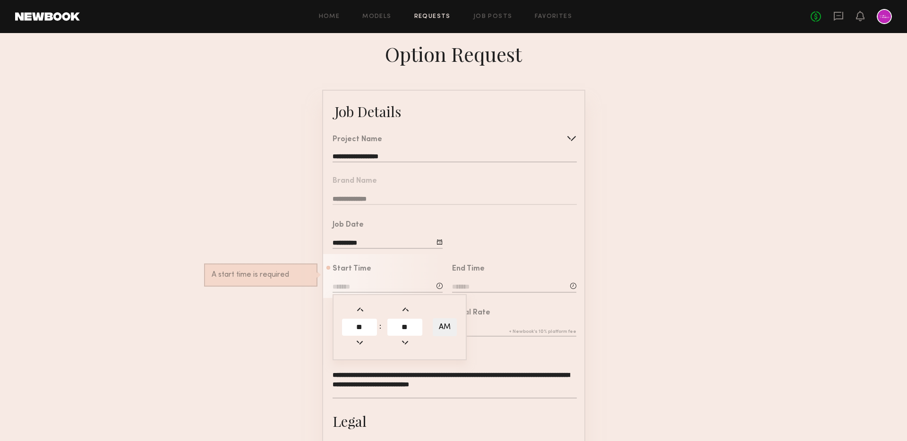
type input "********"
click at [486, 285] on input at bounding box center [514, 287] width 124 height 10
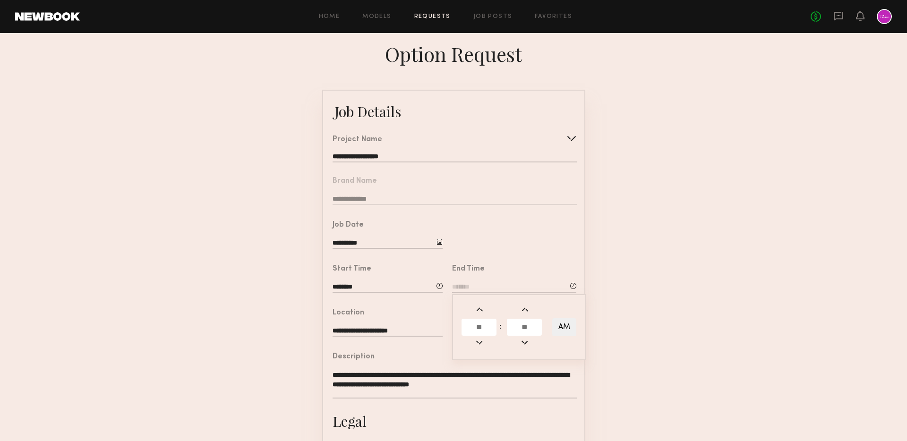
click at [484, 327] on input "text" at bounding box center [479, 327] width 35 height 17
type input "*"
click at [538, 327] on input "text" at bounding box center [524, 327] width 35 height 17
type input "**"
type input "*******"
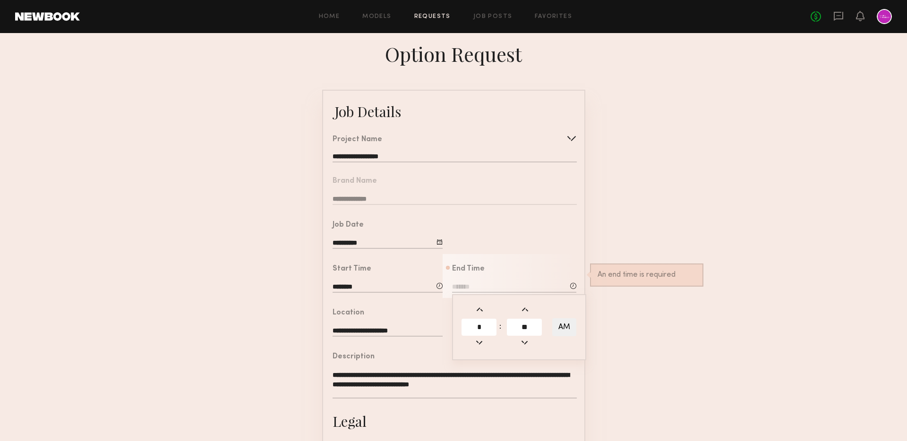
type input "**"
click at [562, 329] on button "AM" at bounding box center [564, 327] width 24 height 18
type input "*******"
click at [609, 326] on form "**********" at bounding box center [453, 353] width 907 height 526
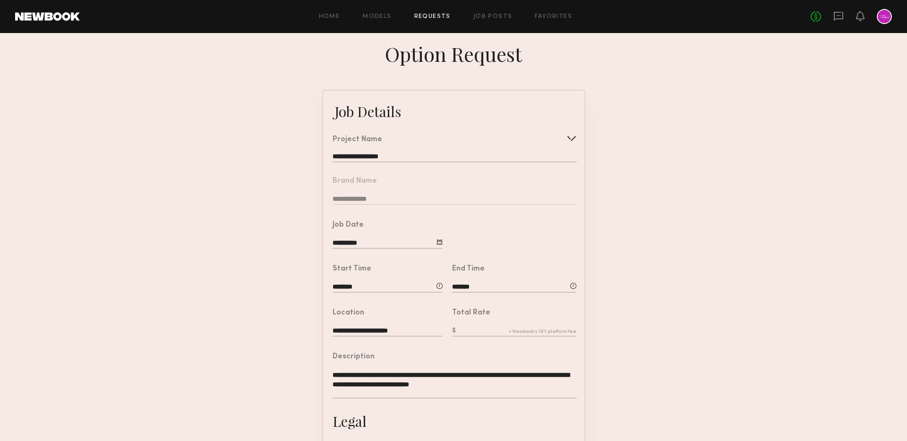
click at [483, 332] on input "text" at bounding box center [514, 331] width 124 height 10
click at [496, 329] on input "text" at bounding box center [514, 331] width 124 height 10
type input "*"
click at [592, 329] on form "**********" at bounding box center [453, 353] width 907 height 526
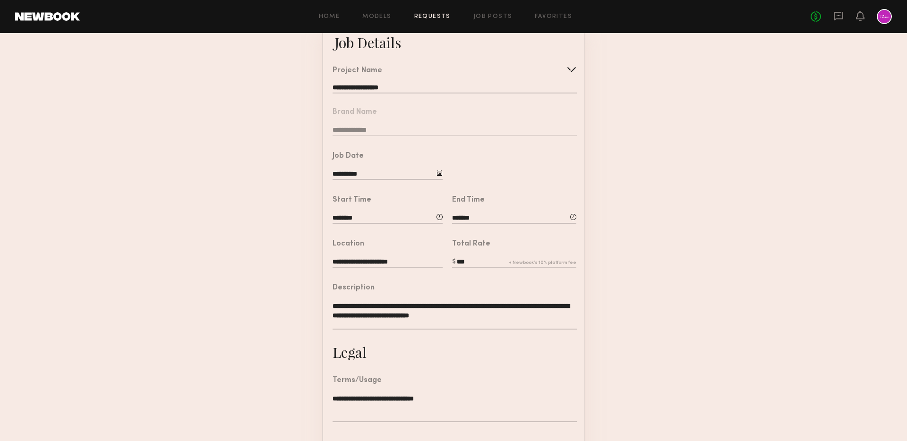
scroll to position [83, 0]
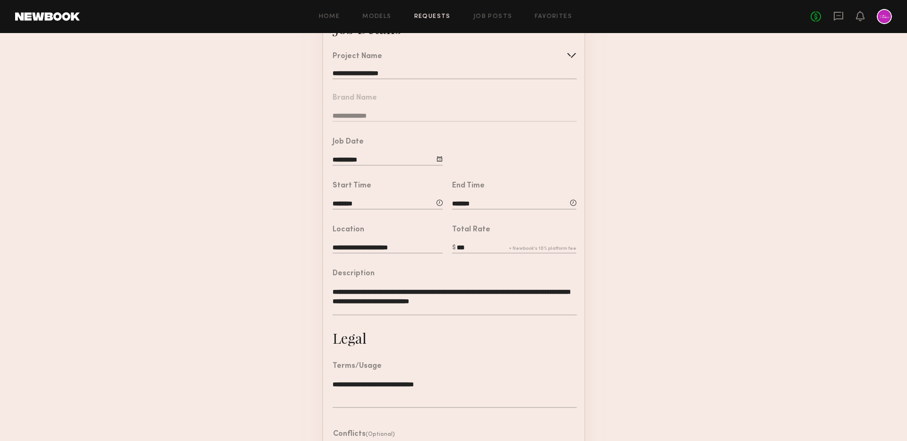
drag, startPoint x: 463, startPoint y: 248, endPoint x: 433, endPoint y: 244, distance: 30.0
click at [433, 244] on common-border "**********" at bounding box center [453, 270] width 263 height 526
type input "***"
click at [600, 263] on form "**********" at bounding box center [453, 270] width 907 height 526
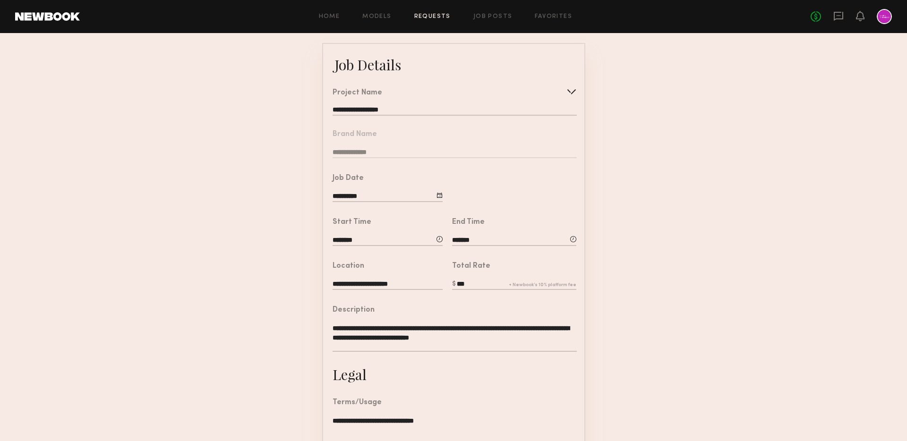
click at [289, 247] on form "**********" at bounding box center [453, 306] width 907 height 526
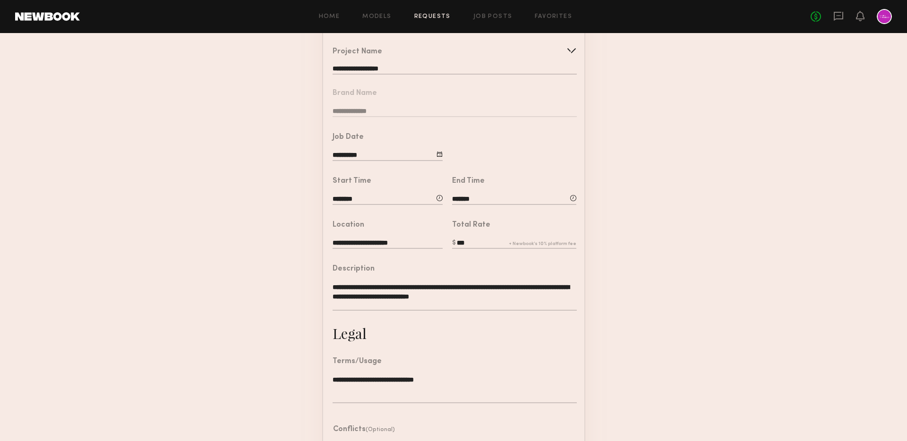
scroll to position [157, 0]
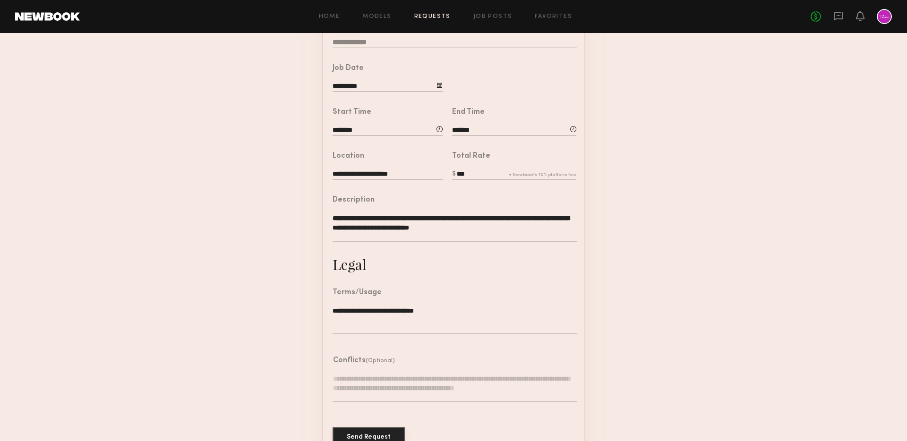
click at [364, 432] on button "Send Request" at bounding box center [369, 437] width 72 height 19
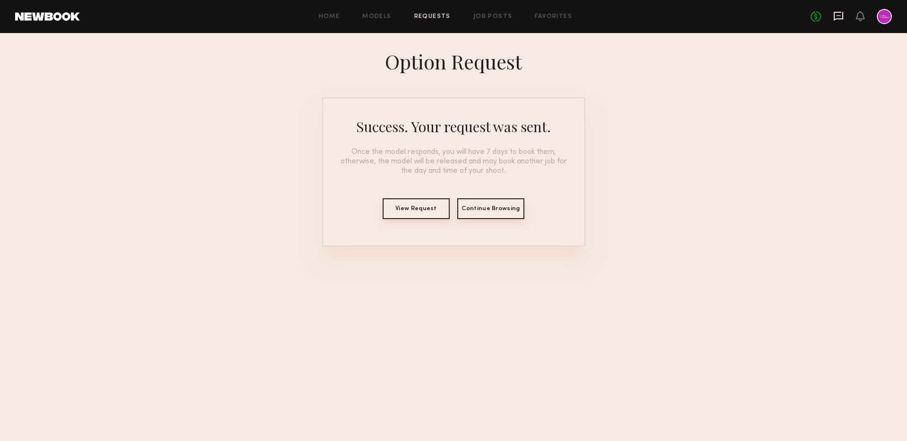
click at [839, 17] on icon at bounding box center [838, 16] width 10 height 10
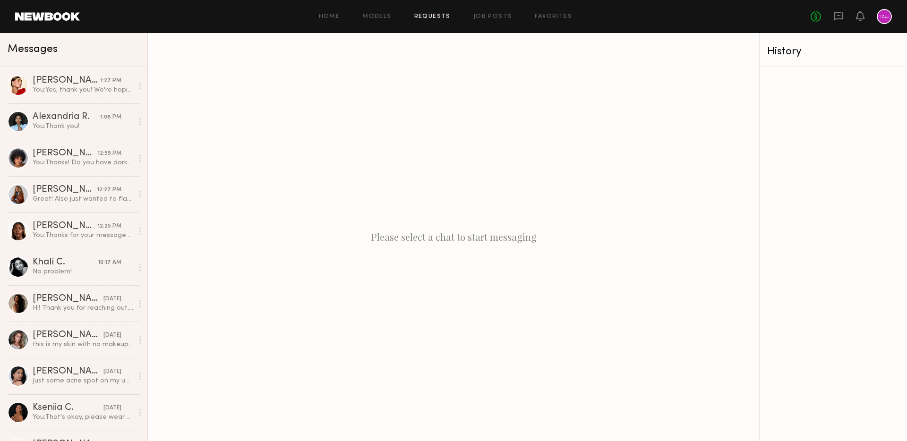
click at [429, 18] on link "Requests" at bounding box center [432, 17] width 36 height 6
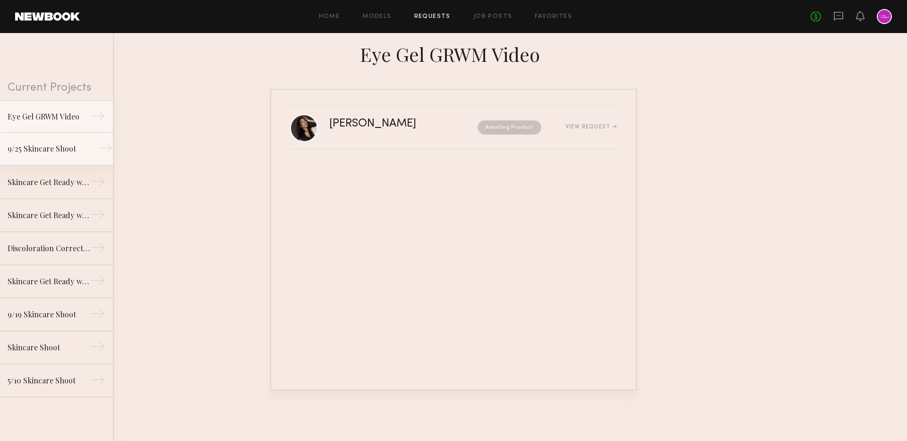
click at [56, 153] on div "9/25 Skincare Shoot" at bounding box center [49, 148] width 82 height 11
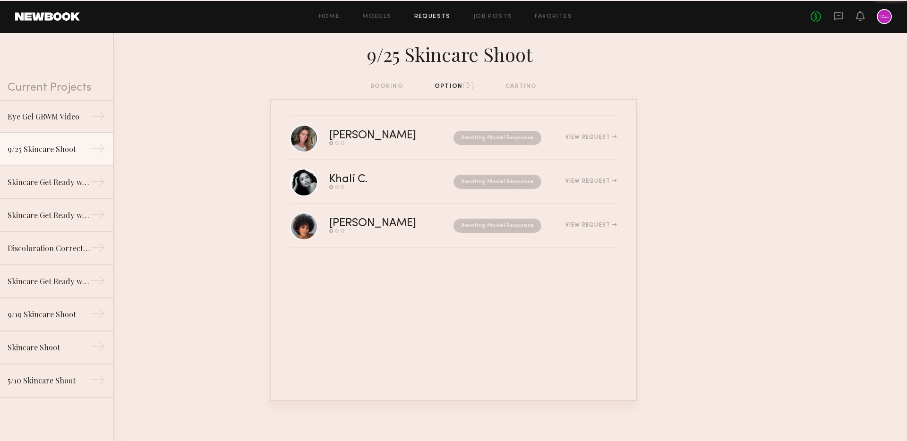
click at [376, 78] on div "9/25 Skincare Shoot" at bounding box center [453, 57] width 907 height 48
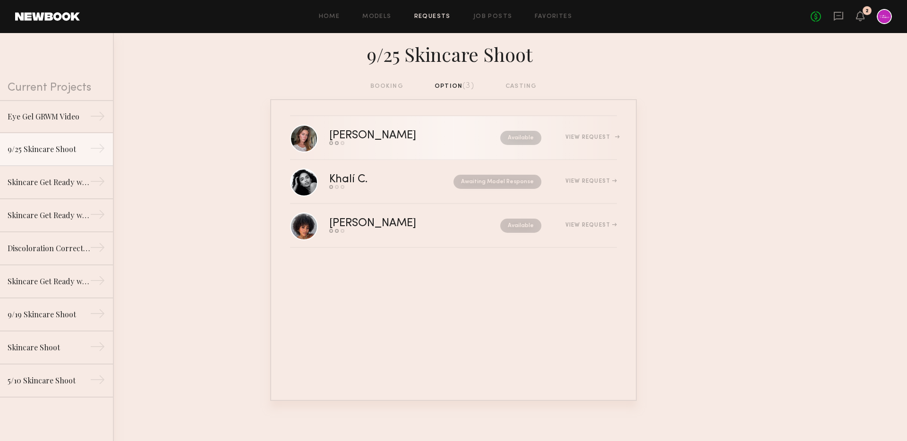
click at [427, 129] on link "Nicole B. Send request Model response Book model Available View Request" at bounding box center [453, 138] width 327 height 44
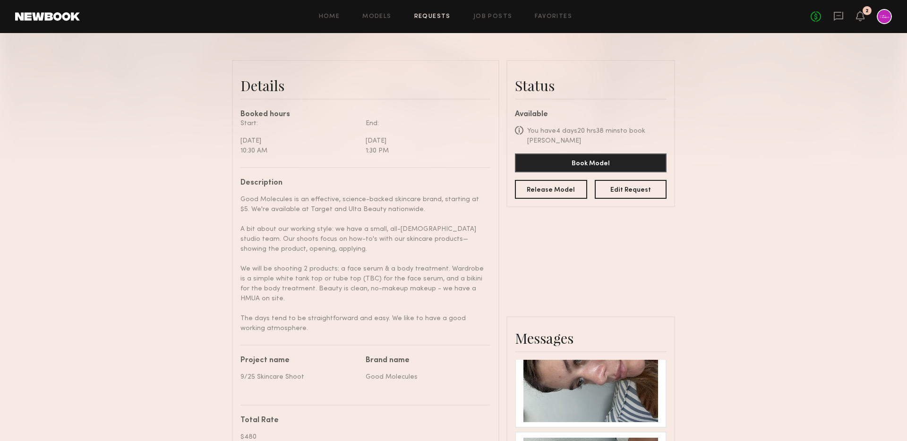
scroll to position [168, 0]
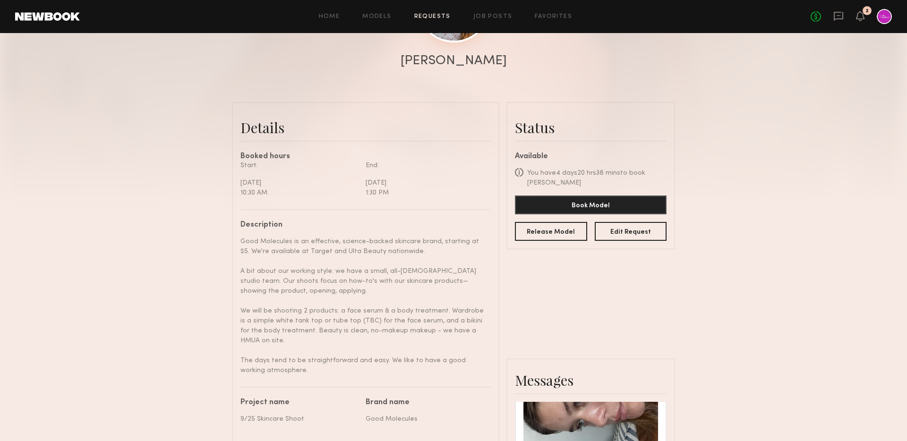
click at [446, 35] on link at bounding box center [454, 5] width 74 height 74
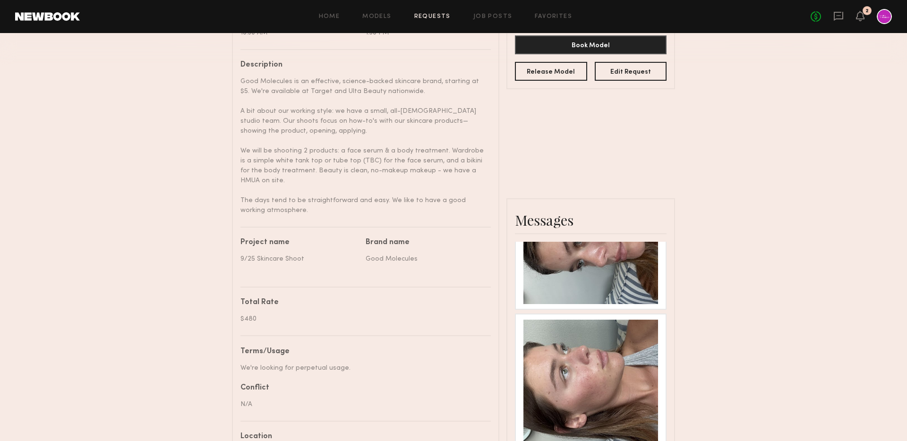
scroll to position [298, 0]
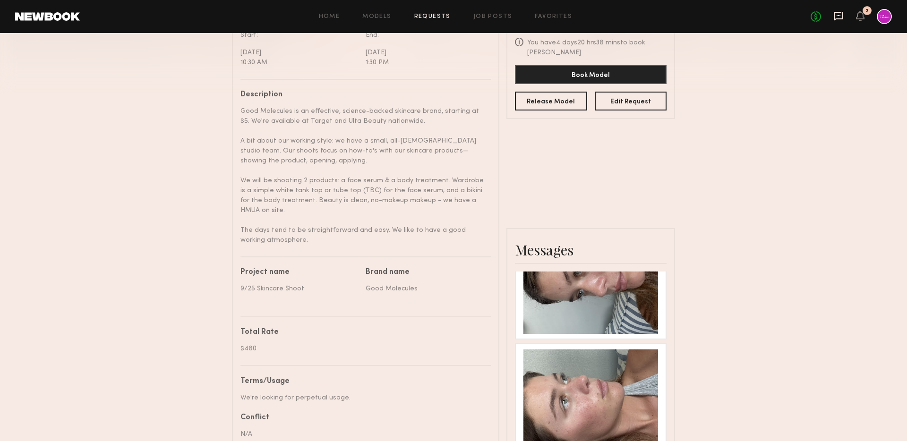
click at [840, 18] on icon at bounding box center [838, 16] width 9 height 9
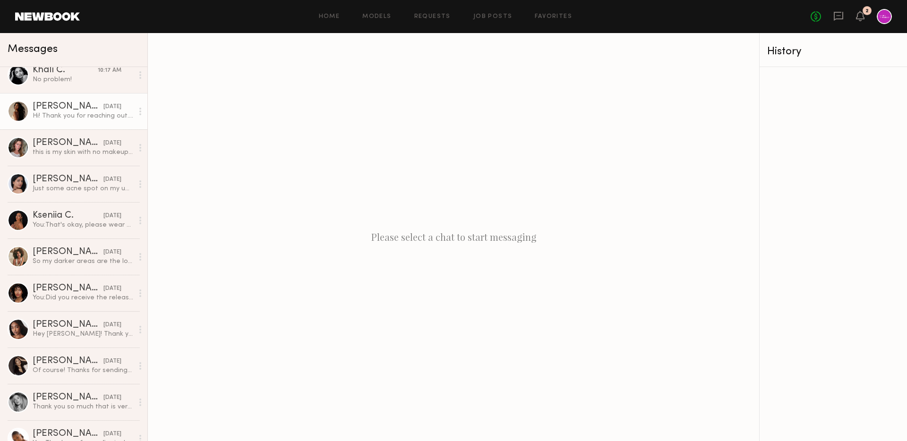
scroll to position [255, 0]
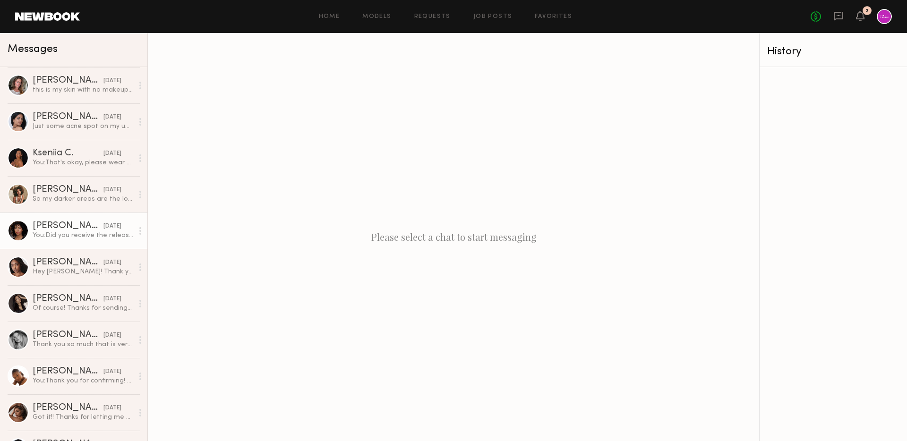
click at [73, 233] on div "You: Did you receive the release form via email? It should have come from Dropb…" at bounding box center [83, 235] width 101 height 9
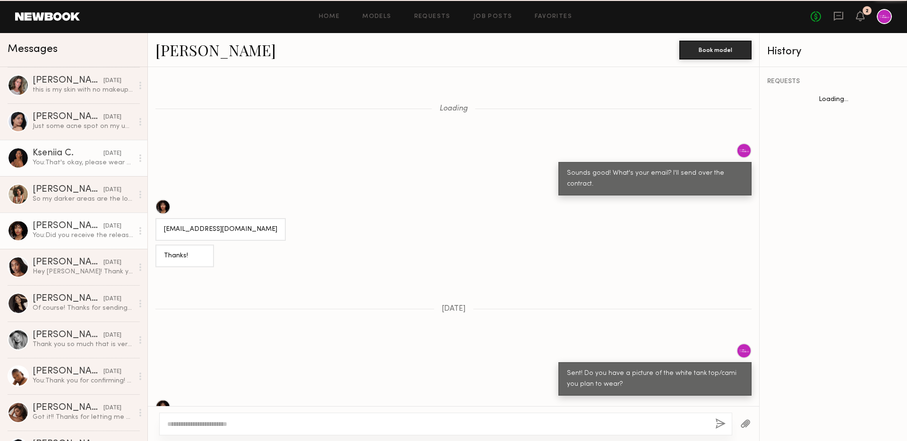
scroll to position [511, 0]
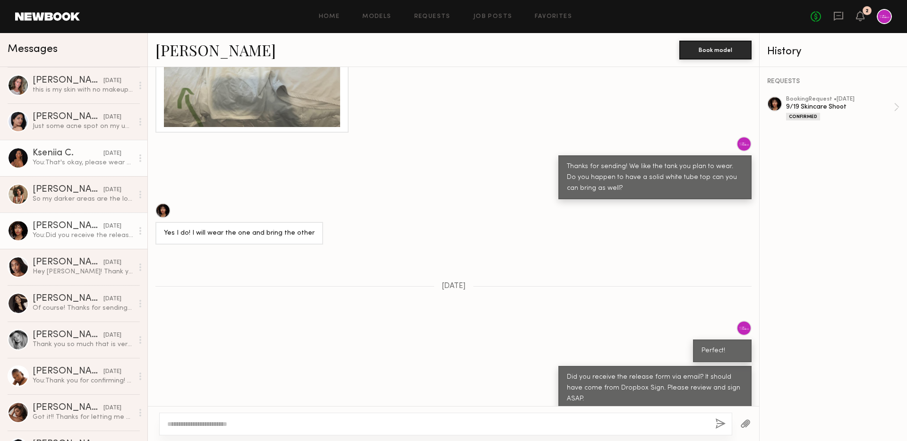
click at [70, 154] on div "Kseniia C." at bounding box center [68, 153] width 71 height 9
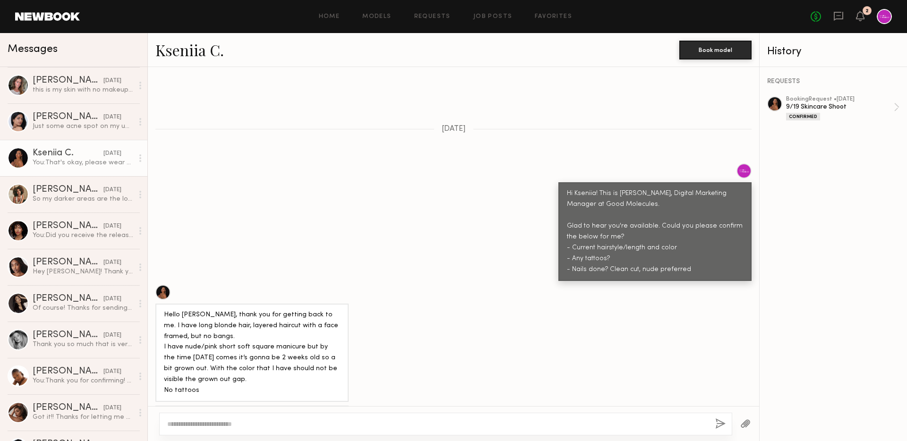
scroll to position [290, 0]
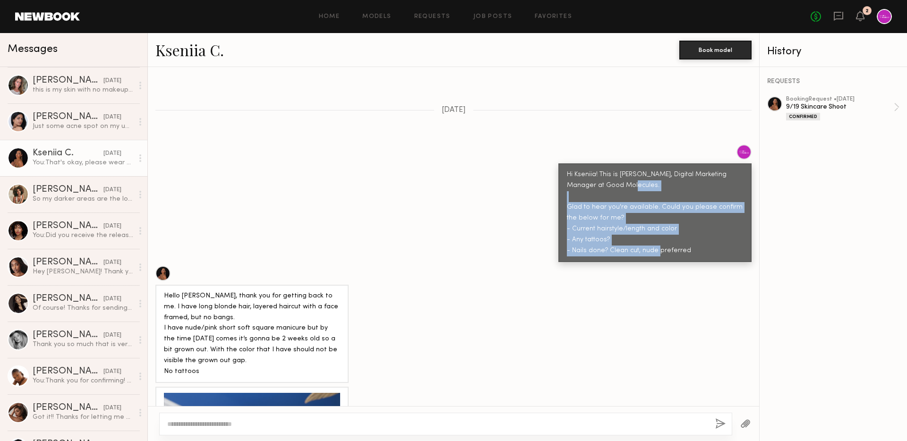
drag, startPoint x: 567, startPoint y: 188, endPoint x: 720, endPoint y: 238, distance: 160.4
click at [720, 238] on div "Hi Kseniia! This is Kara, Digital Marketing Manager at Good Molecules. Glad to …" at bounding box center [654, 212] width 193 height 99
copy div "Glad to hear you're available. Could you please confirm the below for me? - Cur…"
click at [74, 152] on div "Kseniia C." at bounding box center [68, 153] width 71 height 9
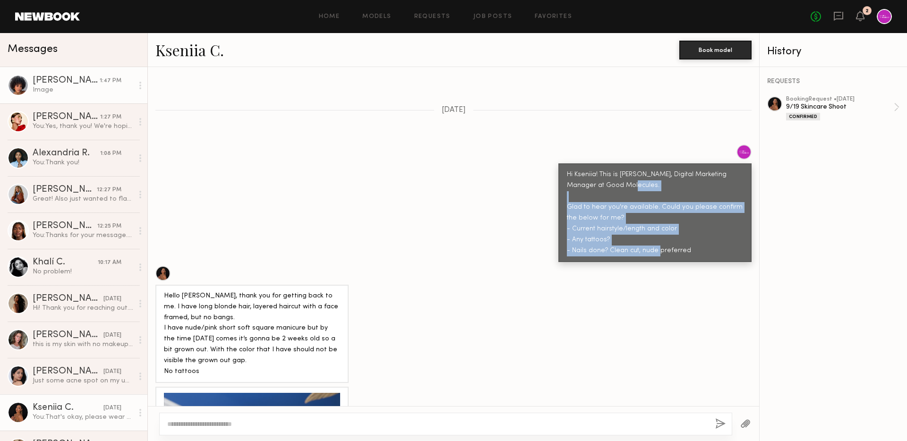
click at [59, 91] on div "Image" at bounding box center [83, 90] width 101 height 9
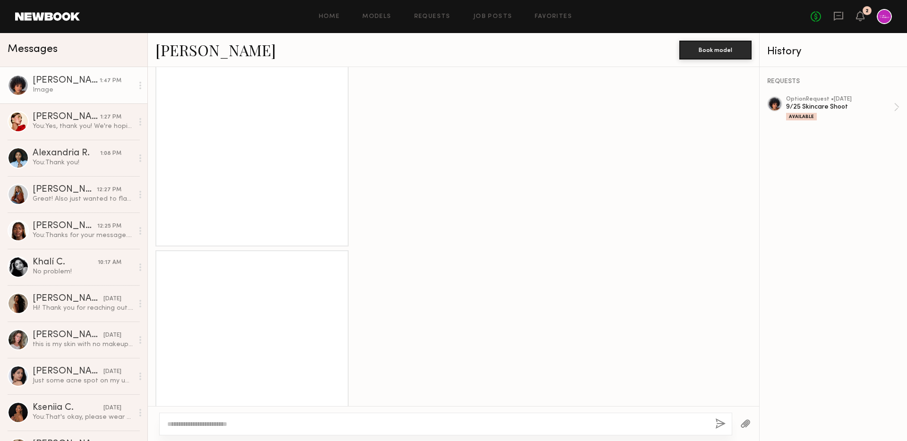
scroll to position [1293, 0]
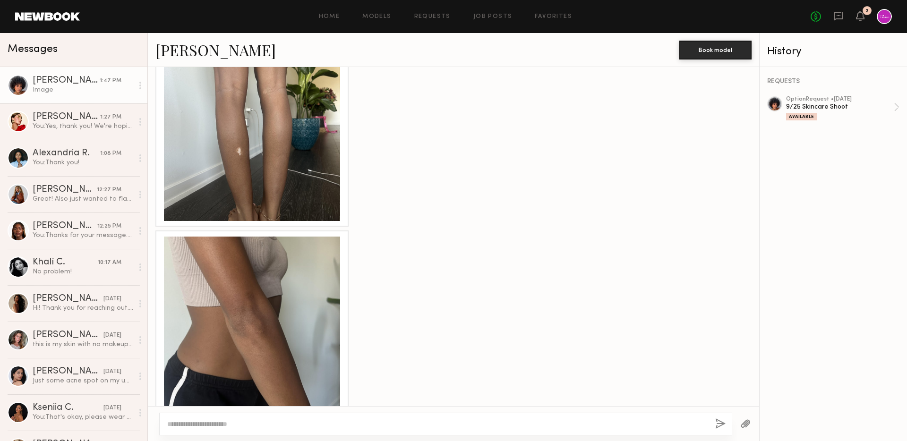
click at [334, 430] on div at bounding box center [445, 424] width 573 height 23
click at [300, 425] on textarea at bounding box center [437, 423] width 540 height 9
paste textarea "**********"
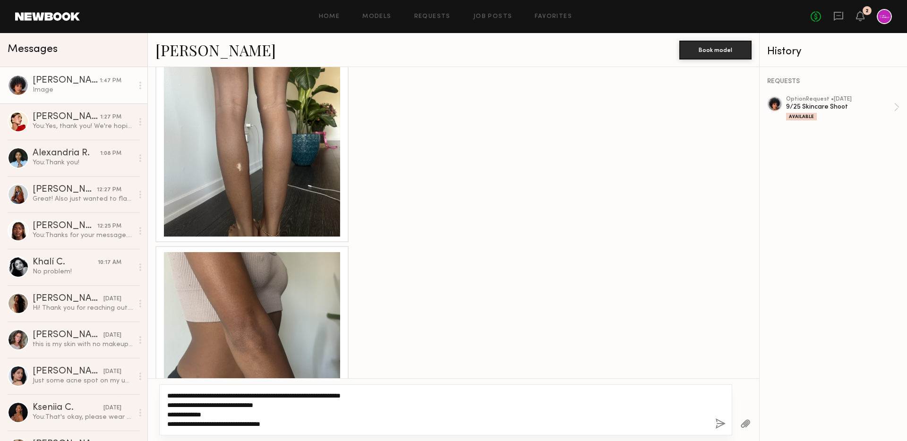
scroll to position [1321, 0]
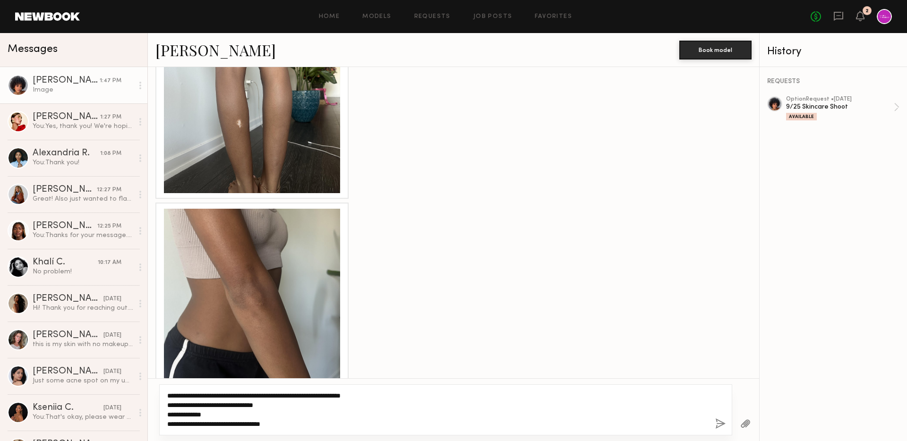
click at [197, 392] on textarea "**********" at bounding box center [437, 410] width 540 height 38
click at [252, 393] on textarea "**********" at bounding box center [437, 410] width 540 height 38
click at [349, 396] on textarea "**********" at bounding box center [437, 410] width 540 height 38
click at [340, 428] on textarea "**********" at bounding box center [437, 410] width 540 height 38
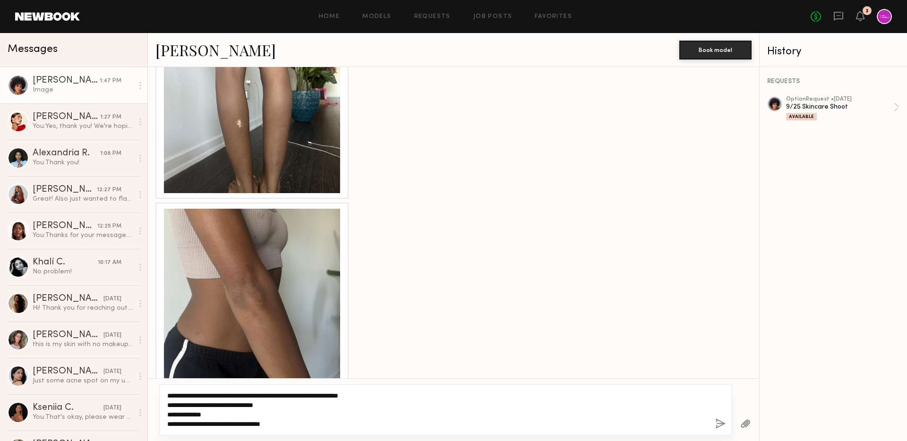
type textarea "**********"
click at [721, 422] on button "button" at bounding box center [720, 425] width 10 height 12
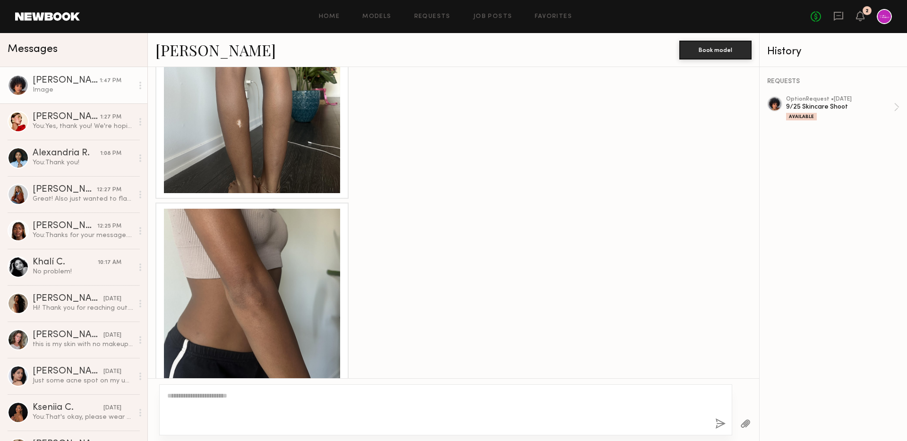
scroll to position [1435, 0]
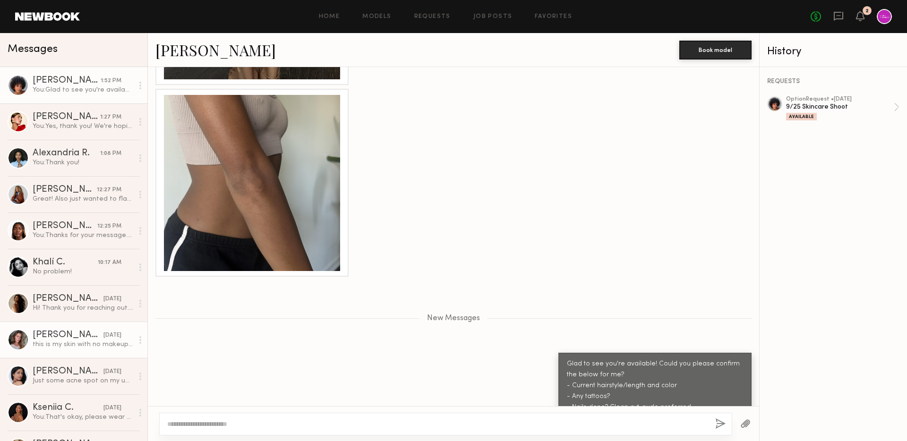
click at [74, 334] on div "Nicole B." at bounding box center [68, 335] width 71 height 9
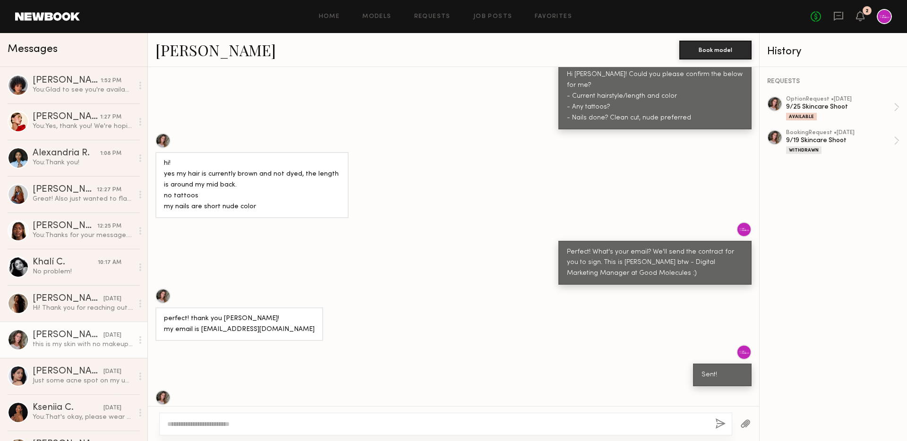
scroll to position [389, 0]
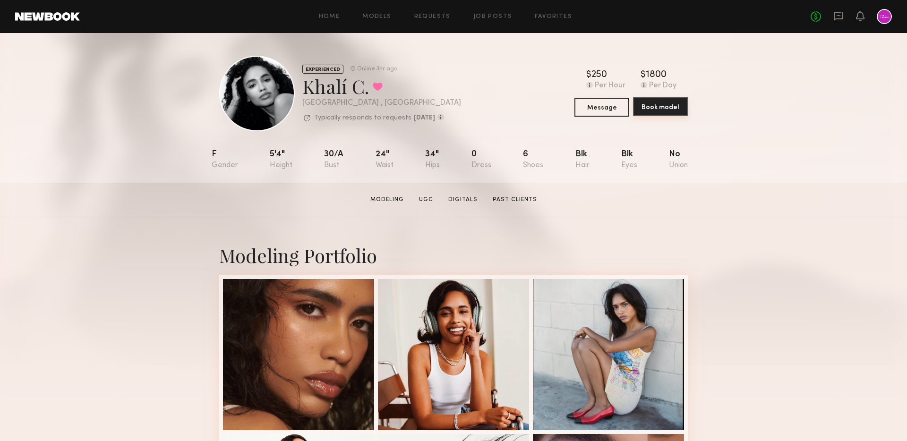
click at [662, 110] on button "Book model" at bounding box center [660, 106] width 55 height 19
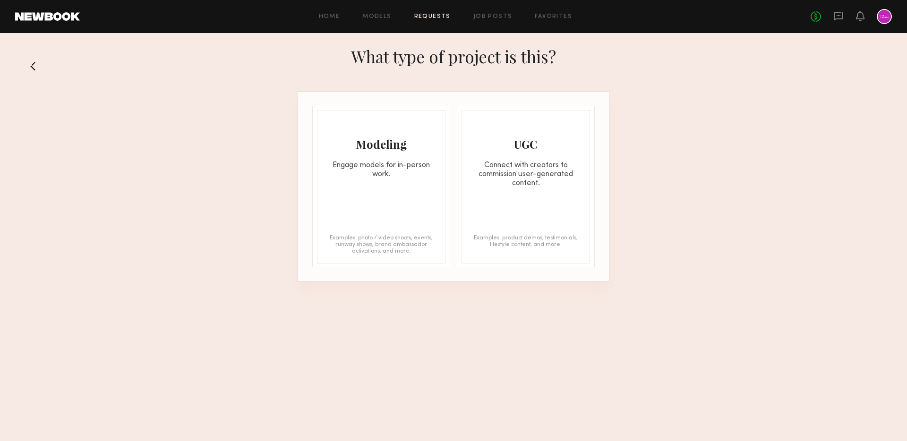
click at [369, 192] on div "Modeling Engage models for in-person work. Examples: photo / video shoots, even…" at bounding box center [381, 187] width 128 height 154
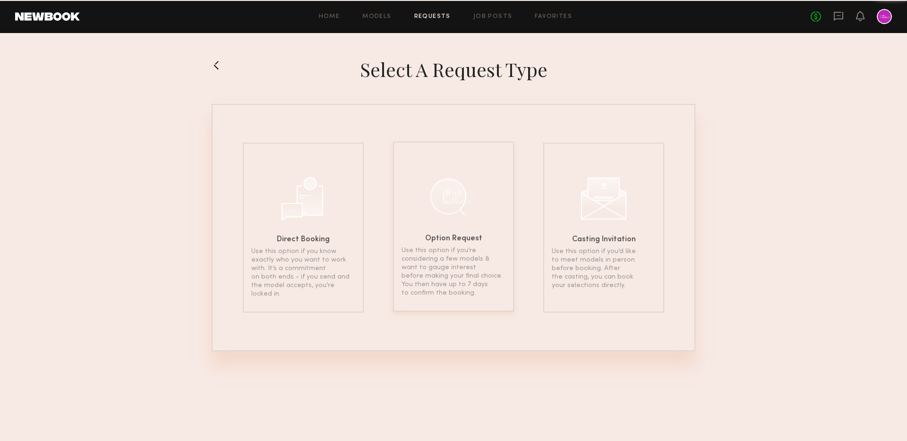
click at [446, 203] on div at bounding box center [453, 196] width 47 height 47
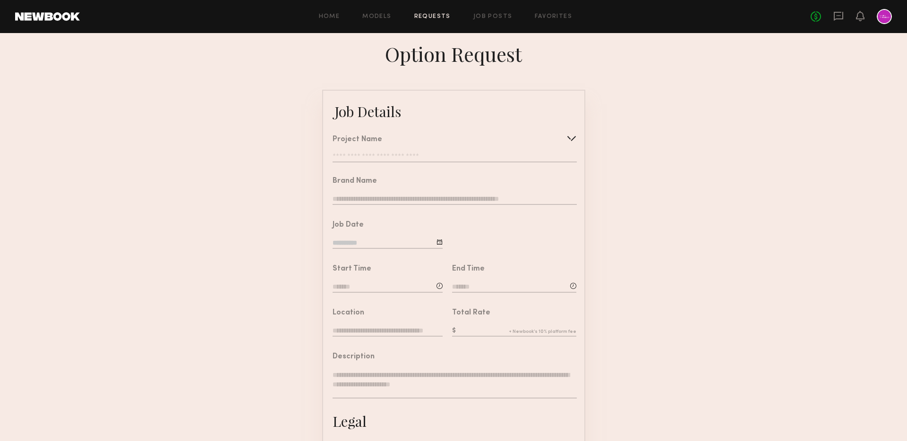
click at [442, 154] on input "text" at bounding box center [455, 157] width 244 height 9
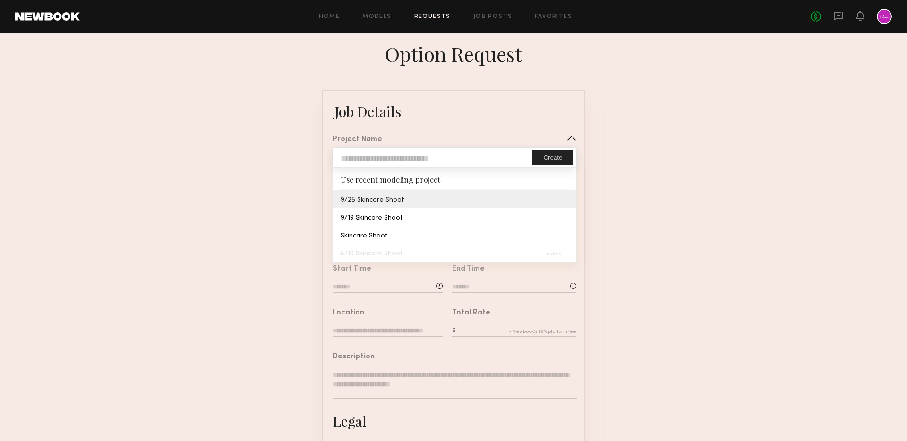
type input "**********"
type textarea "**********"
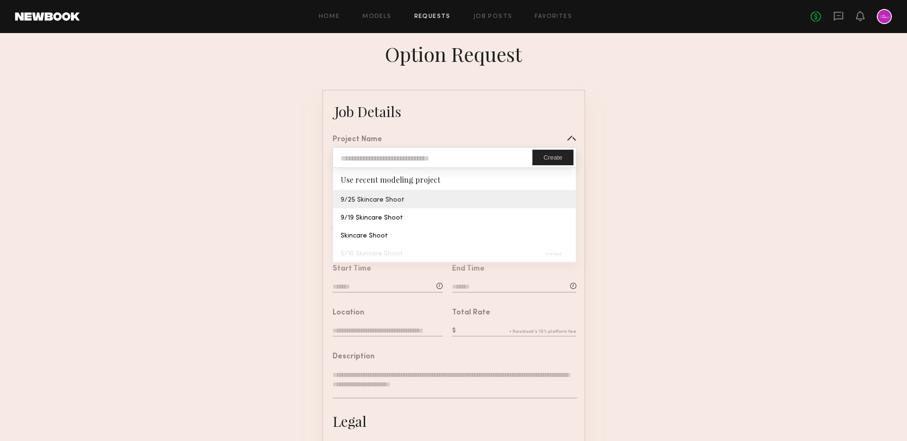
type textarea "**********"
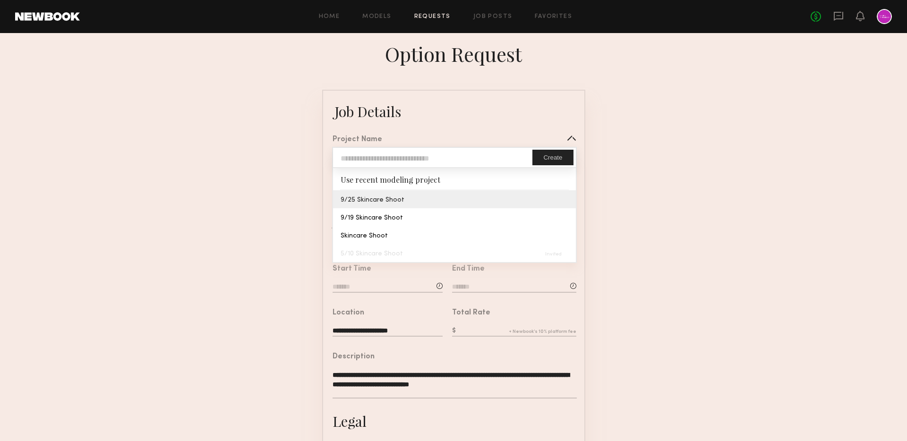
click at [419, 199] on common-border "**********" at bounding box center [453, 353] width 263 height 526
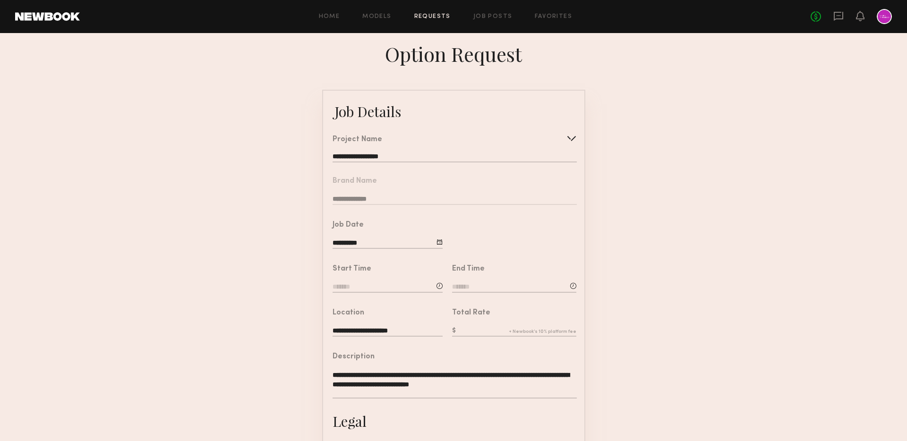
click at [372, 285] on input at bounding box center [388, 287] width 110 height 10
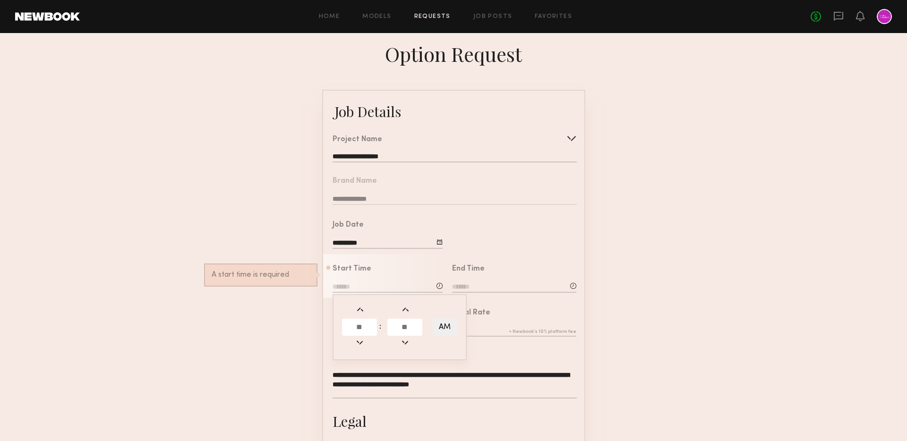
click at [361, 330] on input "text" at bounding box center [359, 327] width 35 height 17
type input "**"
click at [403, 331] on input "text" at bounding box center [404, 327] width 35 height 17
type input "**"
type input "********"
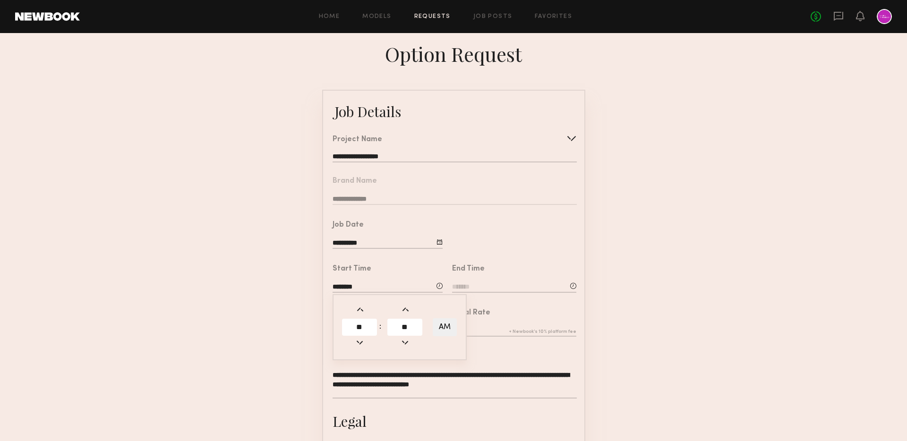
click at [475, 286] on input at bounding box center [514, 287] width 124 height 10
click at [479, 330] on input "text" at bounding box center [479, 327] width 35 height 17
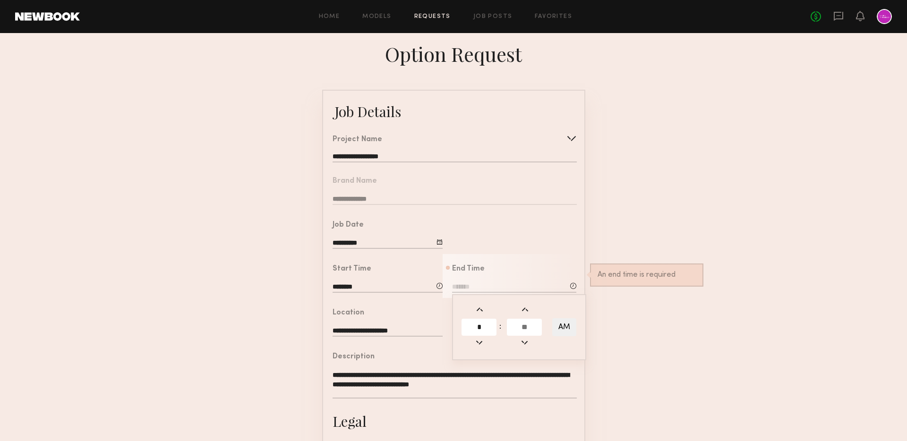
type input "*"
click at [530, 331] on input "text" at bounding box center [524, 327] width 35 height 17
type input "**"
type input "*******"
type input "**"
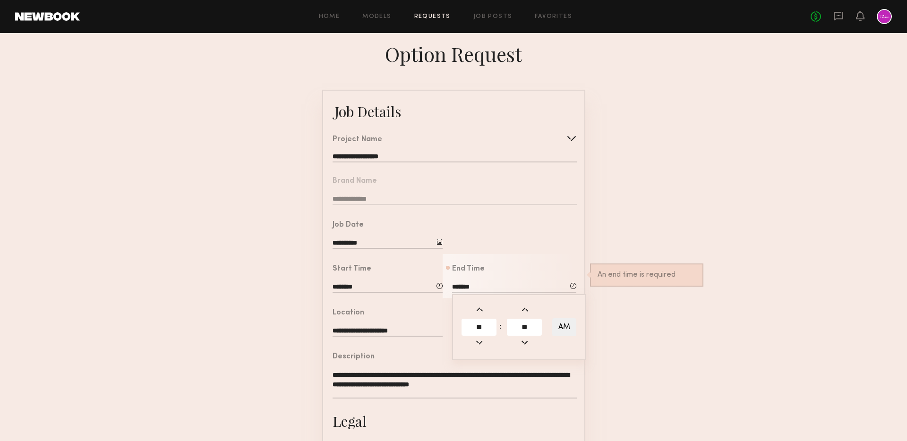
click at [565, 335] on td "AM" at bounding box center [565, 327] width 26 height 19
click at [565, 330] on button "AM" at bounding box center [564, 327] width 24 height 18
type input "*******"
click at [429, 306] on div "**********" at bounding box center [383, 320] width 120 height 44
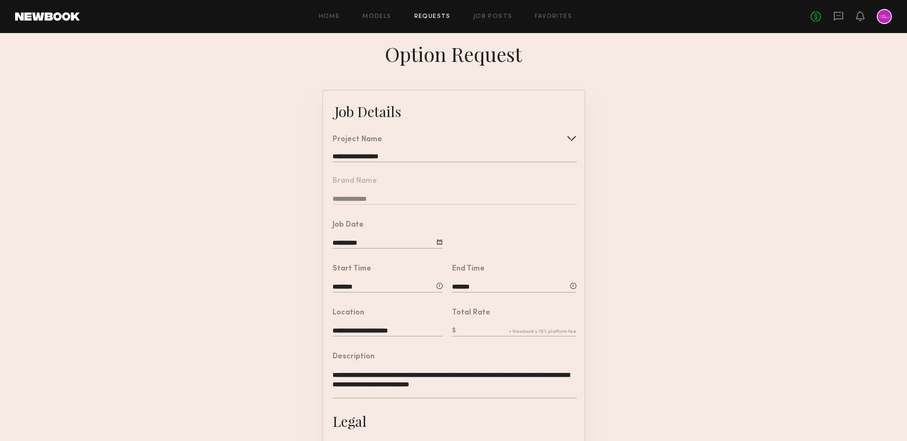
click at [486, 328] on input "text" at bounding box center [514, 331] width 124 height 10
type input "*"
type input "***"
click at [654, 304] on form "**********" at bounding box center [453, 353] width 907 height 526
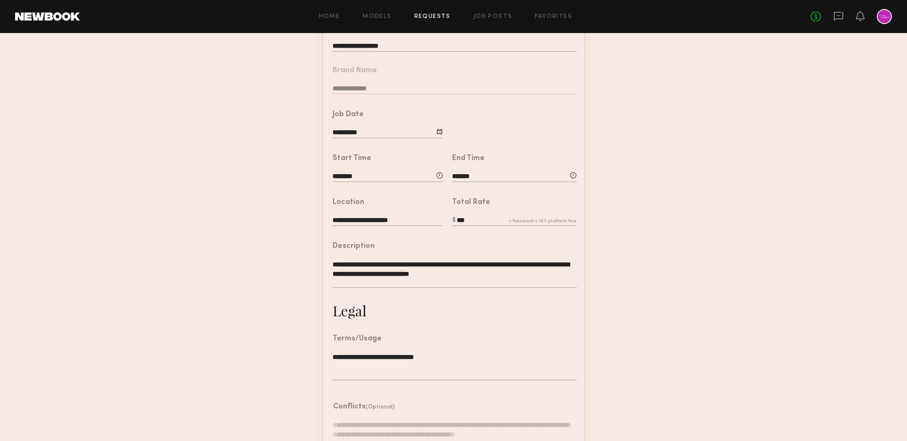
click at [436, 278] on textarea "**********" at bounding box center [455, 274] width 244 height 28
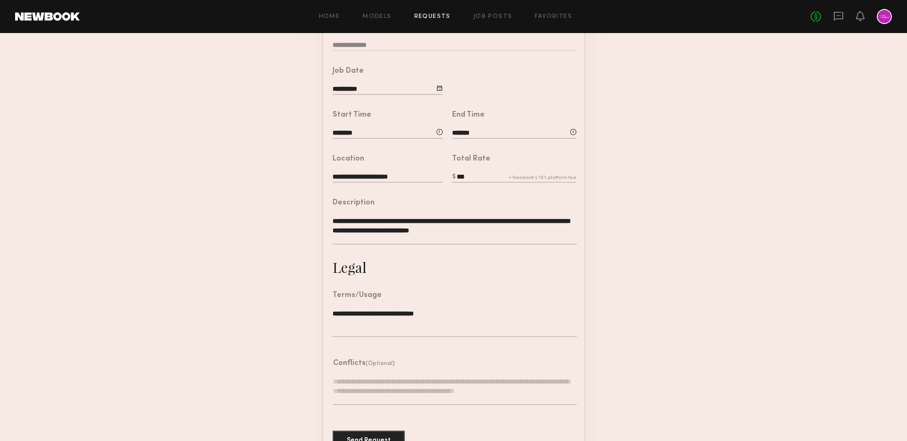
scroll to position [180, 0]
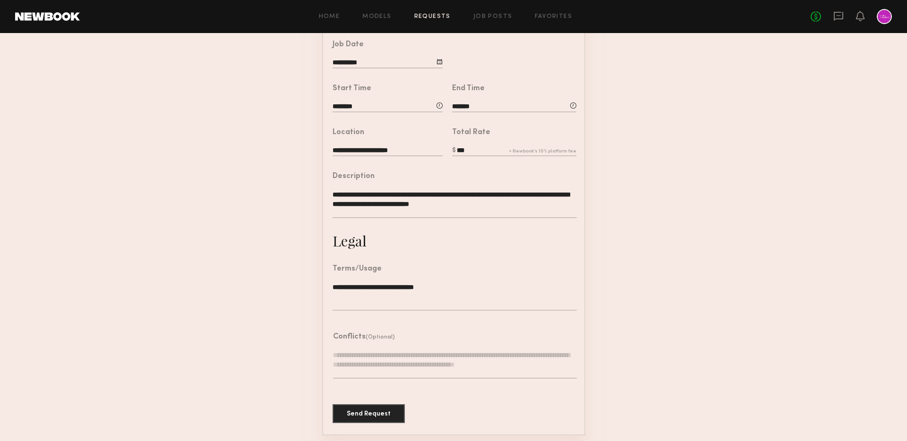
click at [426, 286] on textarea "**********" at bounding box center [455, 296] width 244 height 28
click at [454, 207] on textarea "**********" at bounding box center [455, 204] width 244 height 28
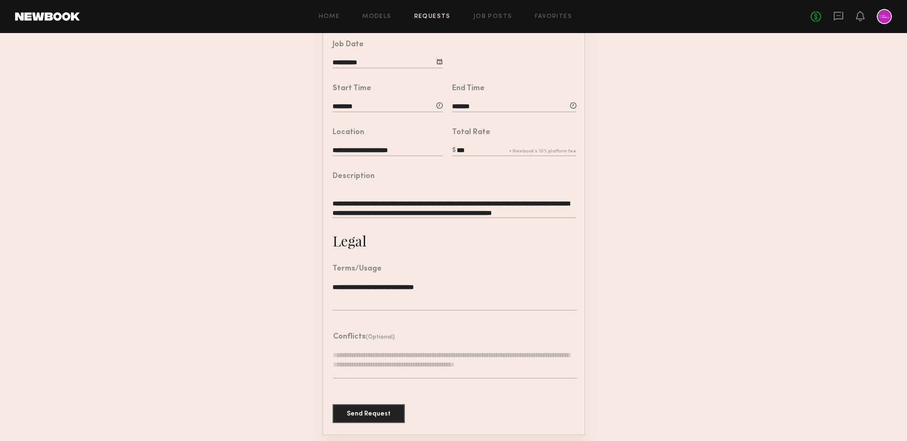
drag, startPoint x: 454, startPoint y: 207, endPoint x: 454, endPoint y: 225, distance: 18.4
click at [454, 226] on div "**********" at bounding box center [455, 209] width 244 height 38
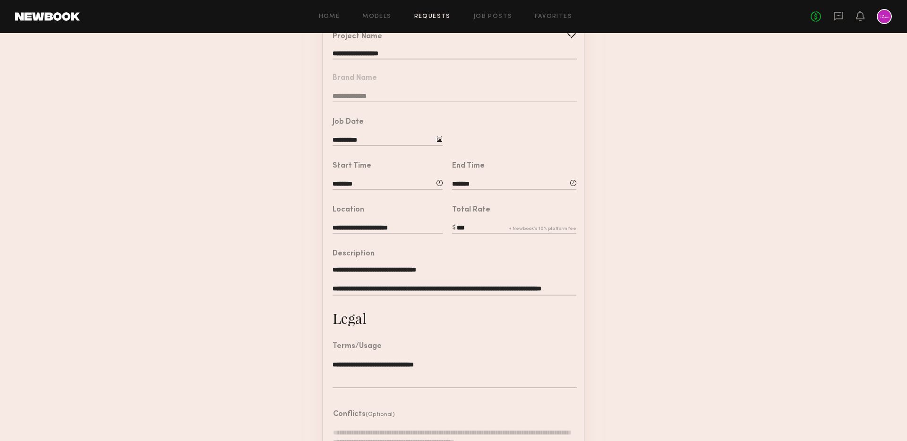
scroll to position [180, 0]
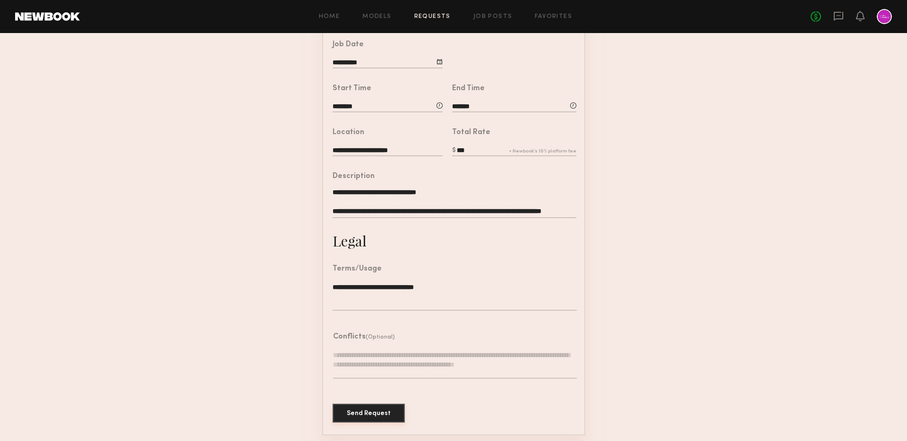
click at [357, 407] on button "Send Request" at bounding box center [369, 413] width 72 height 19
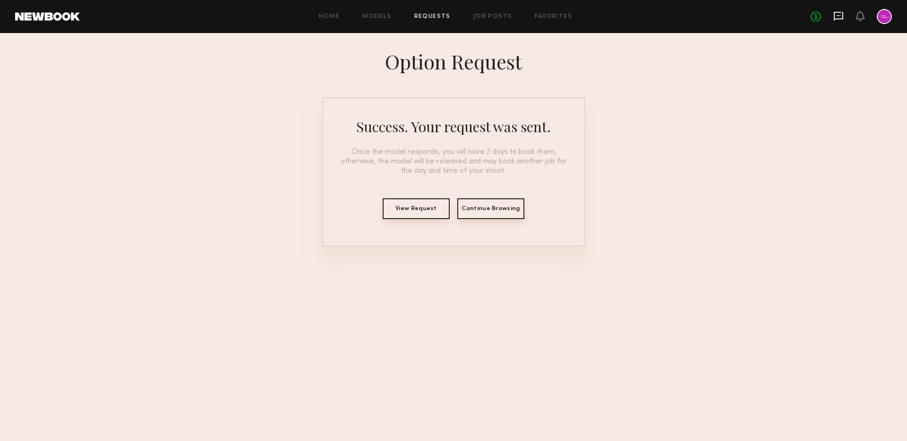
click at [837, 13] on icon at bounding box center [838, 16] width 10 height 10
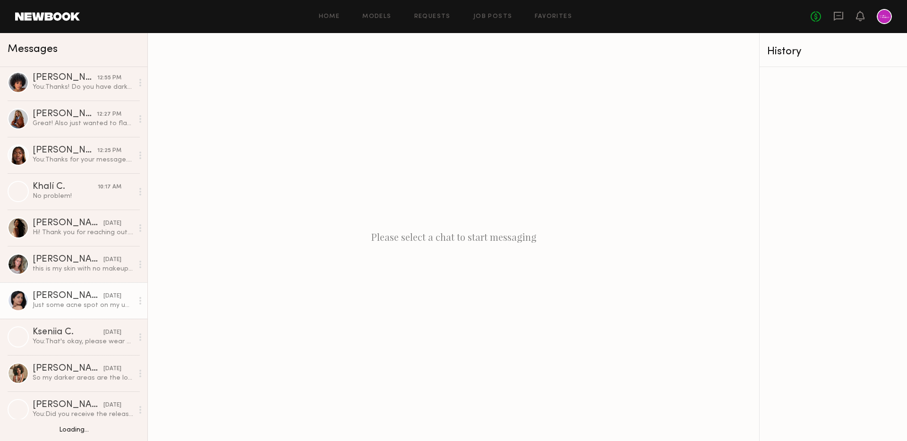
scroll to position [81, 0]
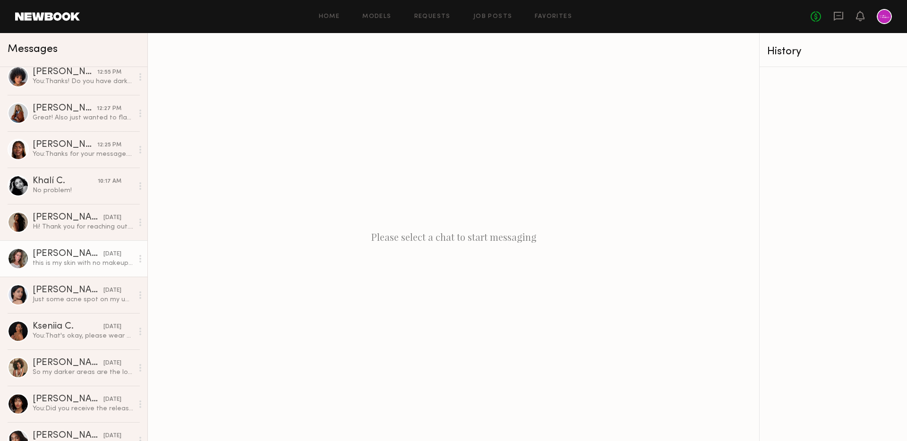
click at [67, 256] on div "[PERSON_NAME]" at bounding box center [68, 253] width 71 height 9
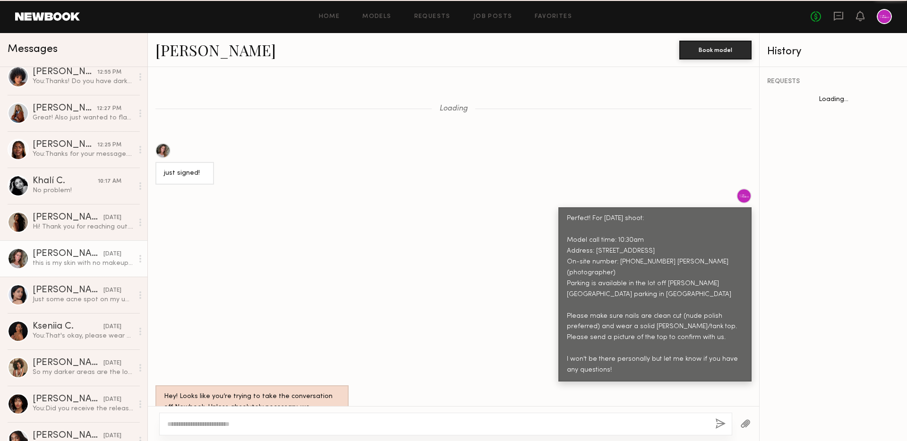
scroll to position [745, 0]
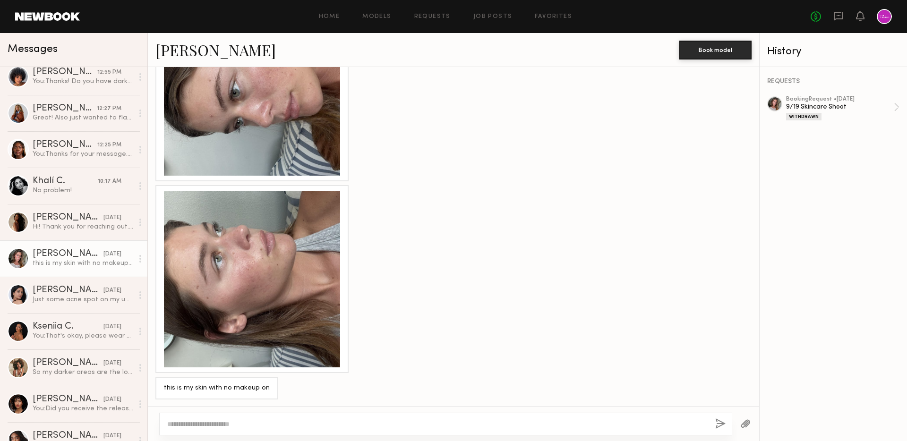
click at [170, 57] on link "[PERSON_NAME]" at bounding box center [215, 50] width 120 height 20
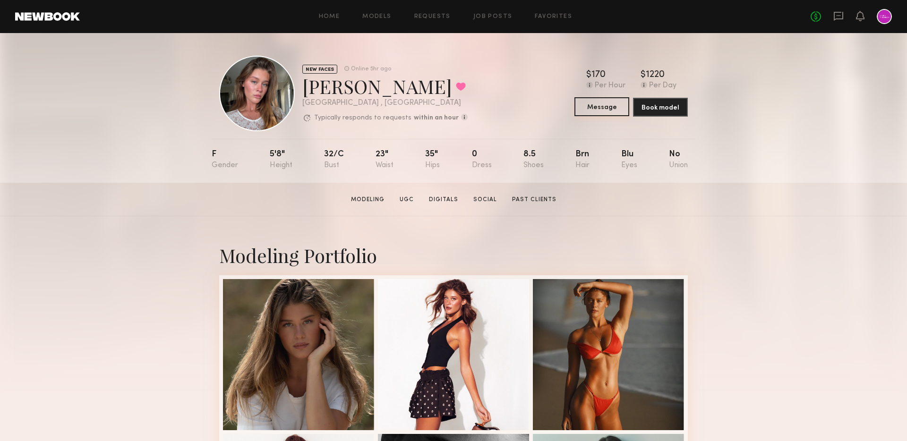
click at [594, 105] on button "Message" at bounding box center [601, 106] width 55 height 19
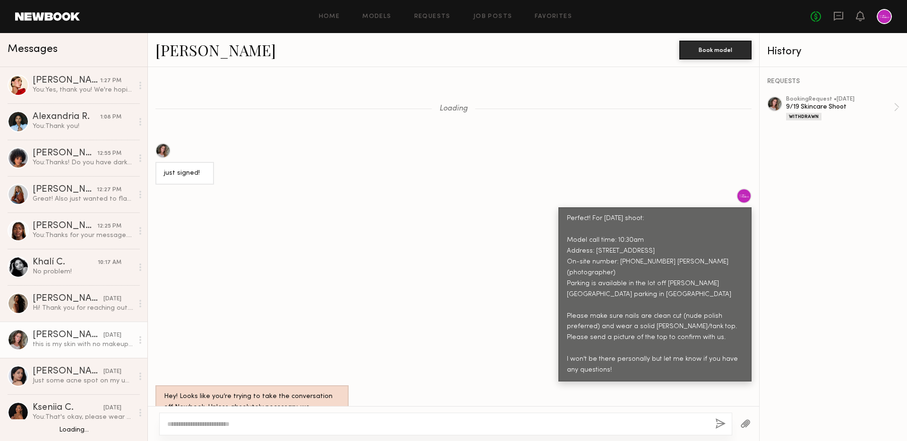
scroll to position [745, 0]
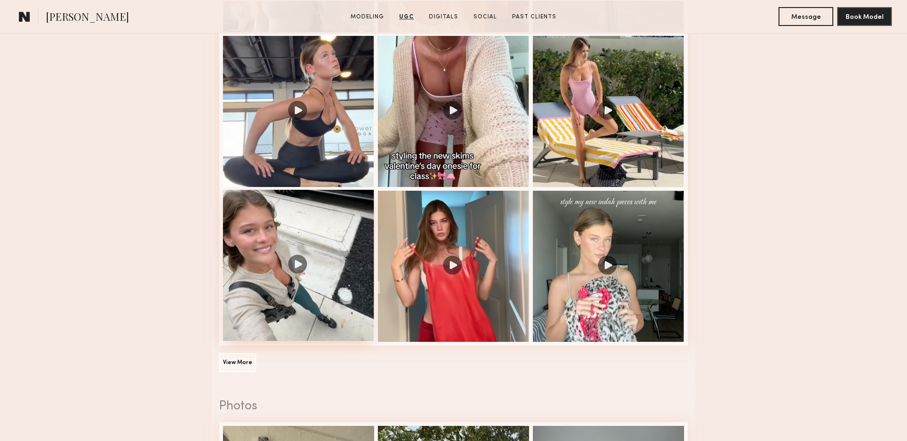
scroll to position [1305, 0]
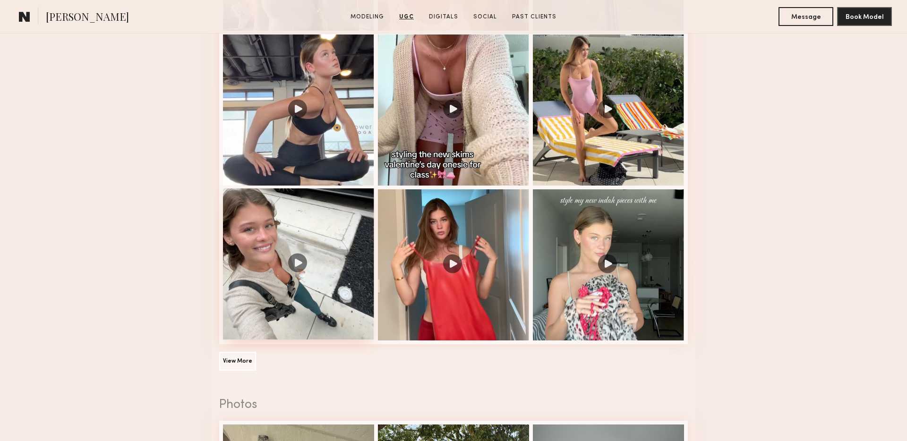
click at [311, 267] on div at bounding box center [298, 263] width 151 height 151
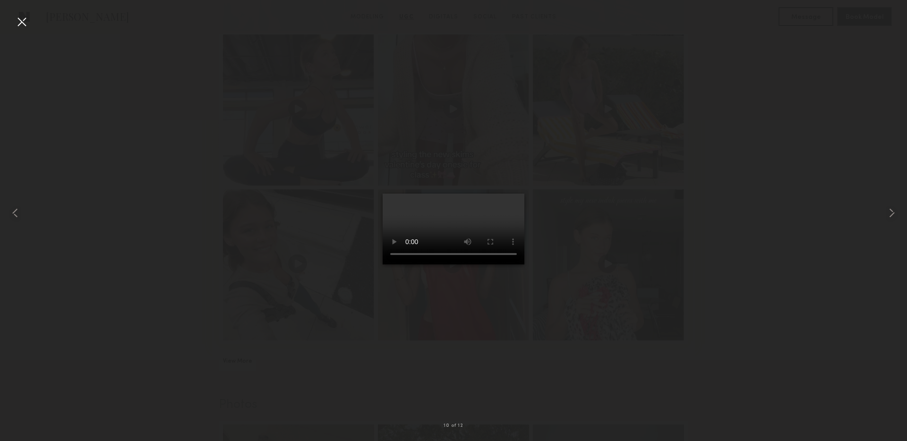
click at [21, 22] on div at bounding box center [21, 21] width 15 height 15
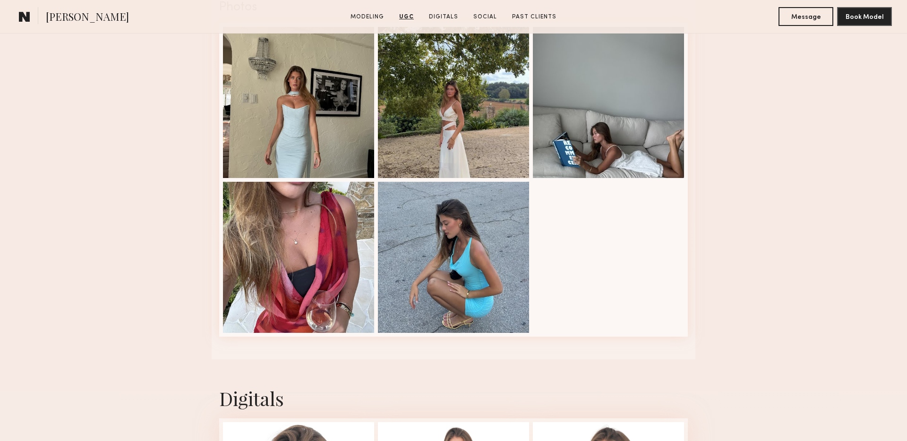
scroll to position [1704, 0]
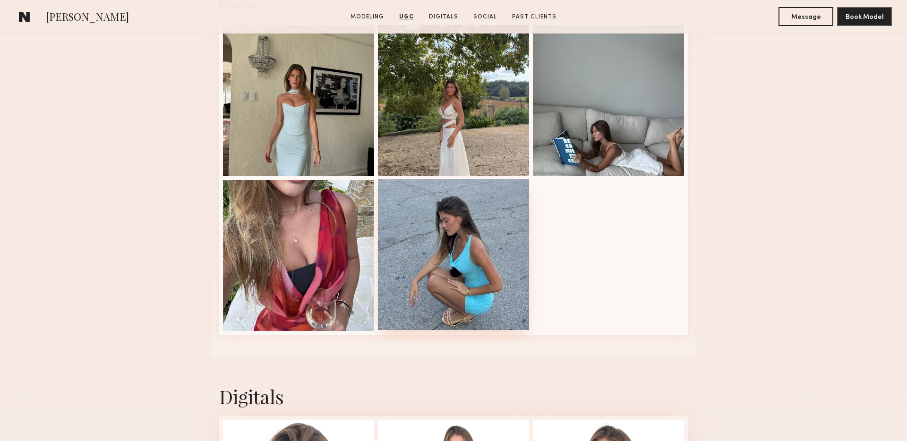
click at [488, 265] on div at bounding box center [453, 254] width 151 height 151
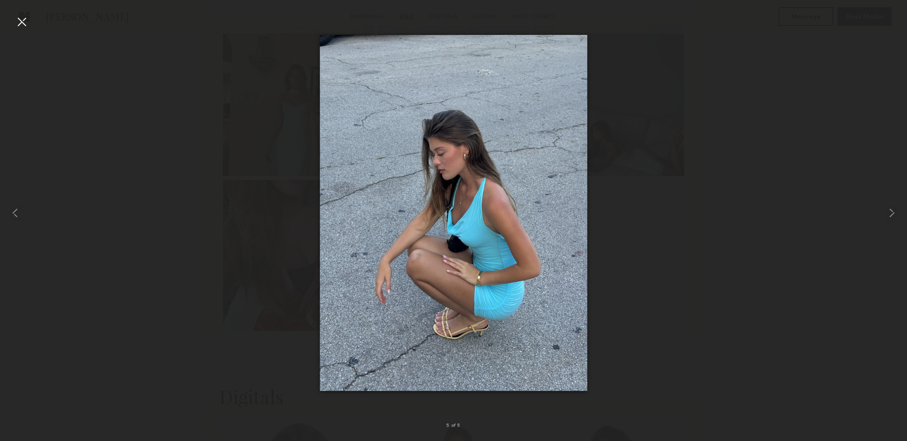
click at [21, 23] on div at bounding box center [21, 21] width 15 height 15
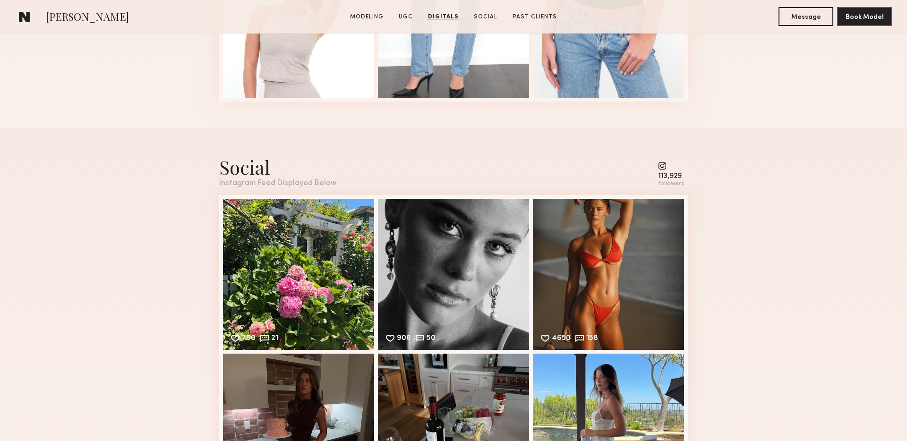
scroll to position [2439, 0]
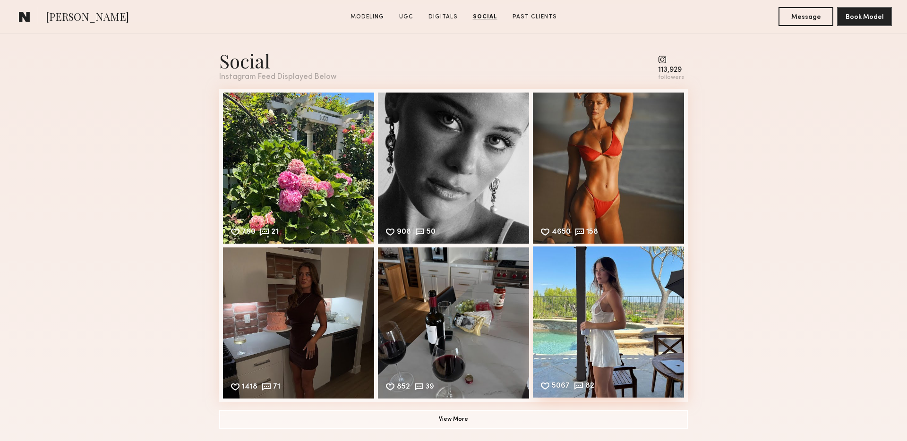
click at [632, 315] on div "5067 82 Likes & comments displayed to show model’s engagement" at bounding box center [608, 322] width 151 height 151
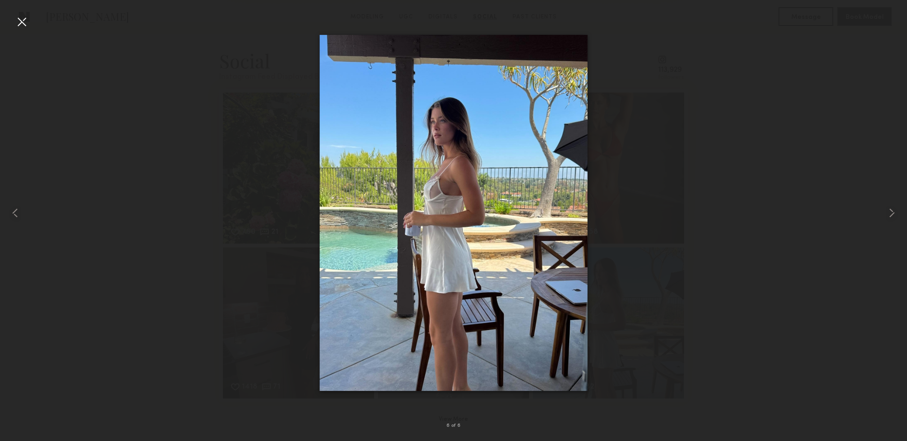
click at [22, 20] on div at bounding box center [21, 21] width 15 height 15
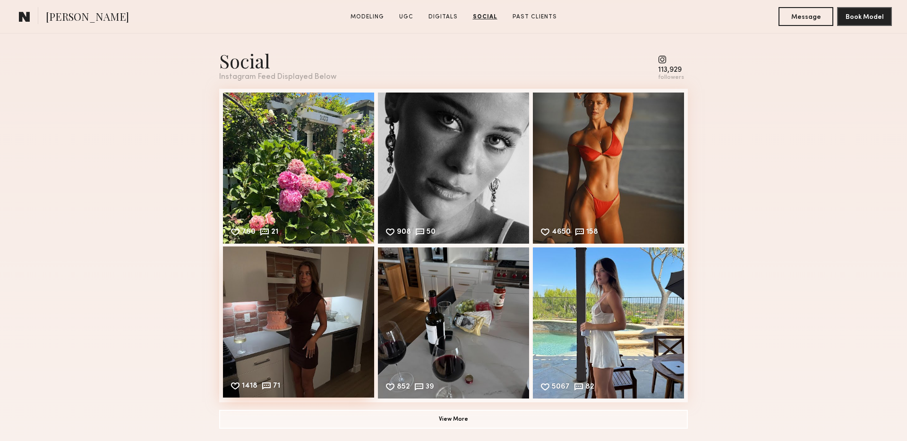
click at [248, 274] on div "1418 71 Likes & comments displayed to show model’s engagement" at bounding box center [298, 322] width 151 height 151
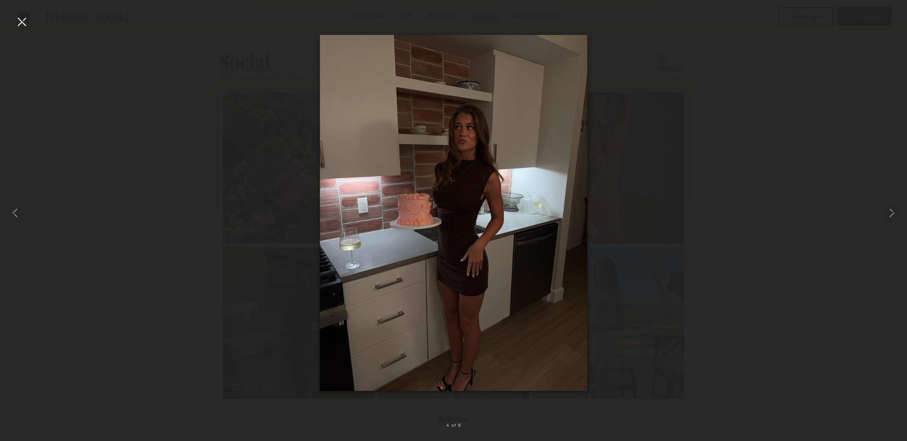
click at [26, 20] on div at bounding box center [21, 21] width 15 height 15
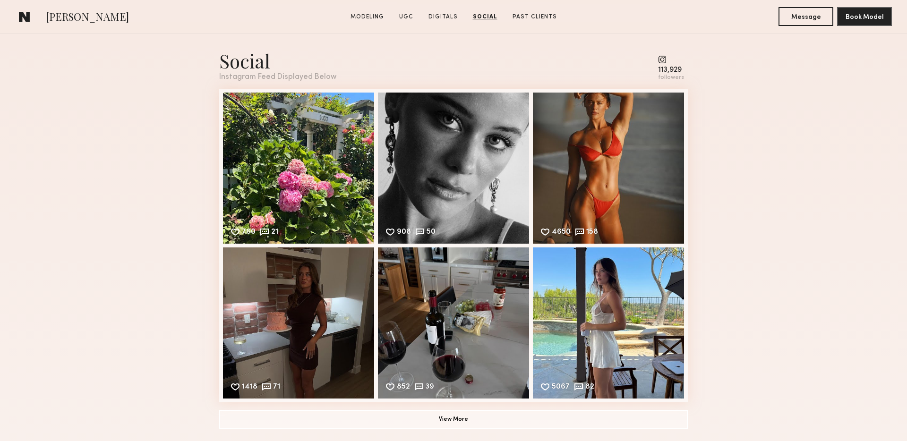
click at [662, 58] on common-icon at bounding box center [671, 59] width 26 height 9
drag, startPoint x: 660, startPoint y: 70, endPoint x: 689, endPoint y: 69, distance: 28.8
click at [690, 70] on nb-model-profile-social "Social Instagram Feed Displayed Below 113,929 followers 760 21 Likes & comments…" at bounding box center [454, 239] width 484 height 434
copy div "113,929"
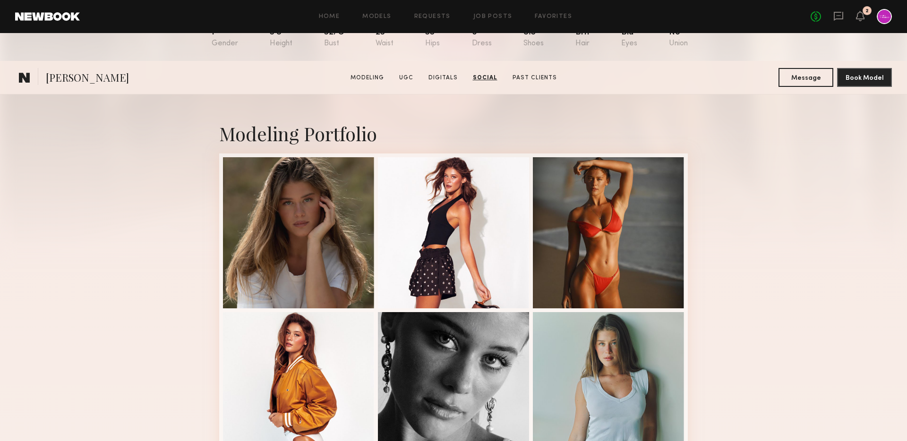
scroll to position [0, 0]
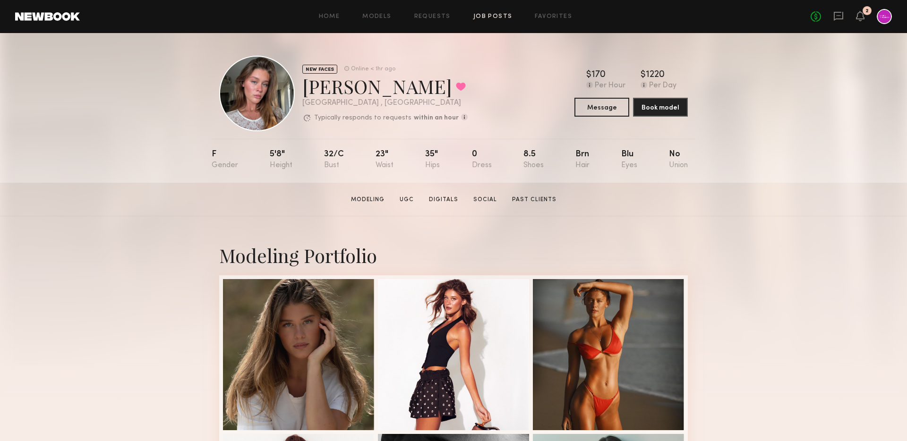
click at [503, 17] on link "Job Posts" at bounding box center [492, 17] width 39 height 6
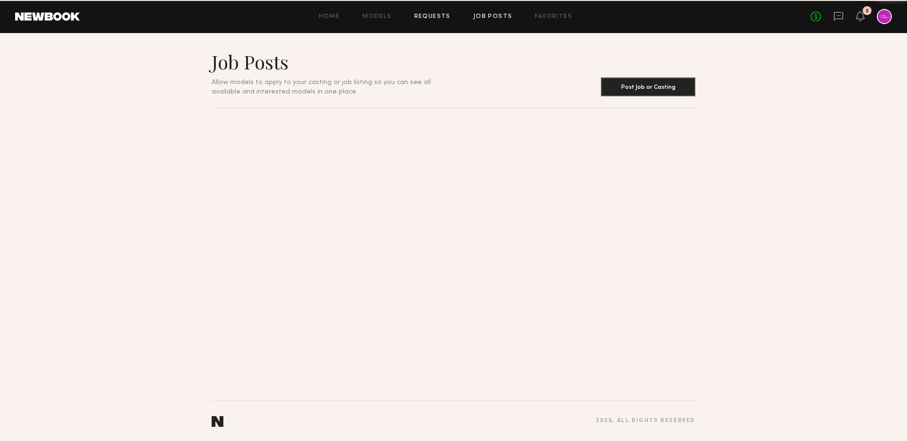
click at [430, 14] on link "Requests" at bounding box center [432, 17] width 36 height 6
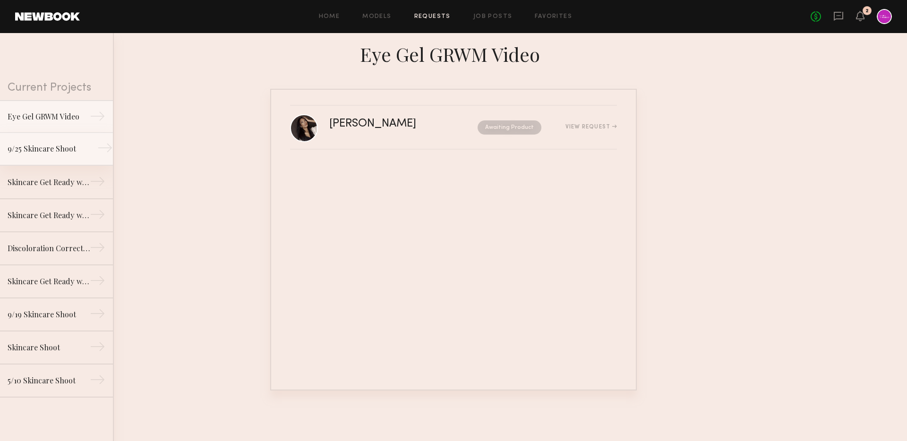
click at [65, 146] on div "9/25 Skincare Shoot" at bounding box center [49, 148] width 82 height 11
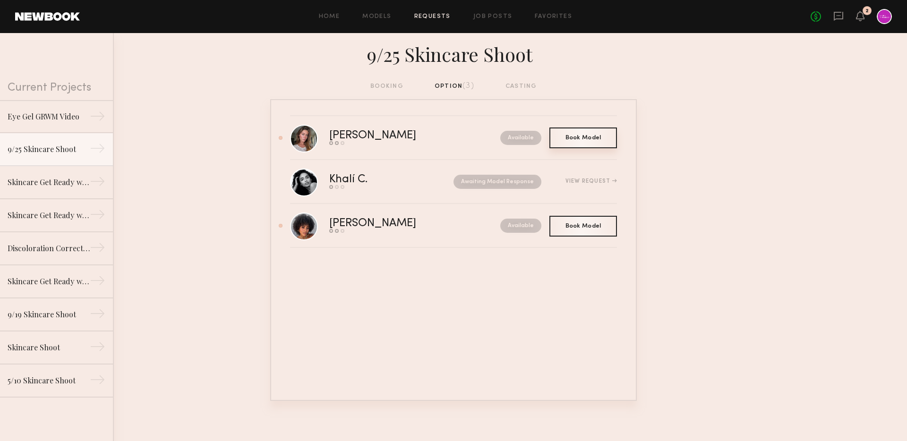
click at [587, 142] on div "Book Model Book" at bounding box center [583, 138] width 68 height 21
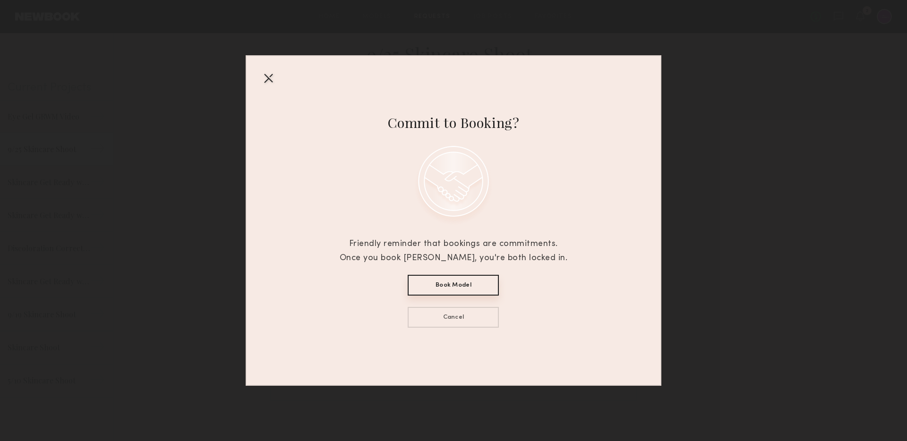
click at [450, 283] on button "Book Model" at bounding box center [453, 285] width 91 height 21
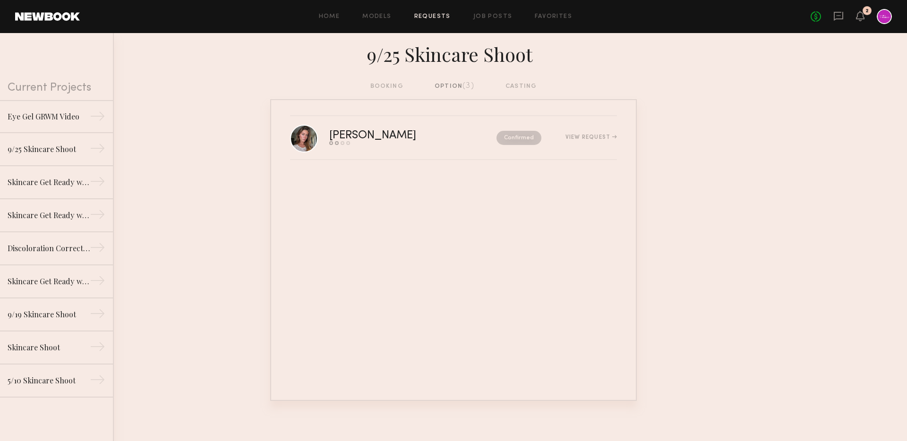
click at [390, 79] on div "9/25 Skincare Shoot" at bounding box center [453, 57] width 907 height 48
click at [391, 82] on div "booking option (3) casting" at bounding box center [453, 86] width 167 height 10
click at [388, 87] on div "booking option (3) casting" at bounding box center [453, 86] width 167 height 10
click at [599, 137] on div "View Request" at bounding box center [590, 138] width 51 height 6
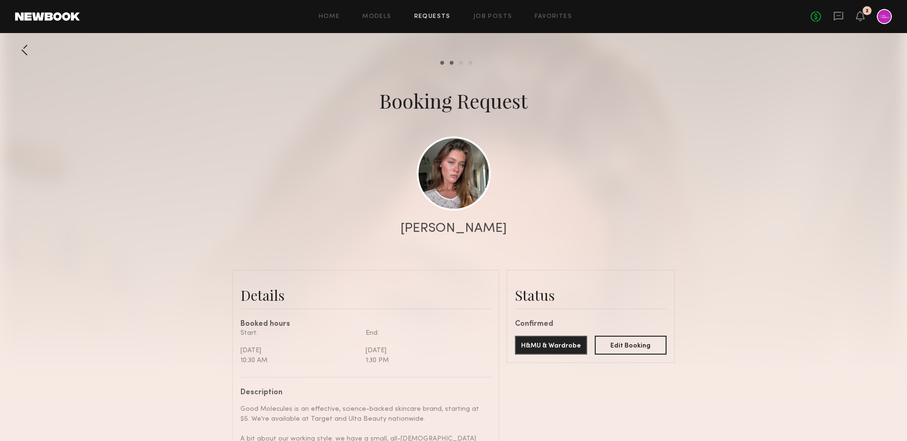
scroll to position [793, 0]
click at [466, 172] on link at bounding box center [454, 173] width 74 height 74
click at [841, 15] on icon at bounding box center [838, 16] width 10 height 10
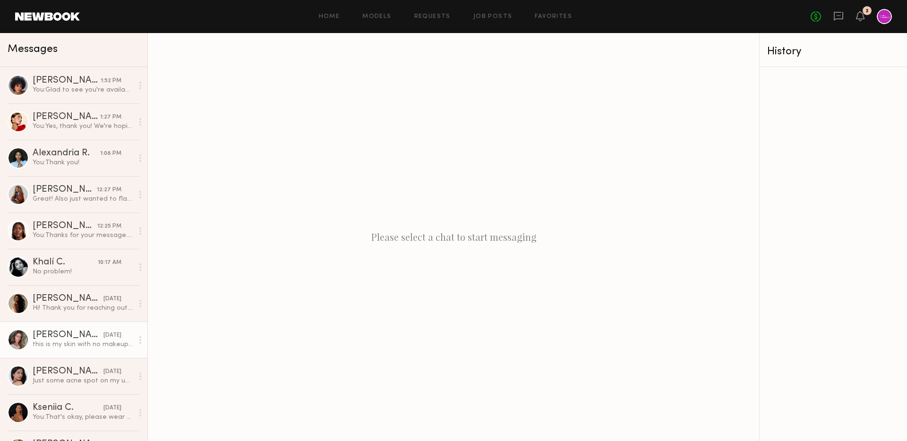
click at [75, 328] on link "Nicole B. yesterday this is my skin with no makeup on" at bounding box center [73, 340] width 147 height 36
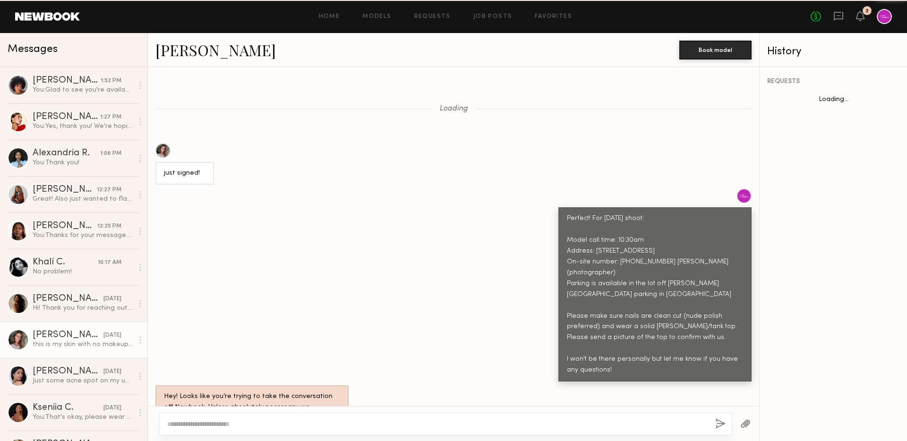
scroll to position [745, 0]
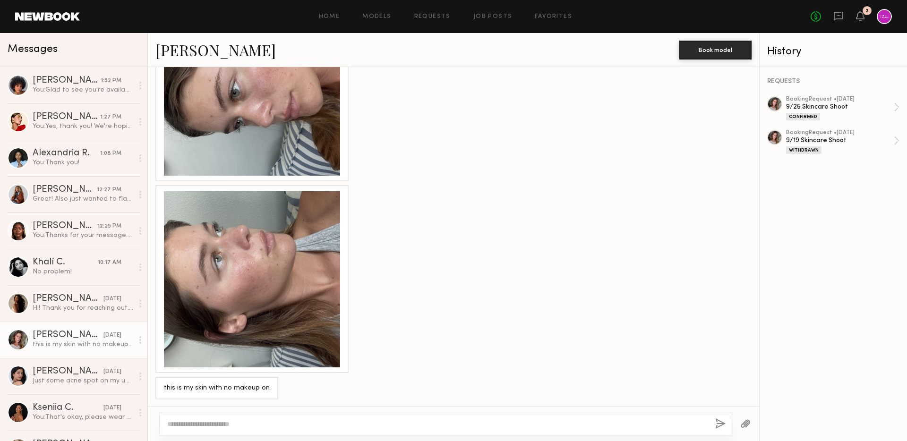
click at [285, 428] on textarea at bounding box center [437, 423] width 540 height 9
type textarea "*"
click at [93, 75] on link "Neyah K. 1:52 PM You: Glad to see you're available! Could you please confirm th…" at bounding box center [73, 85] width 147 height 36
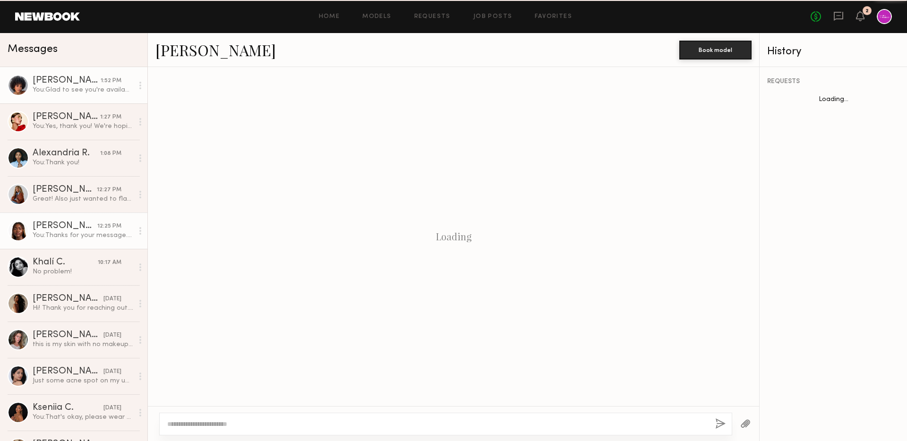
scroll to position [969, 0]
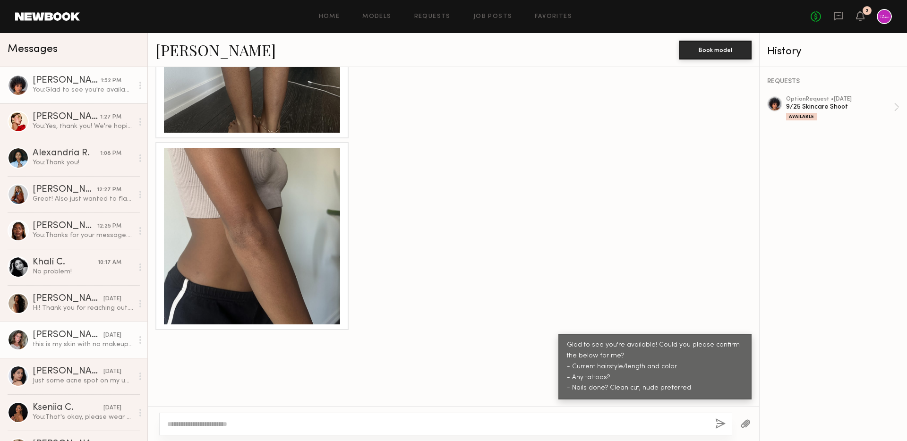
click at [74, 345] on div "this is my skin with no makeup on" at bounding box center [83, 344] width 101 height 9
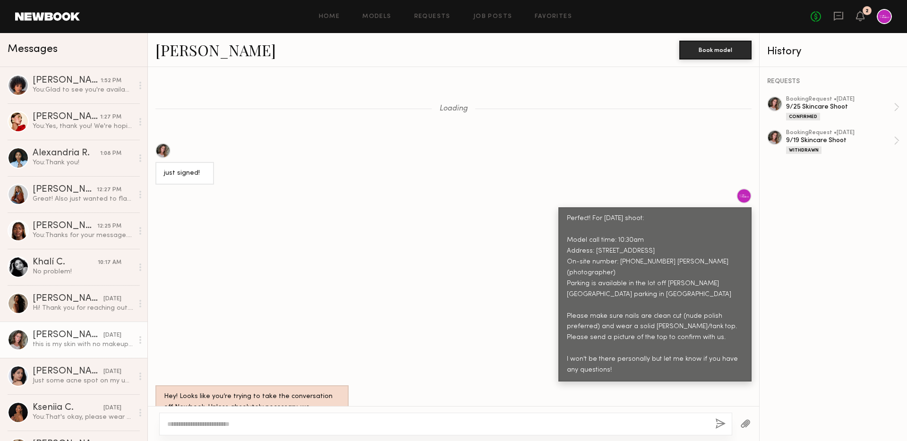
scroll to position [607, 0]
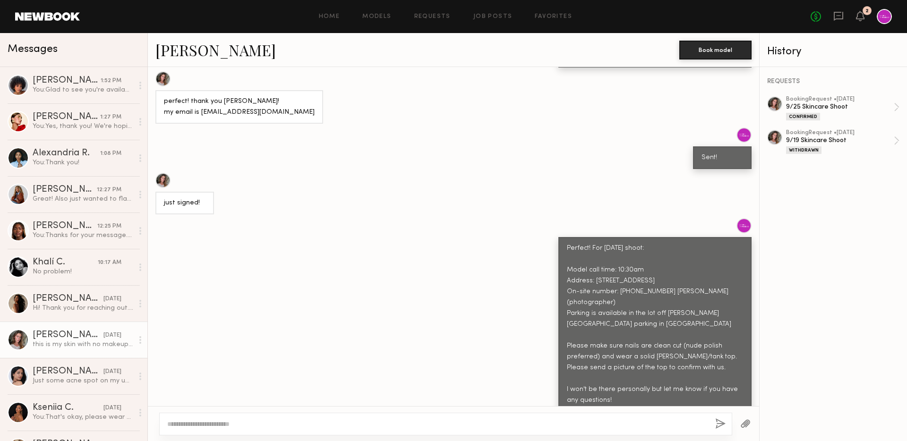
click at [567, 247] on div "Perfect! For next Friday's shoot: Model call time: 10:30am Address: 1807 S Vict…" at bounding box center [655, 324] width 176 height 163
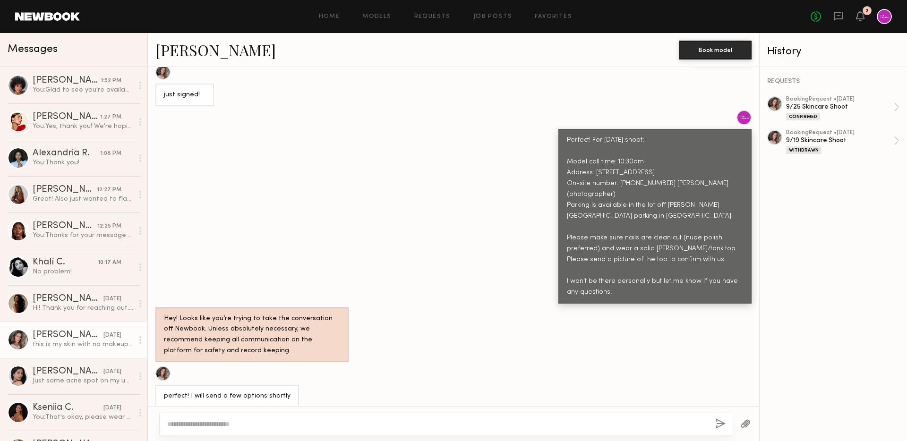
scroll to position [688, 0]
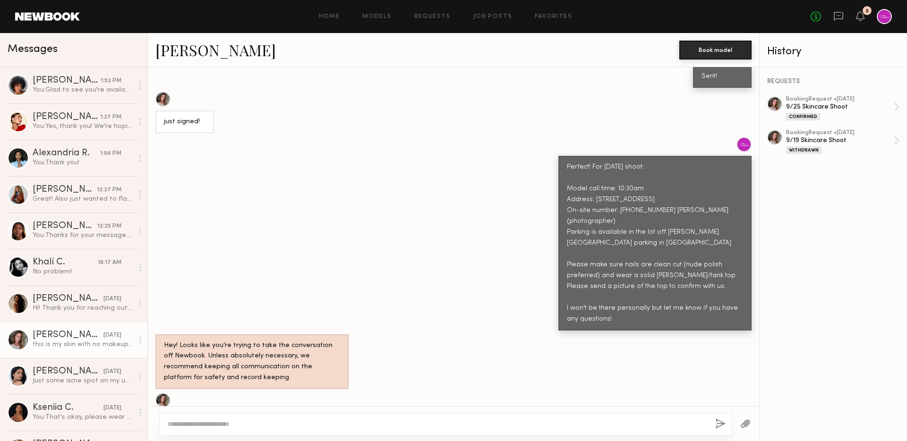
drag, startPoint x: 631, startPoint y: 207, endPoint x: 655, endPoint y: 209, distance: 24.6
click at [645, 207] on div "Perfect! For next Friday's shoot: Model call time: 10:30am Address: 1807 S Vict…" at bounding box center [655, 243] width 176 height 163
click at [667, 214] on div "Perfect! For next Friday's shoot: Model call time: 10:30am Address: 1807 S Vict…" at bounding box center [655, 243] width 176 height 163
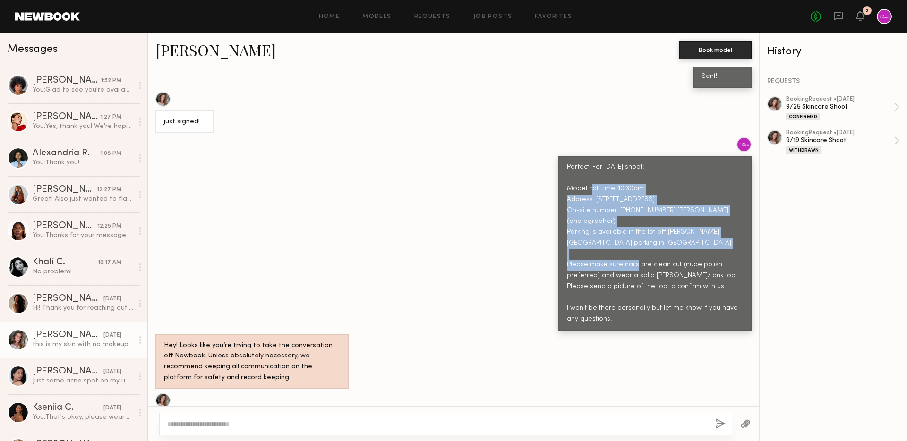
drag, startPoint x: 565, startPoint y: 158, endPoint x: 727, endPoint y: 211, distance: 170.6
click at [727, 211] on div "Perfect! For next Friday's shoot: Model call time: 10:30am Address: 1807 S Vict…" at bounding box center [654, 243] width 193 height 174
click at [644, 212] on div "Perfect! For next Friday's shoot: Model call time: 10:30am Address: 1807 S Vict…" at bounding box center [655, 243] width 176 height 163
drag, startPoint x: 669, startPoint y: 212, endPoint x: 558, endPoint y: 156, distance: 123.8
click at [558, 156] on div "Perfect! For next Friday's shoot: Model call time: 10:30am Address: 1807 S Vict…" at bounding box center [654, 243] width 193 height 174
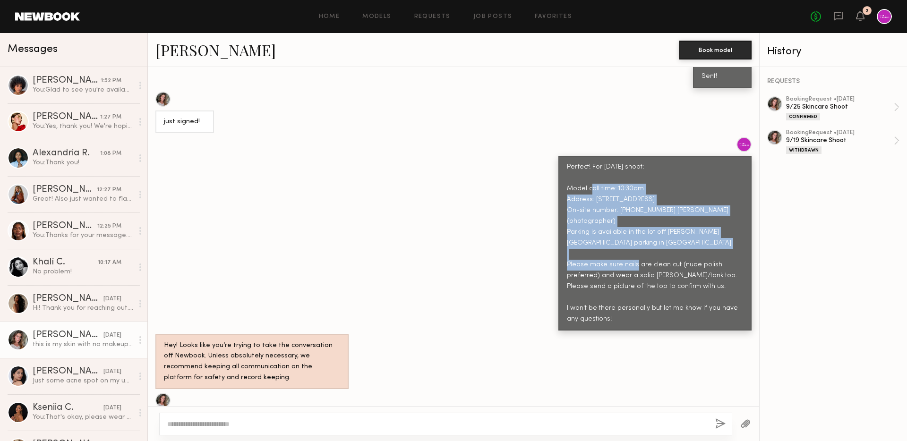
copy div "Model call time: 10:30am Address: 1807 S Victory Blvd, Glendale, CA 91201 On-si…"
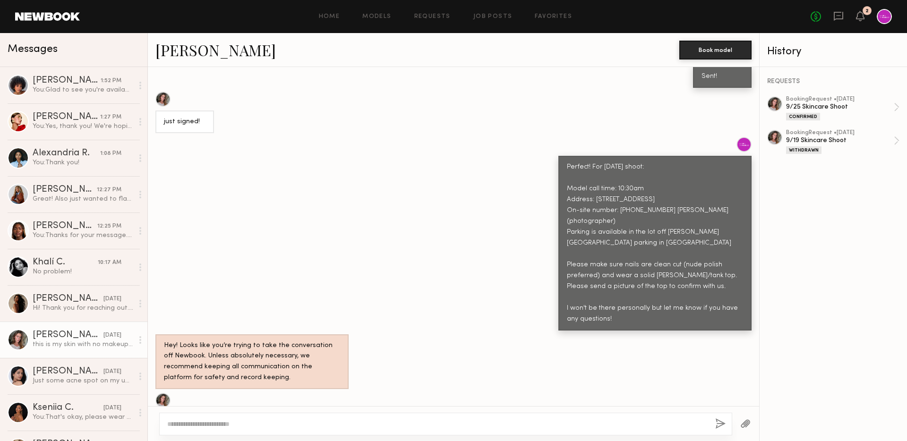
click at [452, 334] on div "Hey! Looks like you’re trying to take the conversation off Newbook. Unless abso…" at bounding box center [453, 361] width 611 height 55
click at [428, 424] on textarea at bounding box center [437, 423] width 540 height 9
click at [702, 258] on div "Perfect! For next Friday's shoot: Model call time: 10:30am Address: 1807 S Vict…" at bounding box center [655, 243] width 176 height 163
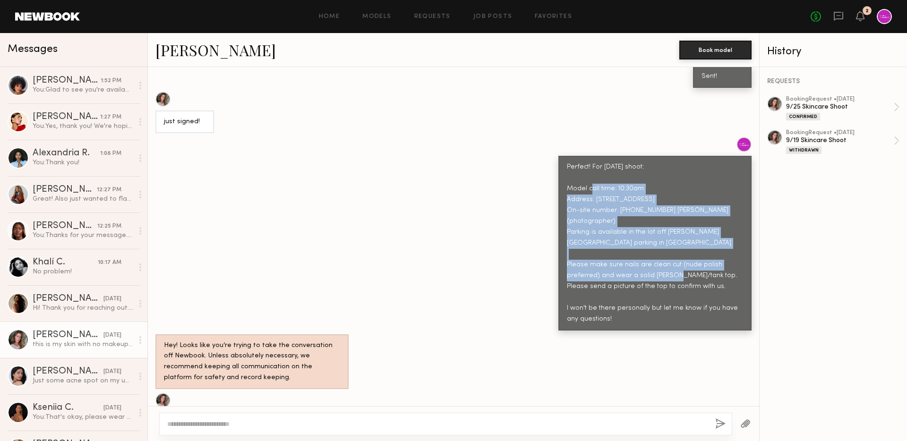
drag, startPoint x: 599, startPoint y: 247, endPoint x: 560, endPoint y: 162, distance: 93.7
click at [560, 162] on div "Perfect! For next Friday's shoot: Model call time: 10:30am Address: 1807 S Vict…" at bounding box center [654, 243] width 193 height 174
copy div "Model call time: 10:30am Address: 1807 S Victory Blvd, Glendale, CA 91201 On-si…"
click at [404, 355] on div "Hey! Looks like you’re trying to take the conversation off Newbook. Unless abso…" at bounding box center [453, 361] width 611 height 55
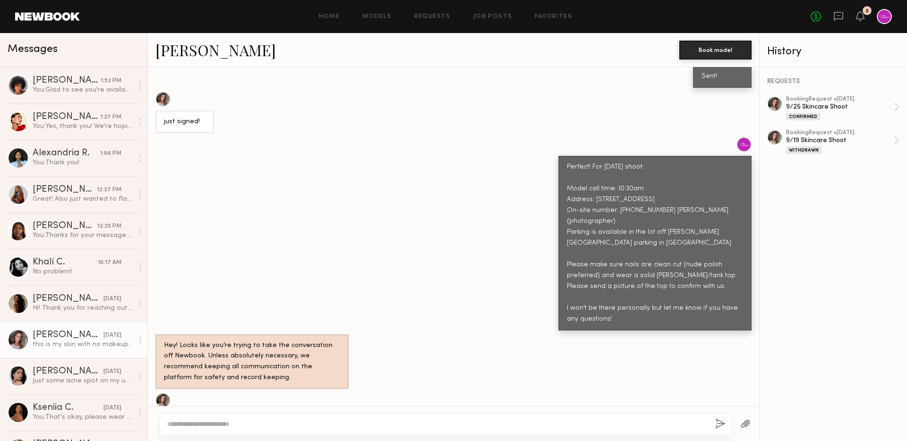
click at [404, 355] on div "Hey! Looks like you’re trying to take the conversation off Newbook. Unless abso…" at bounding box center [453, 361] width 611 height 55
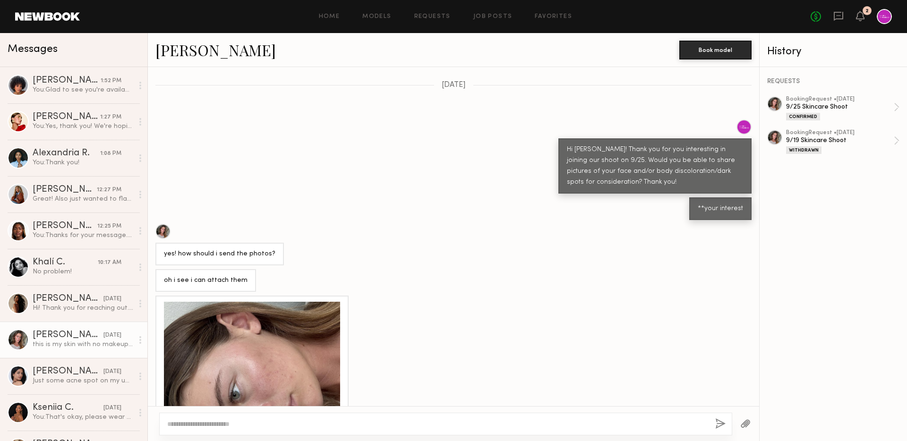
scroll to position [1123, 0]
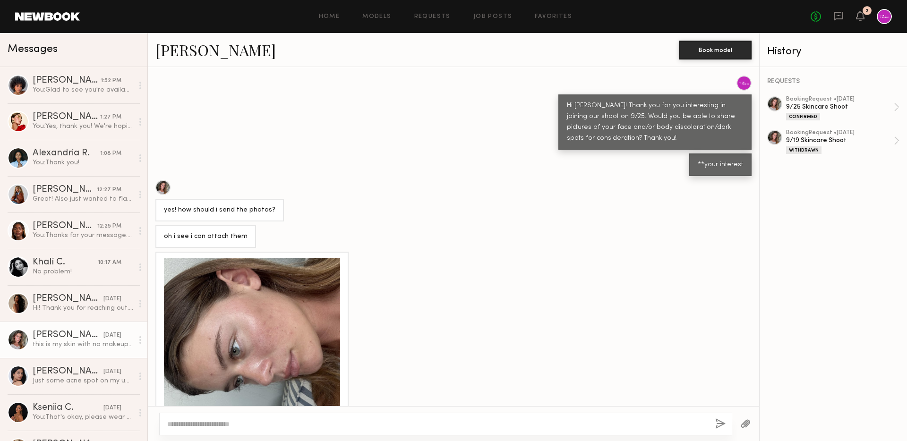
click at [304, 411] on div at bounding box center [453, 423] width 611 height 35
click at [313, 423] on textarea at bounding box center [437, 423] width 540 height 9
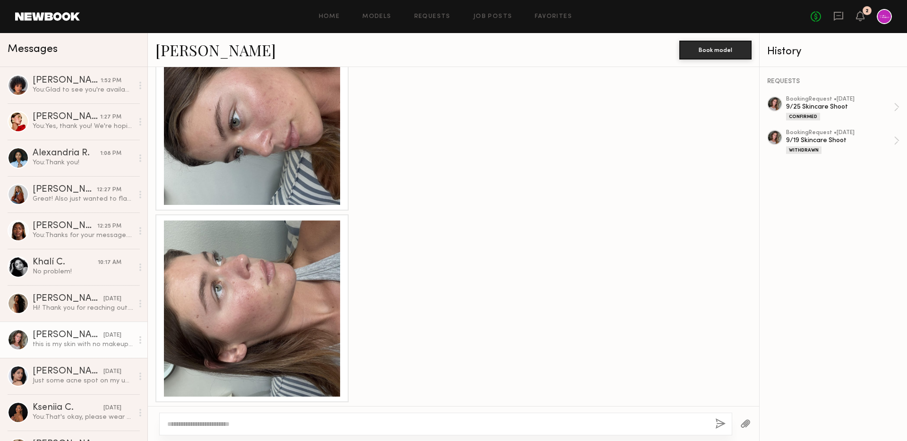
click at [272, 429] on div at bounding box center [445, 424] width 573 height 23
click at [264, 424] on textarea at bounding box center [437, 423] width 540 height 9
paste textarea "**********"
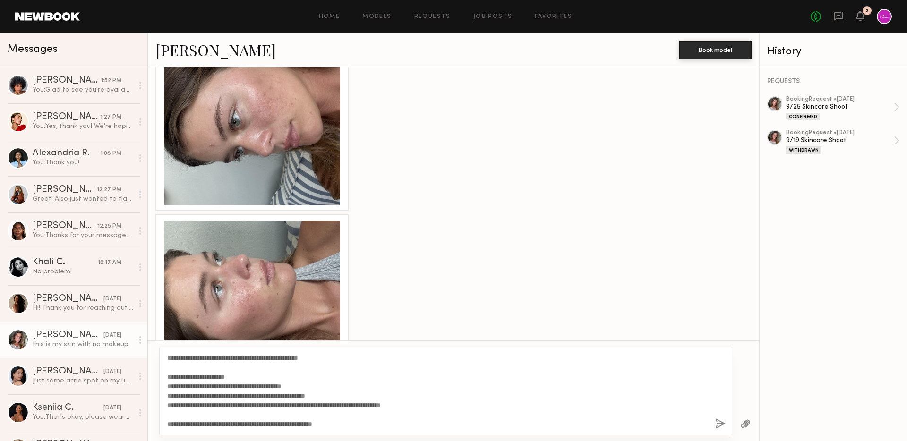
click at [355, 431] on div "**********" at bounding box center [445, 391] width 573 height 89
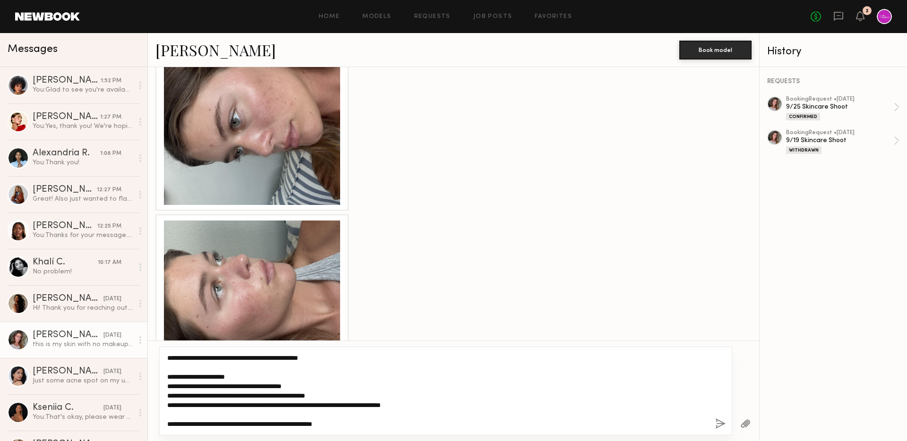
click at [355, 426] on textarea "**********" at bounding box center [437, 391] width 540 height 76
click at [377, 425] on textarea "**********" at bounding box center [437, 391] width 540 height 76
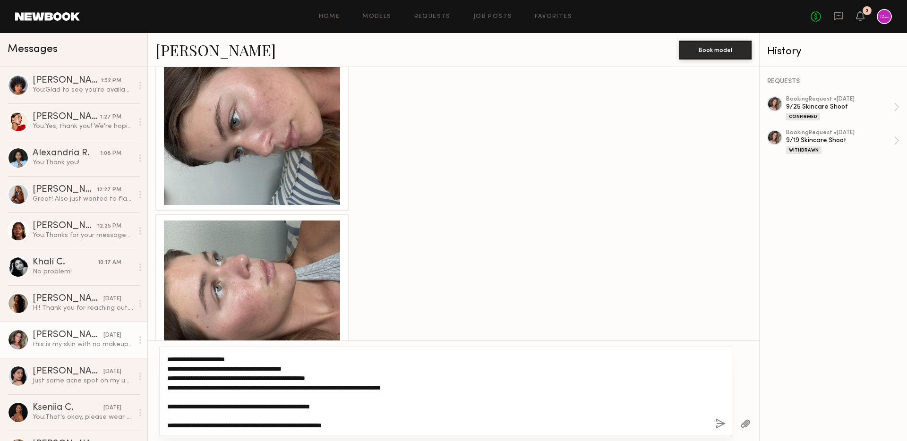
click at [265, 424] on textarea "**********" at bounding box center [437, 391] width 540 height 76
click at [379, 419] on textarea "**********" at bounding box center [437, 391] width 540 height 76
click at [192, 425] on textarea "**********" at bounding box center [437, 391] width 540 height 76
click at [372, 424] on textarea "**********" at bounding box center [437, 391] width 540 height 76
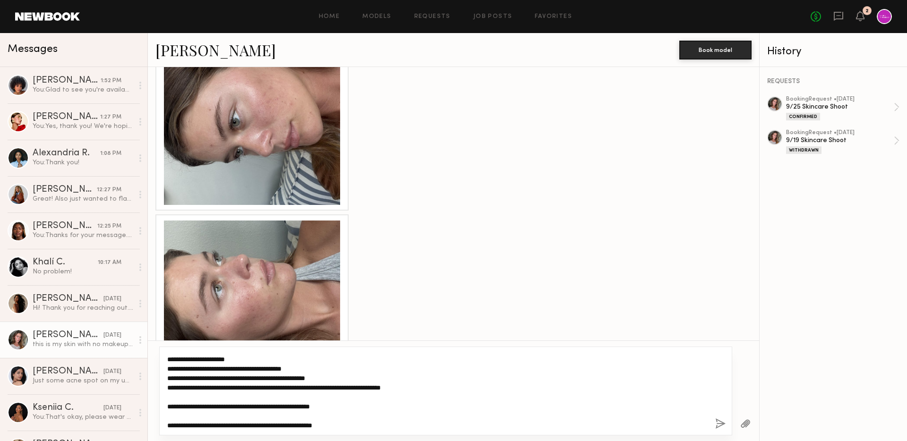
scroll to position [0, 0]
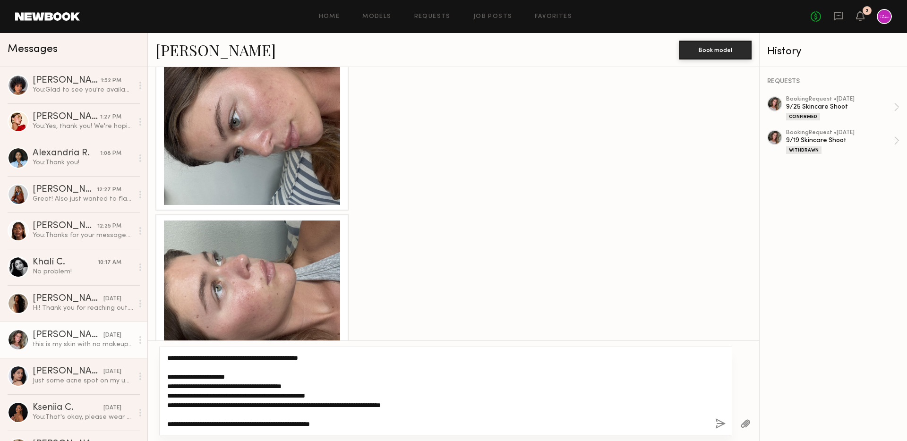
click at [317, 355] on textarea "**********" at bounding box center [437, 391] width 540 height 76
click at [426, 382] on textarea "**********" at bounding box center [437, 391] width 540 height 76
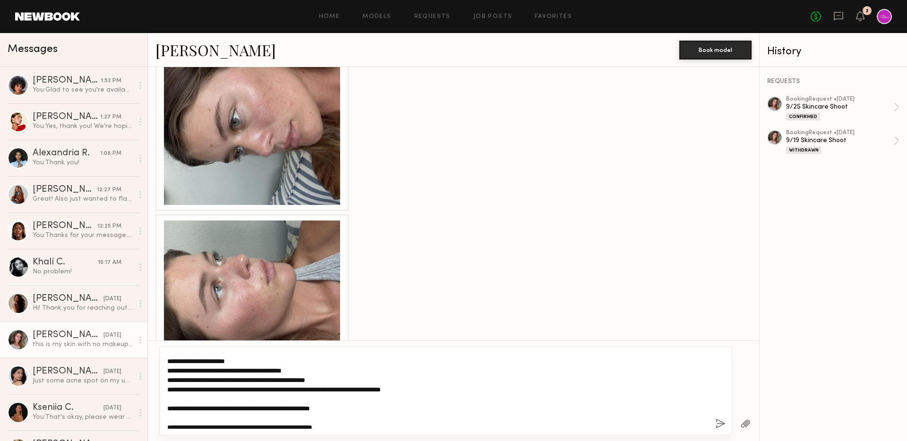
scroll to position [19, 0]
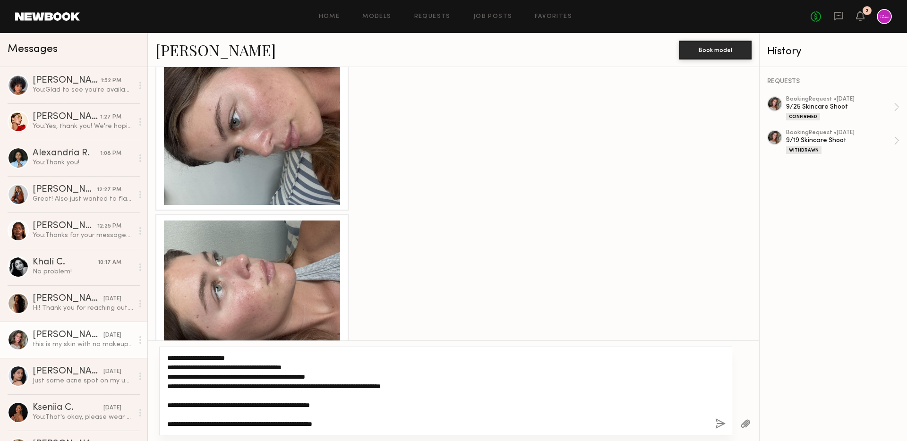
click at [346, 407] on textarea "**********" at bounding box center [437, 391] width 540 height 76
click at [374, 426] on textarea "**********" at bounding box center [437, 391] width 540 height 76
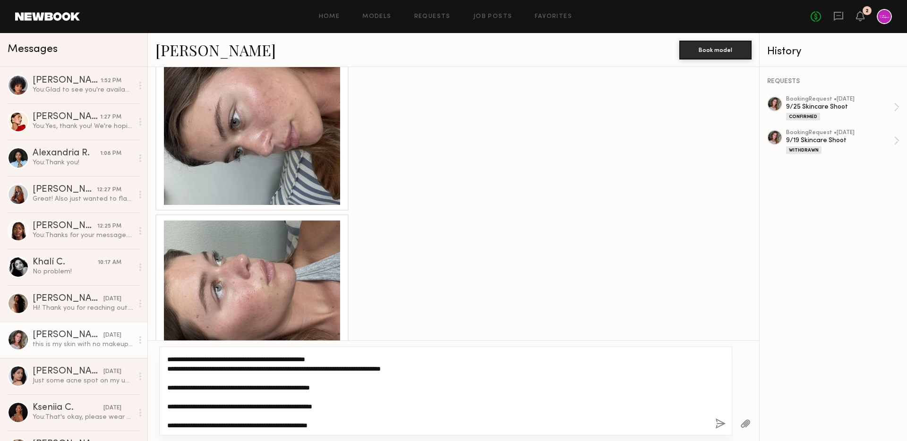
scroll to position [38, 0]
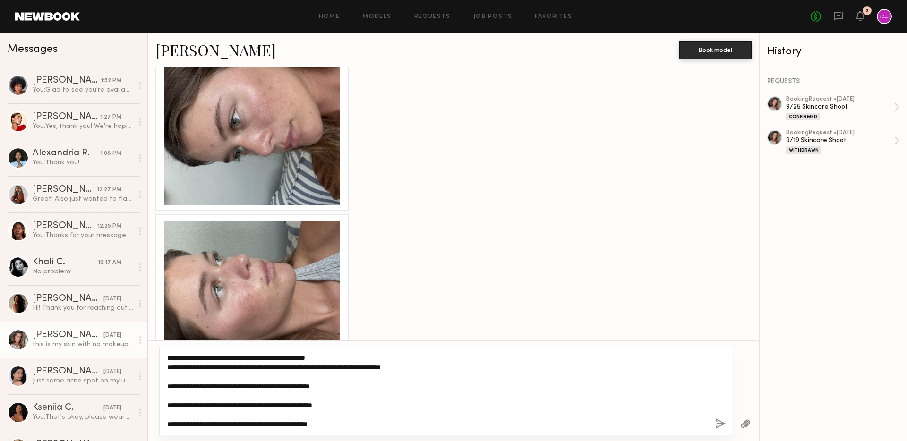
drag, startPoint x: 355, startPoint y: 426, endPoint x: 305, endPoint y: 423, distance: 50.1
click at [305, 423] on textarea "**********" at bounding box center [437, 391] width 540 height 76
click at [294, 426] on textarea "**********" at bounding box center [437, 391] width 540 height 76
click at [436, 415] on textarea "**********" at bounding box center [437, 391] width 540 height 76
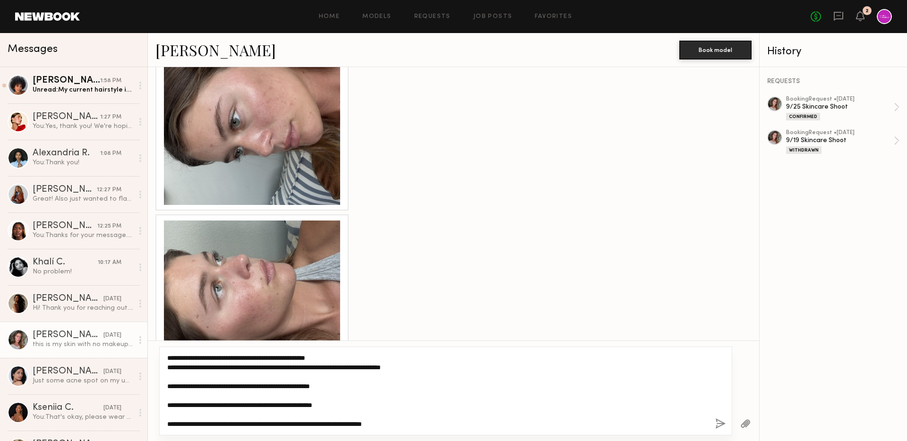
click at [436, 418] on textarea "**********" at bounding box center [437, 391] width 540 height 76
click at [437, 425] on textarea "**********" at bounding box center [437, 391] width 540 height 76
drag, startPoint x: 252, startPoint y: 423, endPoint x: 127, endPoint y: 422, distance: 125.2
click at [127, 422] on div "Messages Neyah K. 1:58 PM Unread: My current hairstyle is an Afro like in my pr…" at bounding box center [453, 237] width 907 height 408
click at [369, 425] on textarea "**********" at bounding box center [437, 391] width 540 height 76
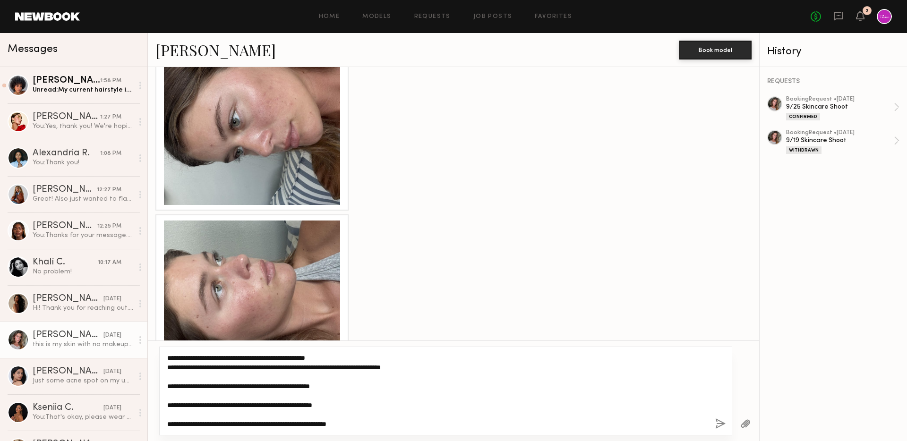
click at [327, 426] on textarea "**********" at bounding box center [437, 391] width 540 height 76
click at [394, 424] on textarea "**********" at bounding box center [437, 391] width 540 height 76
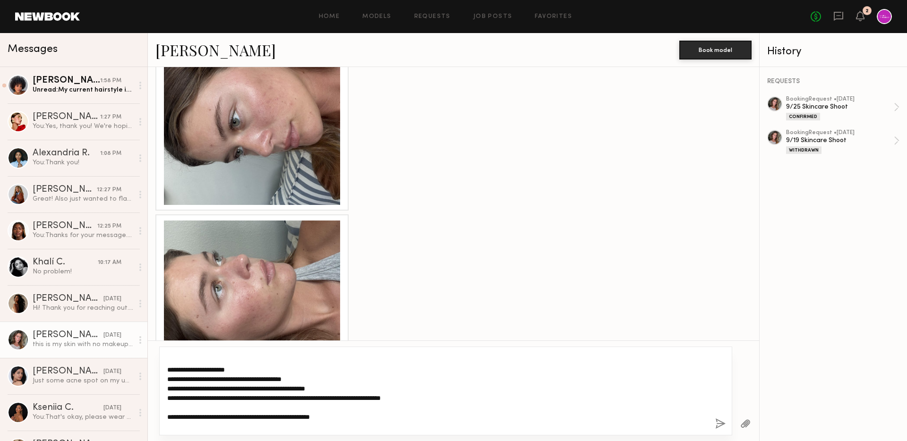
scroll to position [0, 0]
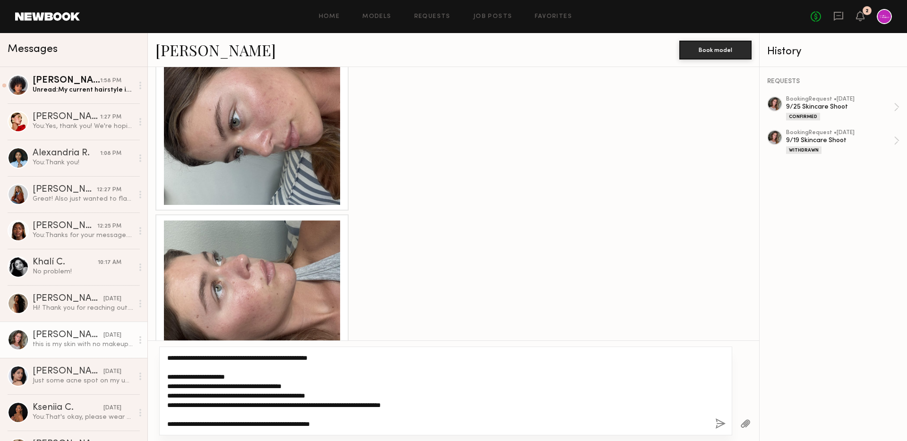
type textarea "**********"
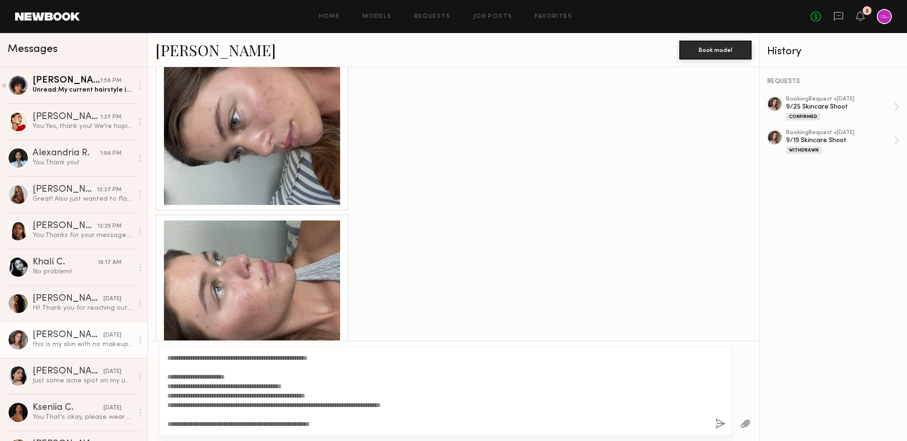
click at [722, 423] on button "button" at bounding box center [720, 425] width 10 height 12
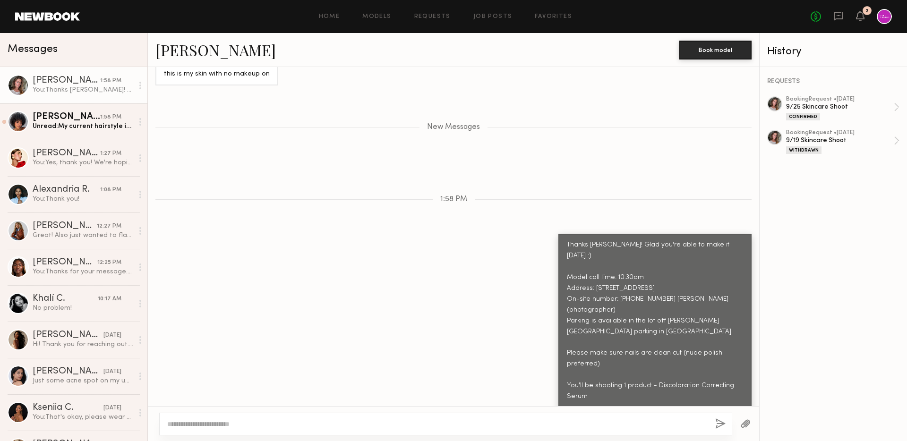
scroll to position [1755, 0]
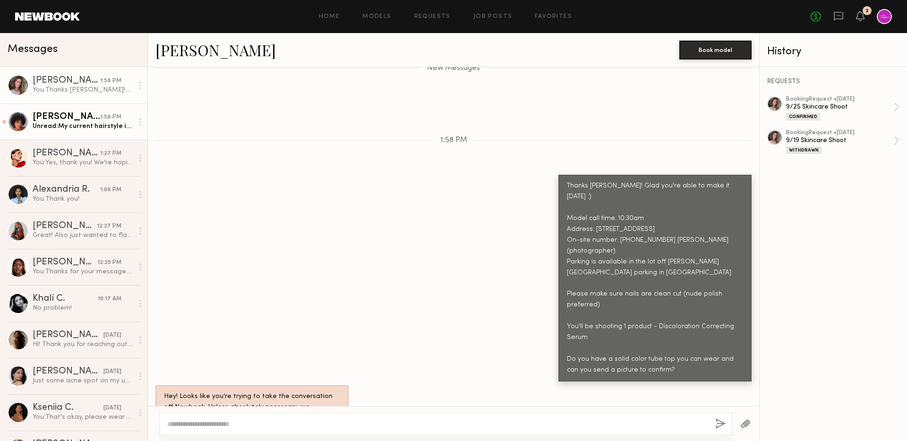
click at [95, 130] on link "Neyah K. 1:58 PM Unread: My current hairstyle is an Afro like in my profile pic…" at bounding box center [73, 121] width 147 height 36
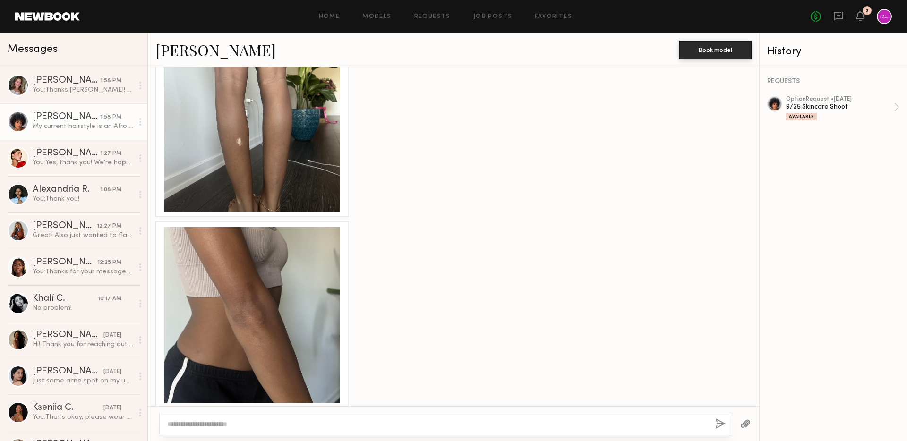
scroll to position [1430, 0]
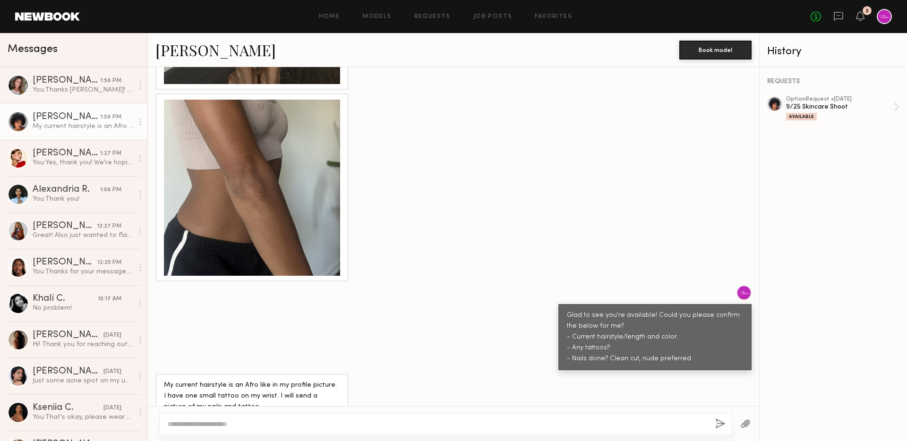
click at [268, 421] on textarea at bounding box center [437, 423] width 540 height 9
type textarea "**********"
click at [718, 420] on button "button" at bounding box center [720, 425] width 10 height 12
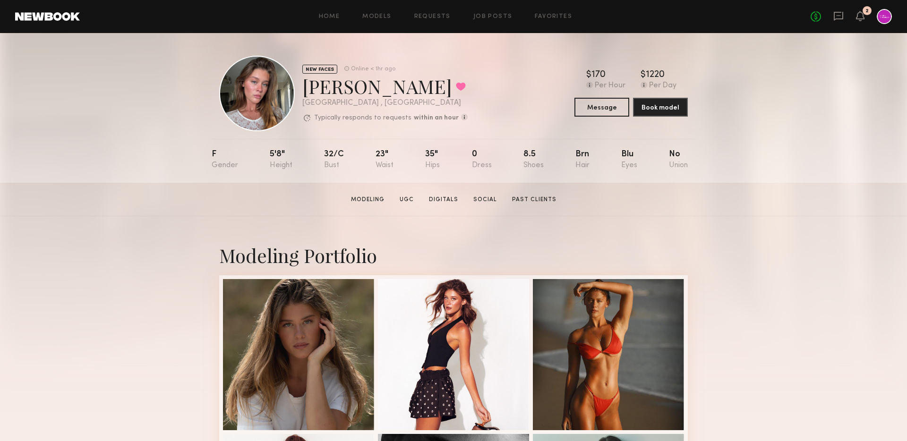
click at [269, 97] on div at bounding box center [257, 94] width 76 height 76
click at [256, 88] on div at bounding box center [257, 94] width 76 height 76
